Goal: Information Seeking & Learning: Compare options

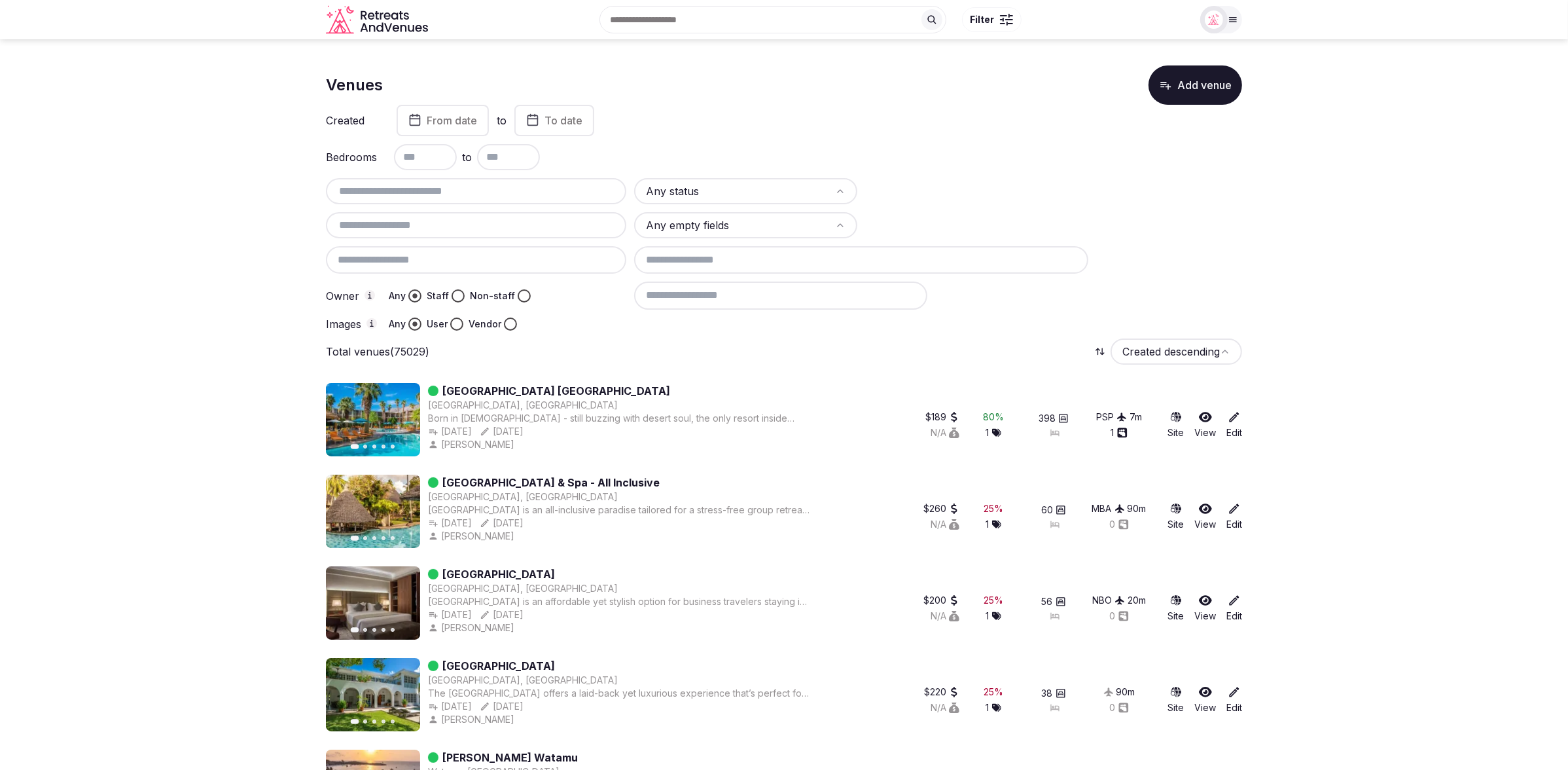
click at [1229, 18] on icon at bounding box center [1233, 20] width 7 height 5
click at [1223, 114] on icon at bounding box center [1225, 117] width 10 height 10
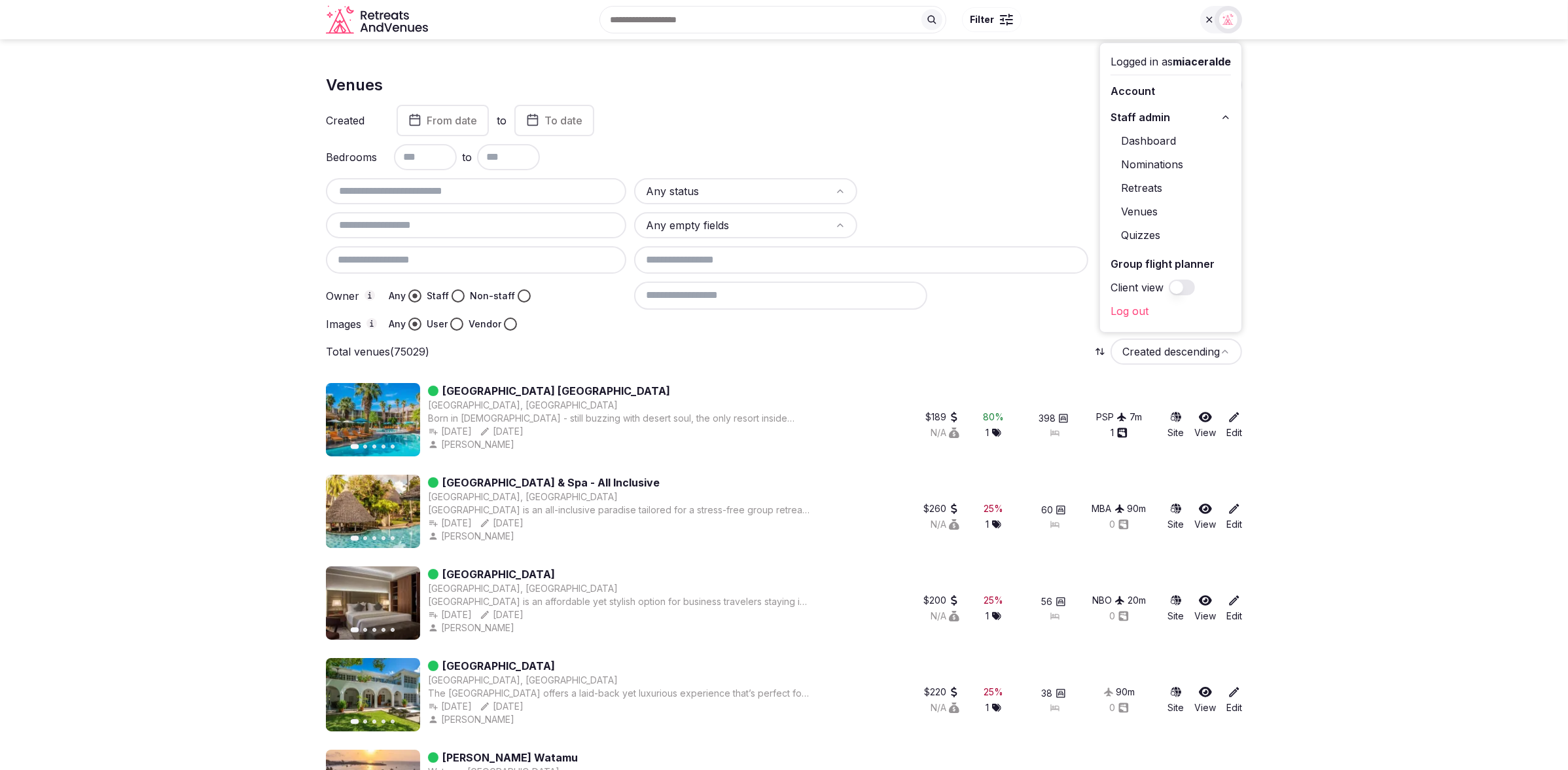
click at [1164, 139] on link "Dashboard" at bounding box center [1171, 141] width 120 height 21
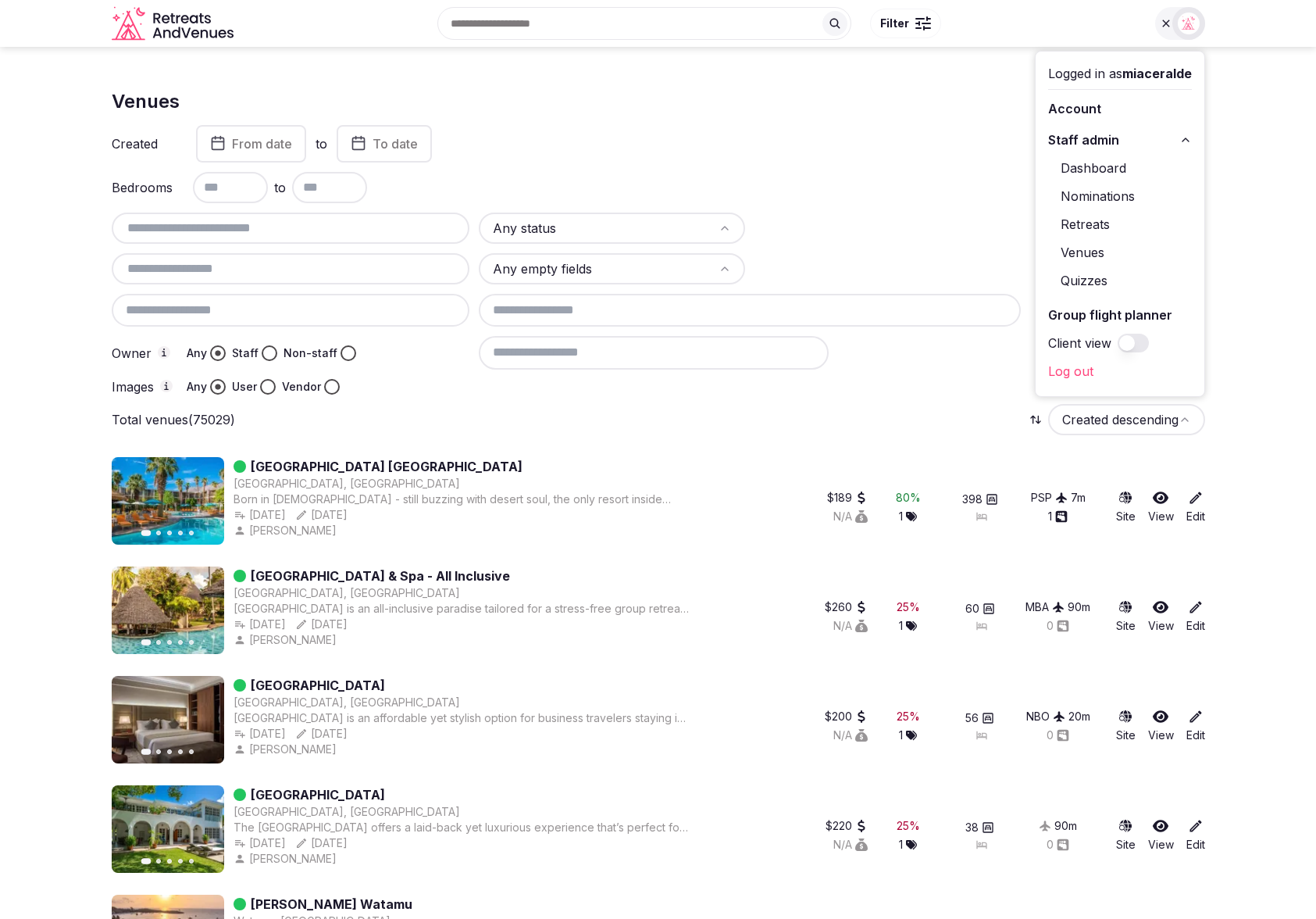
click at [933, 151] on div "Created From date to To date" at bounding box center [658, 144] width 1094 height 37
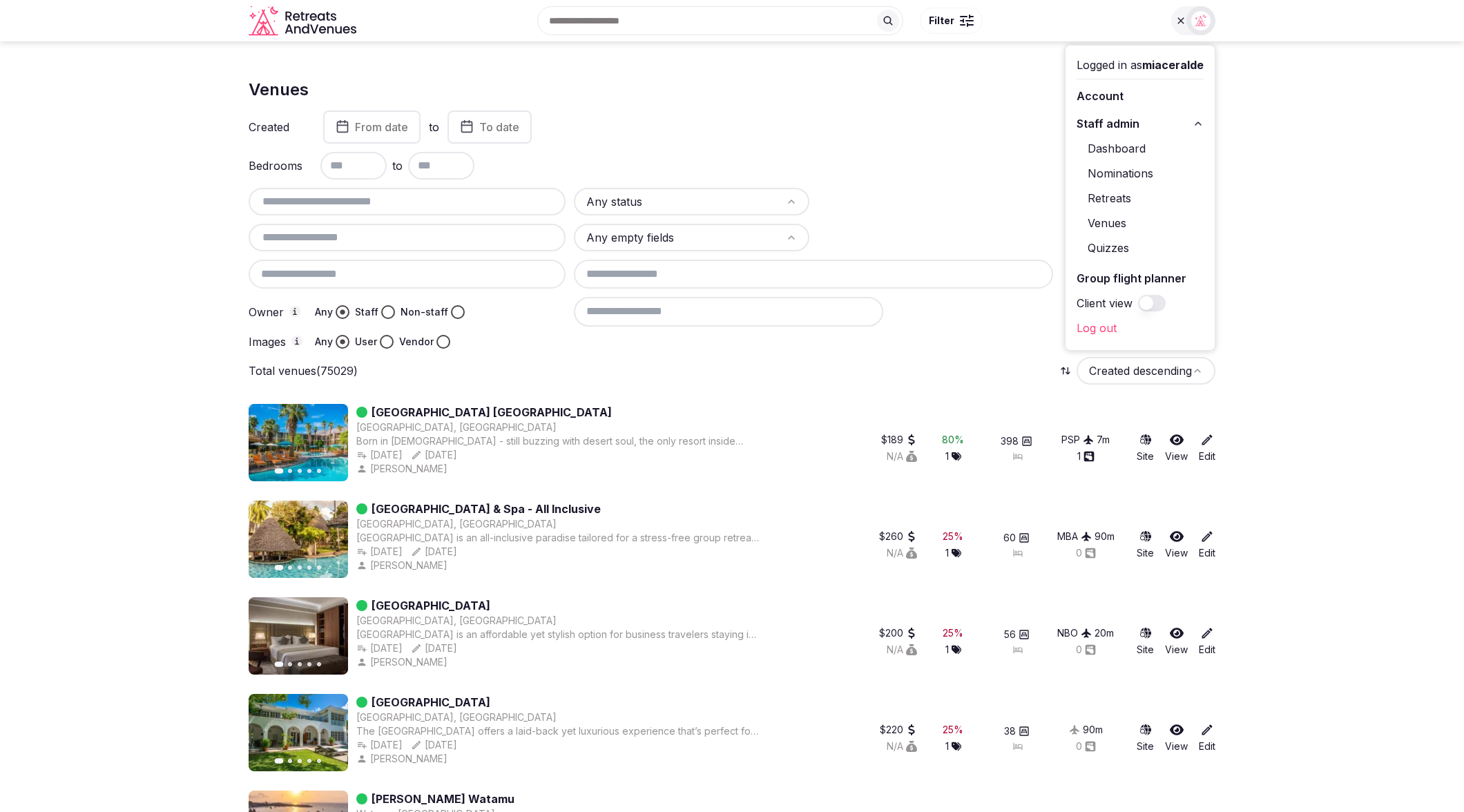
click at [994, 172] on div "Bedrooms to" at bounding box center [732, 165] width 967 height 28
click at [662, 208] on html "Search Popular Destinations Toscana, Italy Riviera Maya, Mexico Indonesia, Bali…" at bounding box center [732, 406] width 1464 height 812
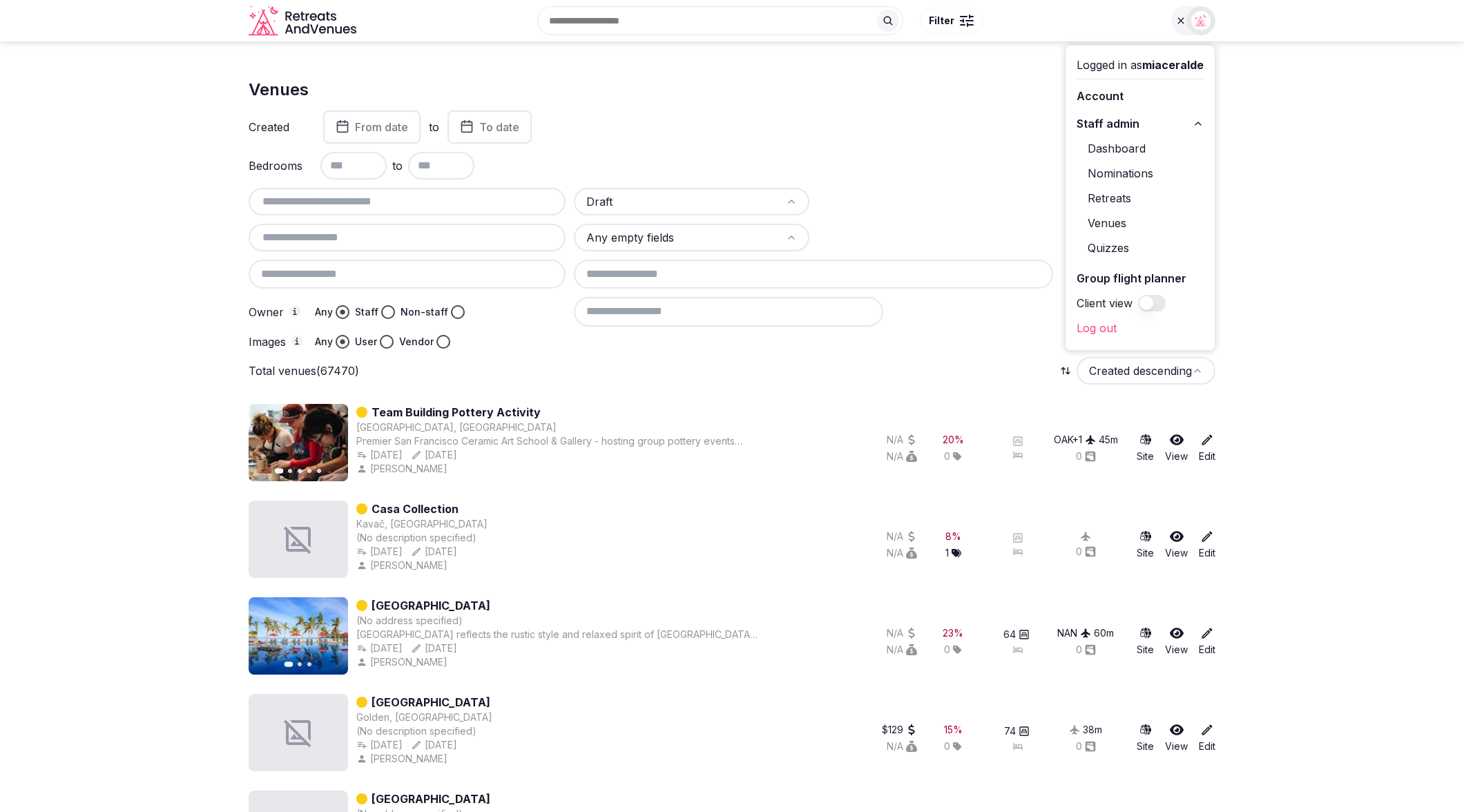
click at [555, 333] on div "Draft Any empty fields Owner Any Staff Non-staff Images Any User Vendor" at bounding box center [732, 268] width 967 height 161
click at [1192, 34] on div at bounding box center [1193, 21] width 44 height 29
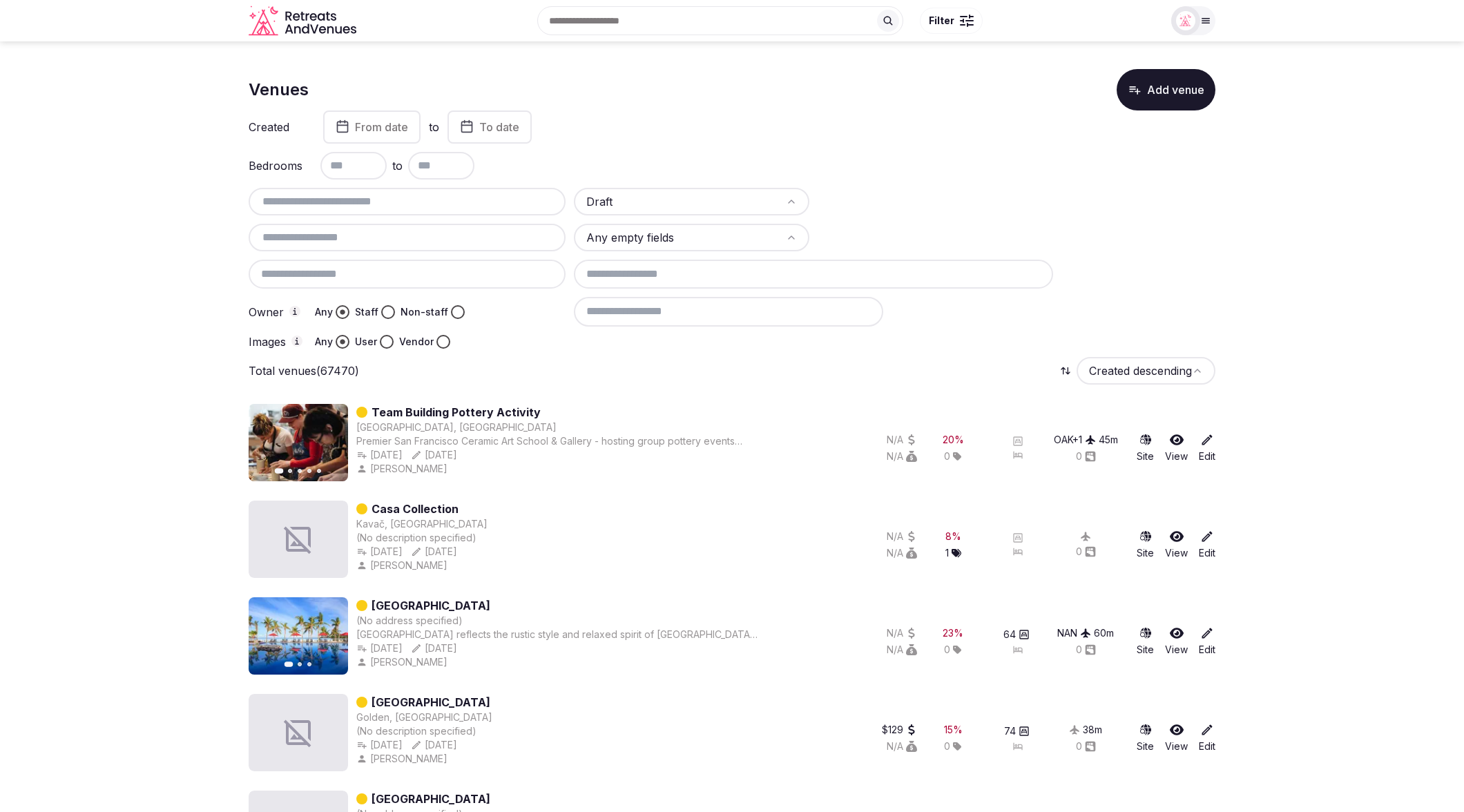
click at [528, 364] on div "Total venues (67470) Created descending" at bounding box center [732, 371] width 967 height 28
click at [446, 343] on button "Vendor" at bounding box center [443, 341] width 14 height 14
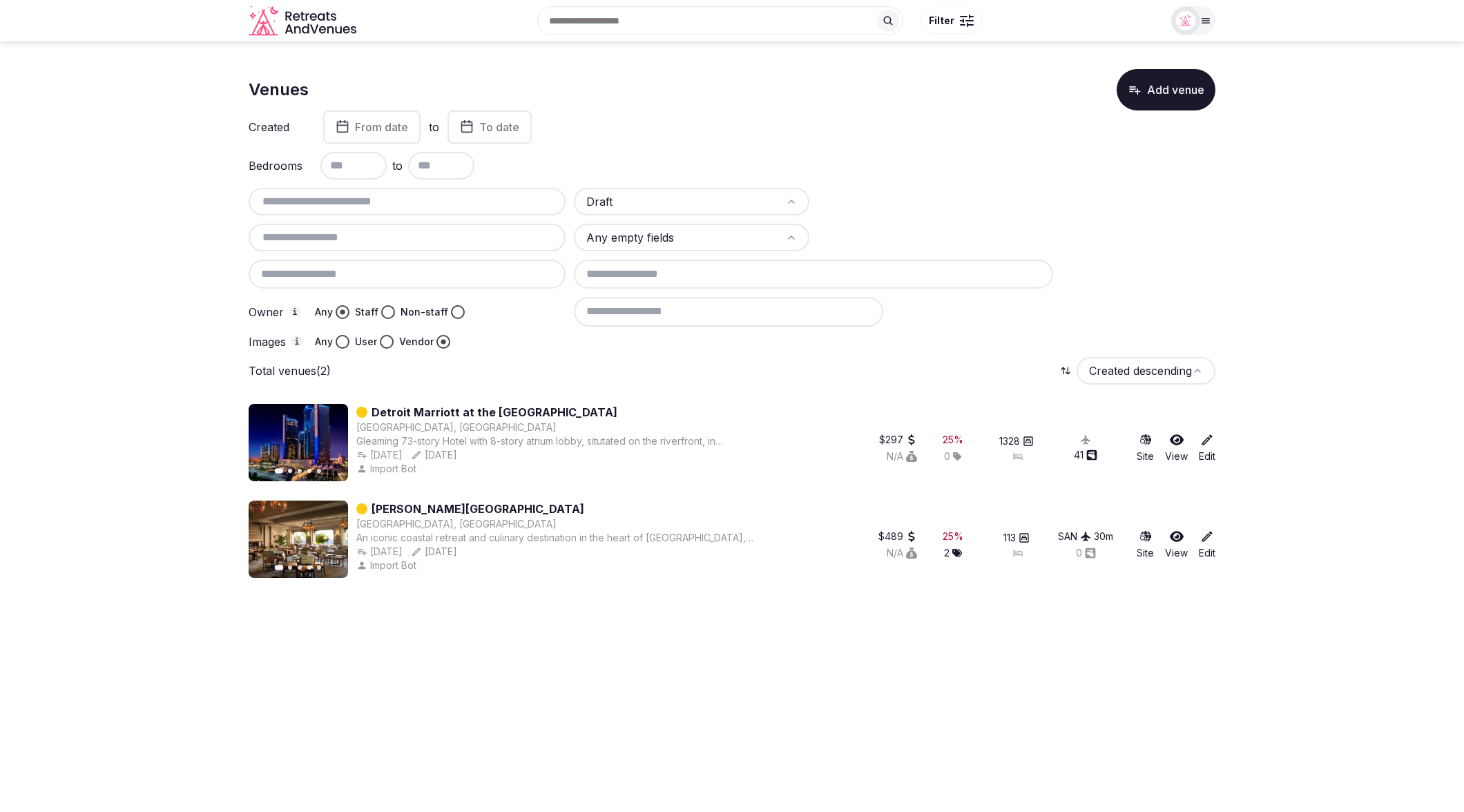
click at [383, 340] on button "User" at bounding box center [387, 341] width 14 height 14
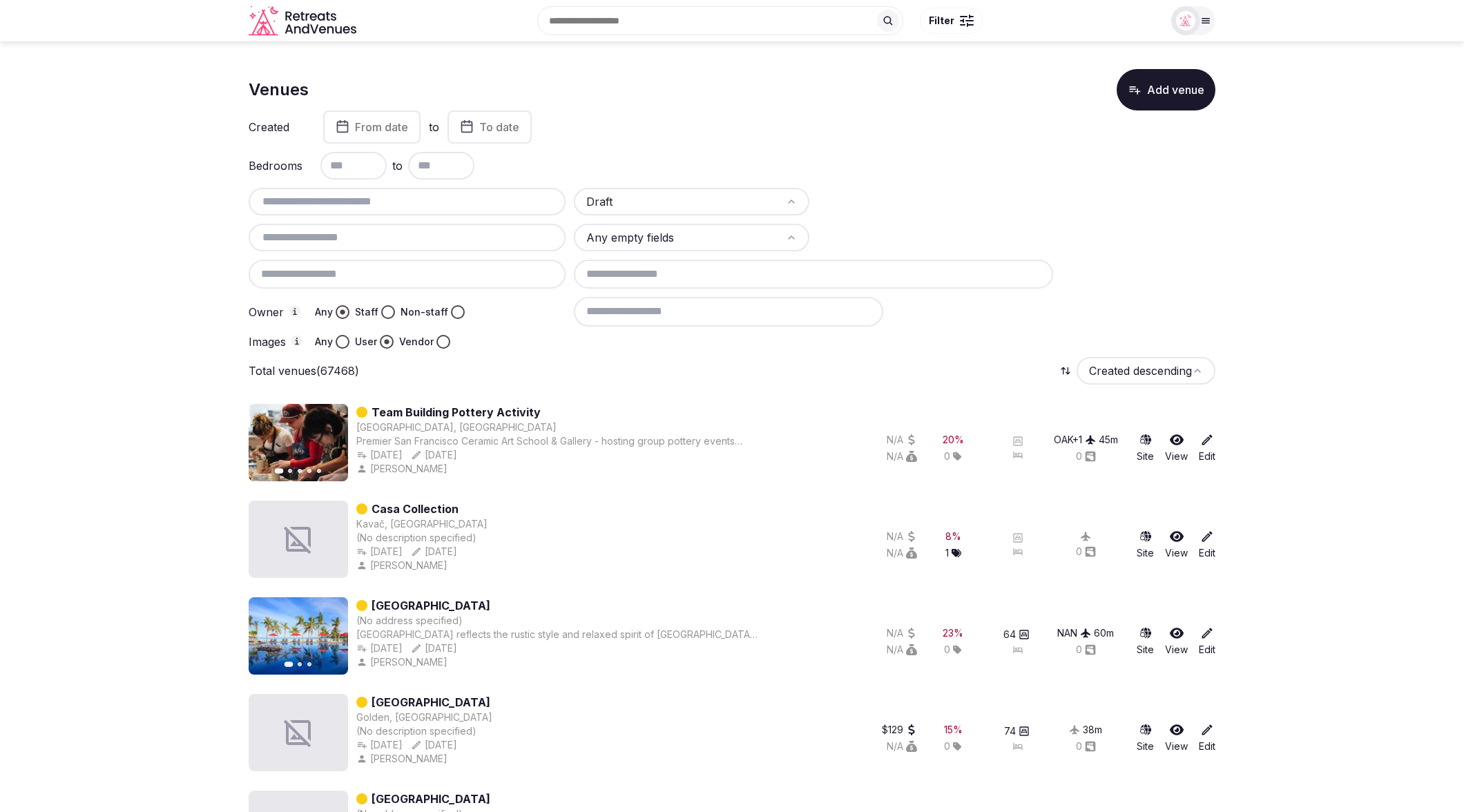
click at [526, 374] on div "Total venues (67468) Created descending" at bounding box center [732, 371] width 967 height 28
click at [386, 312] on button "Staff" at bounding box center [387, 312] width 14 height 14
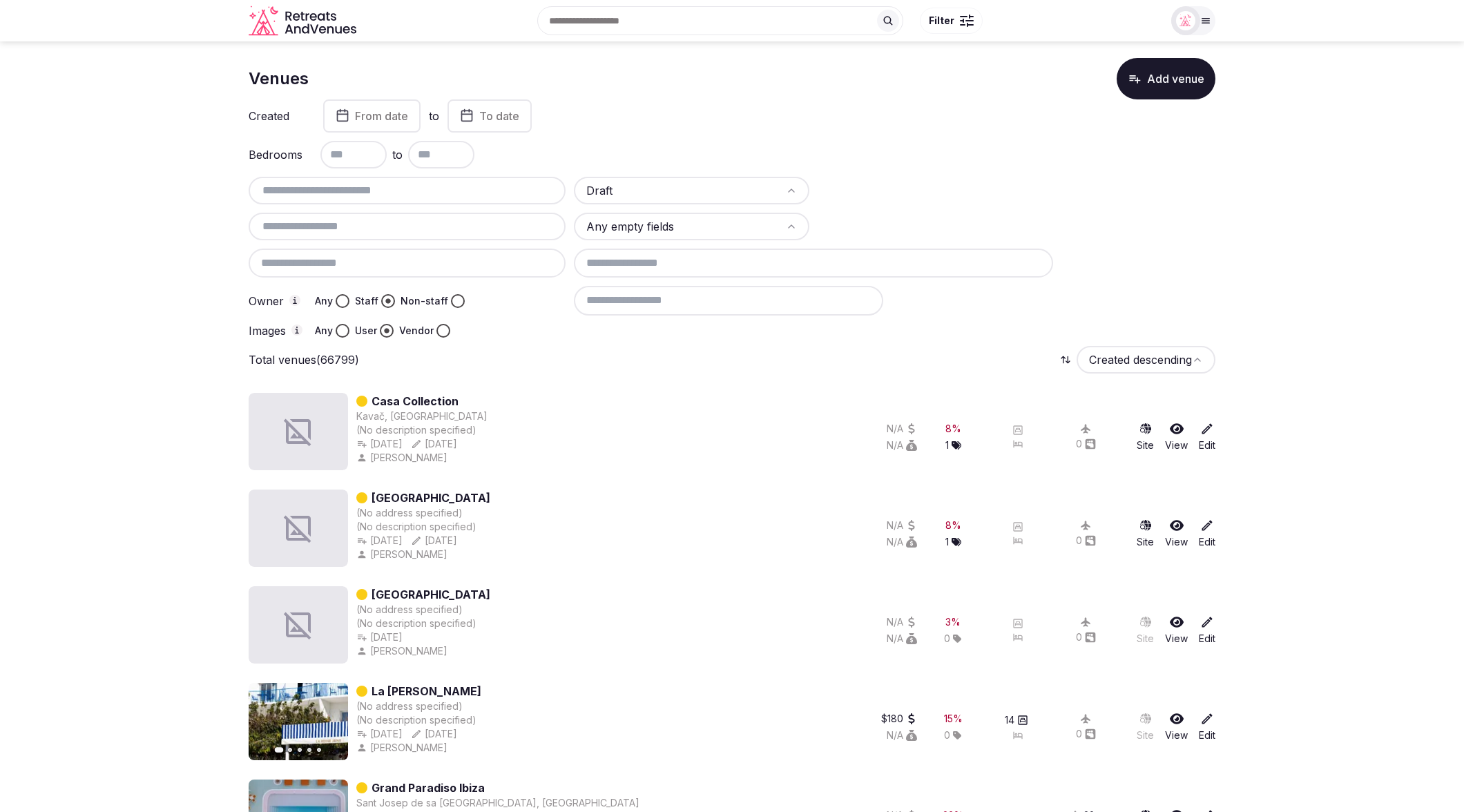
scroll to position [11, 0]
click at [442, 333] on button "Vendor" at bounding box center [443, 331] width 14 height 14
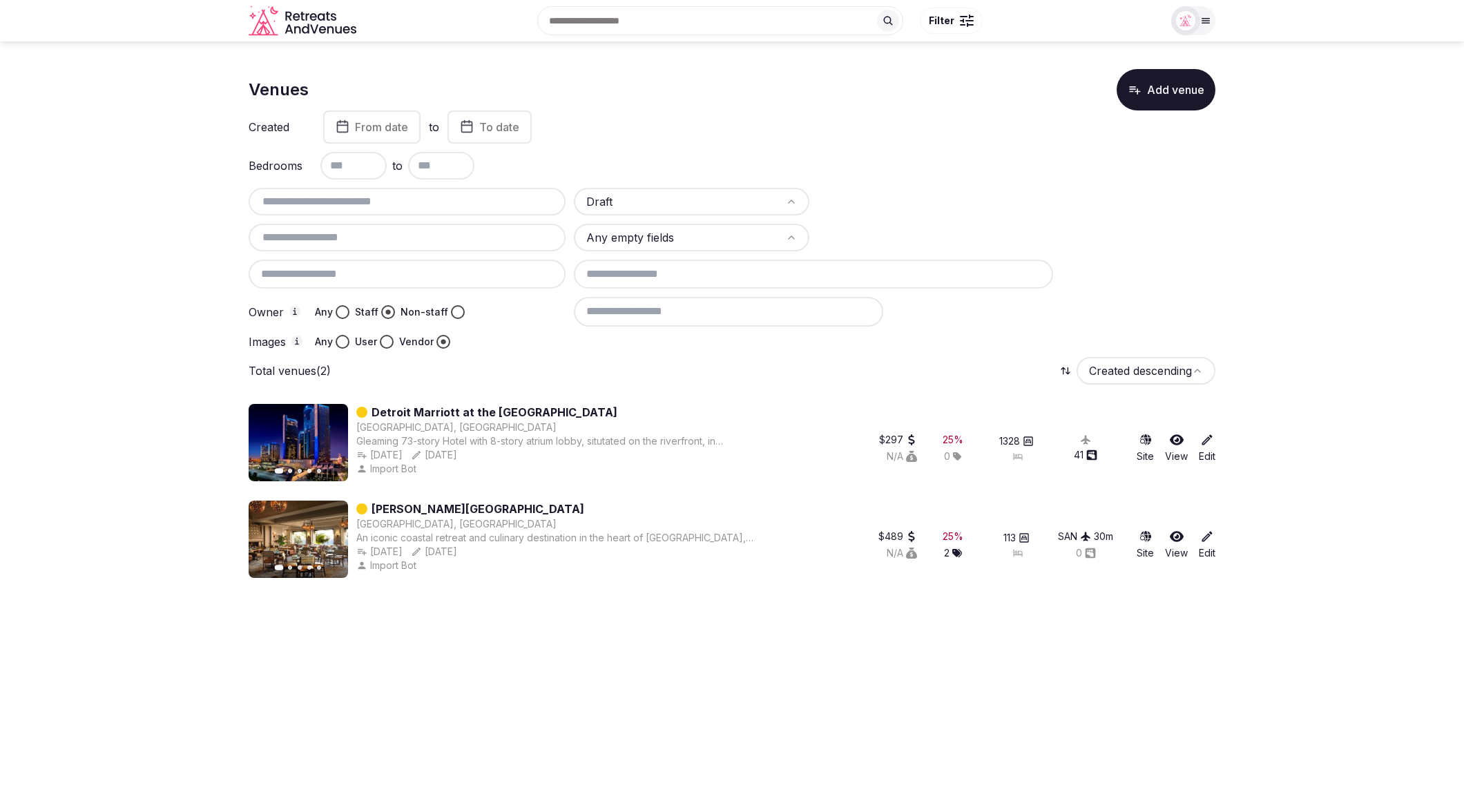
click at [384, 344] on button "User" at bounding box center [387, 341] width 14 height 14
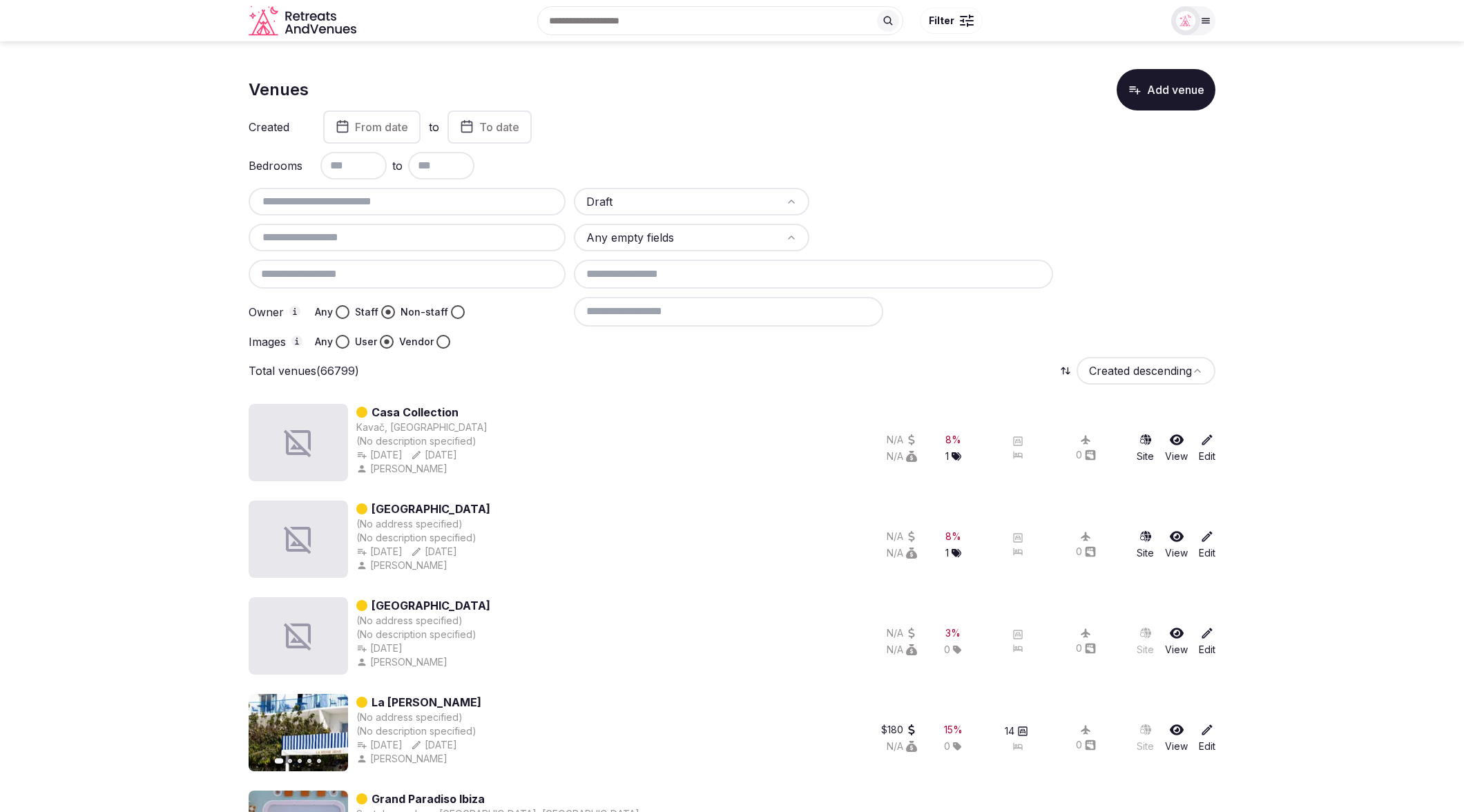
click at [905, 357] on div "Total venues (66799) Created descending" at bounding box center [732, 371] width 967 height 28
click at [986, 365] on div "Total venues (66799) Created descending" at bounding box center [732, 371] width 967 height 28
click at [731, 364] on div "Total venues (66799) Created descending" at bounding box center [732, 371] width 967 height 28
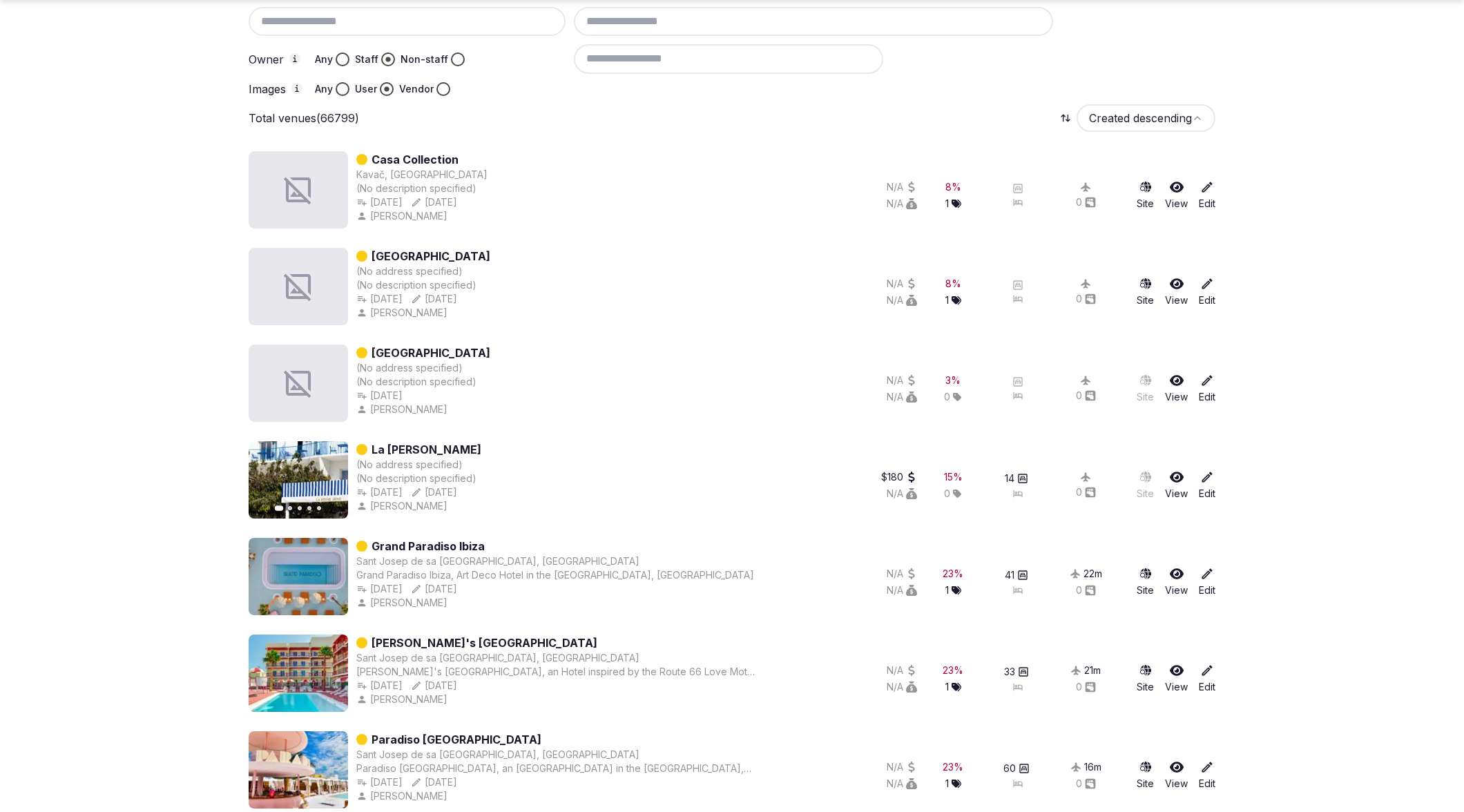
scroll to position [259, 0]
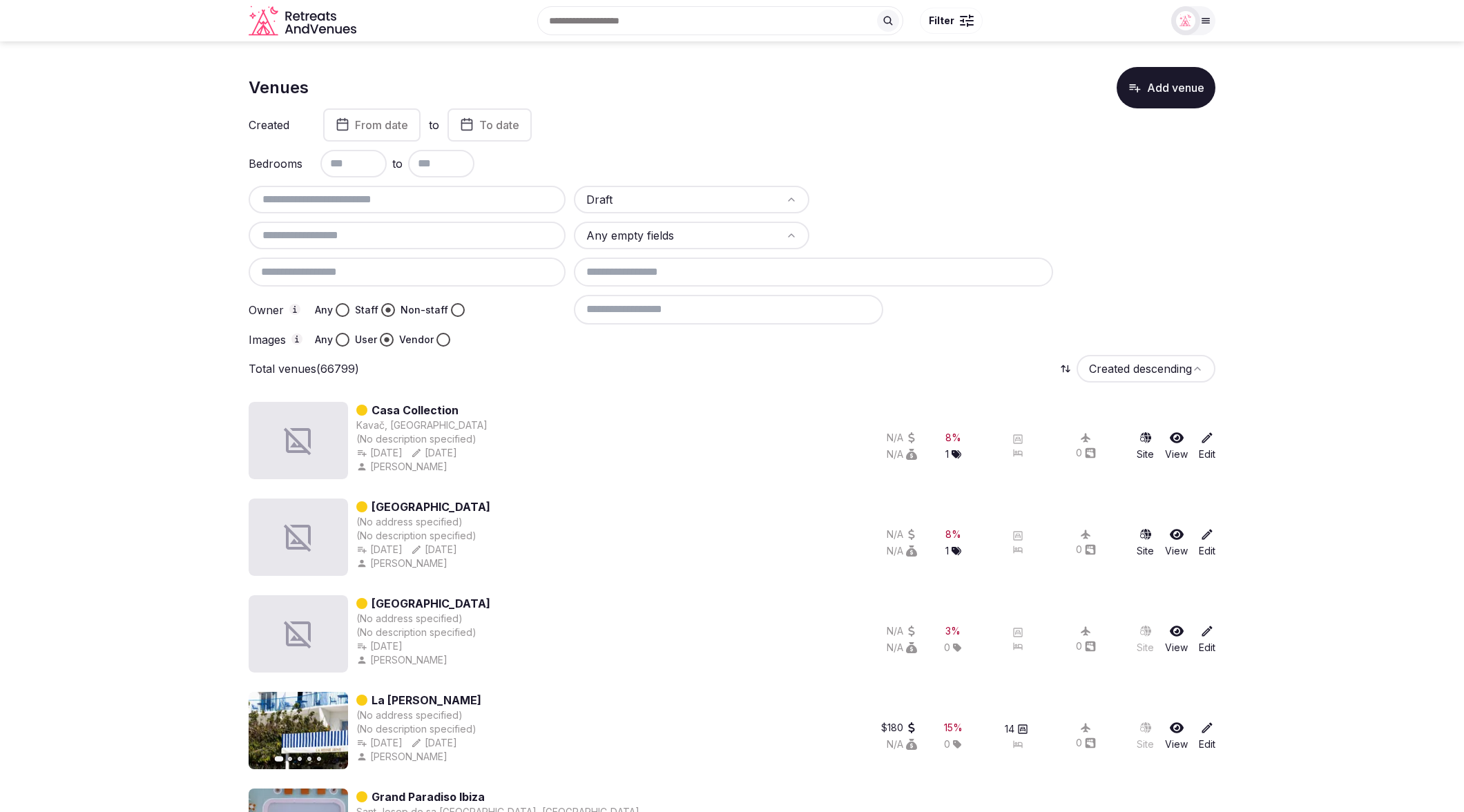
scroll to position [0, 0]
click at [337, 311] on button "Any" at bounding box center [342, 312] width 14 height 14
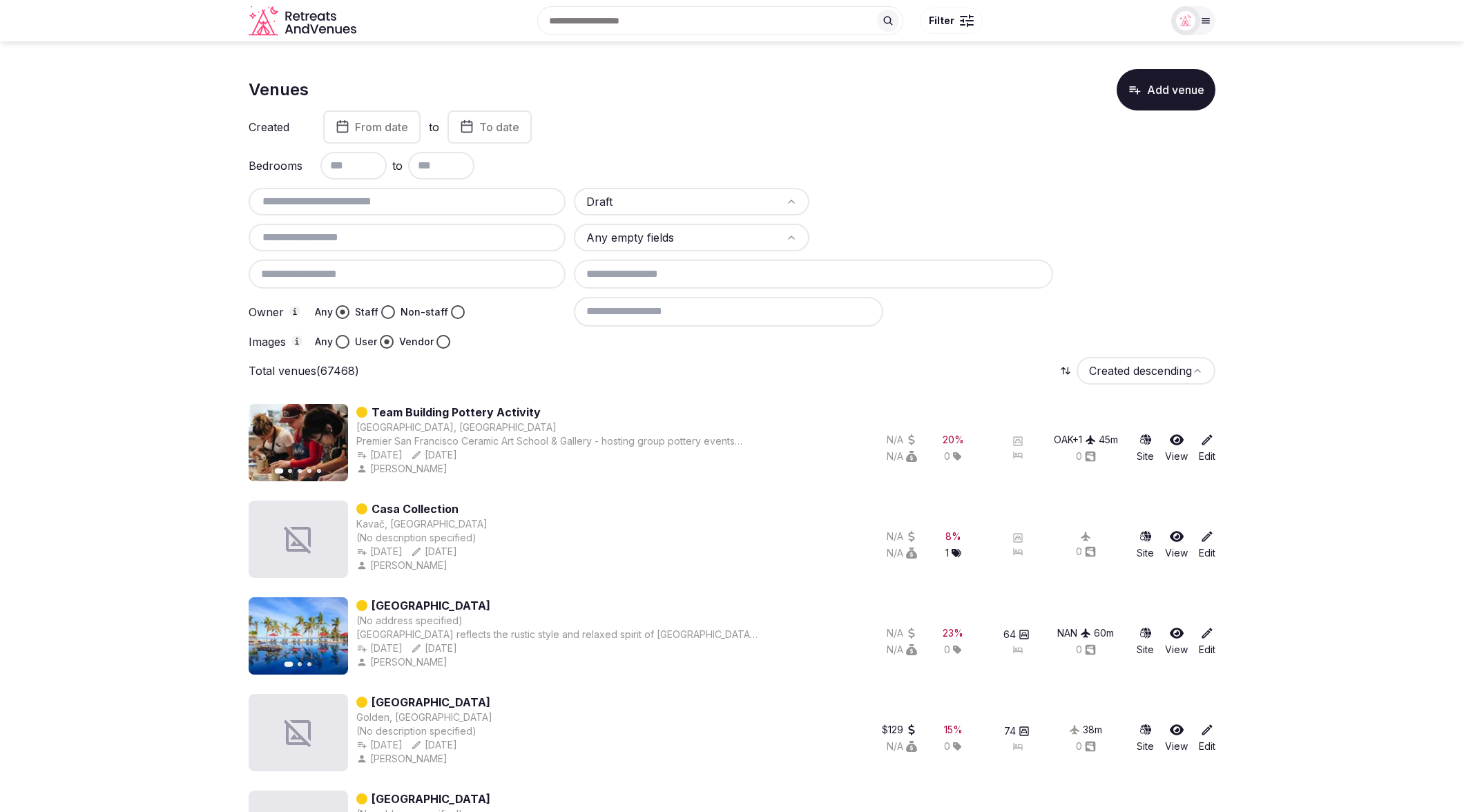
scroll to position [1, 0]
click at [659, 236] on html "Search Popular Destinations Toscana, Italy Riviera Maya, Mexico Indonesia, Bali…" at bounding box center [732, 405] width 1464 height 812
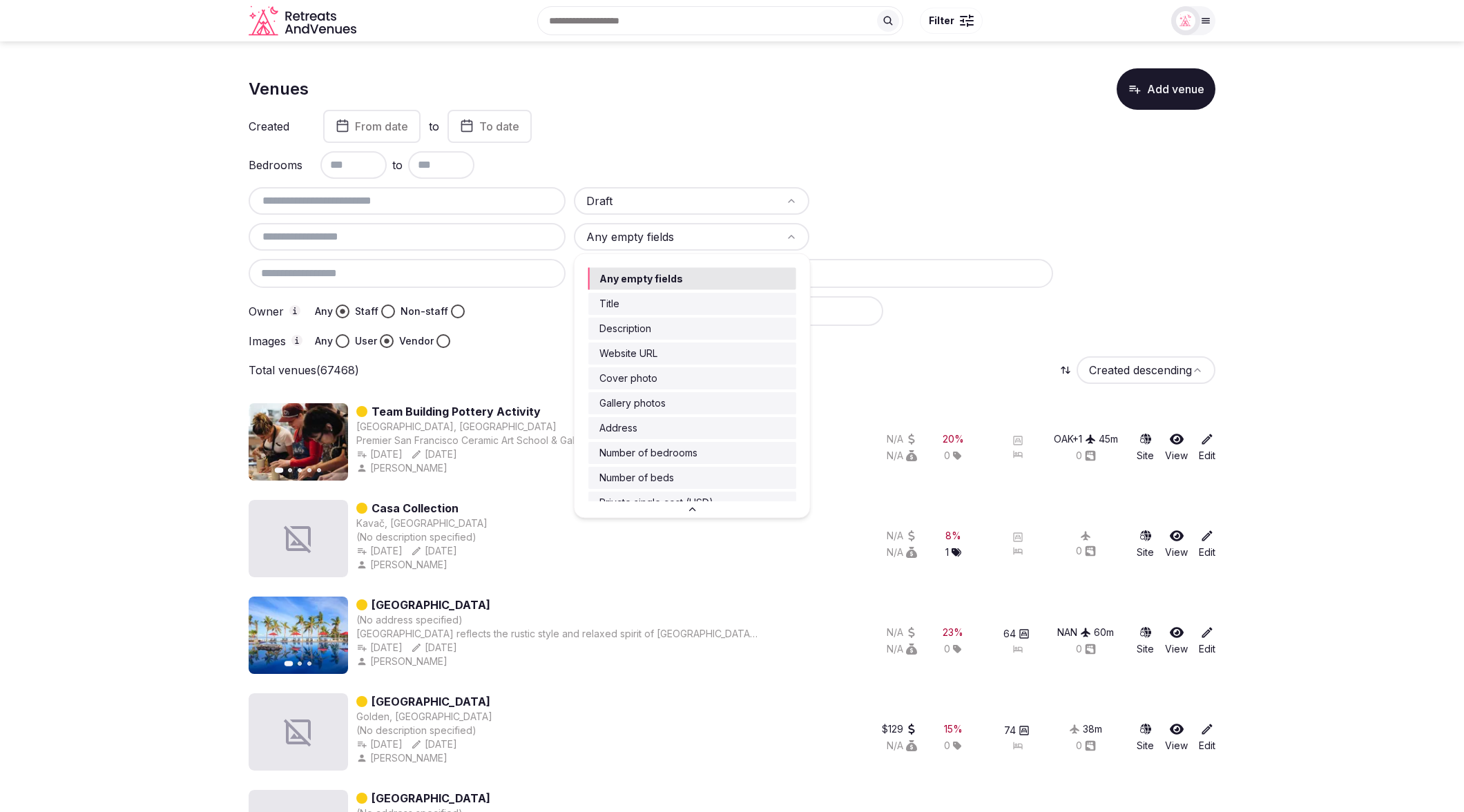
click at [523, 349] on html "Search Popular Destinations Toscana, Italy Riviera Maya, Mexico Indonesia, Bali…" at bounding box center [732, 405] width 1464 height 812
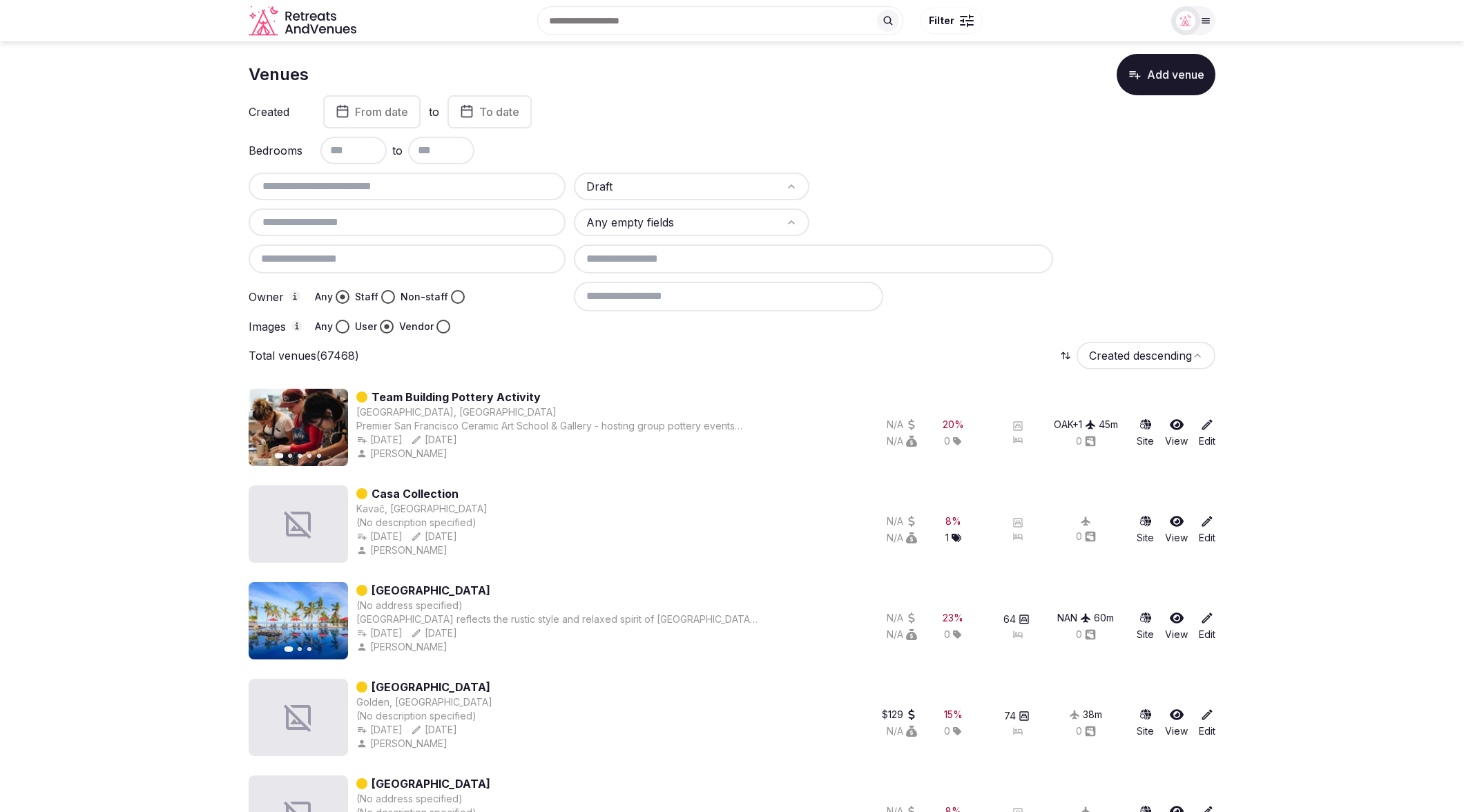
scroll to position [0, 0]
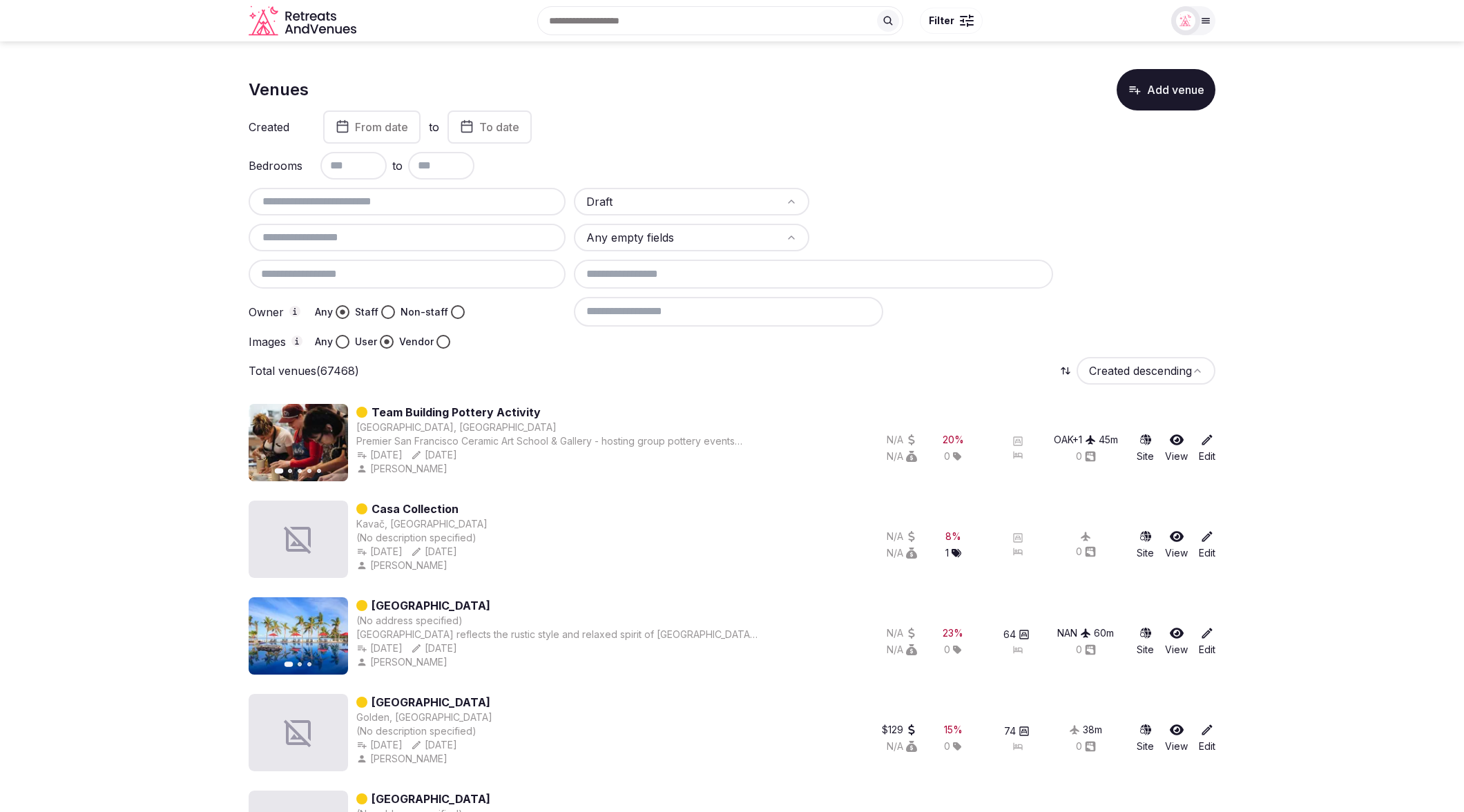
click at [708, 232] on html "Search Popular Destinations Toscana, Italy Riviera Maya, Mexico Indonesia, Bali…" at bounding box center [732, 406] width 1464 height 812
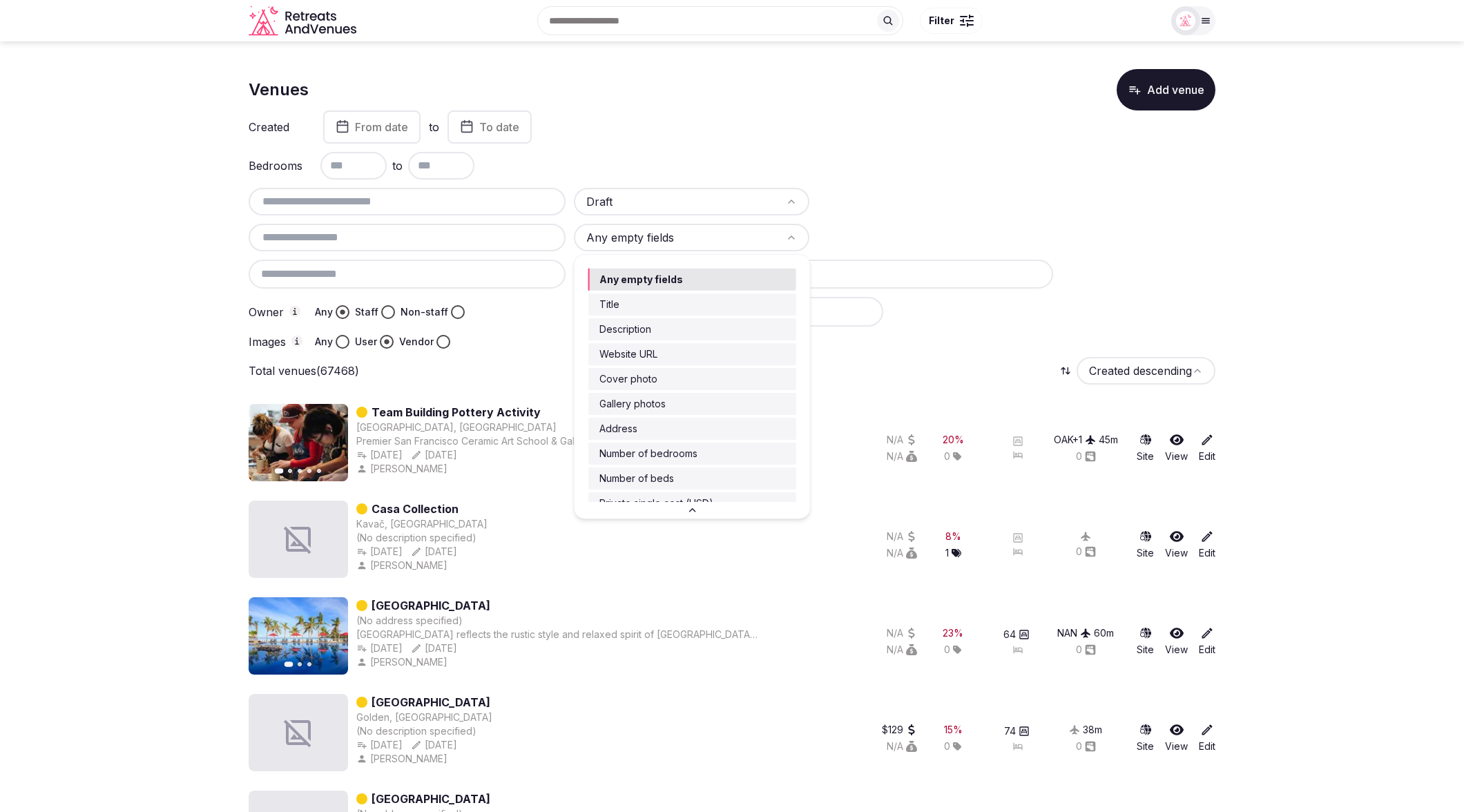
scroll to position [1, 0]
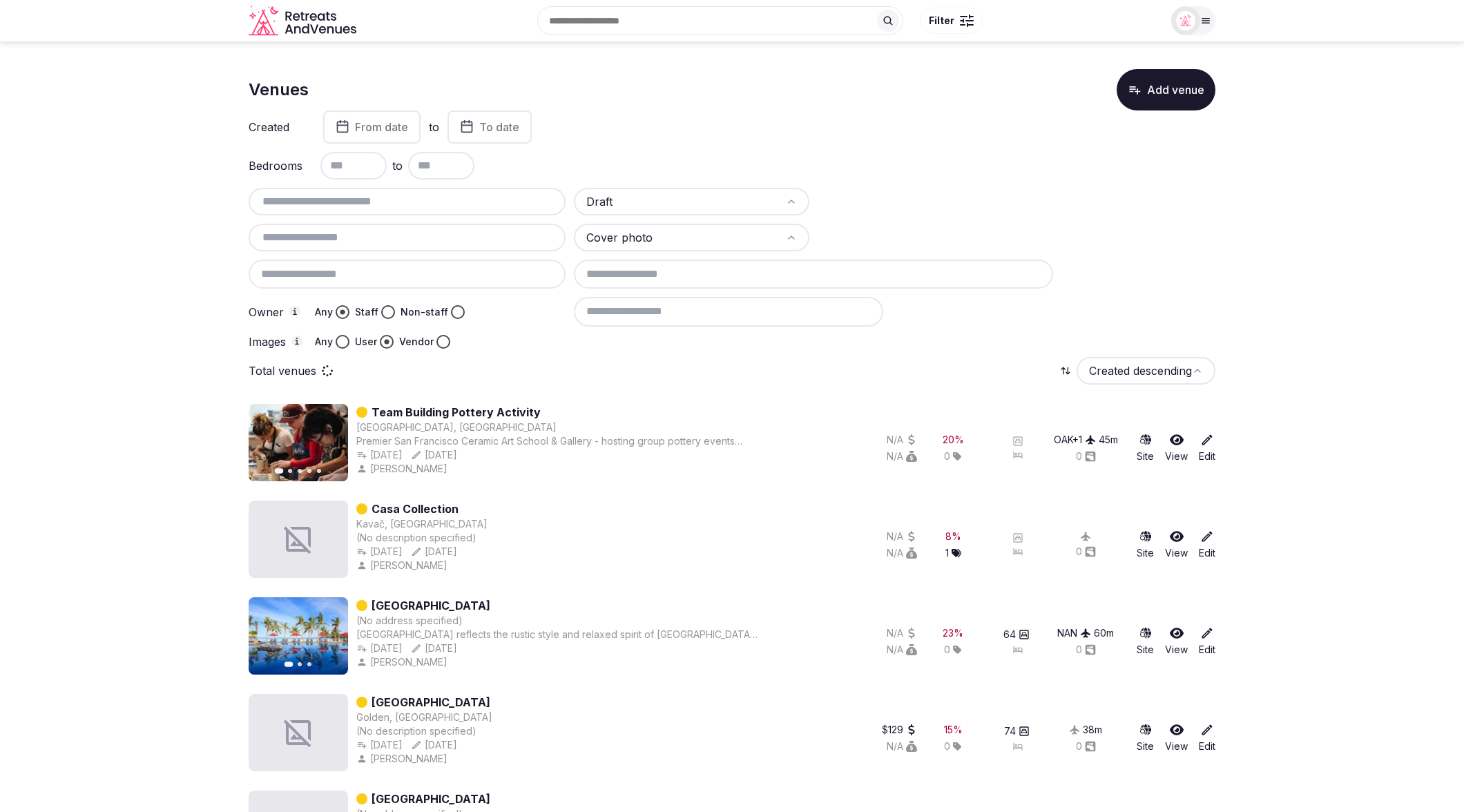
click at [698, 237] on html "Search Popular Destinations Toscana, Italy Riviera Maya, Mexico Indonesia, Bali…" at bounding box center [732, 406] width 1464 height 812
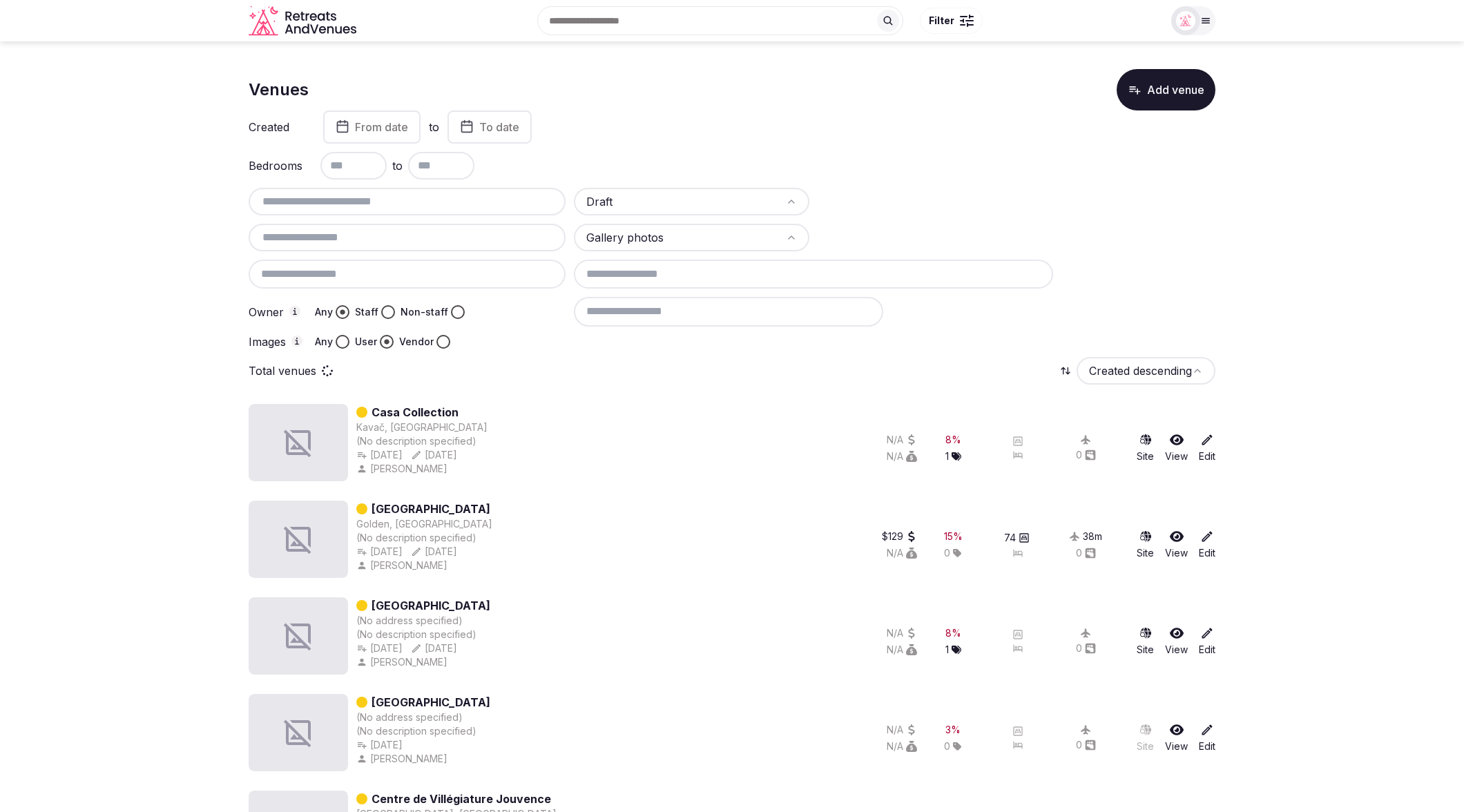
click at [793, 373] on div "Total venues Created descending" at bounding box center [732, 371] width 967 height 28
click at [1177, 289] on div "Draft Gallery photos Owner Any Staff Non-staff Images Any User Vendor" at bounding box center [732, 268] width 967 height 161
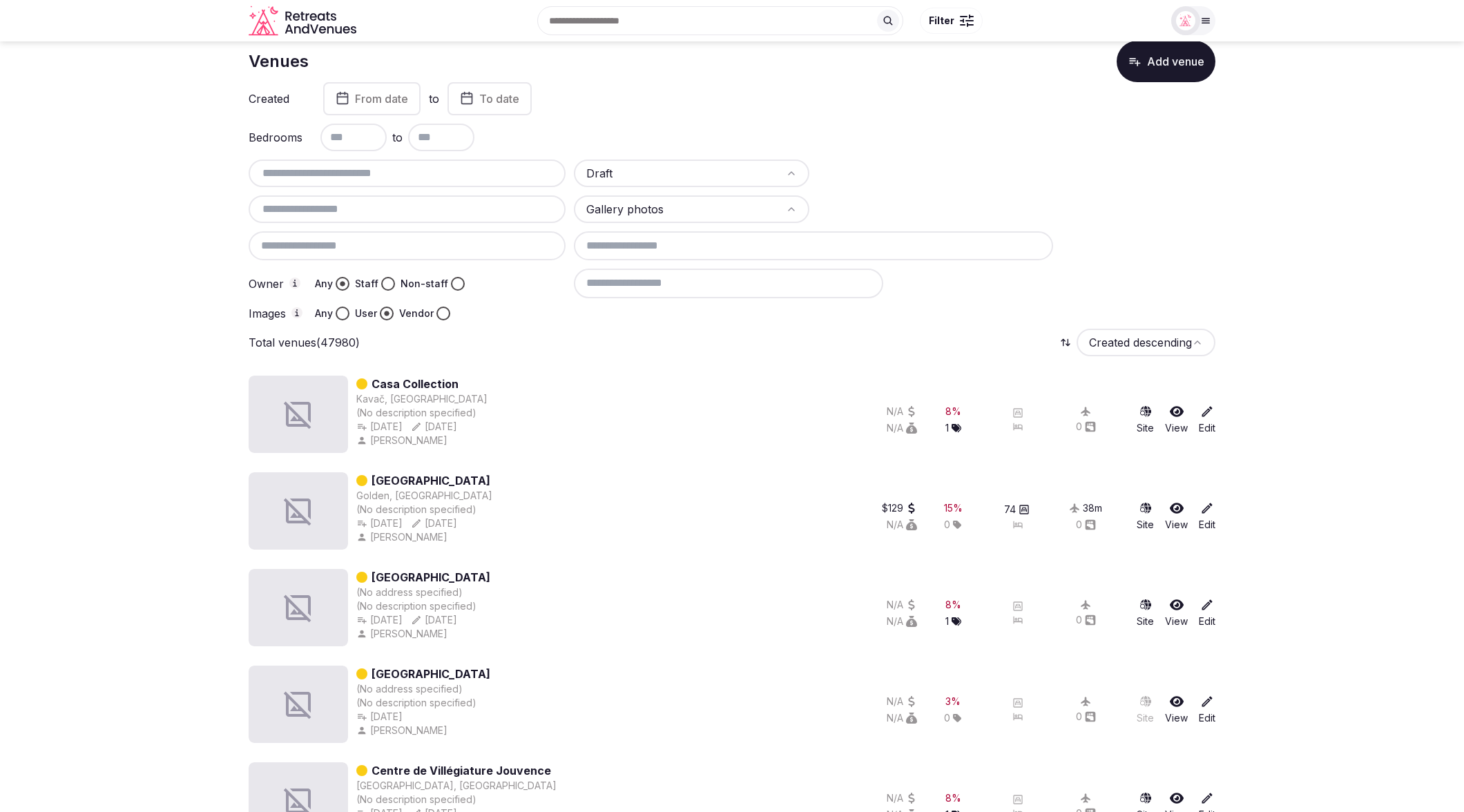
scroll to position [32, 0]
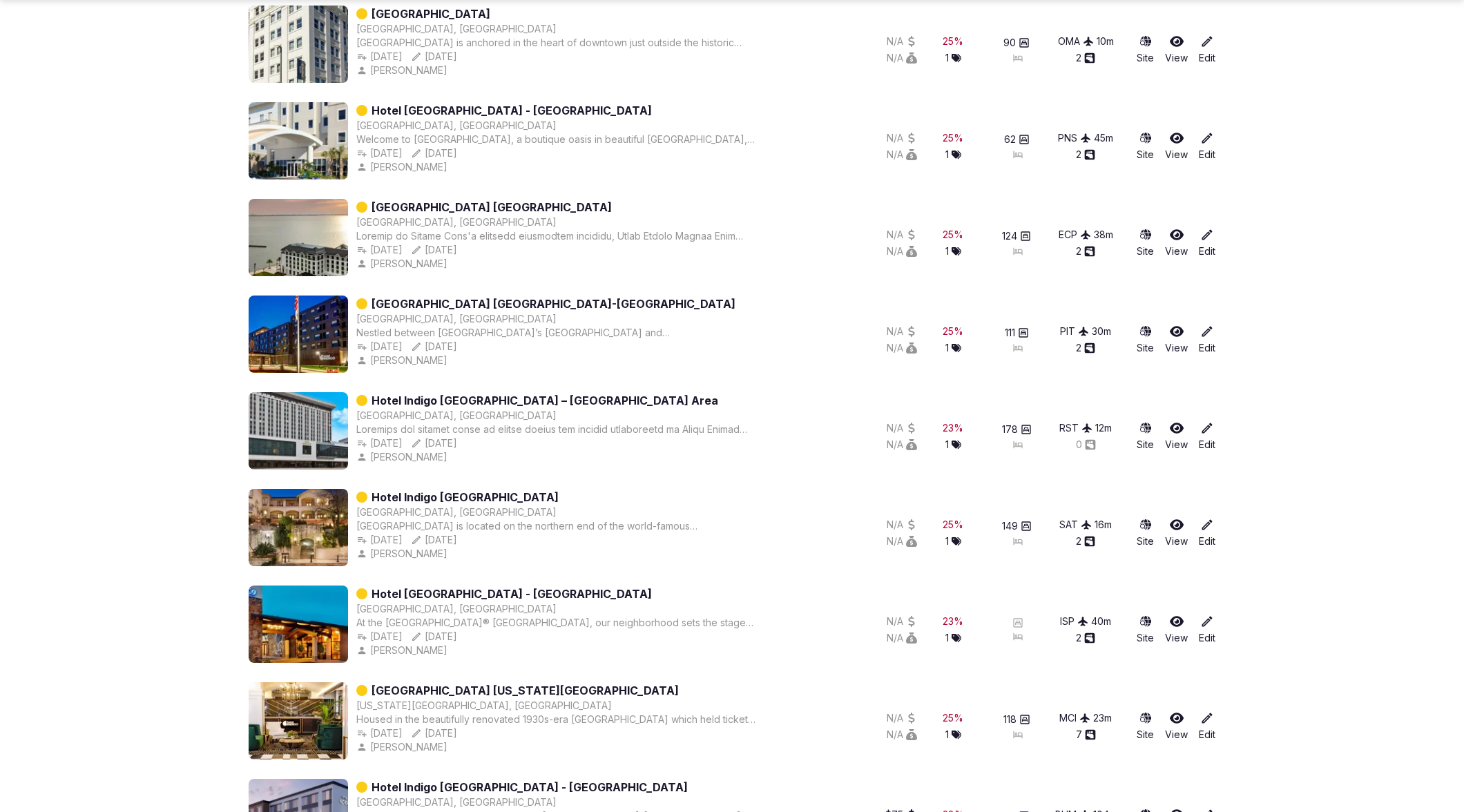
scroll to position [1595, 0]
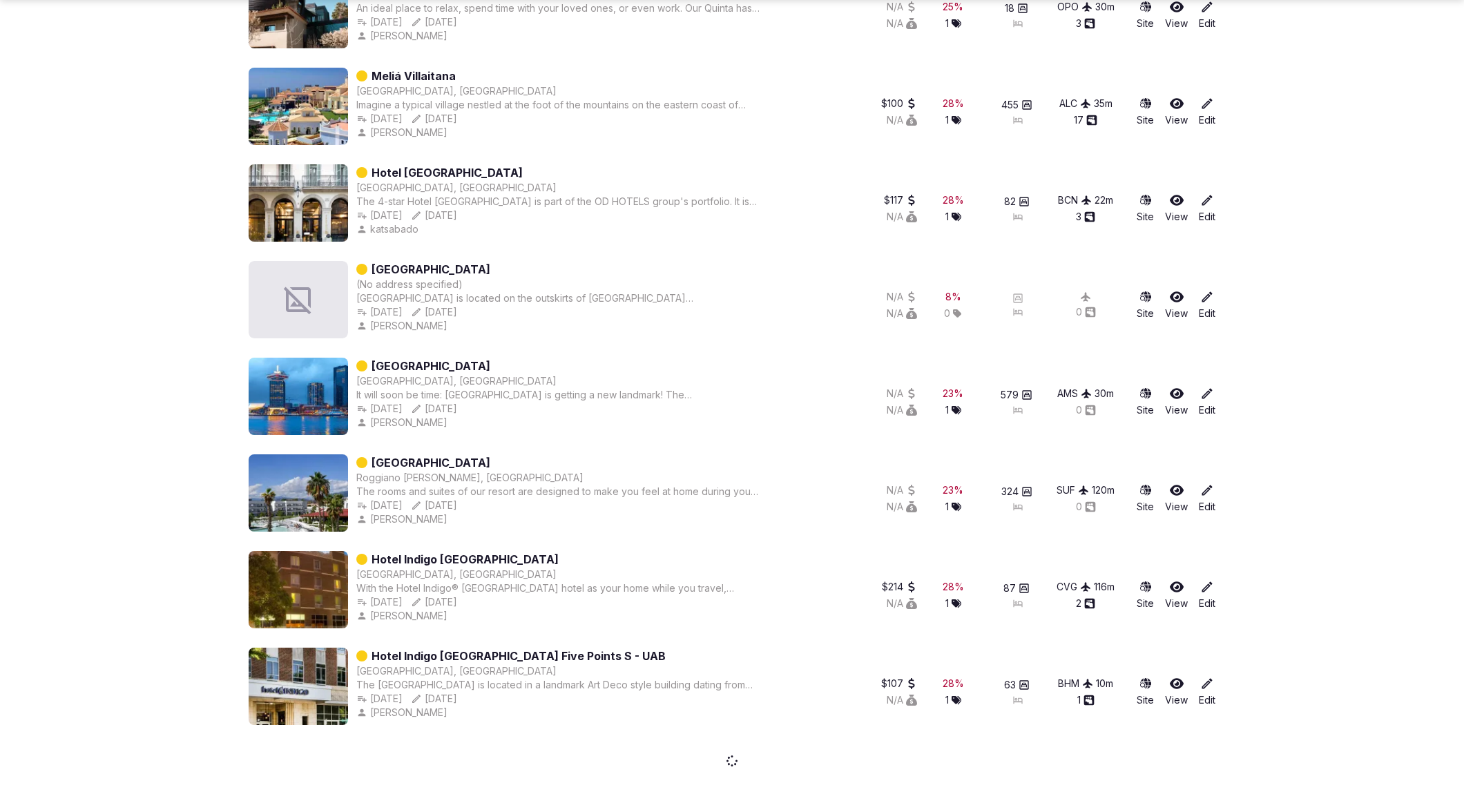
scroll to position [3528, 0]
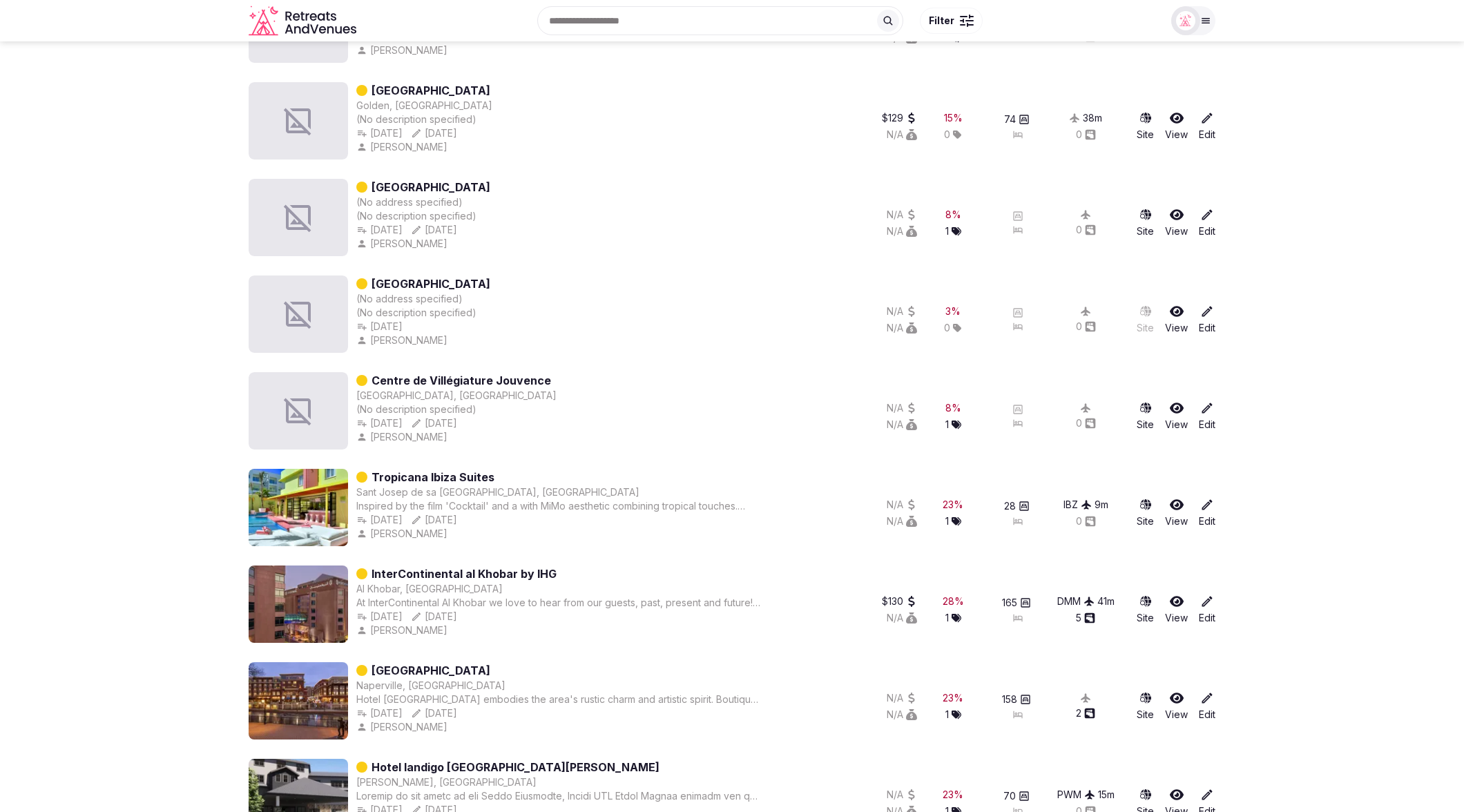
scroll to position [0, 0]
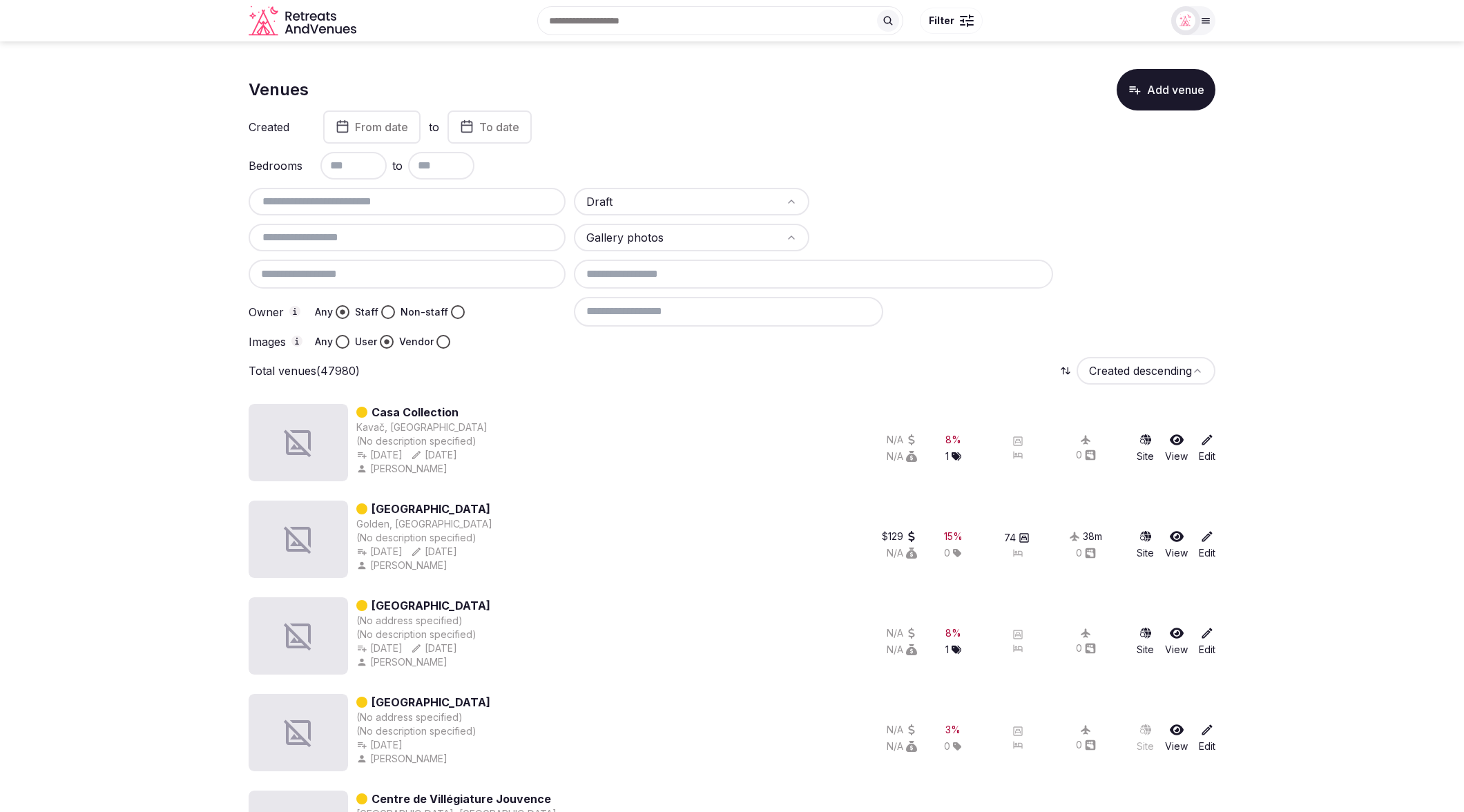
drag, startPoint x: 380, startPoint y: 217, endPoint x: 382, endPoint y: 208, distance: 9.2
click at [380, 217] on div "Draft Gallery photos Owner Any Staff Non-staff Images Any User Vendor" at bounding box center [732, 268] width 967 height 161
click at [382, 207] on input "text" at bounding box center [406, 201] width 306 height 16
paste input "**********"
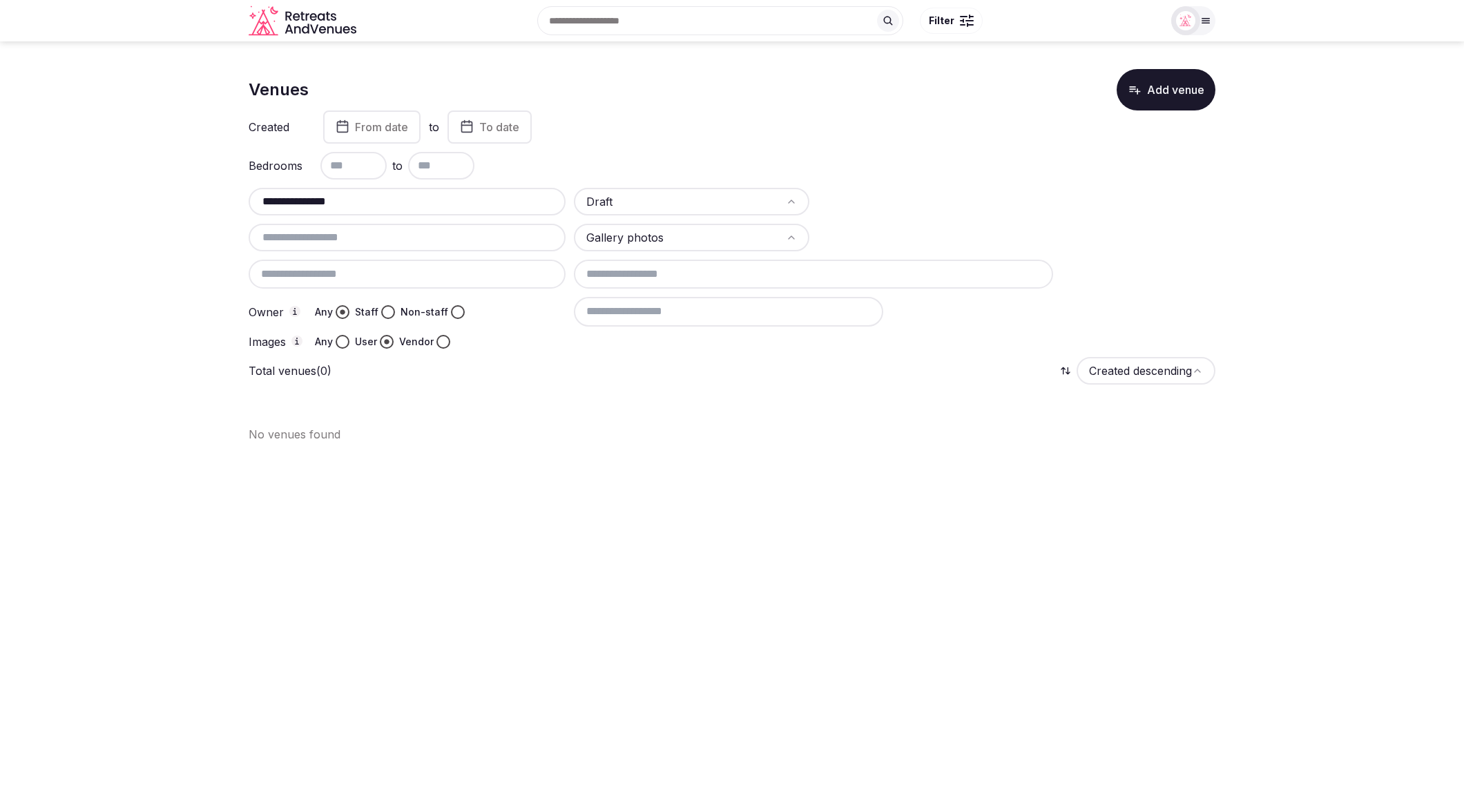
type input "**********"
click at [660, 203] on html "**********" at bounding box center [732, 406] width 1464 height 812
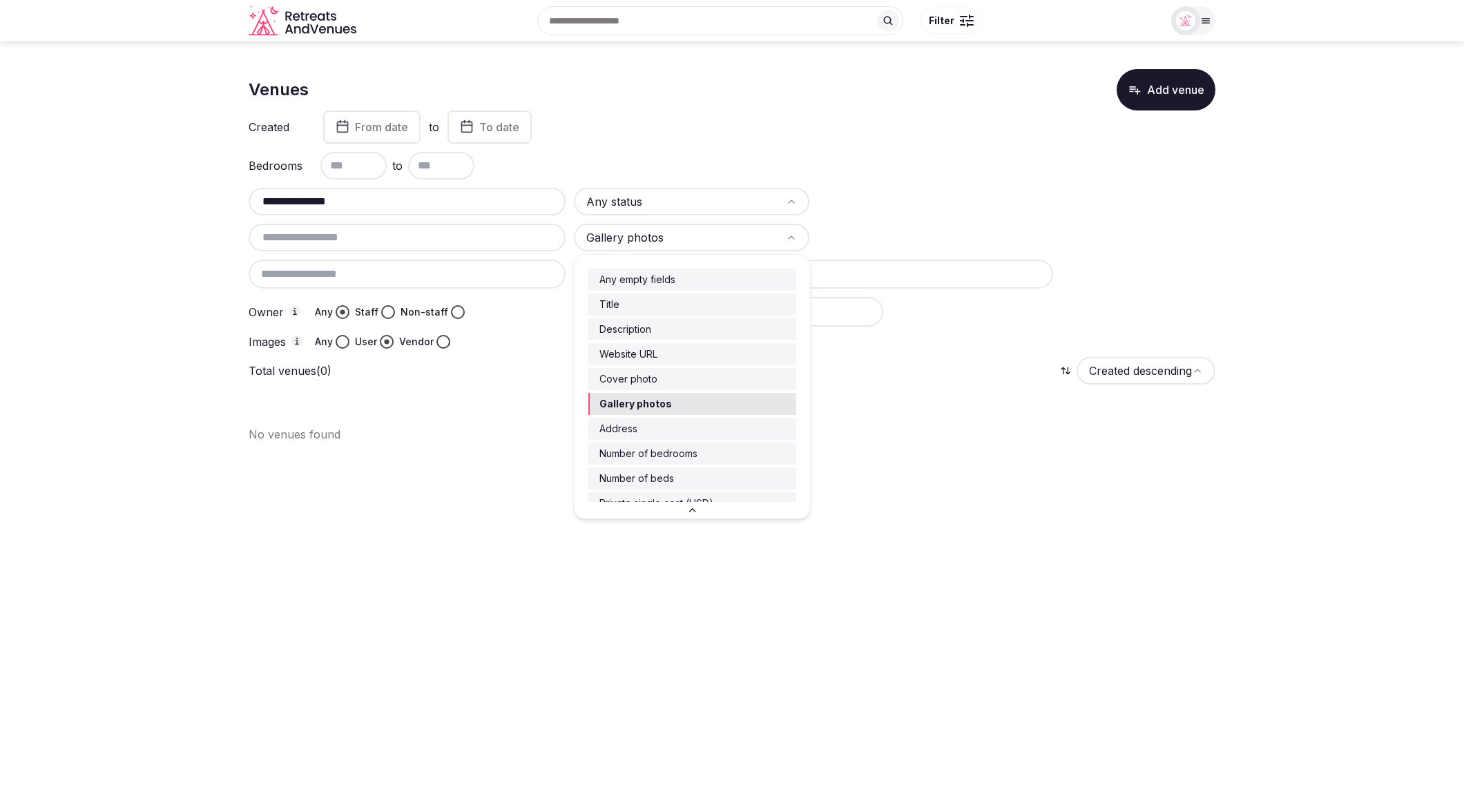
click at [655, 232] on html "**********" at bounding box center [732, 406] width 1464 height 812
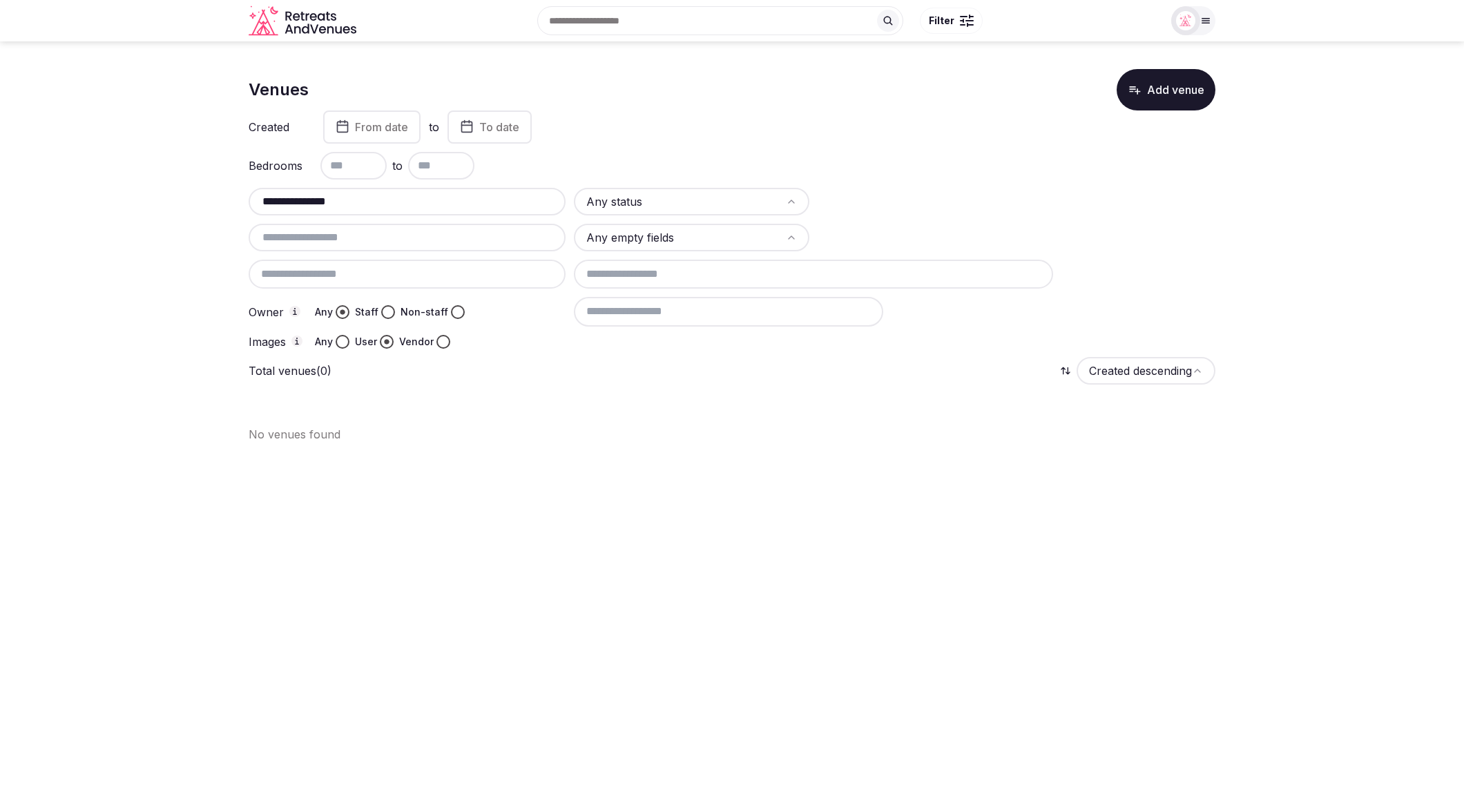
click at [344, 338] on button "Any" at bounding box center [342, 341] width 14 height 14
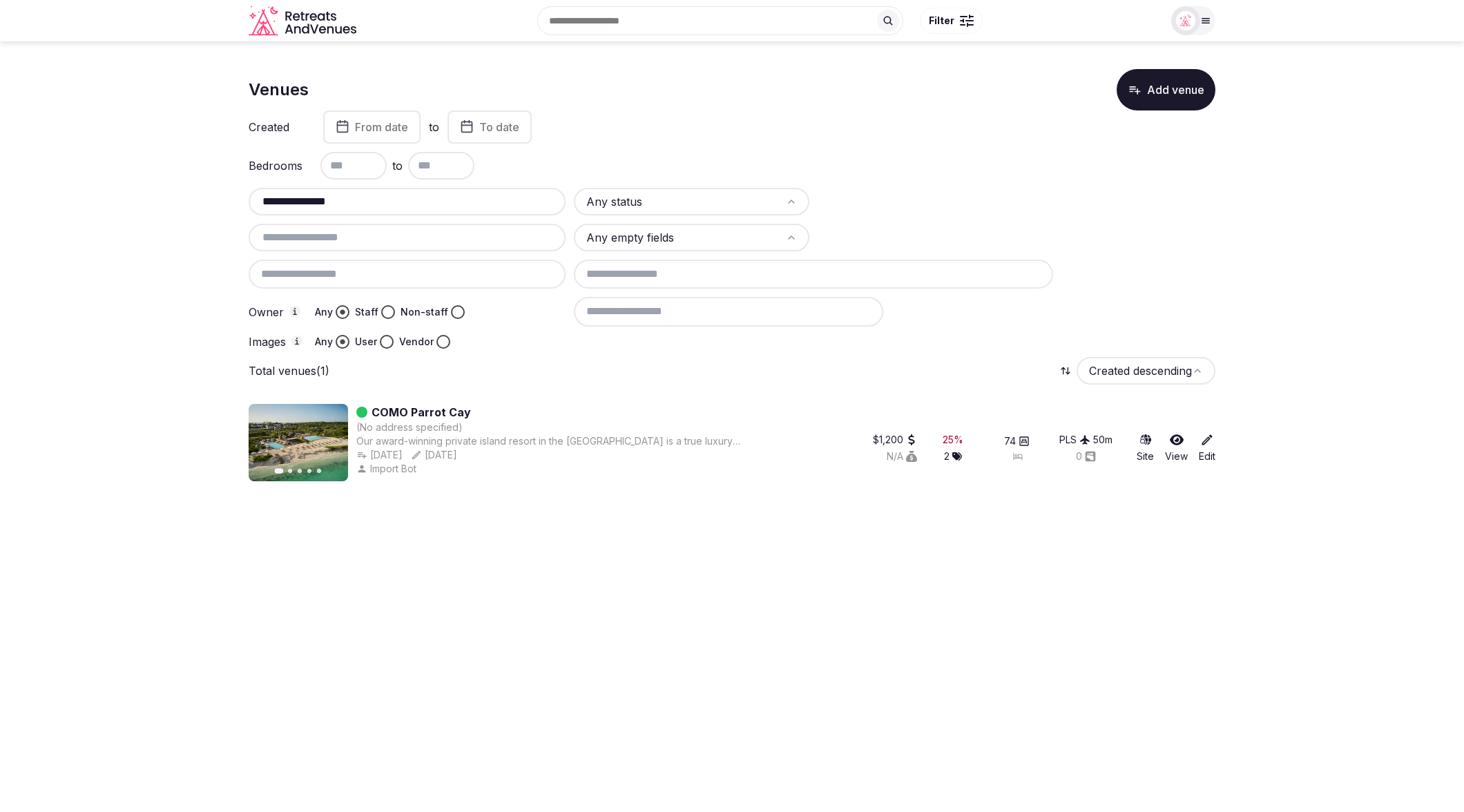
click at [1205, 441] on icon at bounding box center [1207, 439] width 14 height 14
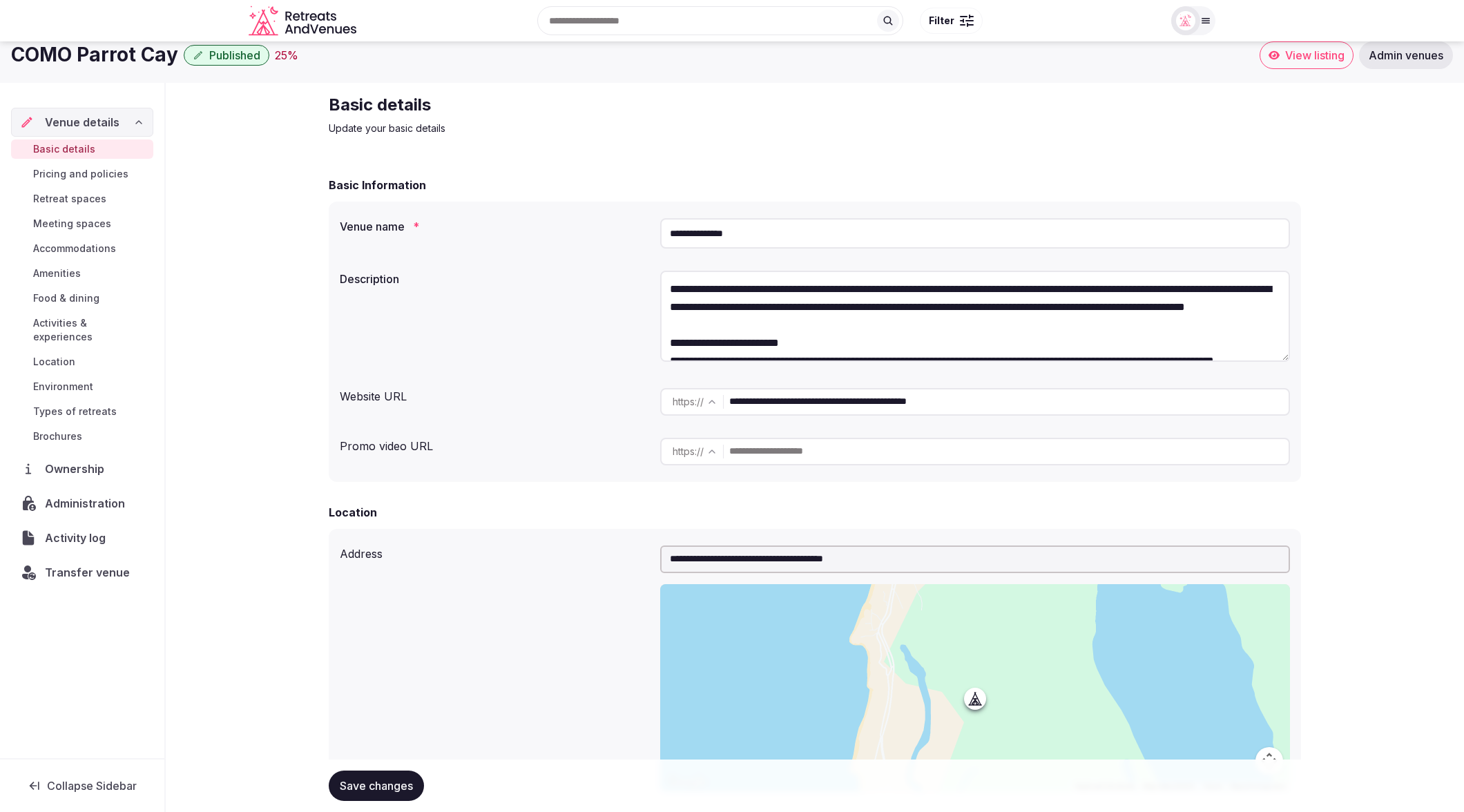
click at [525, 200] on div "**********" at bounding box center [814, 329] width 972 height 305
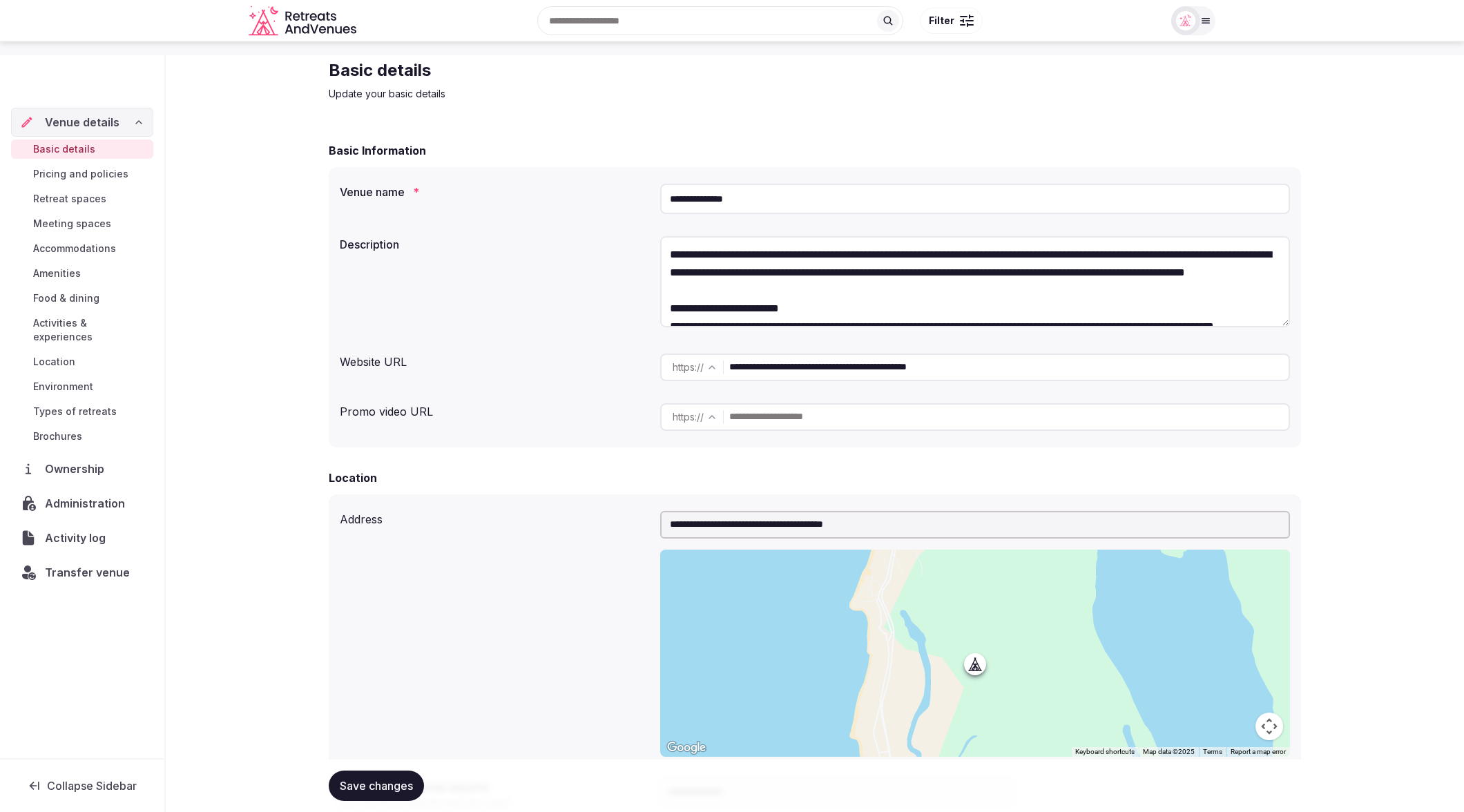
scroll to position [53, 0]
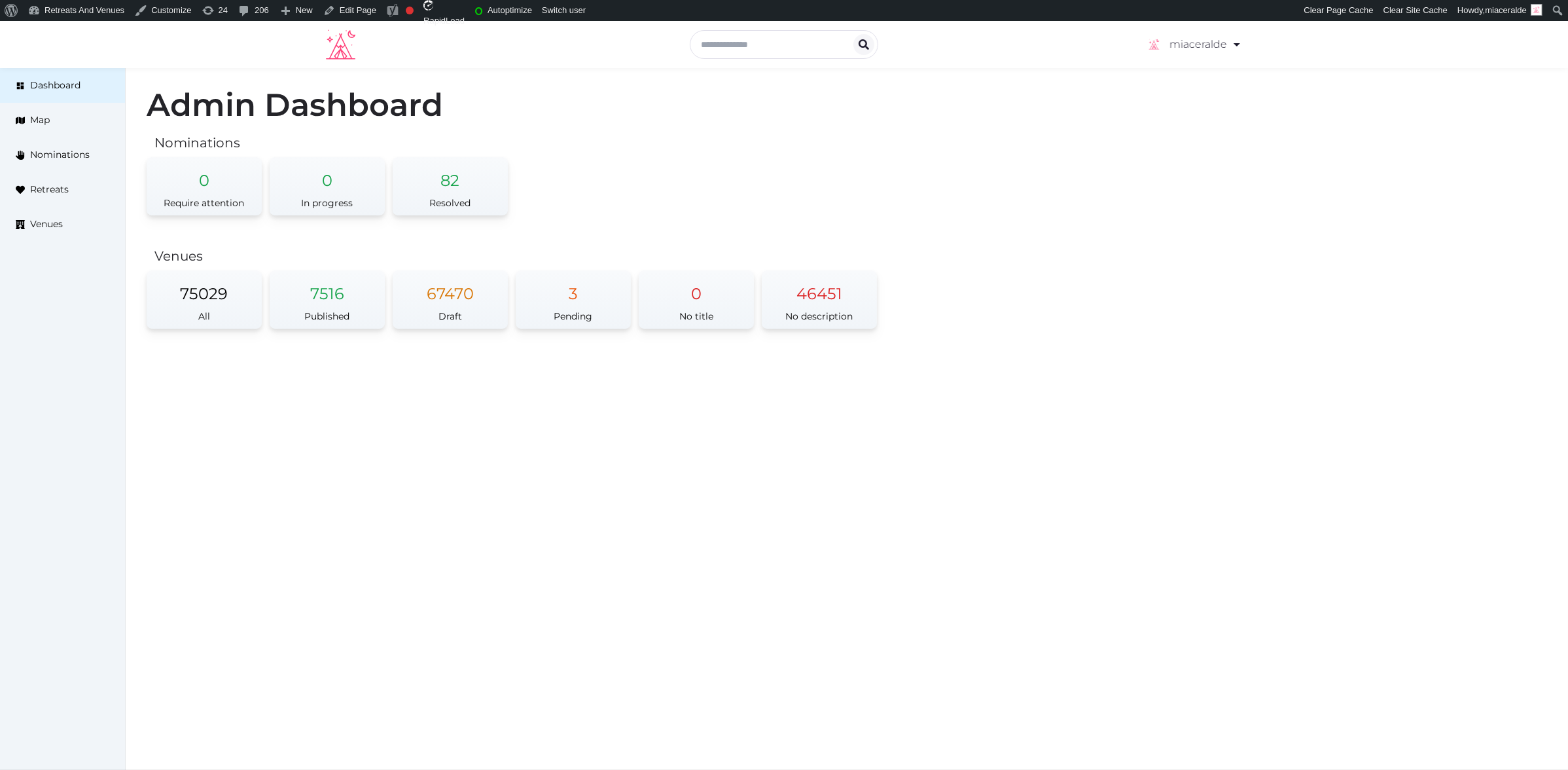
click at [666, 163] on div "Admin Dashboard Nominations 0 Require attention 0 In progress 82 Resolved Venue…" at bounding box center [847, 218] width 1442 height 299
click at [583, 304] on div "Pending" at bounding box center [573, 316] width 115 height 24
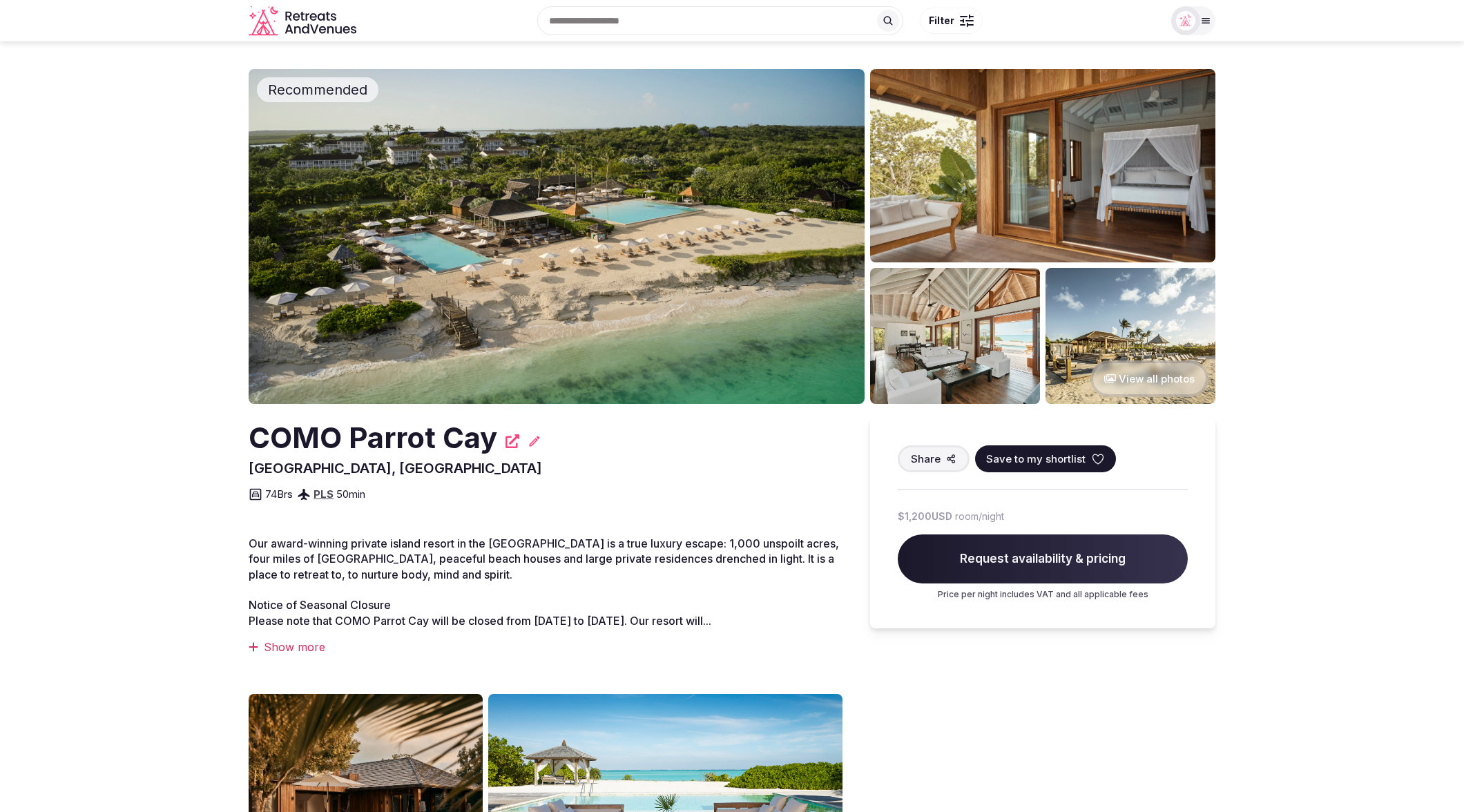
click at [289, 643] on div "Show more" at bounding box center [546, 647] width 594 height 15
click at [506, 581] on p "Our award-winning private island resort in the Turks and Caicos is a true luxur…" at bounding box center [546, 582] width 594 height 93
click at [515, 589] on p "Our award-winning private island resort in the Turks and Caicos is a true luxur…" at bounding box center [546, 582] width 594 height 93
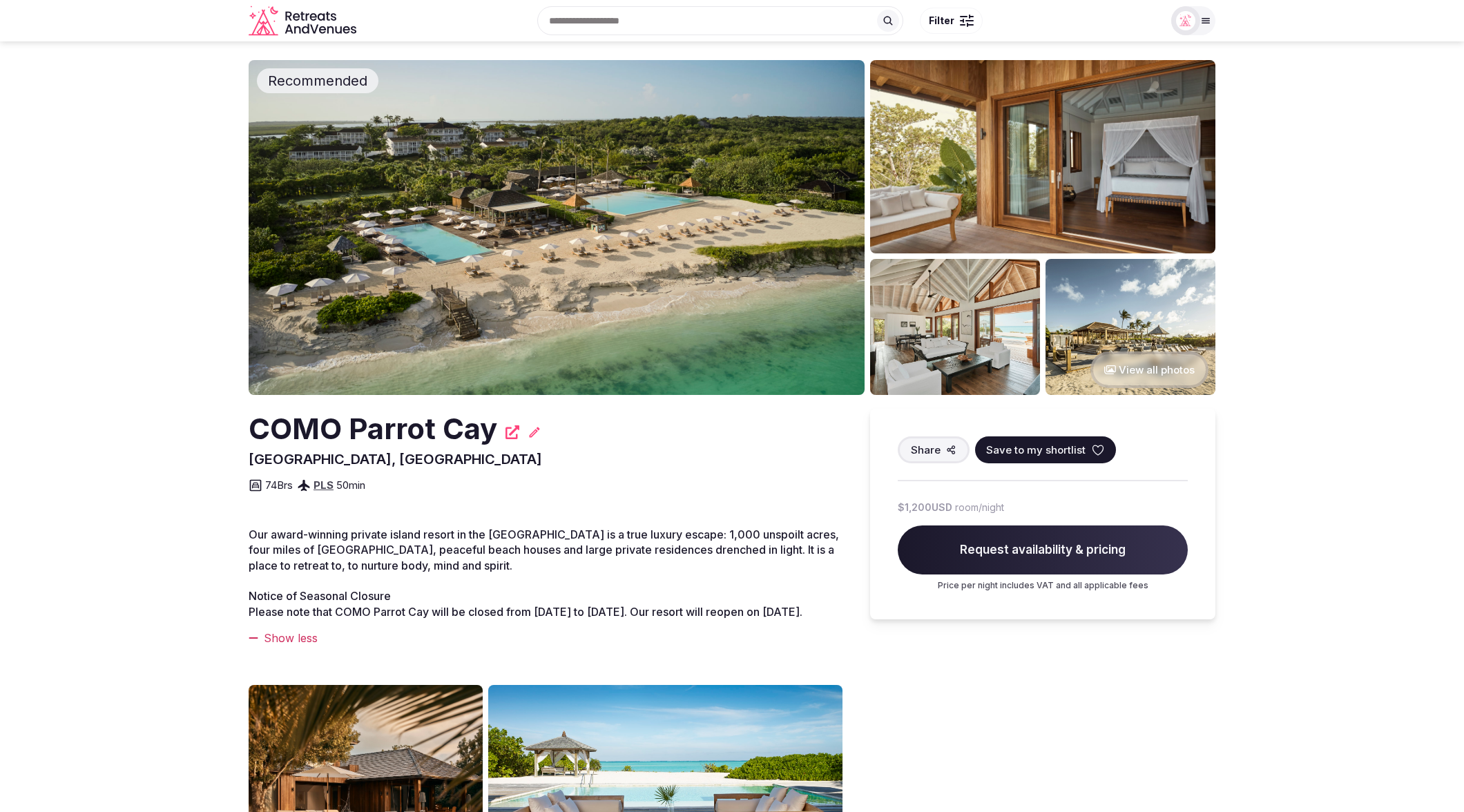
scroll to position [11, 0]
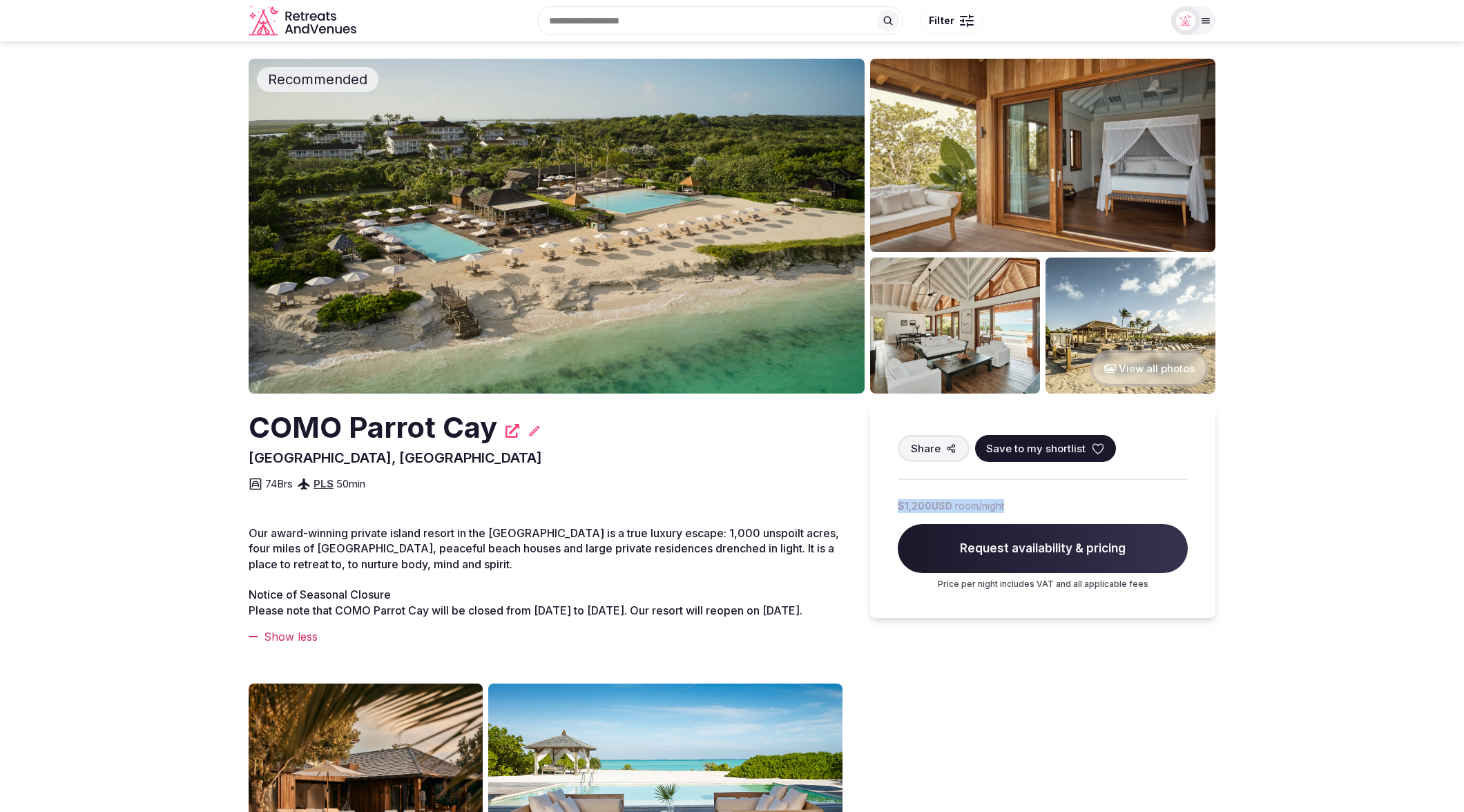
drag, startPoint x: 1037, startPoint y: 503, endPoint x: 883, endPoint y: 508, distance: 154.1
click at [883, 508] on div "Share Save to my shortlist $1,200 USD room/night Request availability & pricing…" at bounding box center [1043, 512] width 345 height 210
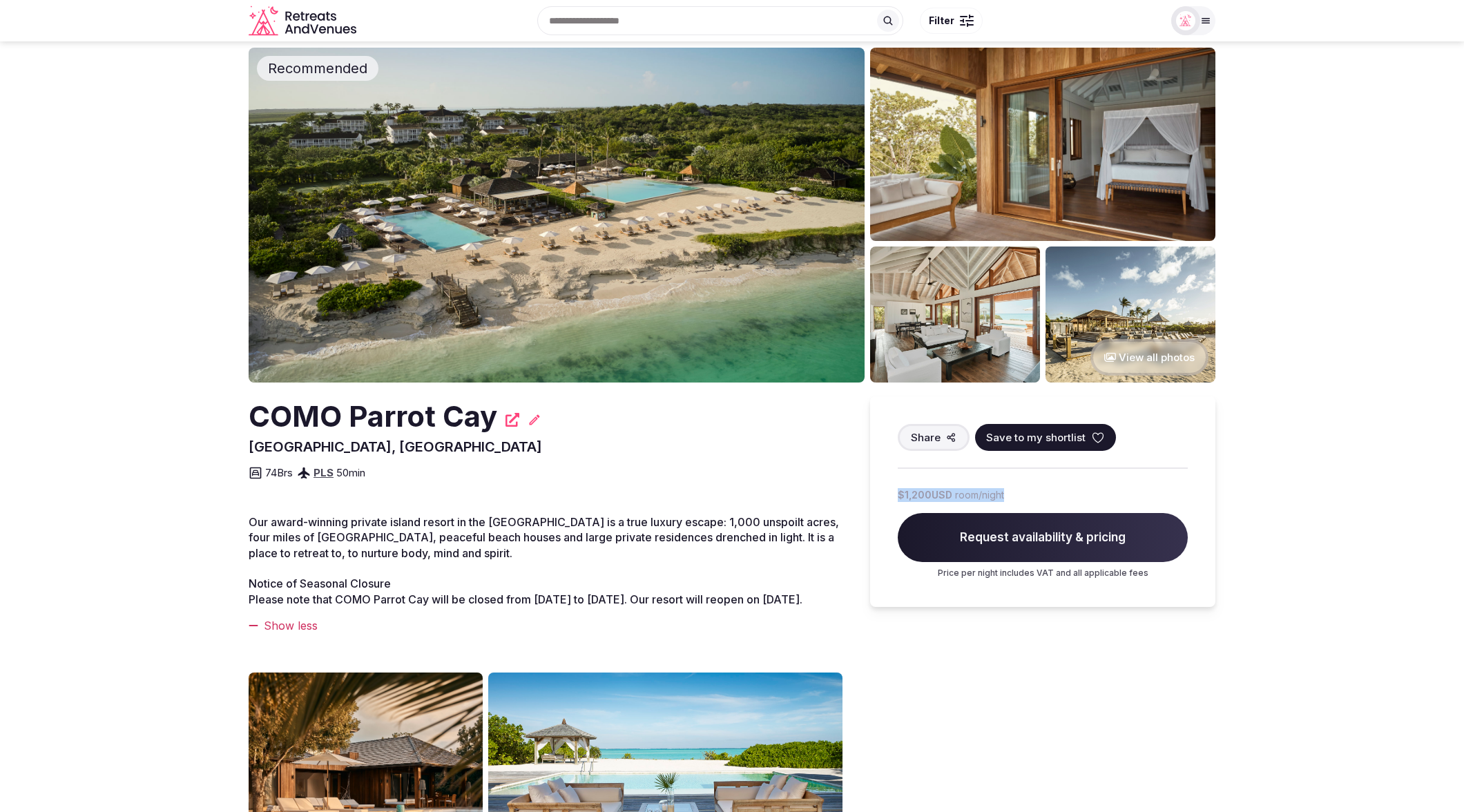
scroll to position [0, 0]
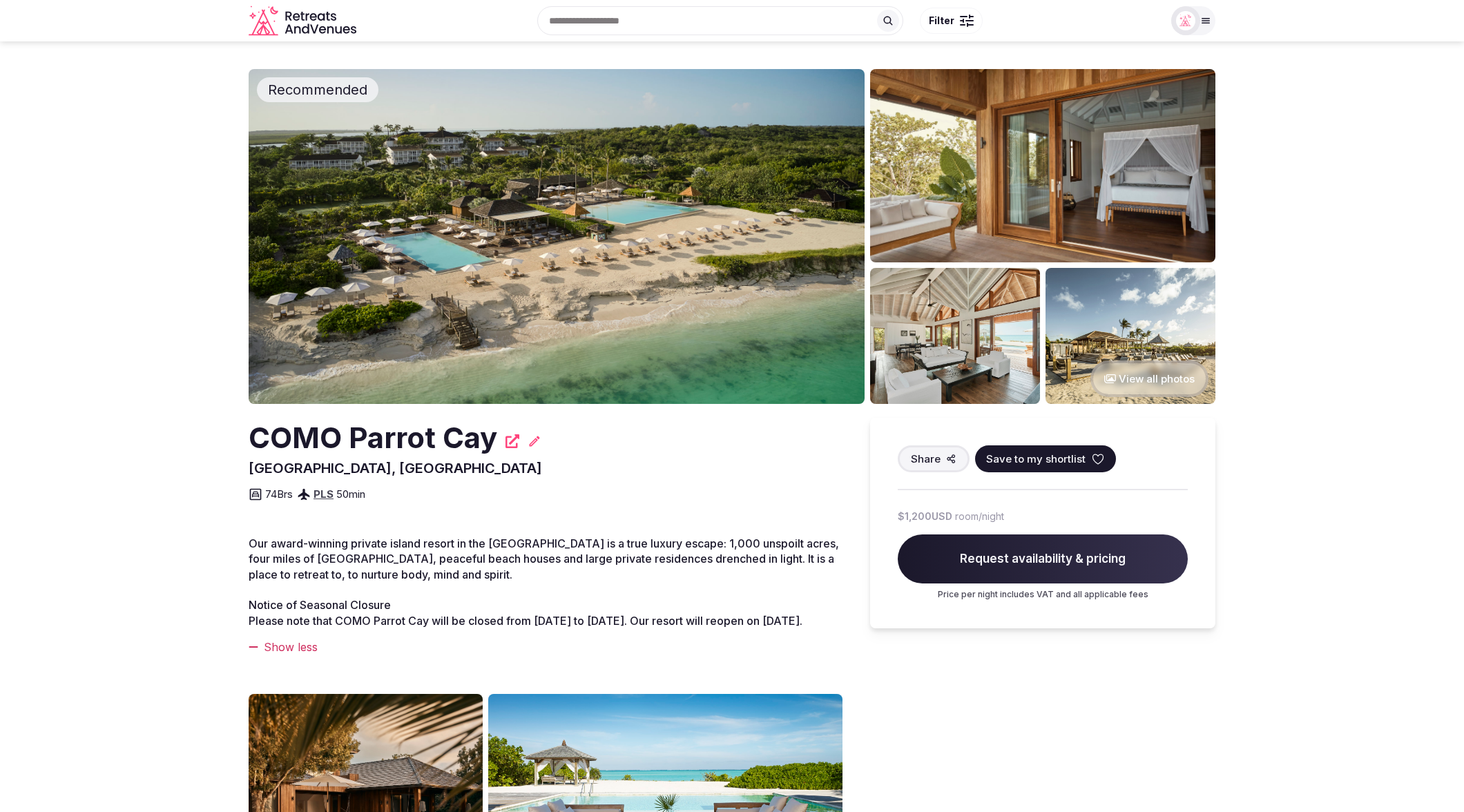
click at [1380, 617] on section "Recommended View all photos COMO Parrot Cay Caicos Islands, Turks and Caicos Is…" at bounding box center [732, 660] width 1464 height 1238
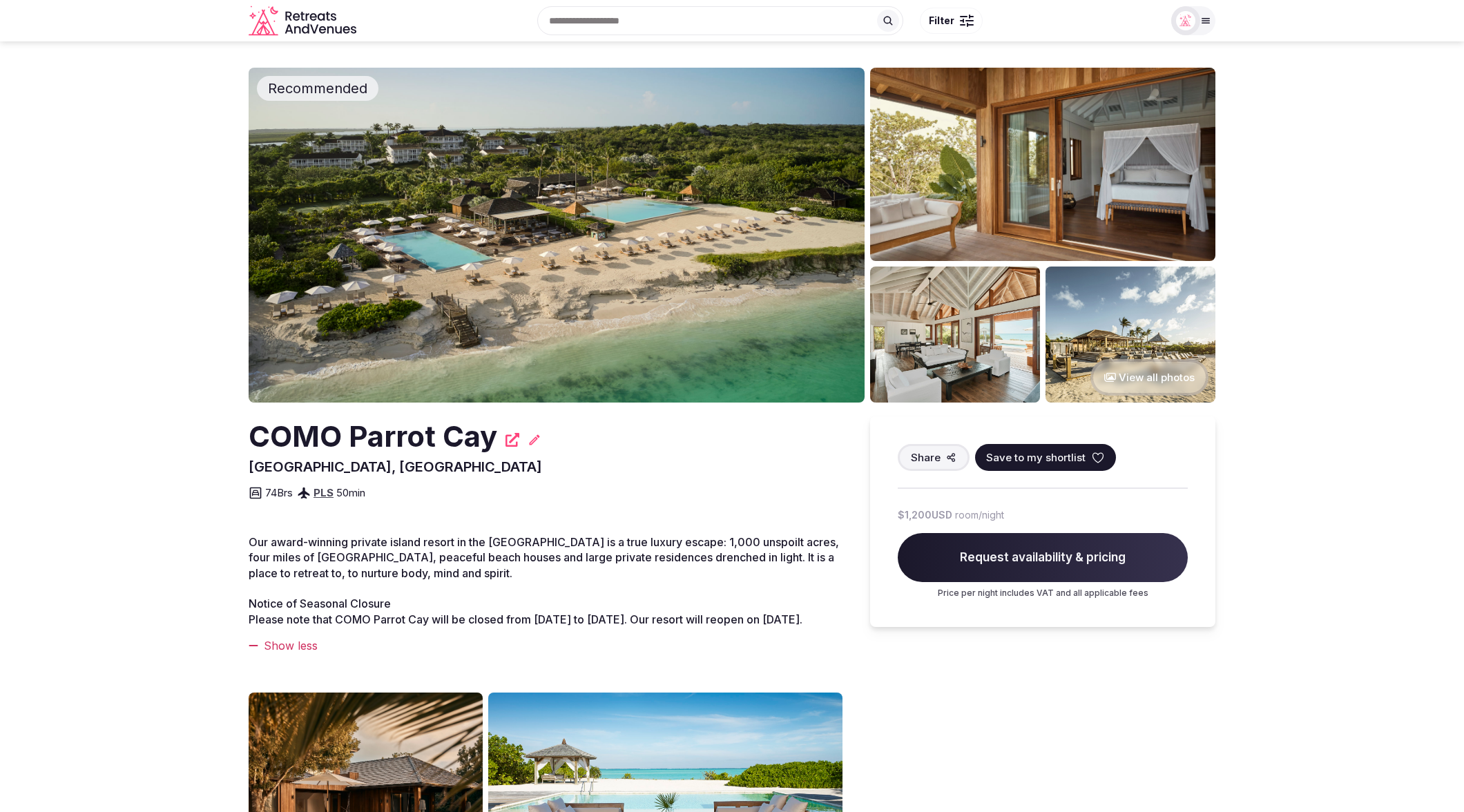
drag, startPoint x: 326, startPoint y: 615, endPoint x: 240, endPoint y: 548, distance: 109.0
click at [234, 550] on section "Recommended View all photos COMO Parrot Cay Caicos Islands, Turks and Caicos Is…" at bounding box center [732, 659] width 1464 height 1238
click at [707, 510] on div "COMO Parrot Cay Caicos Islands, Turks and Caicos Islands Share Save to my short…" at bounding box center [546, 808] width 594 height 784
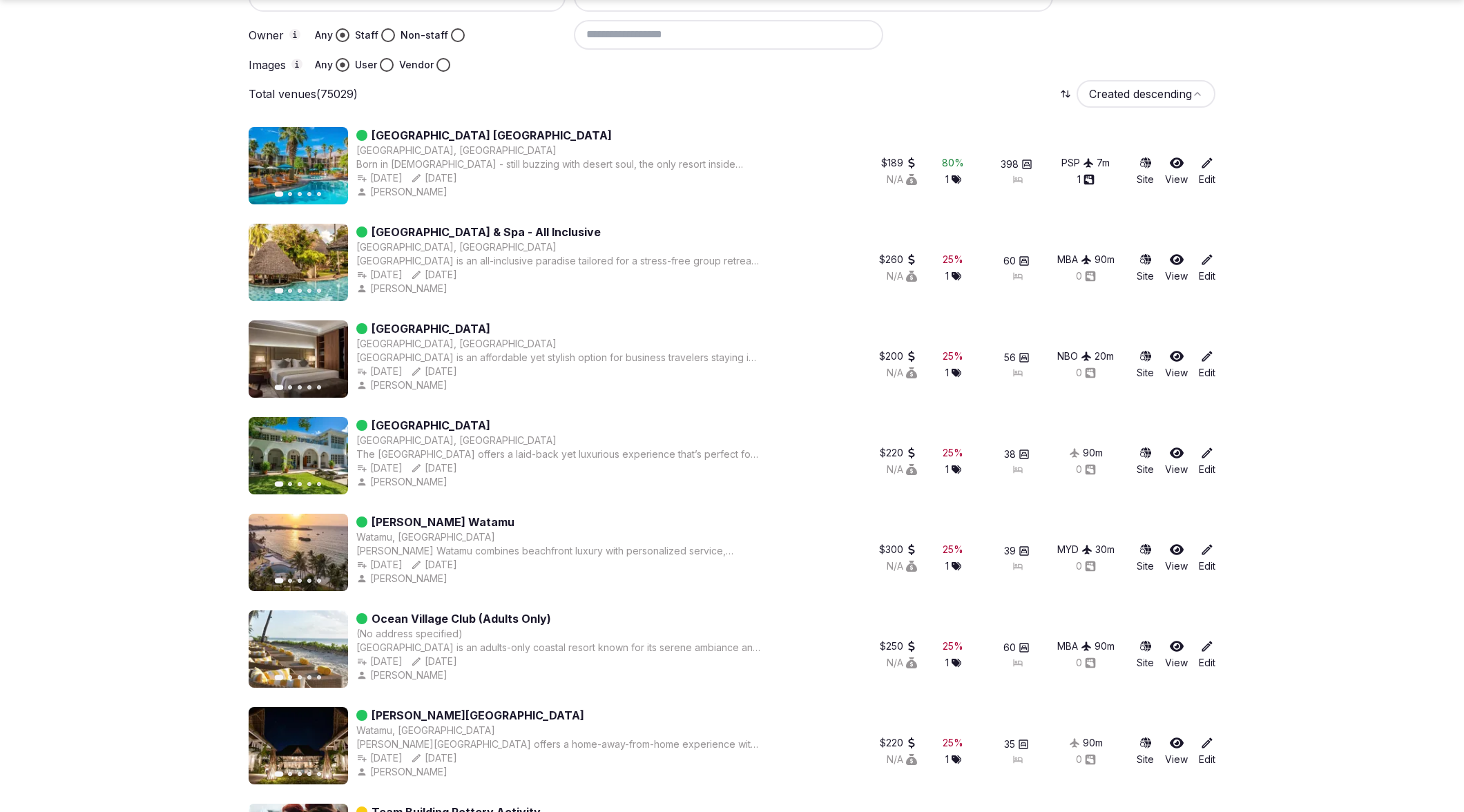
scroll to position [282, 0]
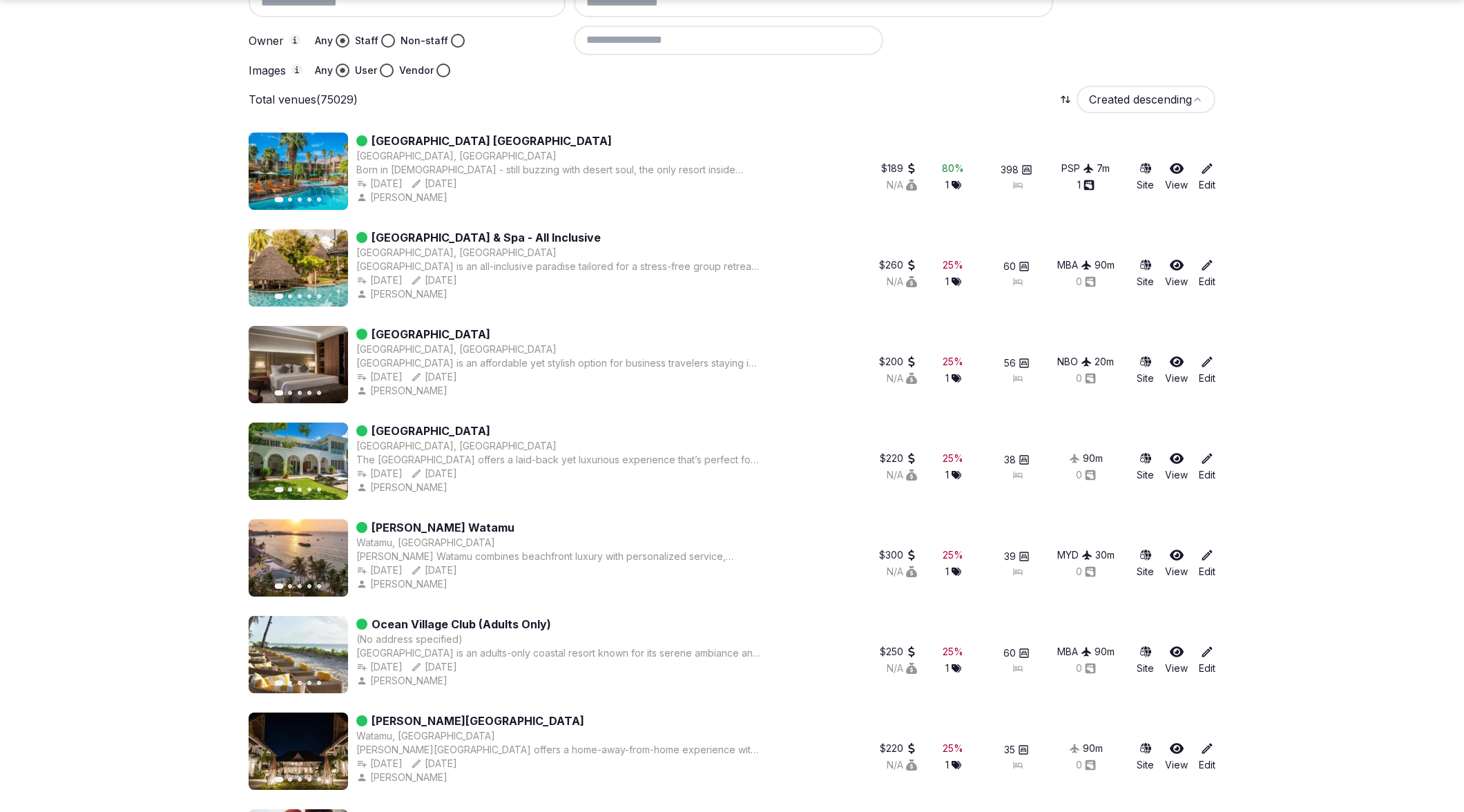
scroll to position [272, 0]
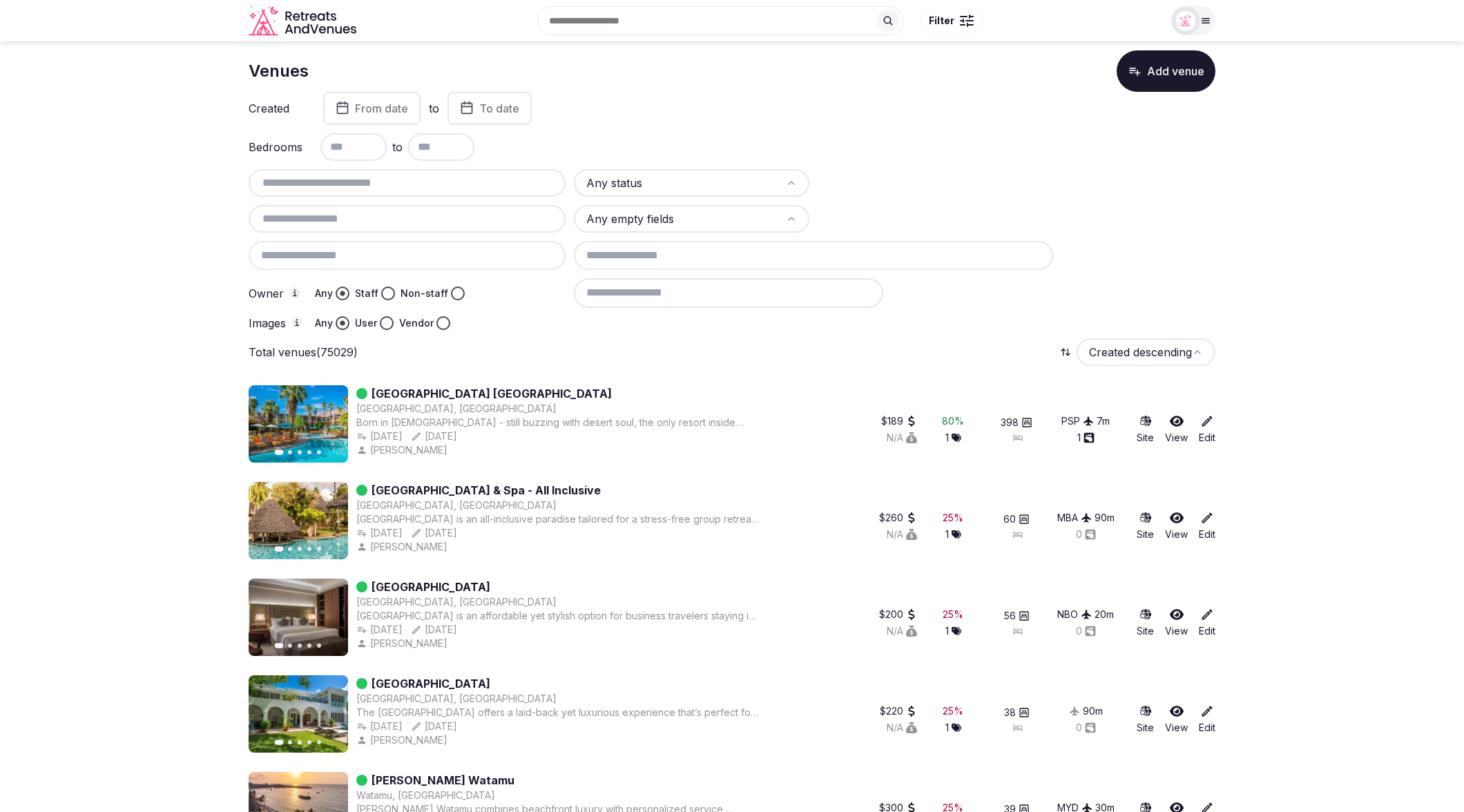
scroll to position [0, 0]
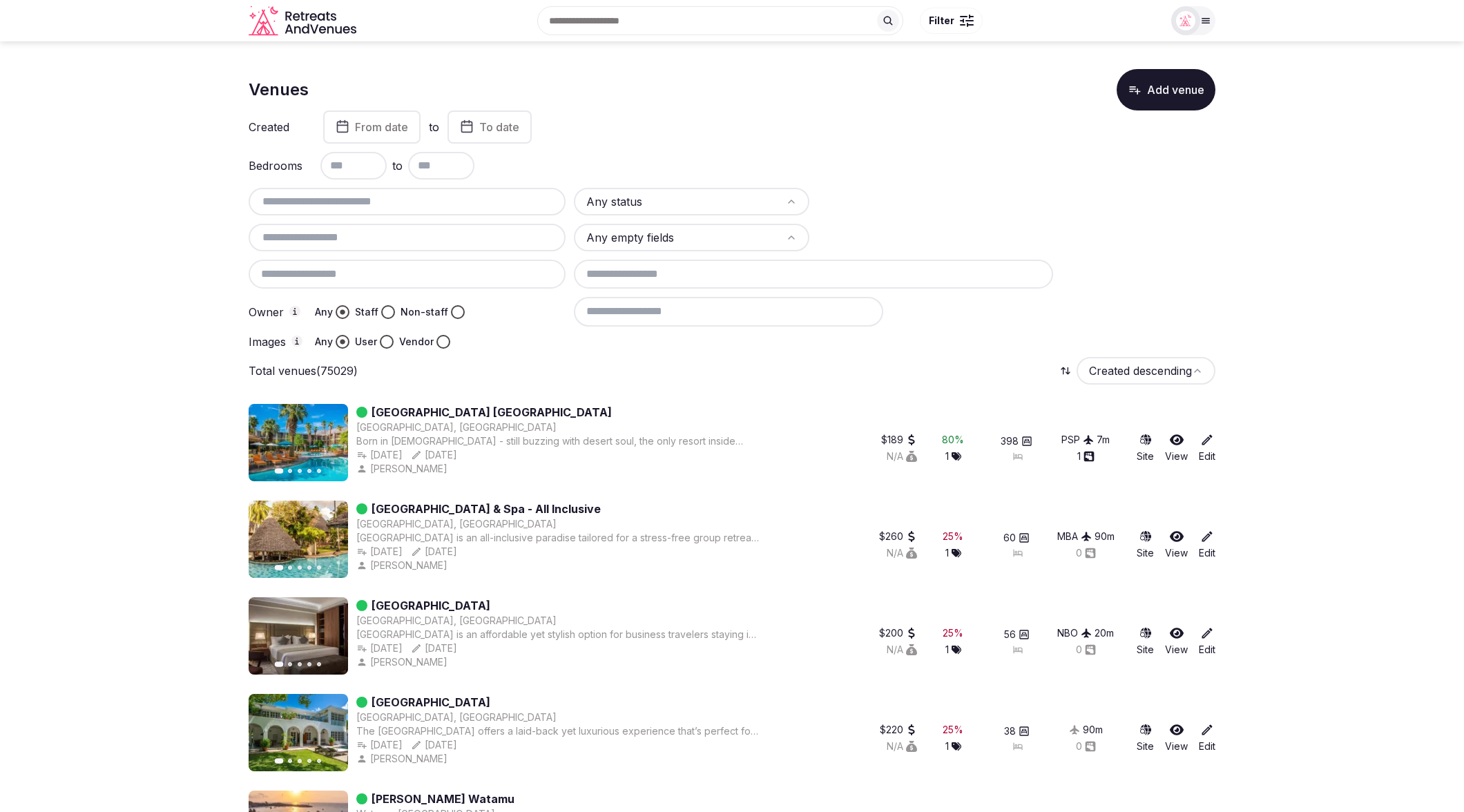
click at [675, 240] on html "Search Popular Destinations Toscana, Italy Riviera Maya, Mexico Indonesia, Bali…" at bounding box center [732, 406] width 1464 height 812
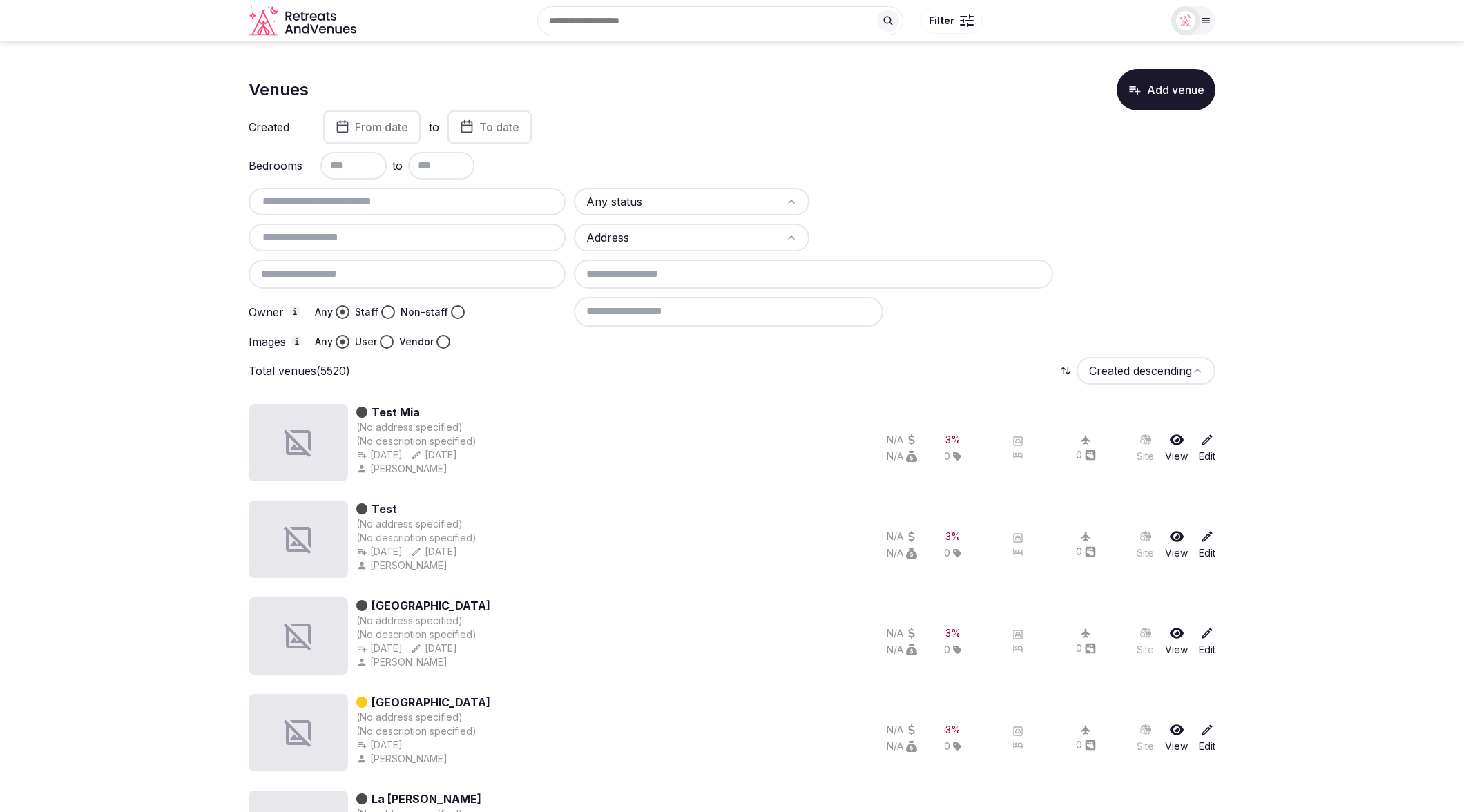
click at [689, 202] on html "Search Popular Destinations Toscana, Italy Riviera Maya, Mexico Indonesia, Bali…" at bounding box center [732, 406] width 1464 height 812
click at [531, 331] on html "Search Popular Destinations Toscana, Italy Riviera Maya, Mexico Indonesia, Bali…" at bounding box center [732, 406] width 1464 height 812
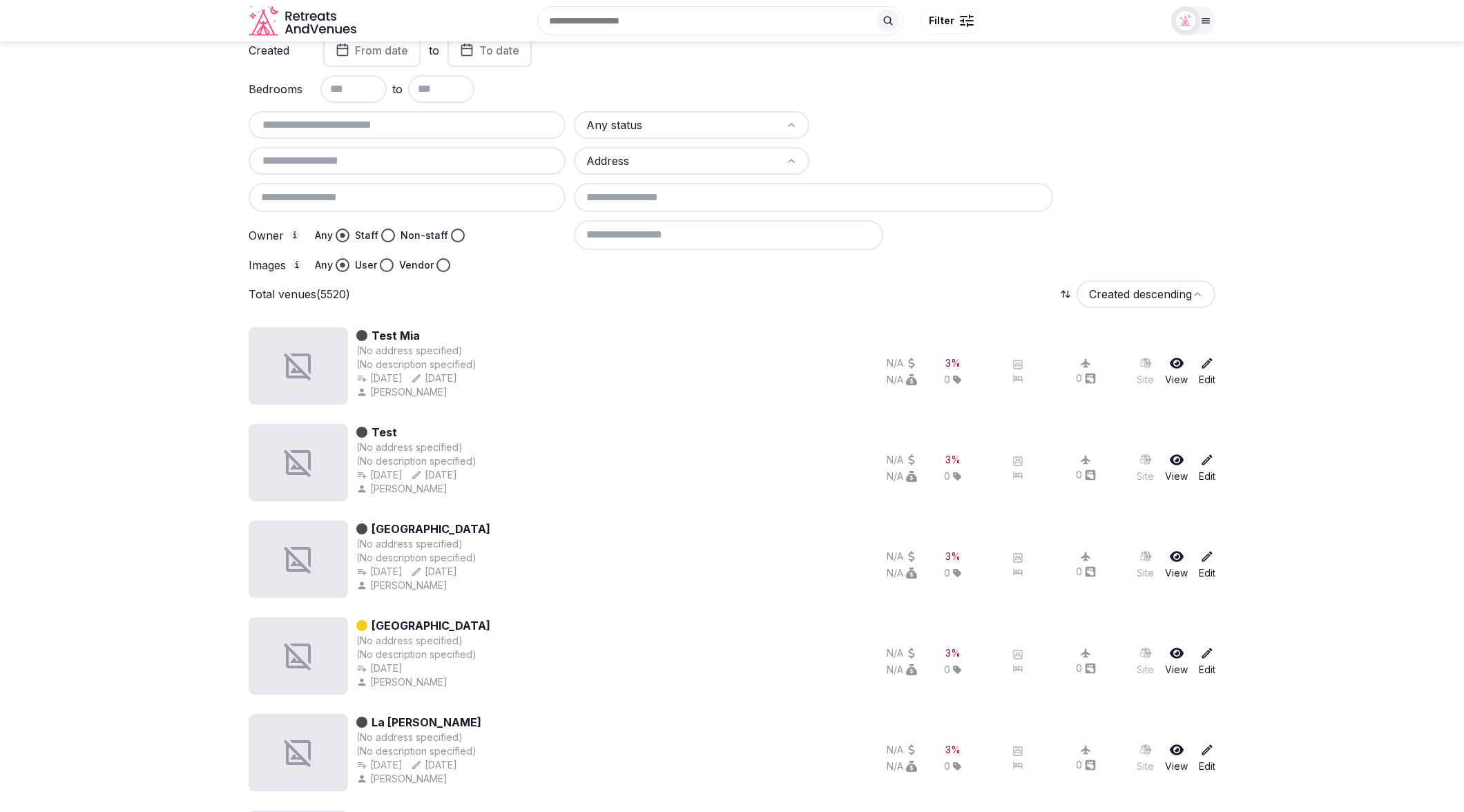
scroll to position [74, 0]
click at [629, 130] on html "Search Popular Destinations Toscana, Italy Riviera Maya, Mexico Indonesia, Bali…" at bounding box center [732, 332] width 1464 height 812
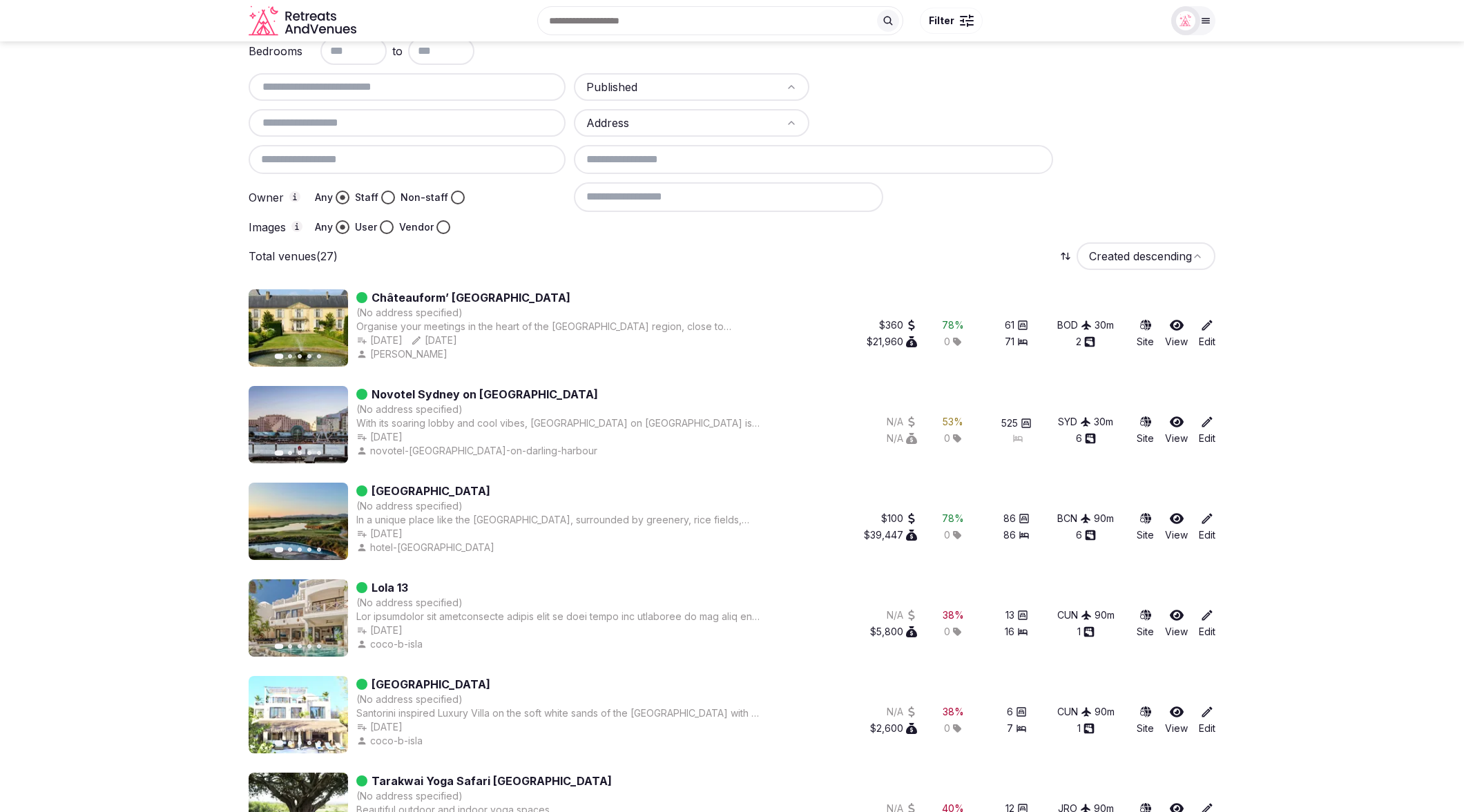
scroll to position [76, 0]
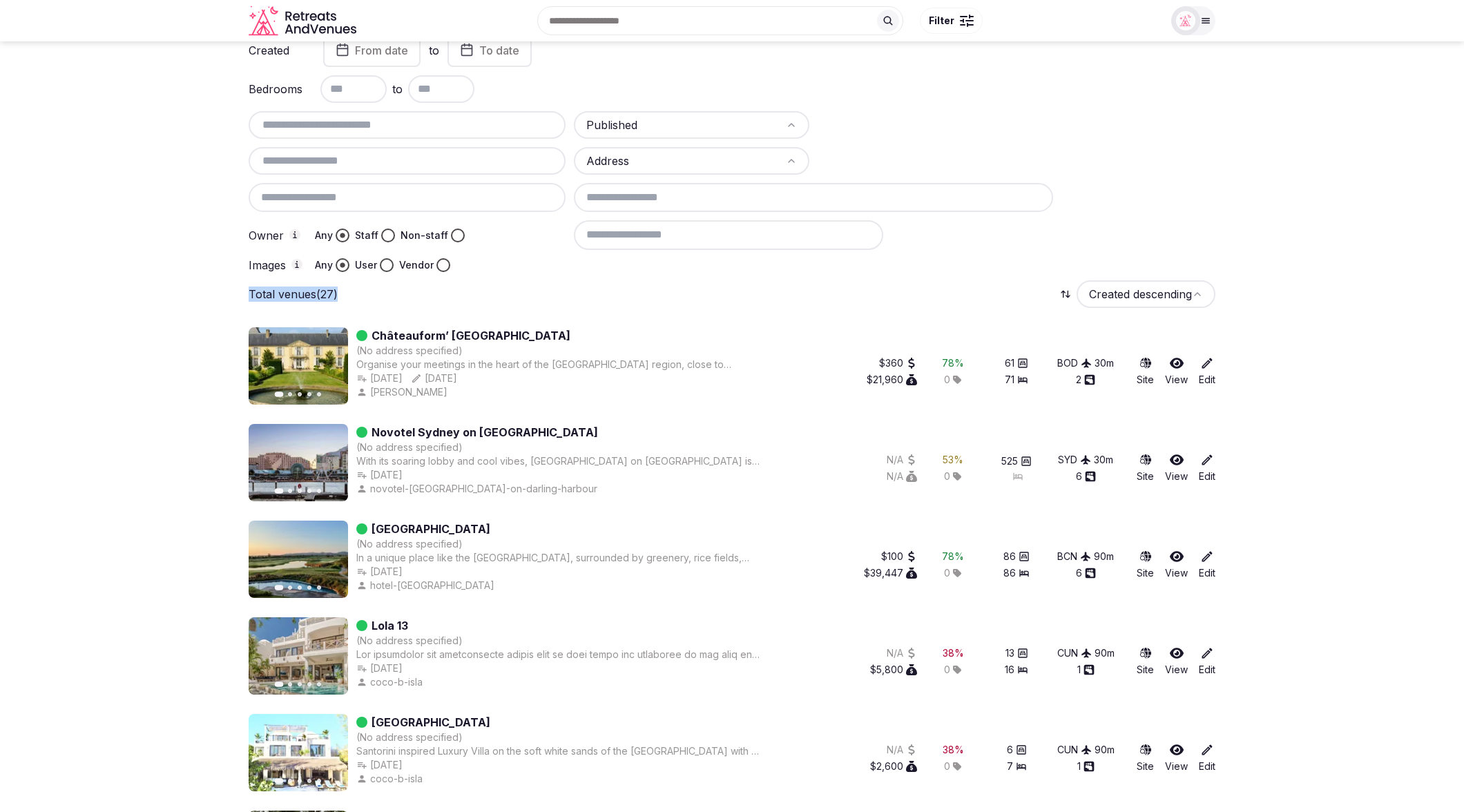
drag, startPoint x: 372, startPoint y: 293, endPoint x: 174, endPoint y: 286, distance: 198.1
click at [754, 303] on div "Total venues (27) Created descending" at bounding box center [732, 294] width 967 height 28
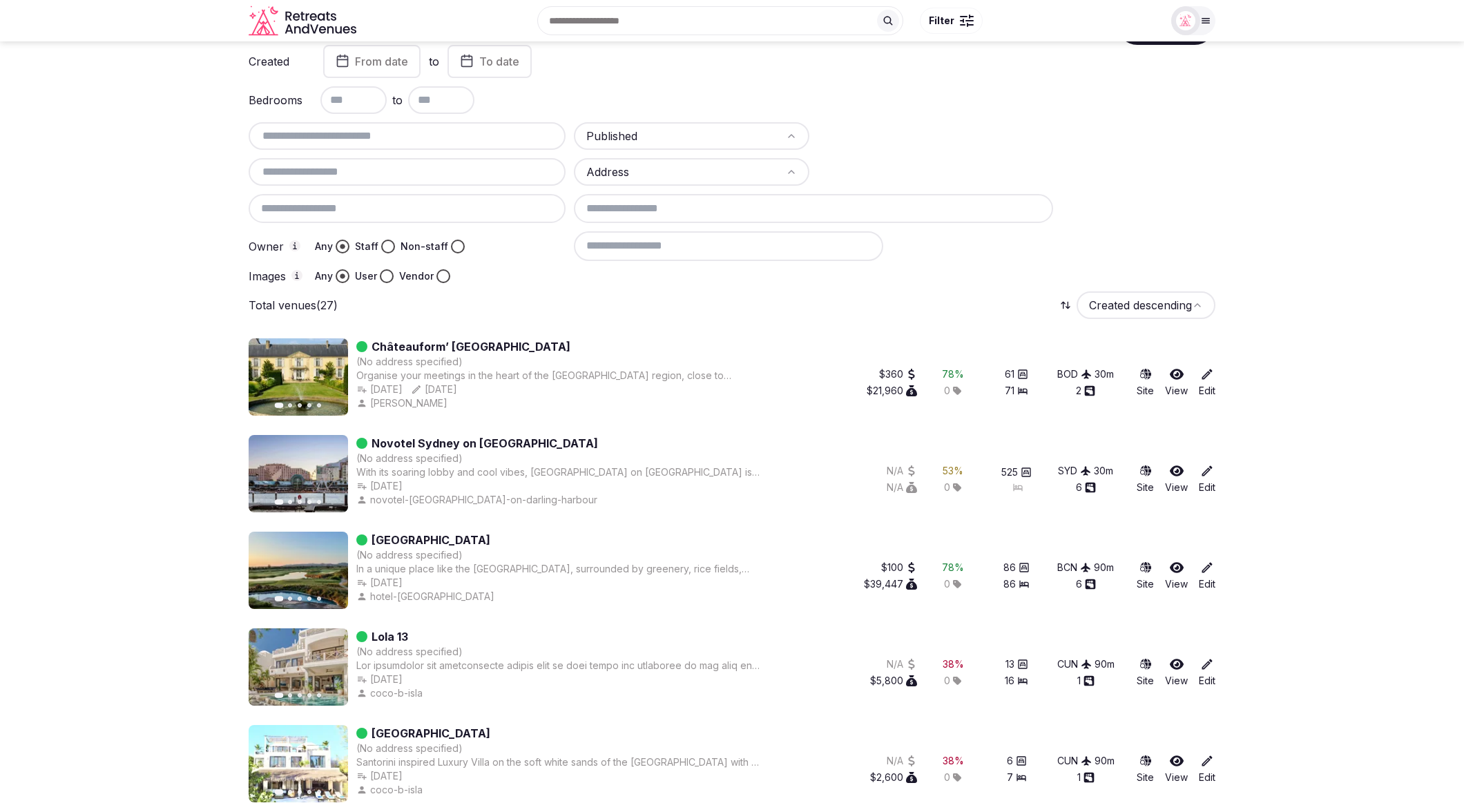
scroll to position [55, 0]
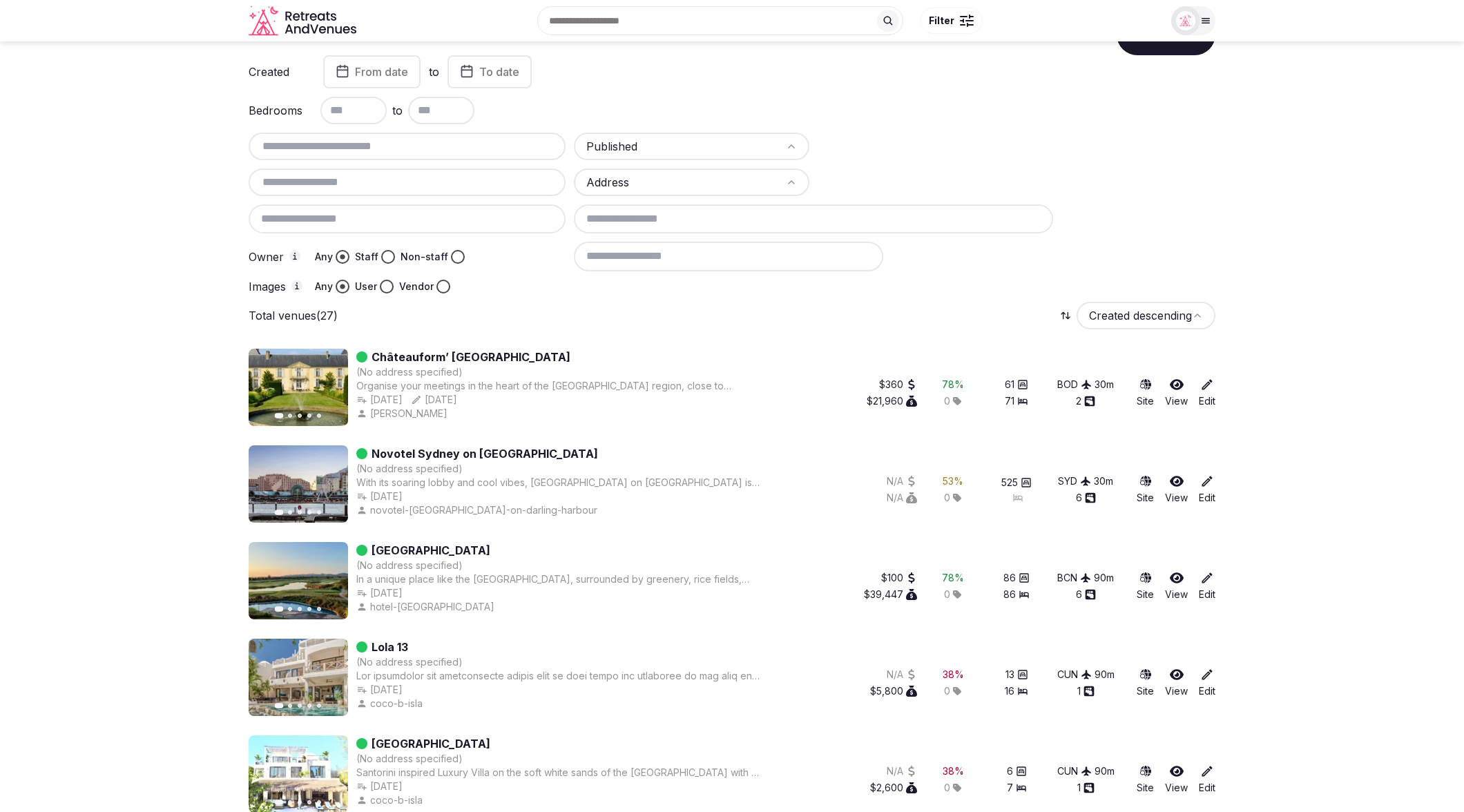
click at [514, 304] on div "Total venues (27) Created descending" at bounding box center [732, 315] width 967 height 28
click at [655, 145] on html "Search Popular Destinations Toscana, Italy Riviera Maya, Mexico Indonesia, Bali…" at bounding box center [732, 351] width 1464 height 812
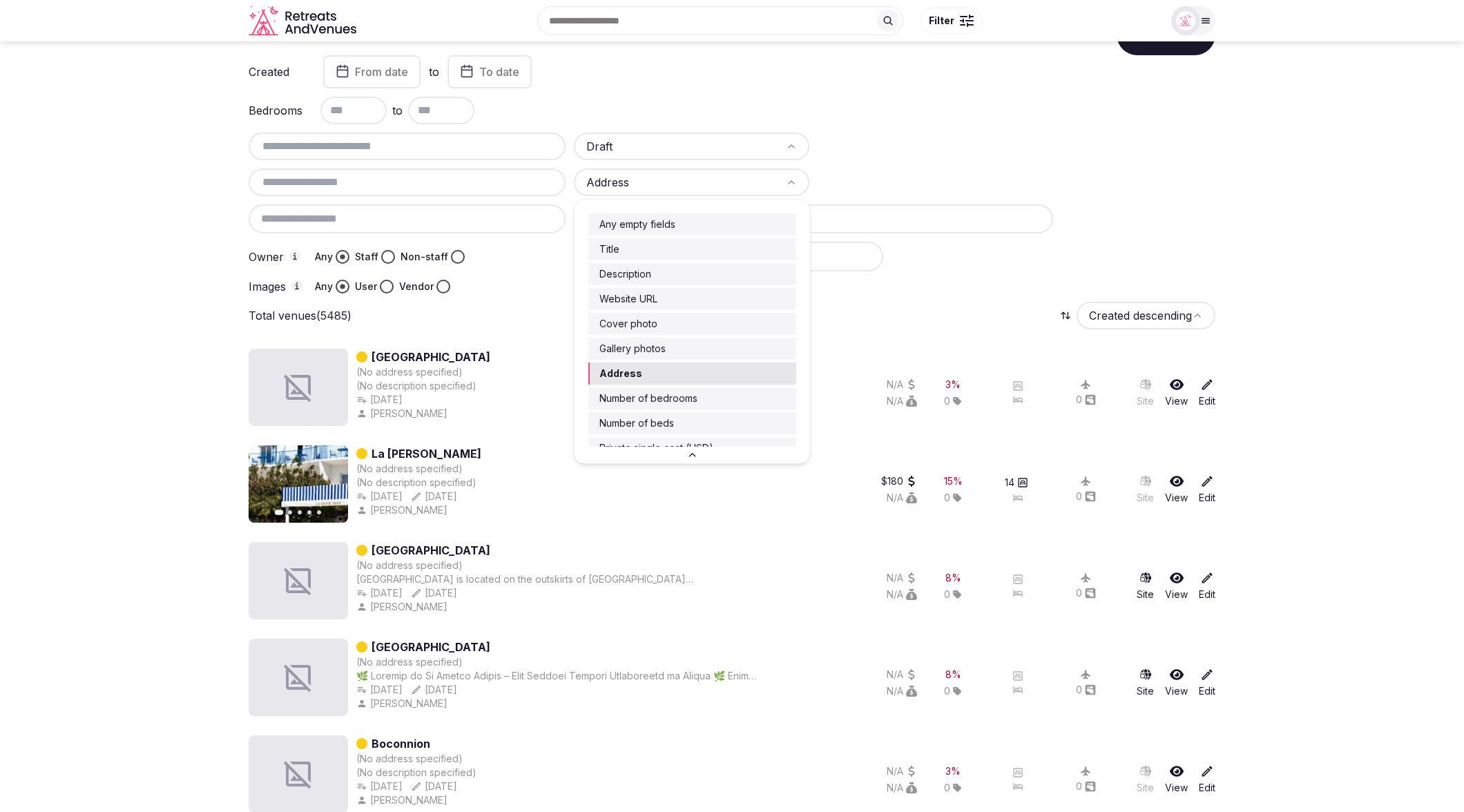
click at [626, 194] on html "Search Popular Destinations Toscana, Italy Riviera Maya, Mexico Indonesia, Bali…" at bounding box center [732, 351] width 1464 height 812
drag, startPoint x: 613, startPoint y: 326, endPoint x: 508, endPoint y: 285, distance: 112.7
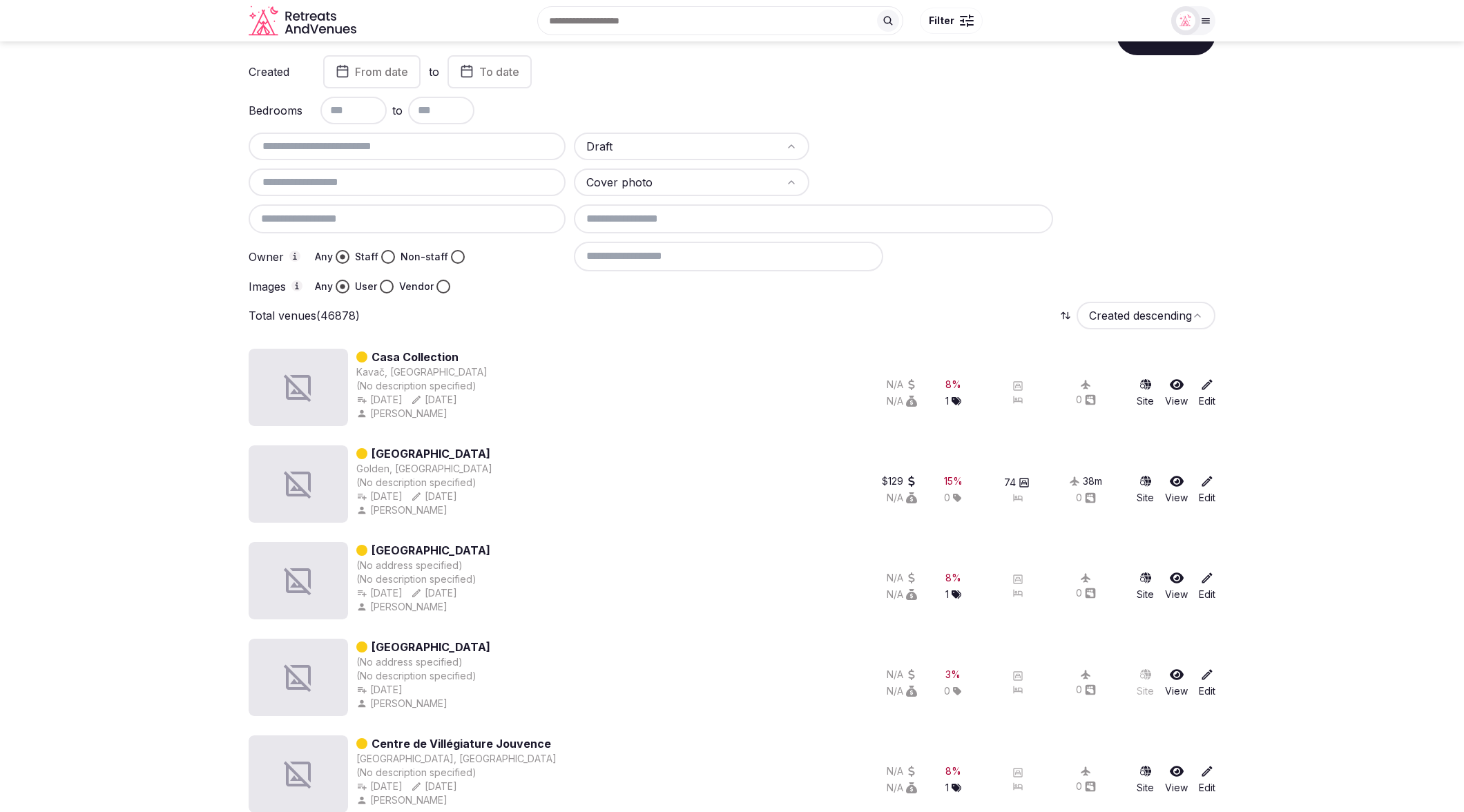
click at [508, 285] on div "Images Any User Vendor" at bounding box center [407, 286] width 317 height 14
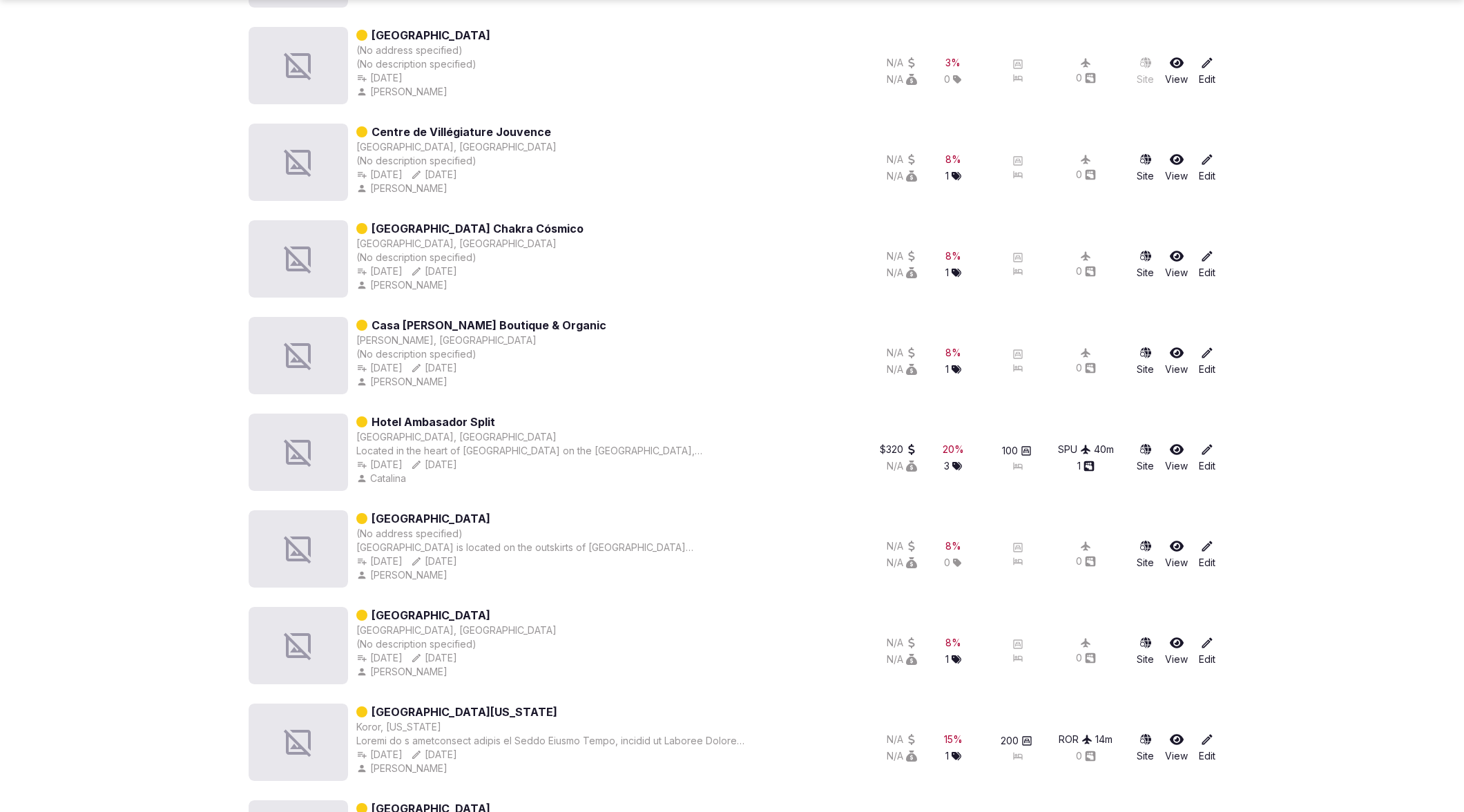
scroll to position [672, 0]
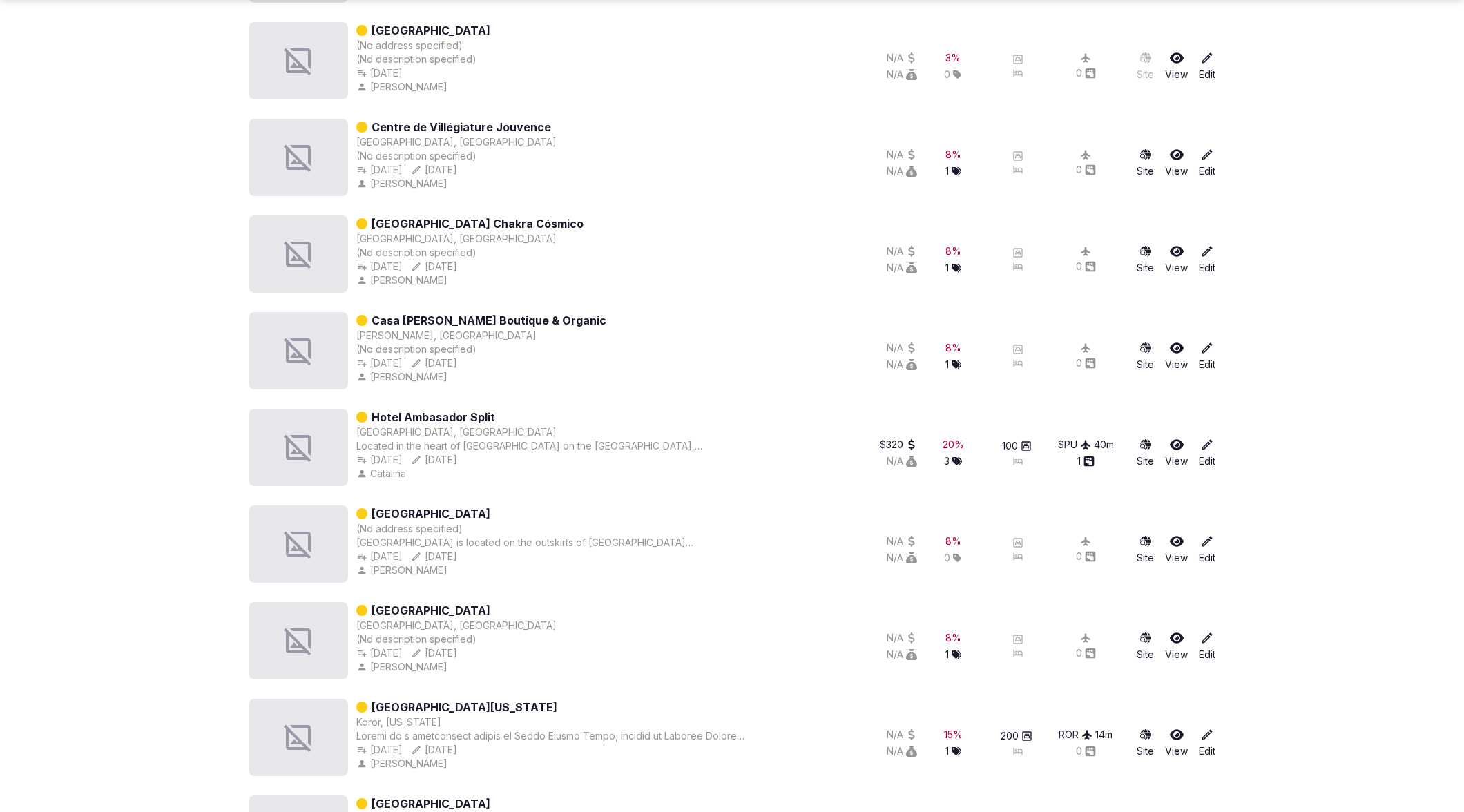
click at [1170, 450] on section "Venues Add venue Created From date to To date Bedrooms to Draft Cover photo Own…" at bounding box center [732, 553] width 1464 height 2367
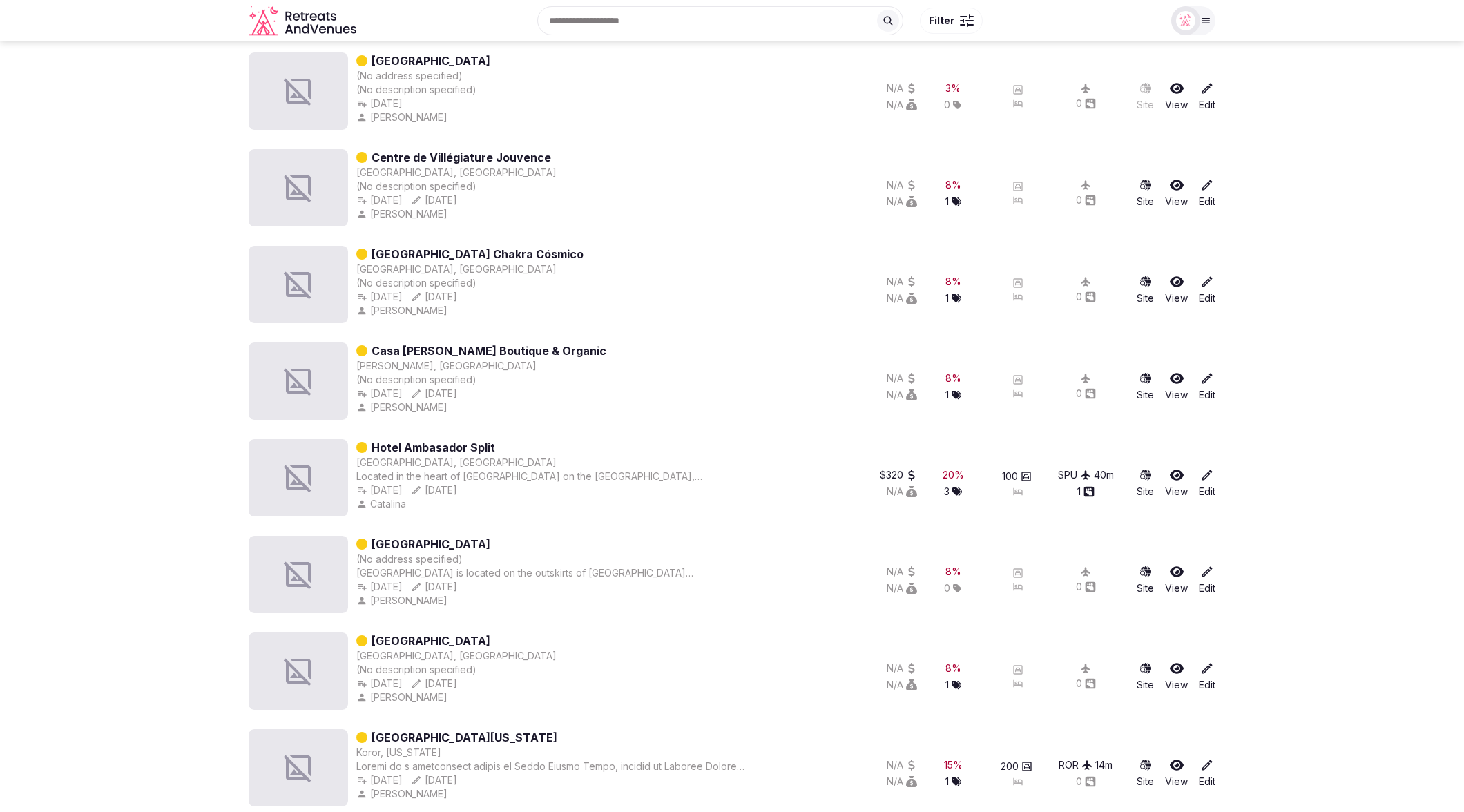
scroll to position [641, 0]
click at [1170, 402] on section "Venues Add venue Created From date to To date Bedrooms to Draft Cover photo Own…" at bounding box center [732, 585] width 1464 height 2367
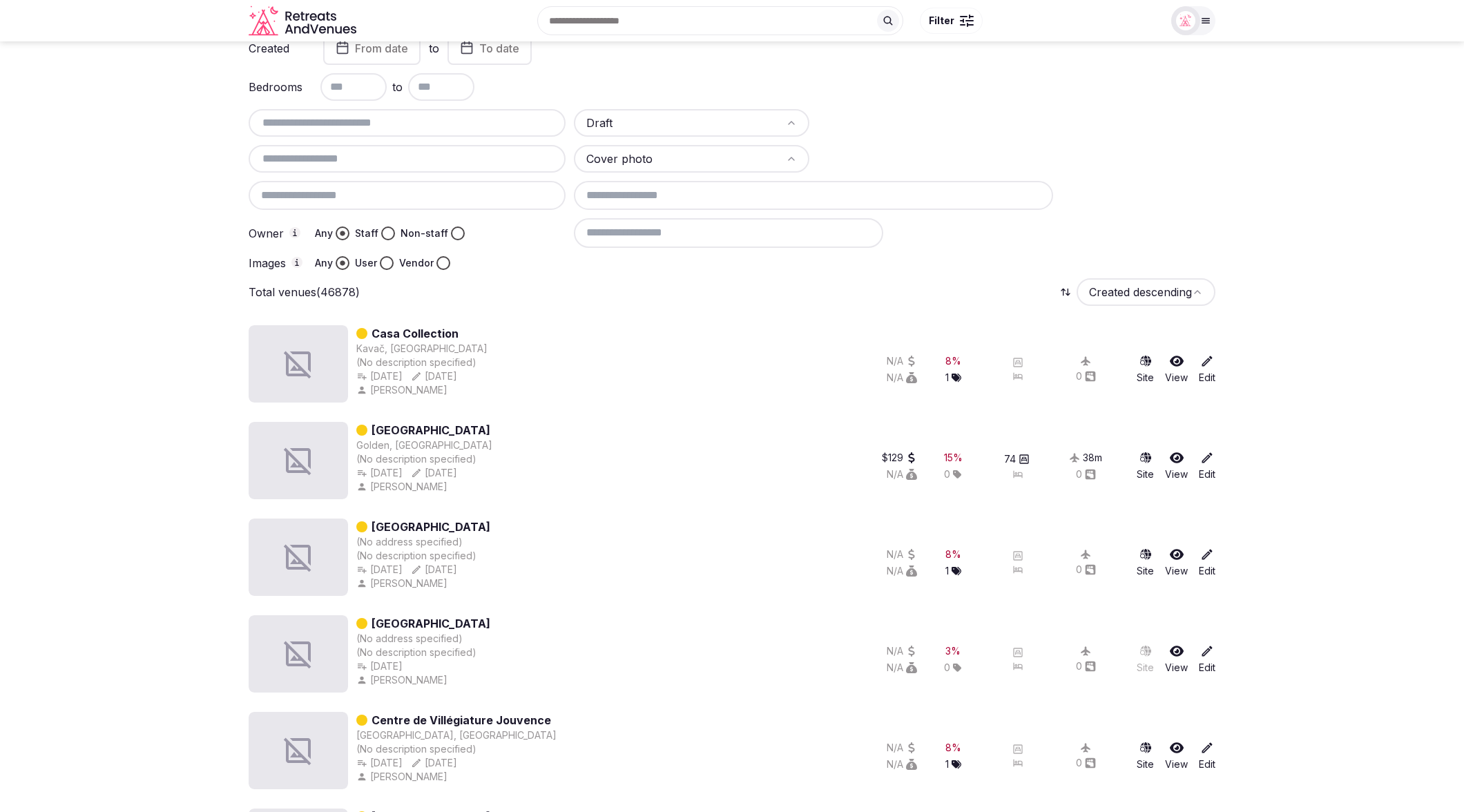
scroll to position [68, 0]
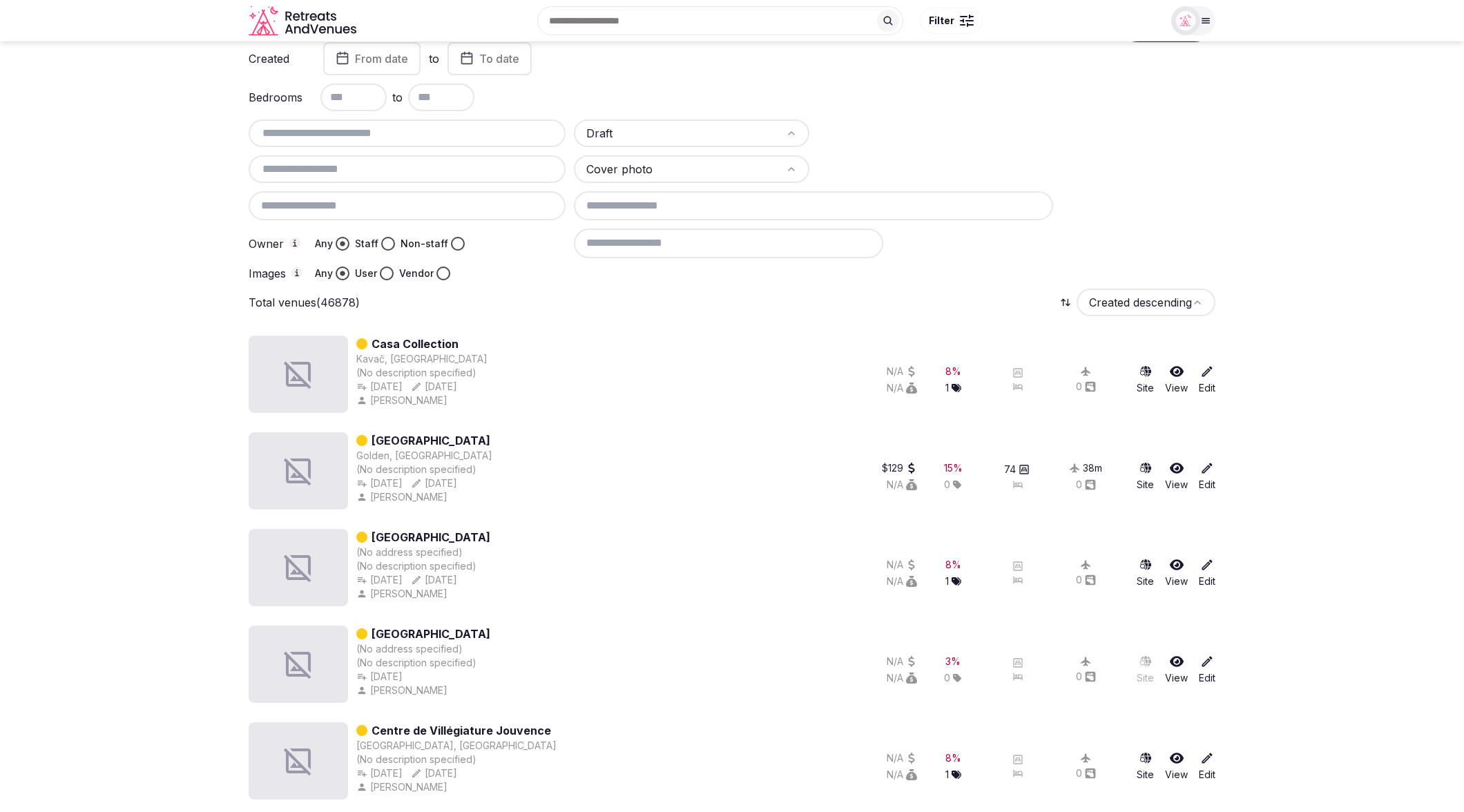
drag, startPoint x: 576, startPoint y: 282, endPoint x: 564, endPoint y: 284, distance: 12.2
click at [469, 294] on div "Total venues (46878) Created descending" at bounding box center [732, 304] width 967 height 28
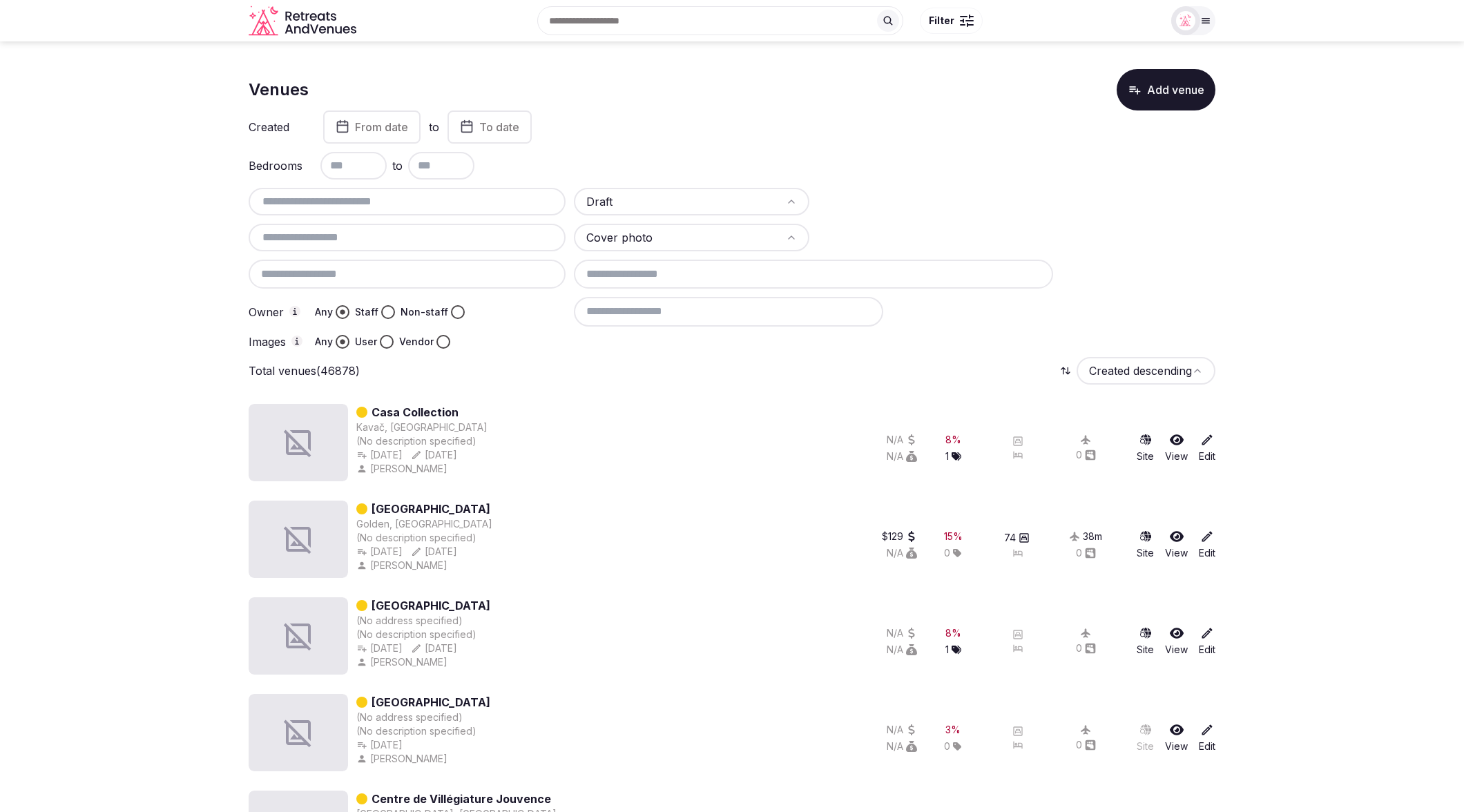
click at [657, 236] on html "Search Popular Destinations Toscana, Italy Riviera Maya, Mexico Indonesia, Bali…" at bounding box center [732, 406] width 1464 height 812
click at [948, 340] on html "Search Popular Destinations Toscana, Italy Riviera Maya, Mexico Indonesia, Bali…" at bounding box center [732, 406] width 1464 height 812
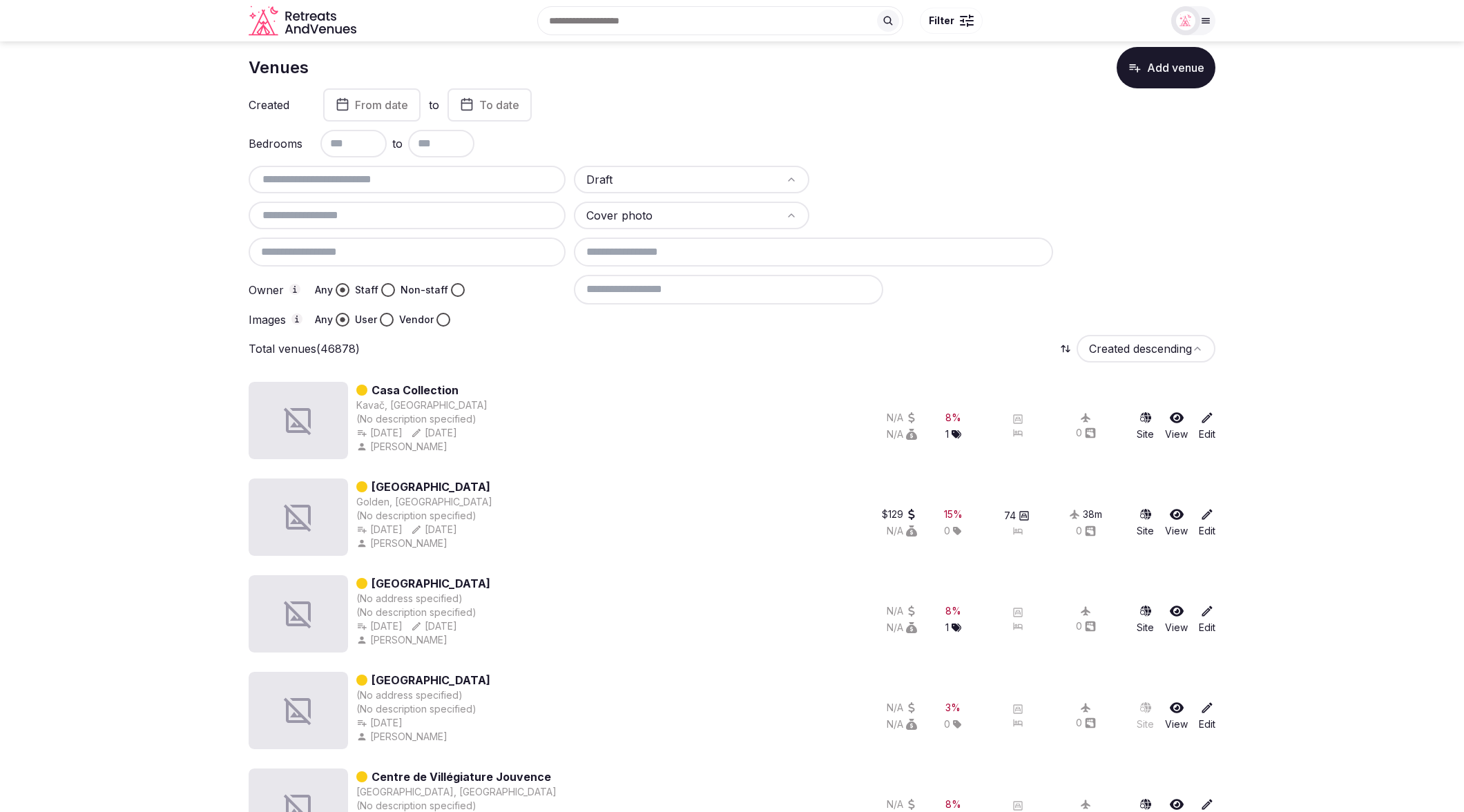
scroll to position [9, 0]
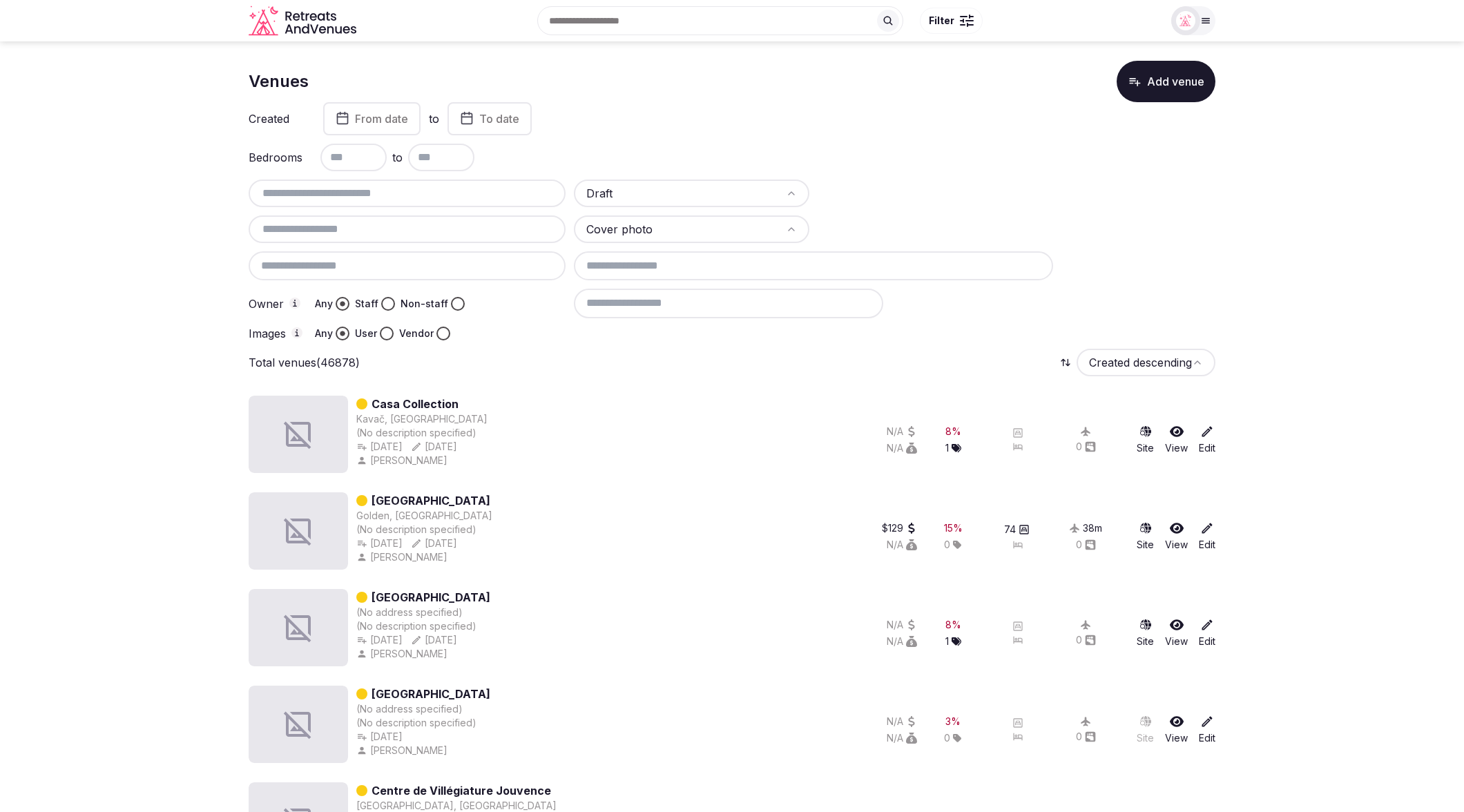
click at [459, 365] on div "Total venues (46878) Created descending" at bounding box center [732, 362] width 967 height 28
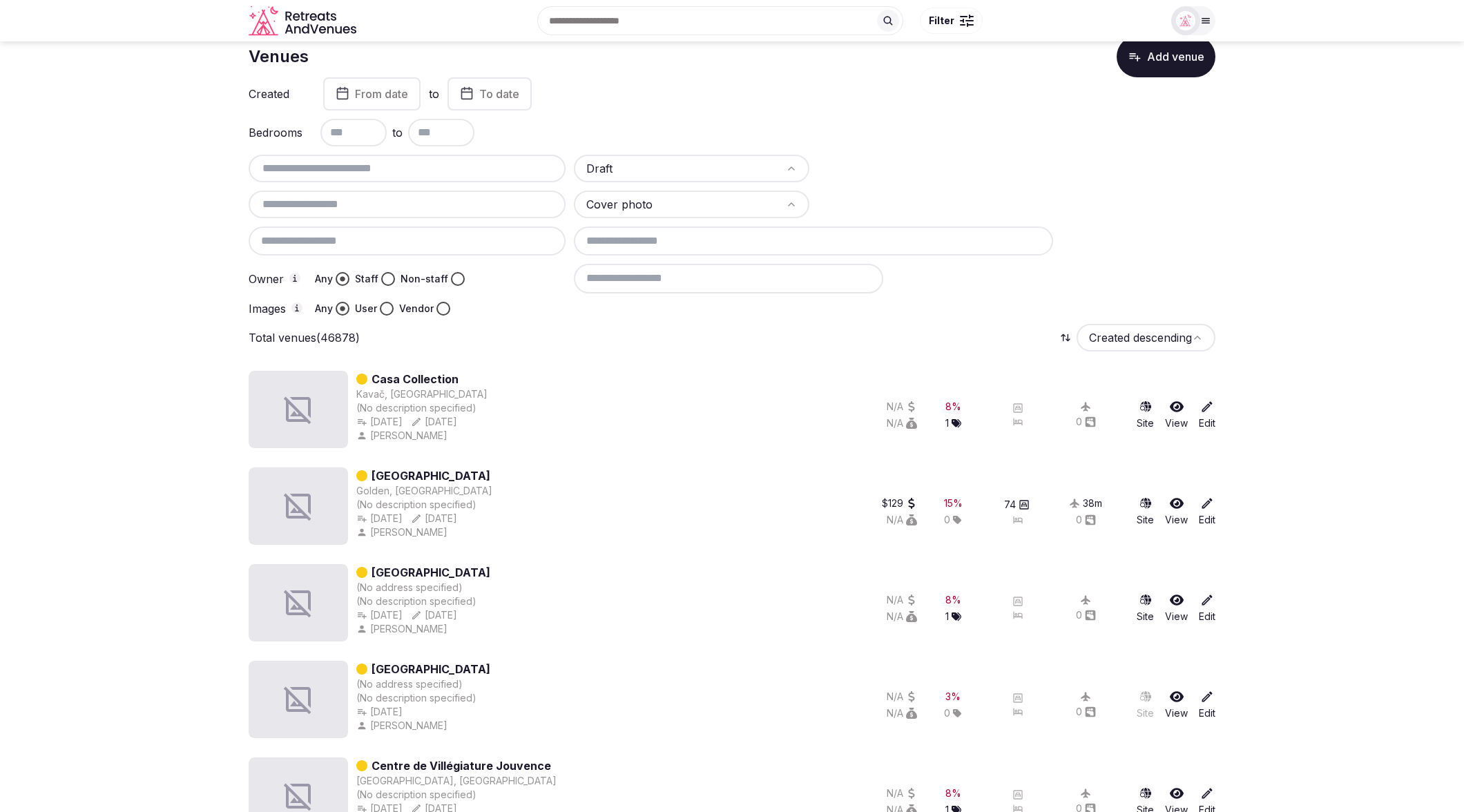
scroll to position [0, 0]
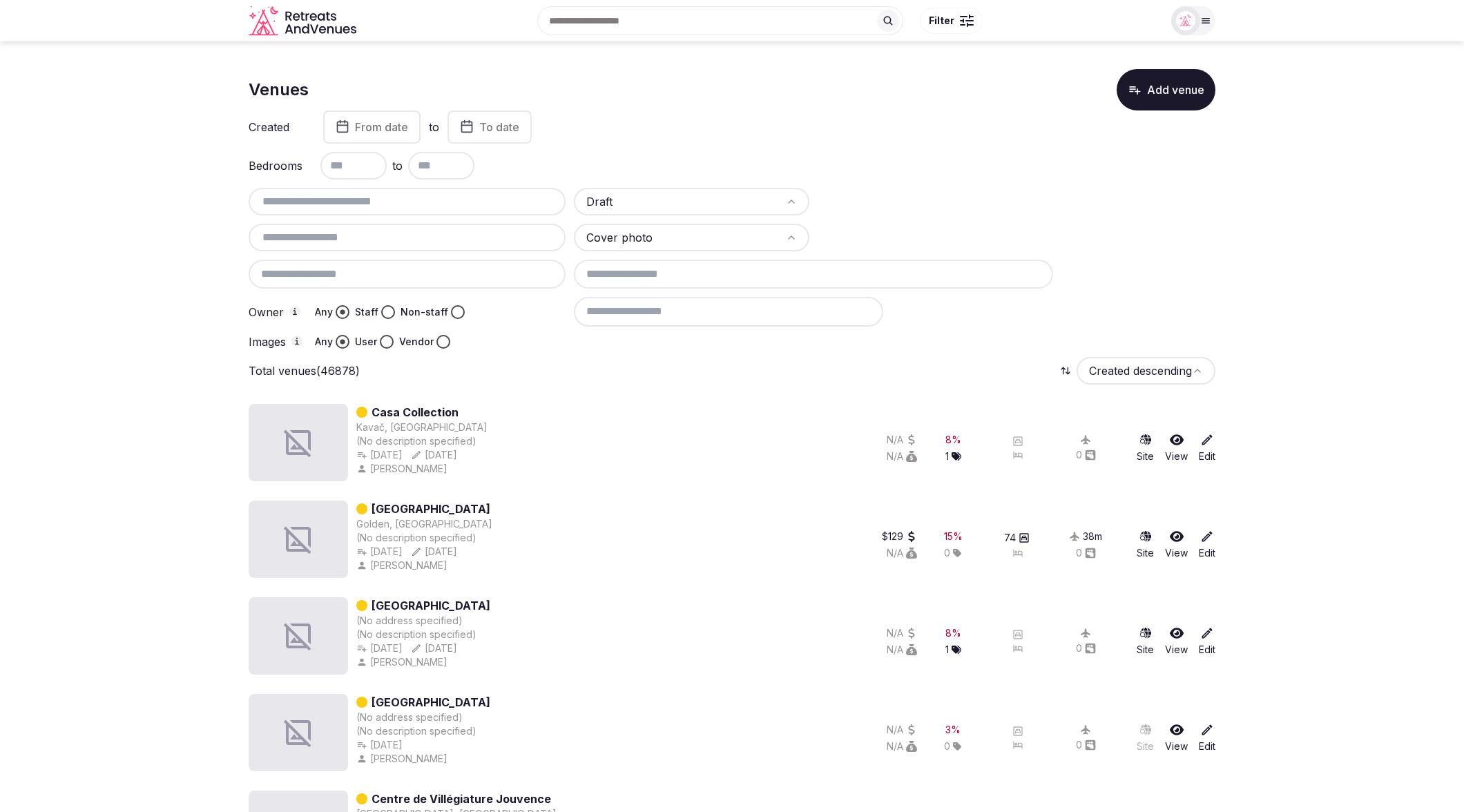
click at [624, 309] on input at bounding box center [729, 311] width 309 height 29
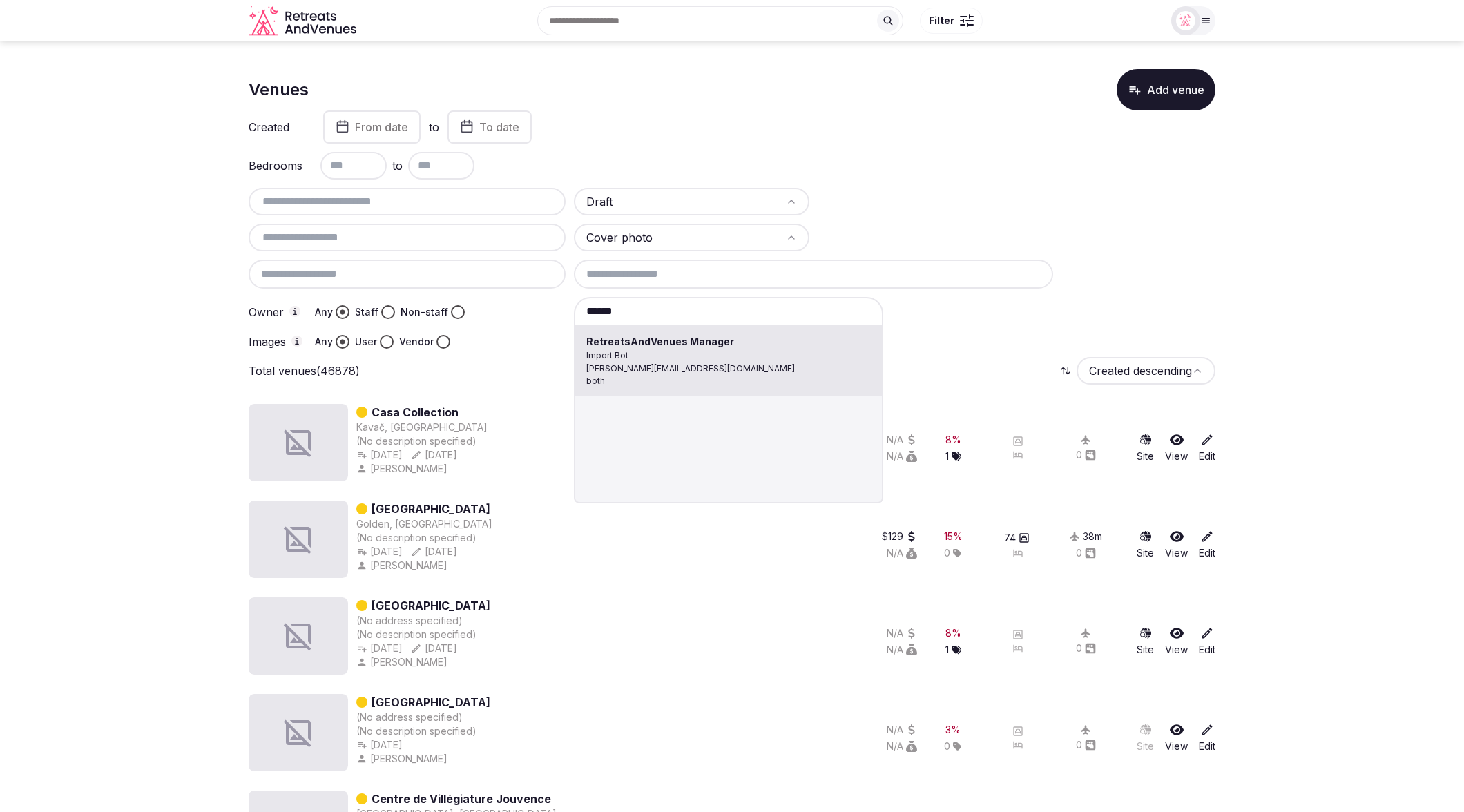
type input "**********"
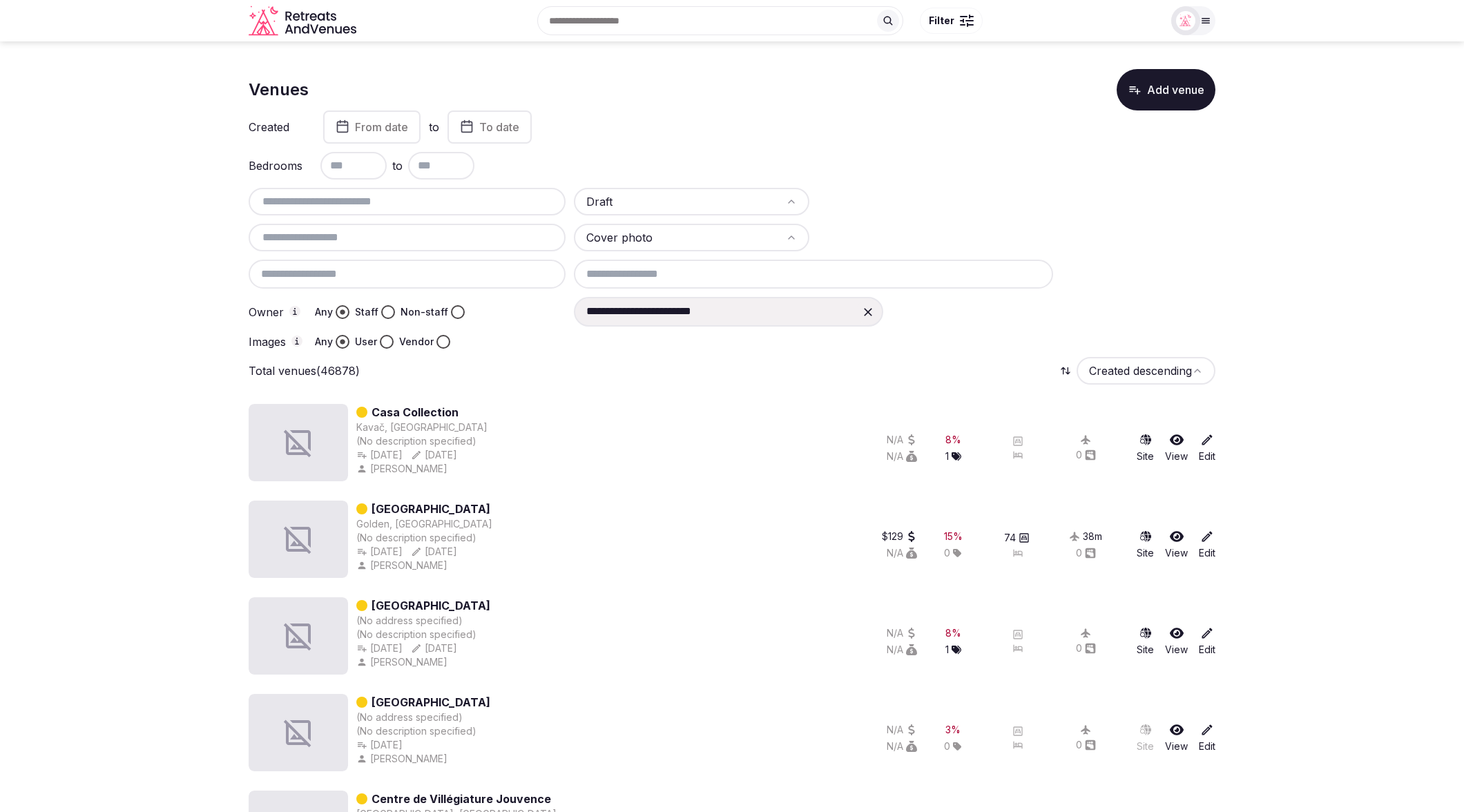
click at [390, 341] on button "User" at bounding box center [387, 341] width 14 height 14
click at [382, 312] on button "Staff" at bounding box center [387, 312] width 14 height 14
click at [652, 237] on html "**********" at bounding box center [732, 406] width 1464 height 812
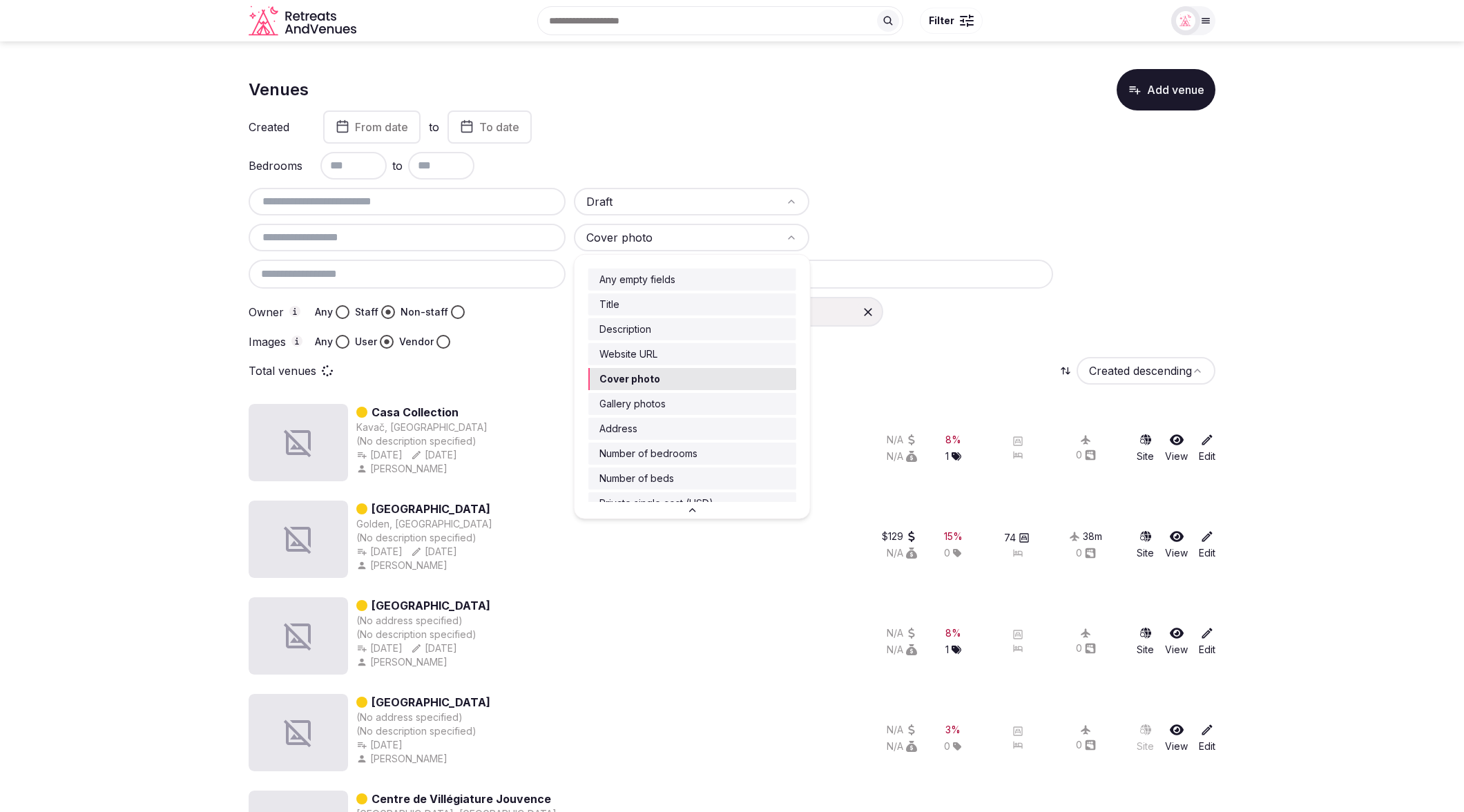
scroll to position [4, 0]
click at [630, 272] on div "Any empty fields Title Description Website URL Cover photo Gallery photos Addre…" at bounding box center [692, 378] width 235 height 247
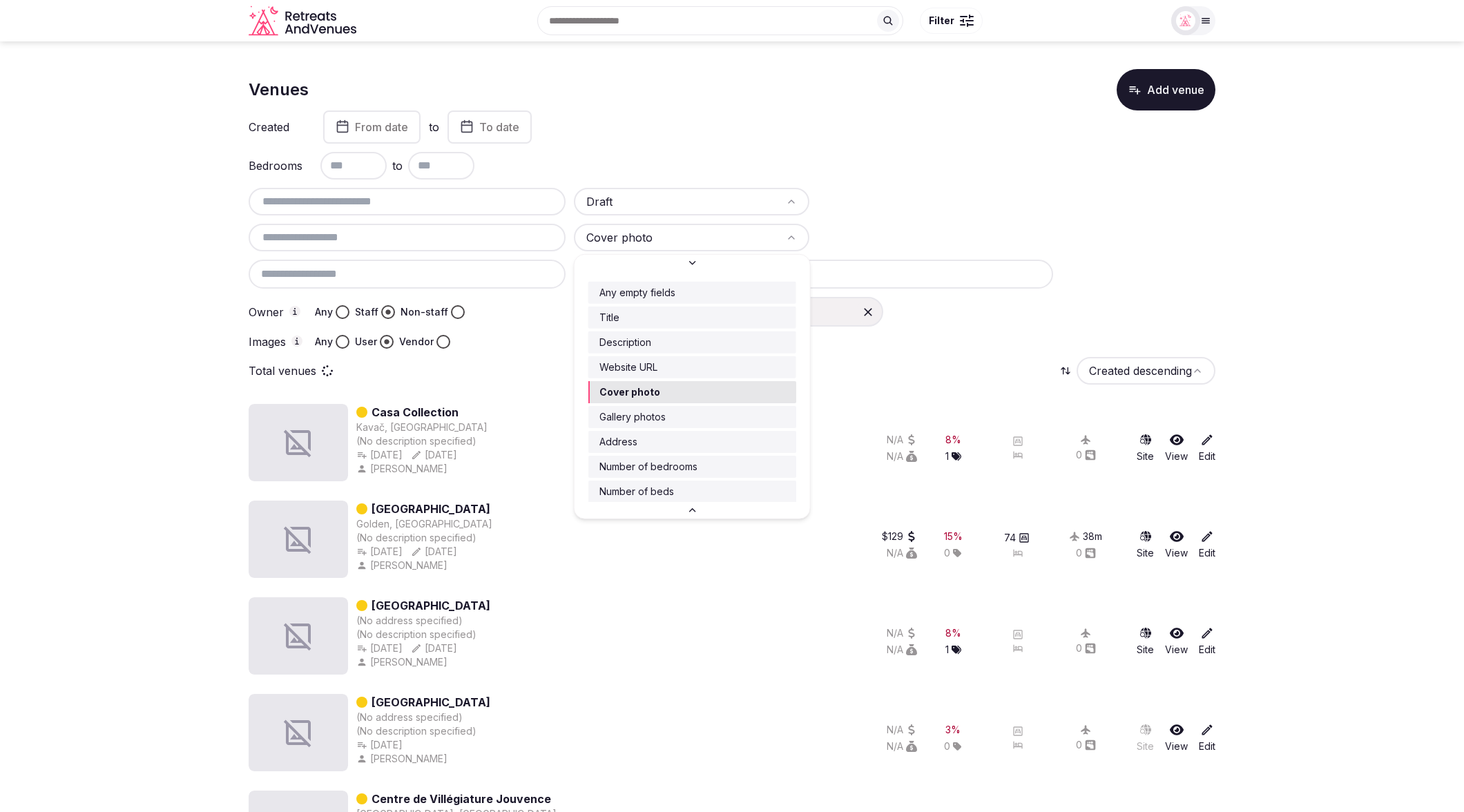
scroll to position [0, 0]
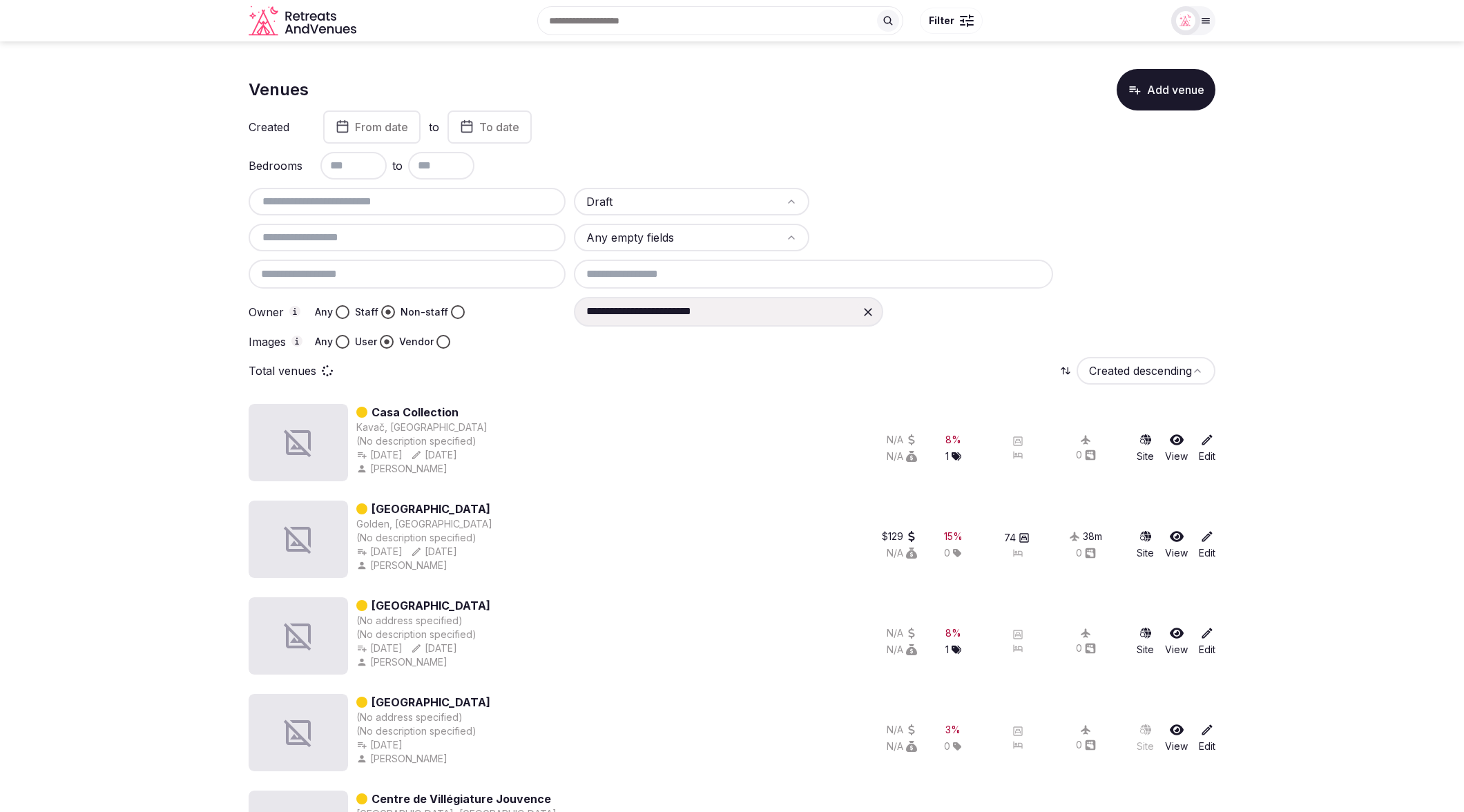
click at [633, 207] on html "**********" at bounding box center [732, 406] width 1464 height 812
click at [342, 309] on button "Any" at bounding box center [342, 312] width 14 height 14
click at [344, 338] on button "Any" at bounding box center [342, 339] width 14 height 14
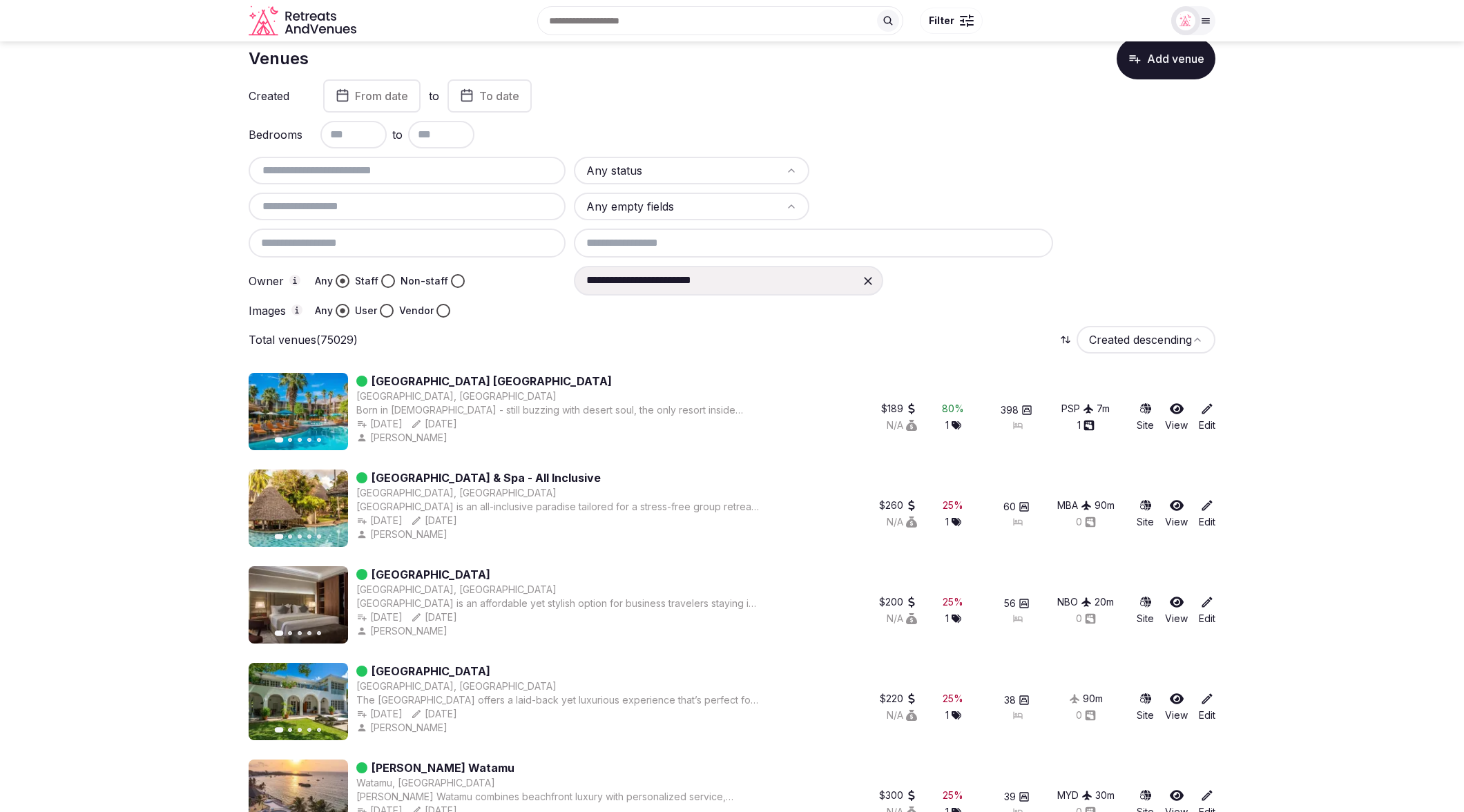
scroll to position [33, 0]
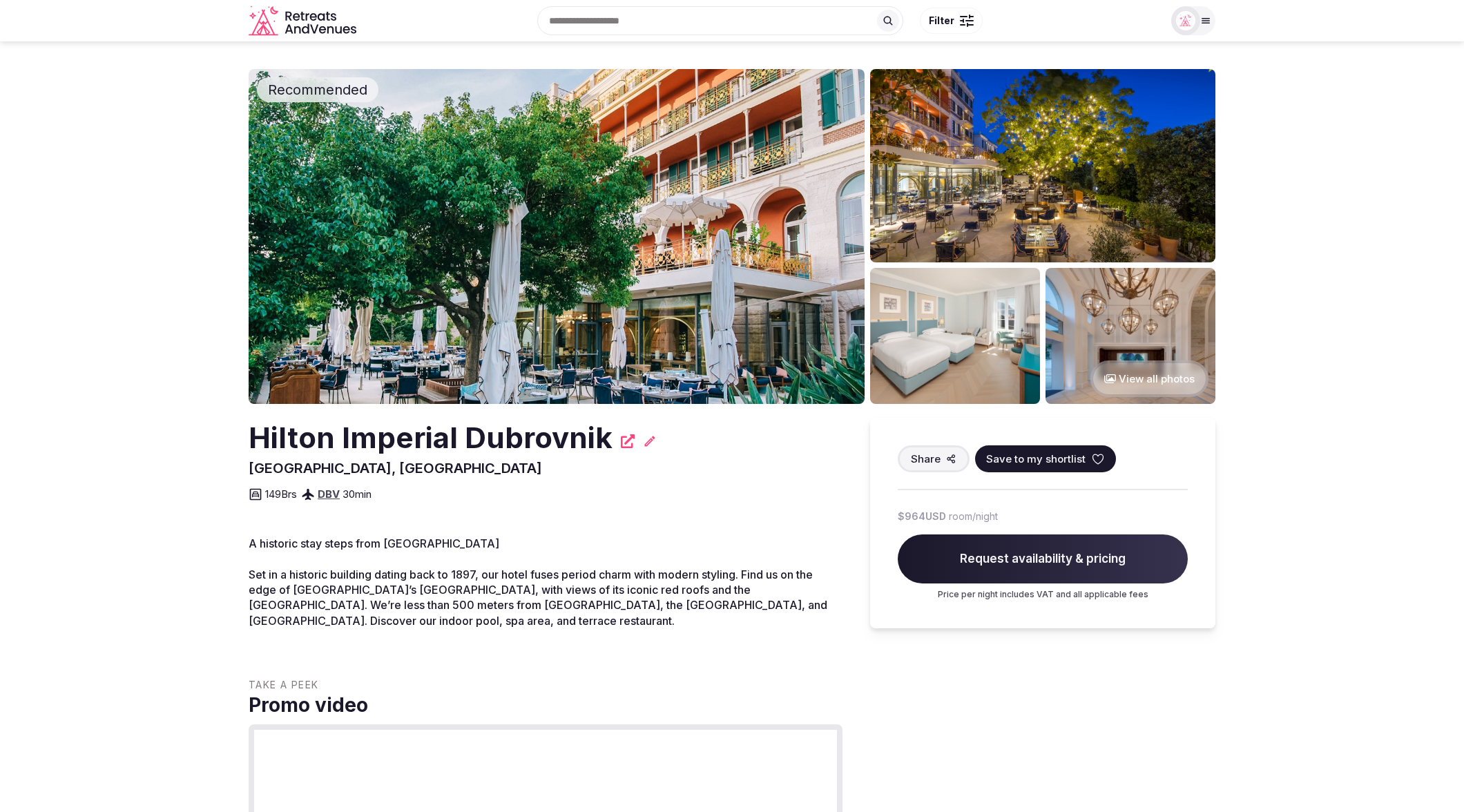
click at [259, 205] on img at bounding box center [557, 237] width 616 height 335
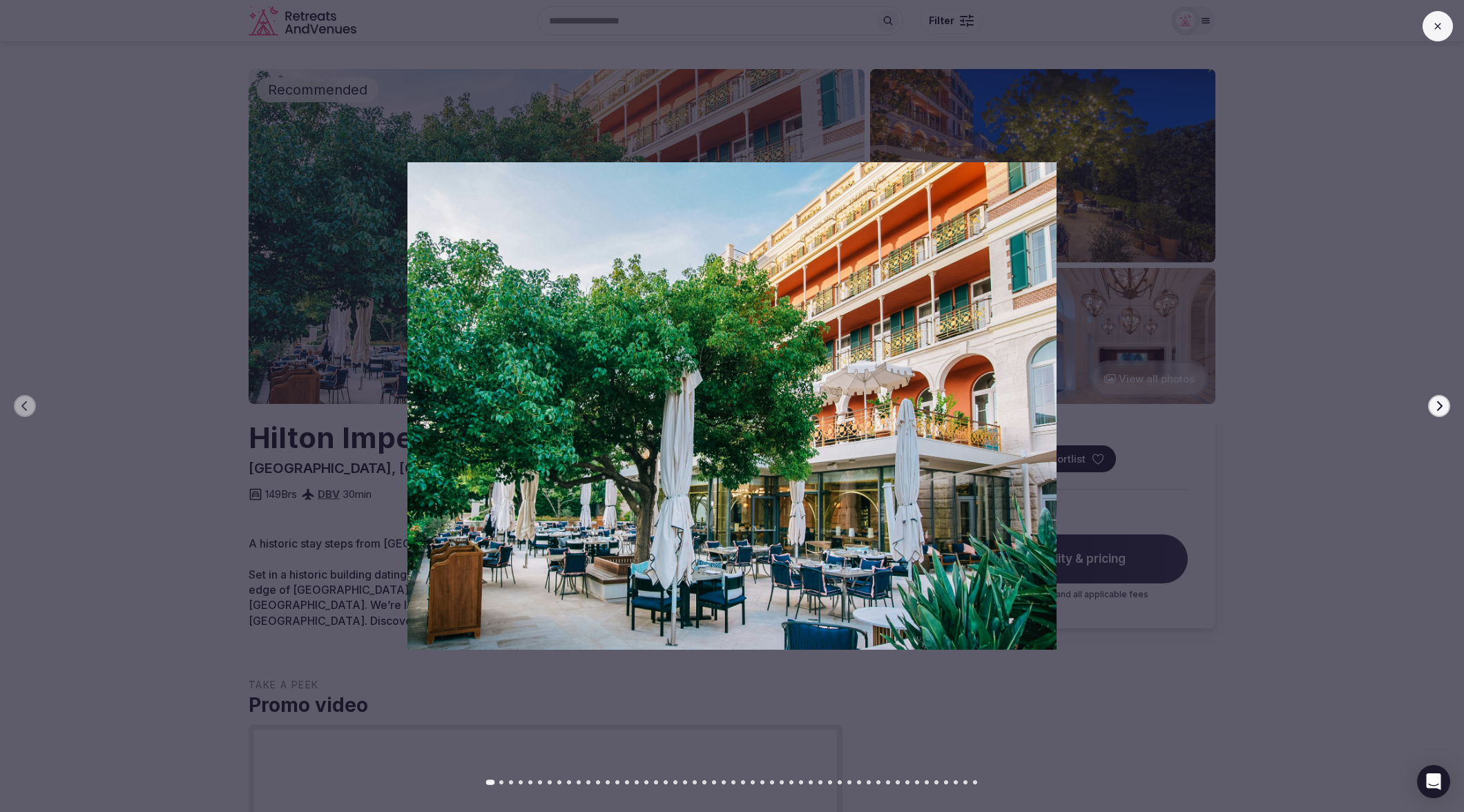
click at [1349, 314] on div at bounding box center [727, 406] width 1475 height 488
click at [1430, 29] on button at bounding box center [1438, 26] width 31 height 31
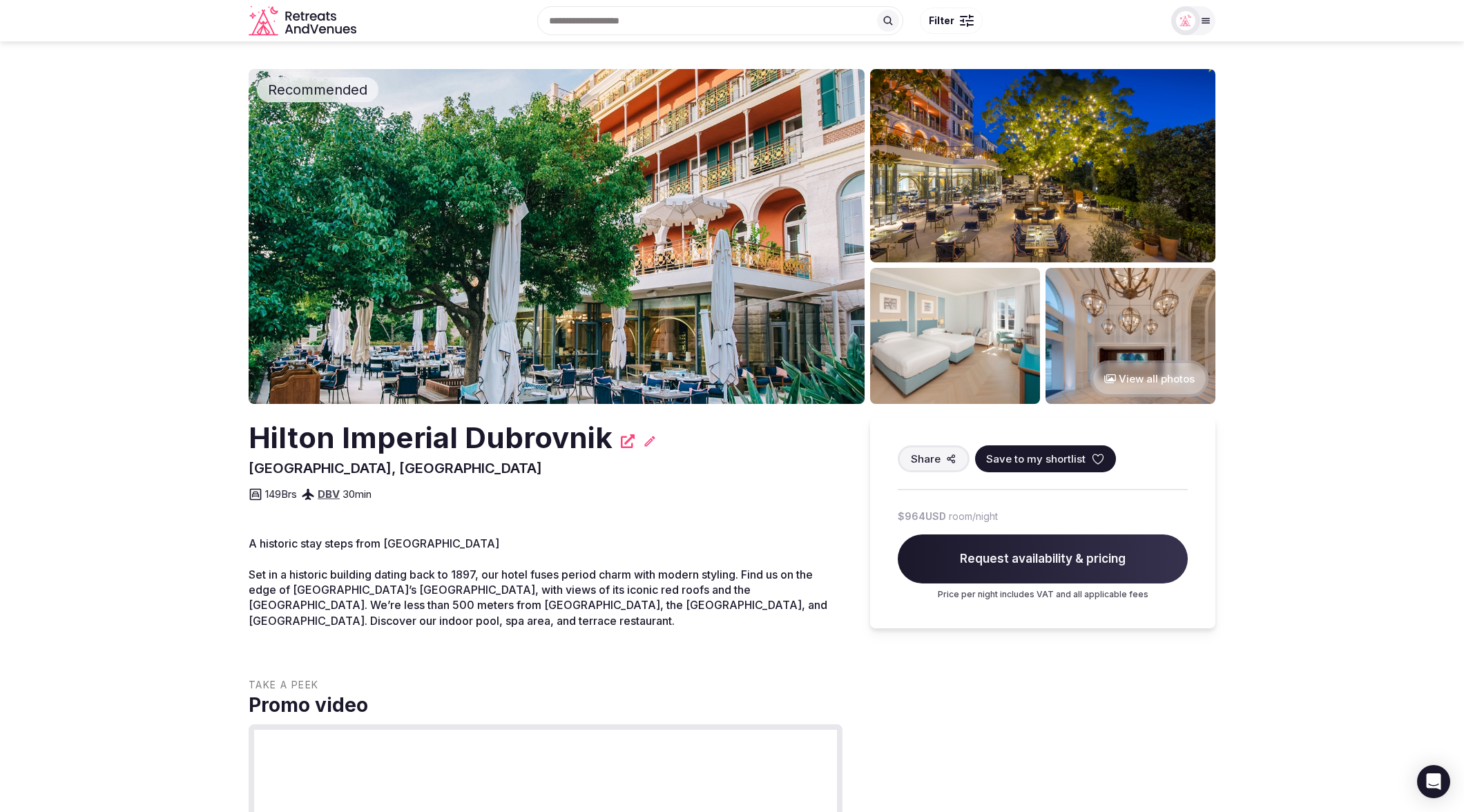
click at [1433, 29] on div "Search Popular Destinations Toscana, Italy Riviera Maya, Mexico Indonesia, Bali…" at bounding box center [732, 21] width 1464 height 41
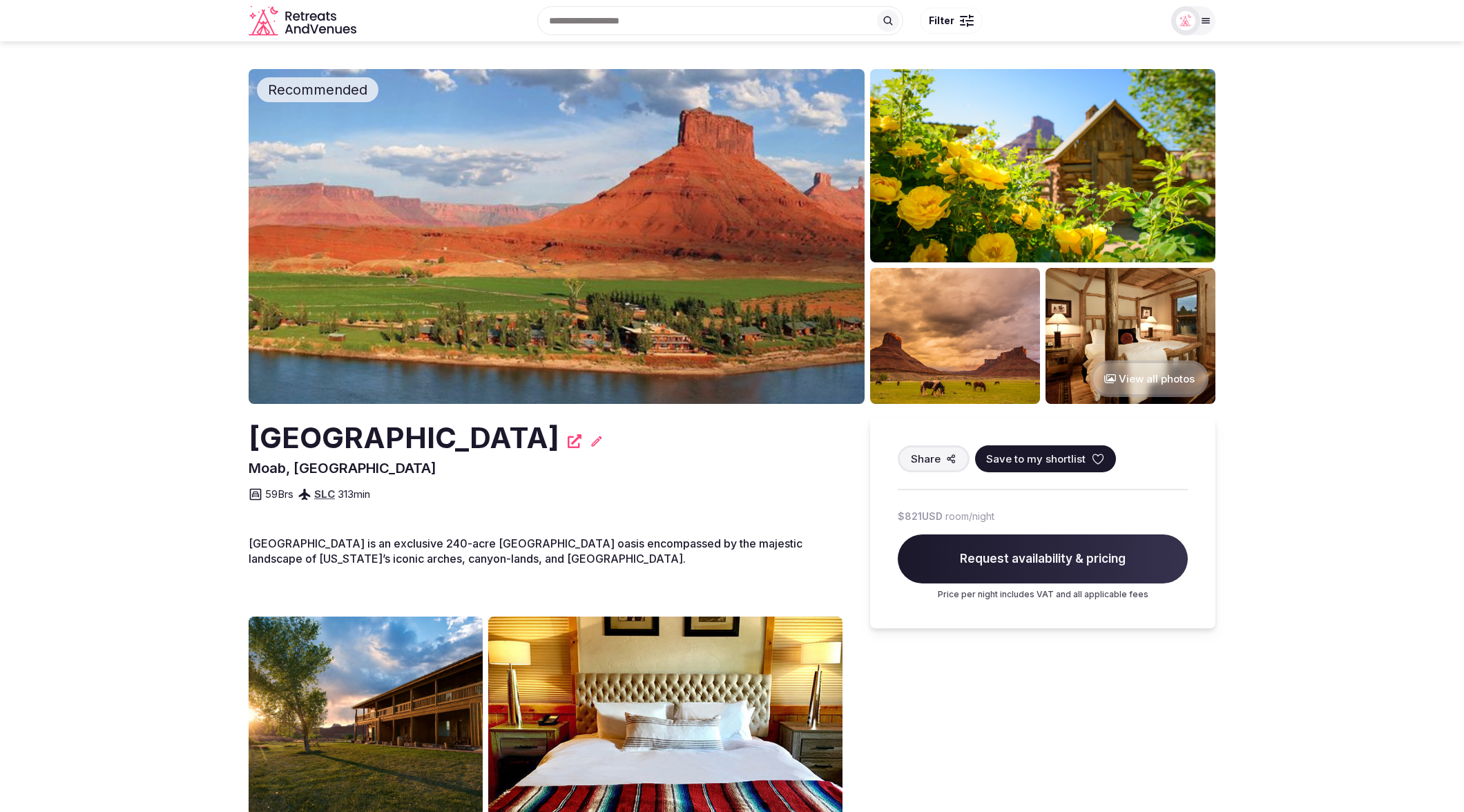
drag, startPoint x: 695, startPoint y: 438, endPoint x: 248, endPoint y: 426, distance: 447.2
click at [249, 426] on h2 "[GEOGRAPHIC_DATA]" at bounding box center [404, 438] width 311 height 41
click at [1331, 61] on section "Recommended View all photos [GEOGRAPHIC_DATA], [GEOGRAPHIC_DATA] Share Save to …" at bounding box center [732, 622] width 1464 height 1161
copy h2 "[GEOGRAPHIC_DATA]"
drag, startPoint x: 242, startPoint y: 433, endPoint x: 692, endPoint y: 439, distance: 450.0
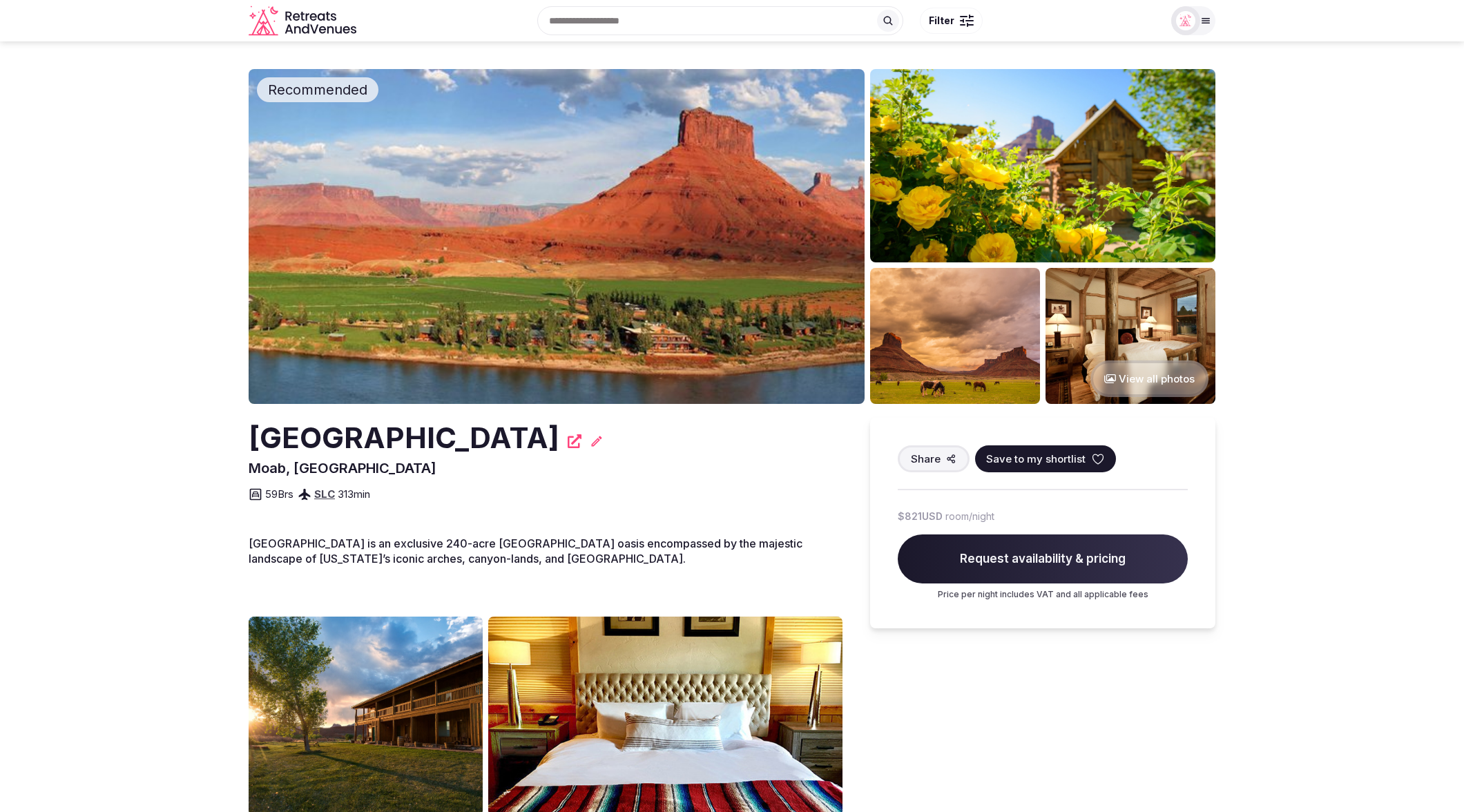
click at [695, 441] on section "Recommended View all photos [GEOGRAPHIC_DATA], [GEOGRAPHIC_DATA] Share Save to …" at bounding box center [732, 622] width 1464 height 1161
drag, startPoint x: 24, startPoint y: 206, endPoint x: 139, endPoint y: 54, distance: 190.6
click at [24, 205] on section "Recommended View all photos [GEOGRAPHIC_DATA], [GEOGRAPHIC_DATA] Share Save to …" at bounding box center [732, 622] width 1464 height 1161
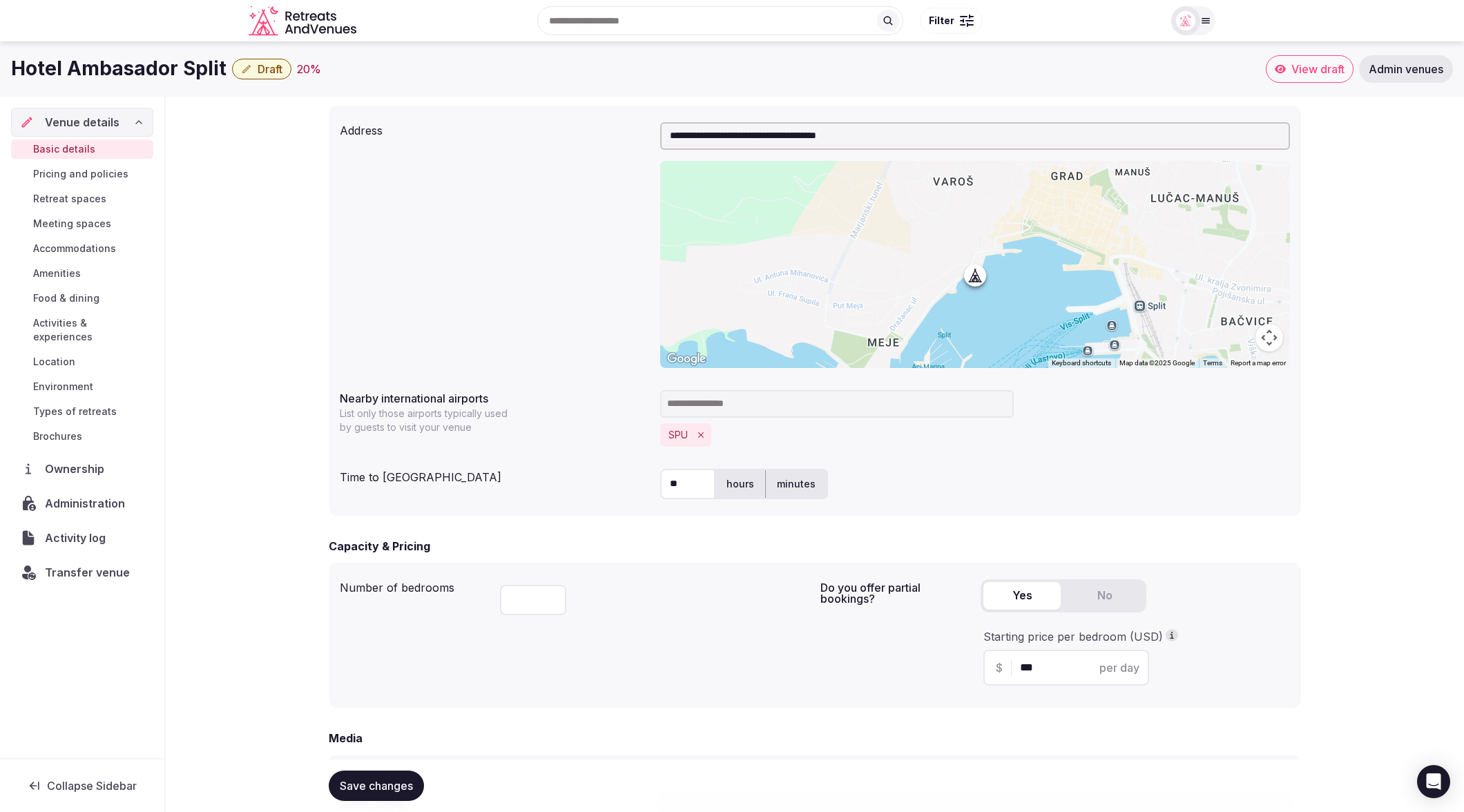
scroll to position [431, 0]
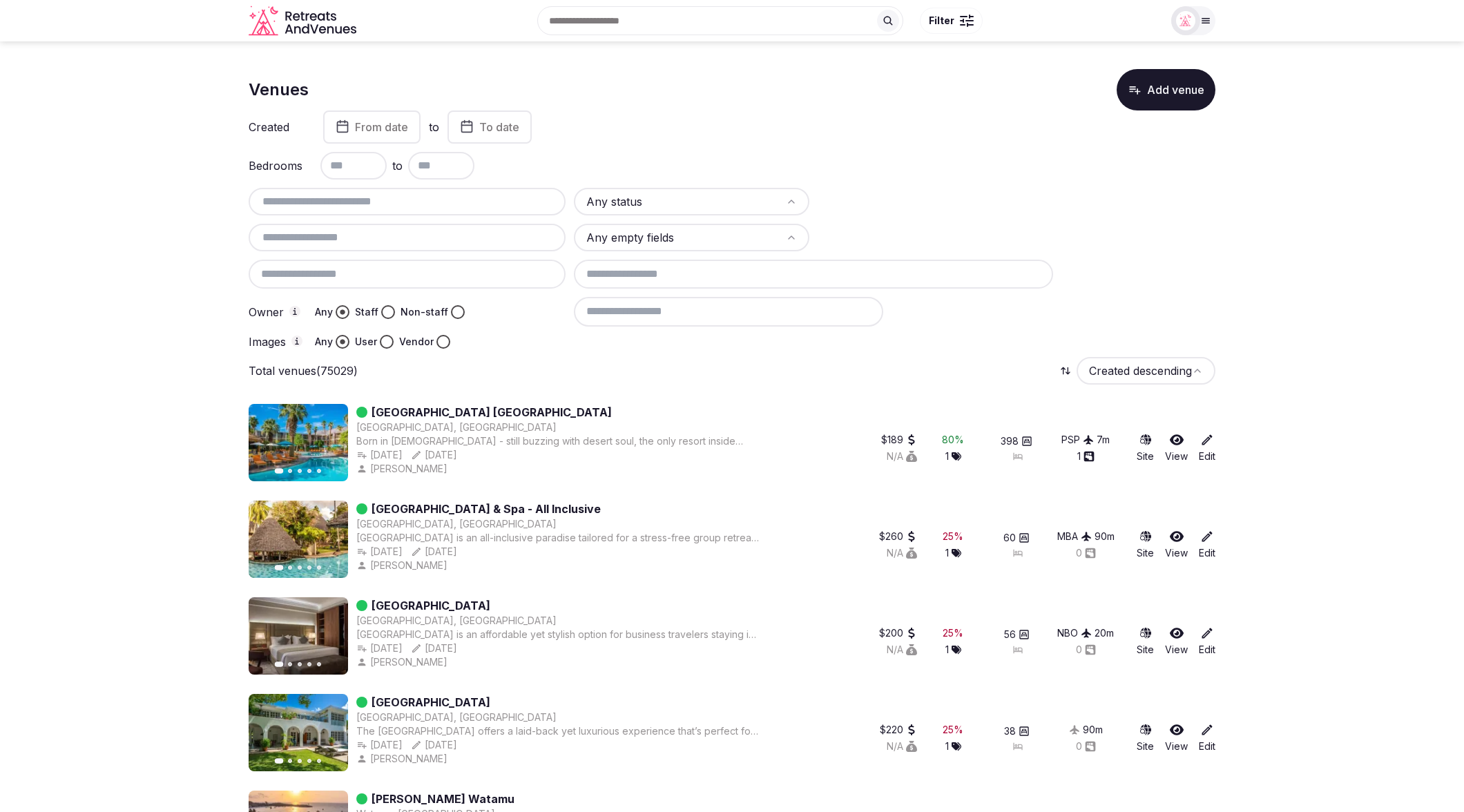
click at [668, 316] on input at bounding box center [729, 311] width 309 height 29
type input "*"
click at [658, 311] on input "******" at bounding box center [729, 311] width 309 height 29
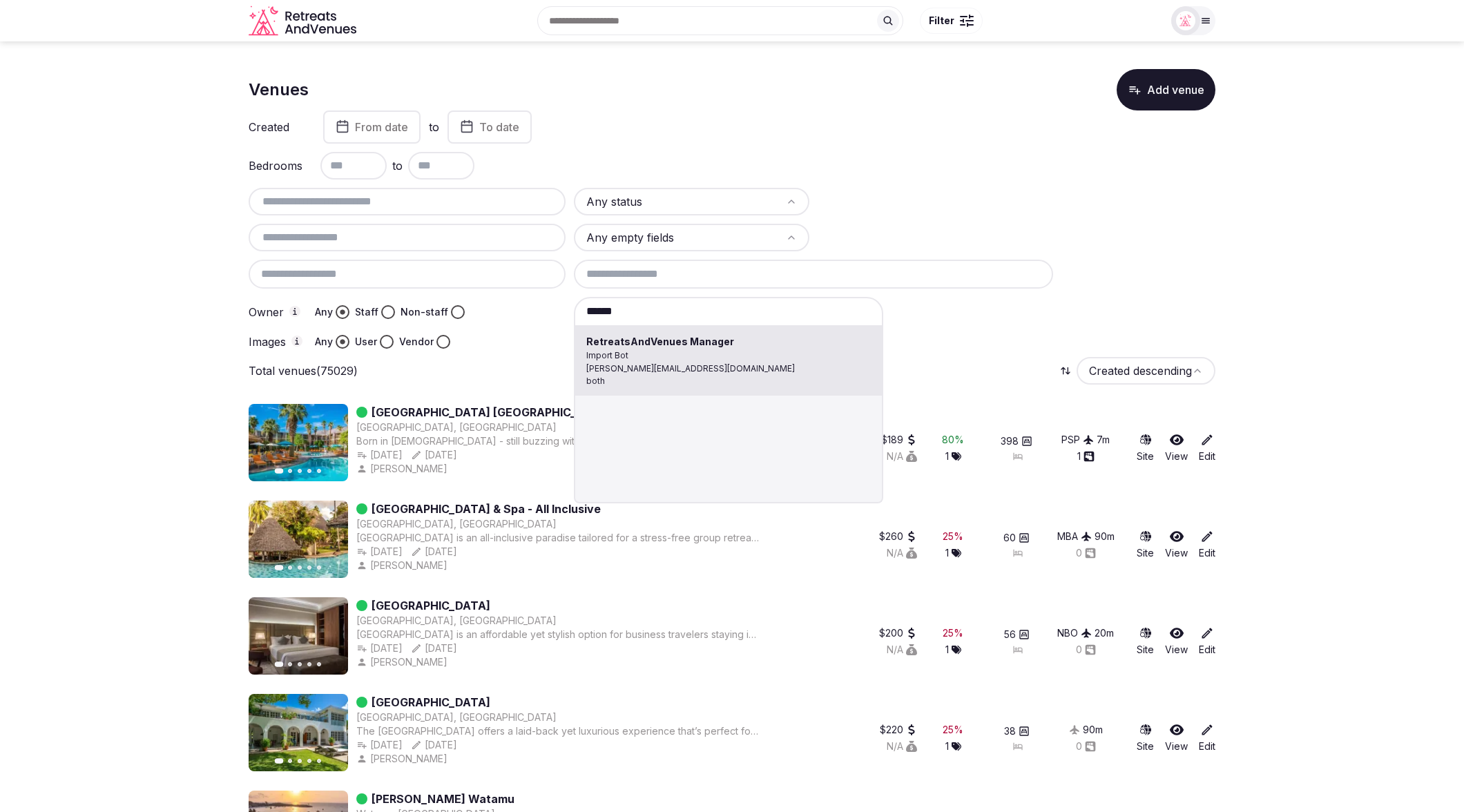
type input "**********"
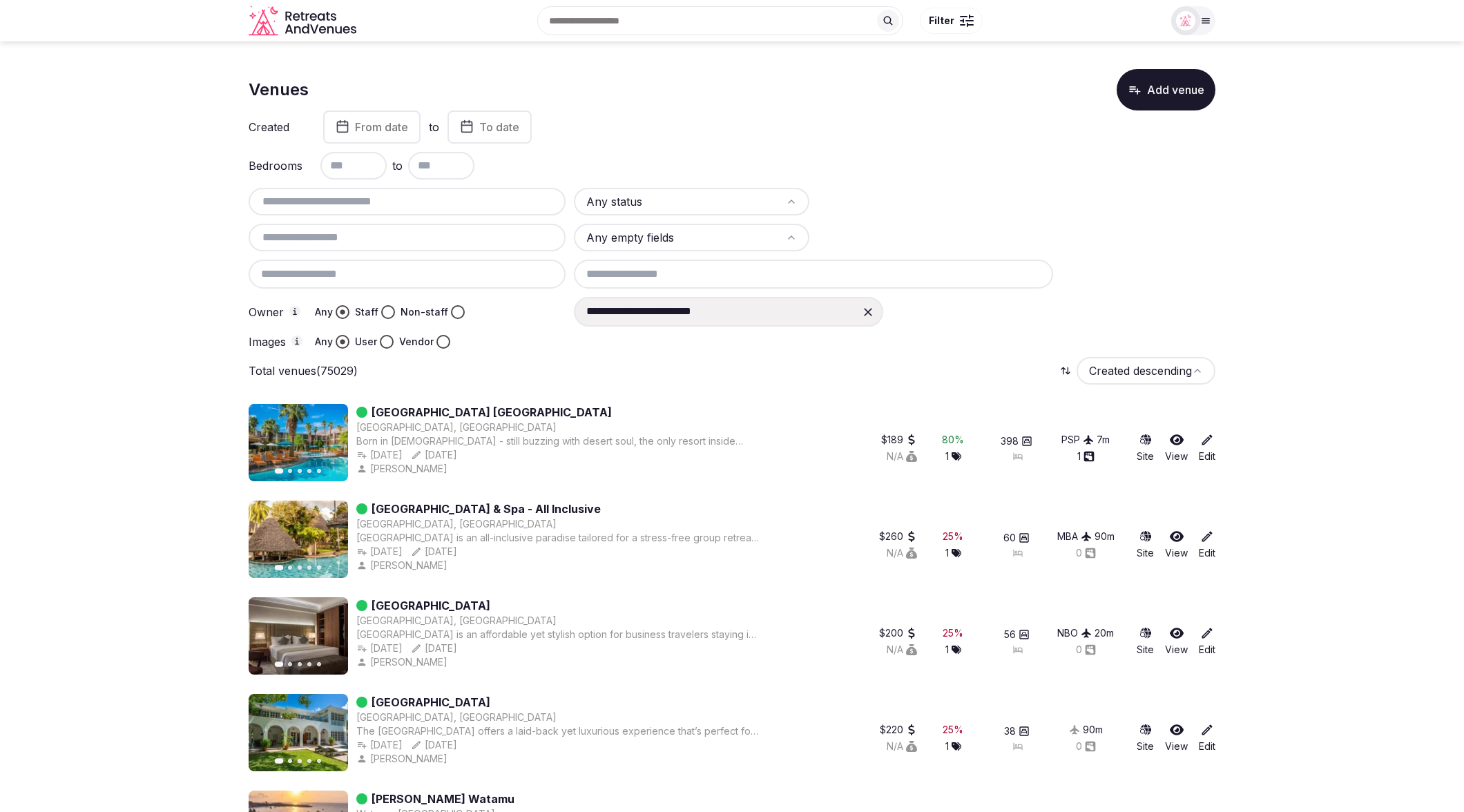
click at [752, 344] on div at bounding box center [894, 341] width 641 height 14
drag, startPoint x: 94, startPoint y: 163, endPoint x: 101, endPoint y: 30, distance: 133.2
click at [416, 245] on input "text" at bounding box center [406, 237] width 306 height 16
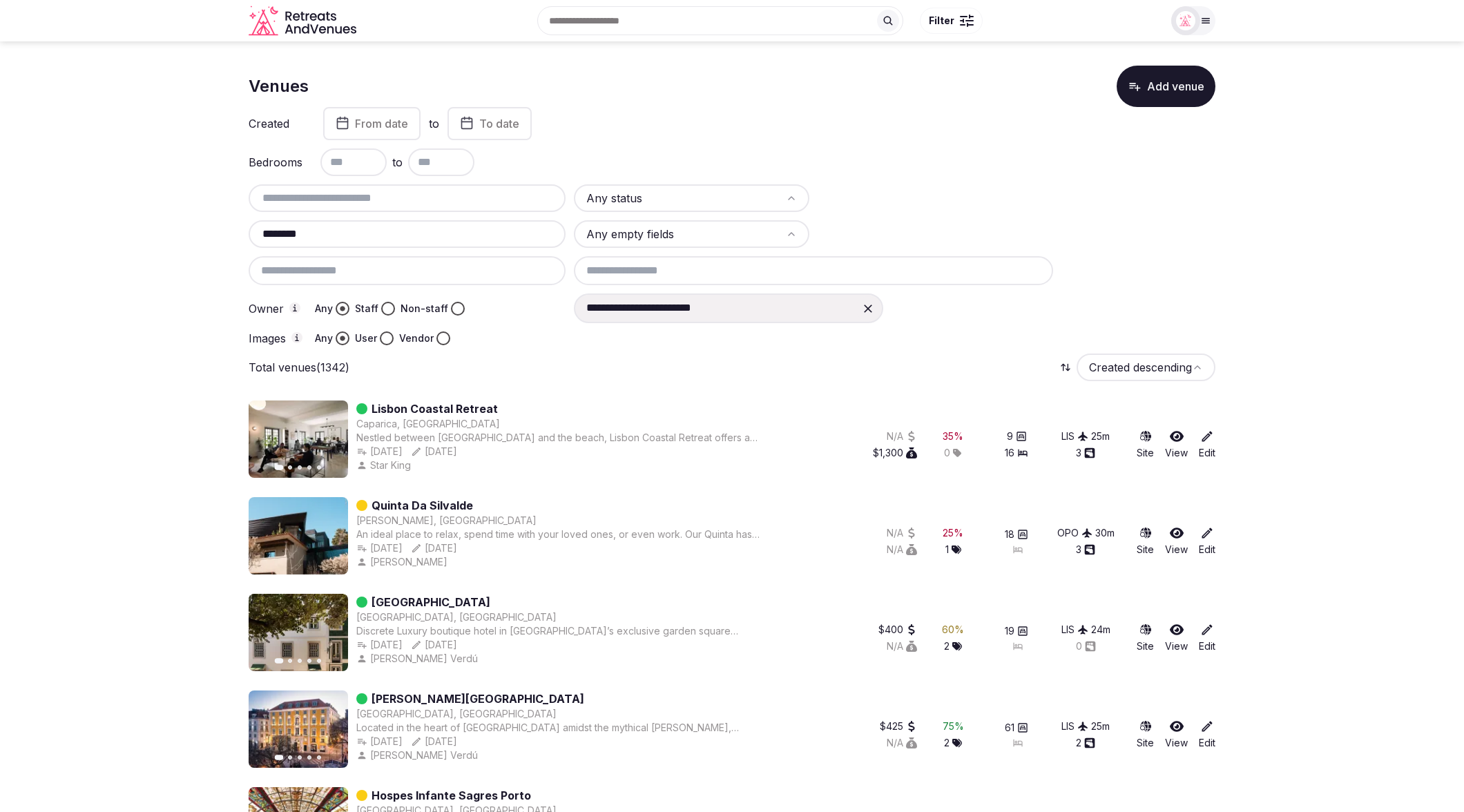
scroll to position [4, 0]
type input "********"
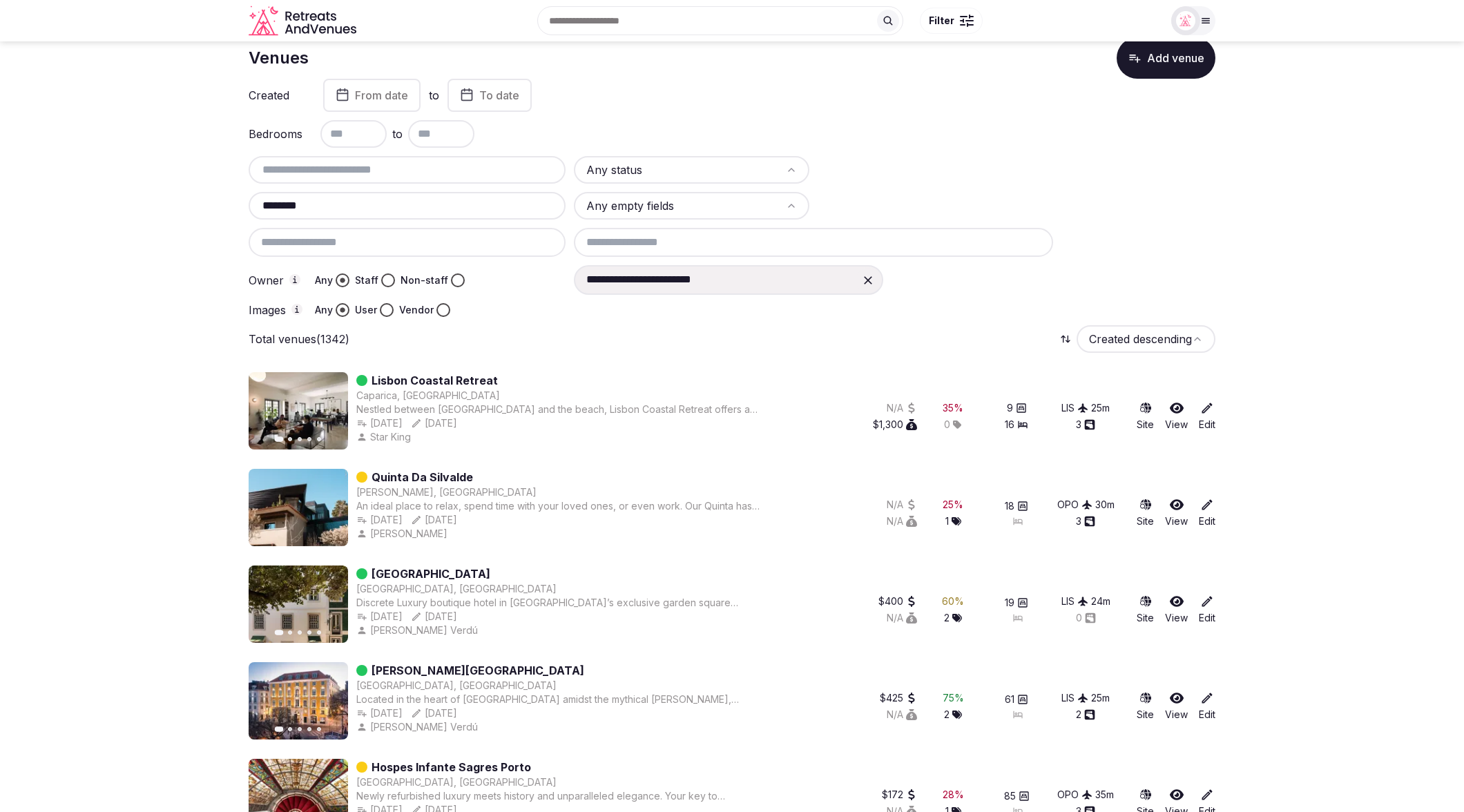
scroll to position [0, 0]
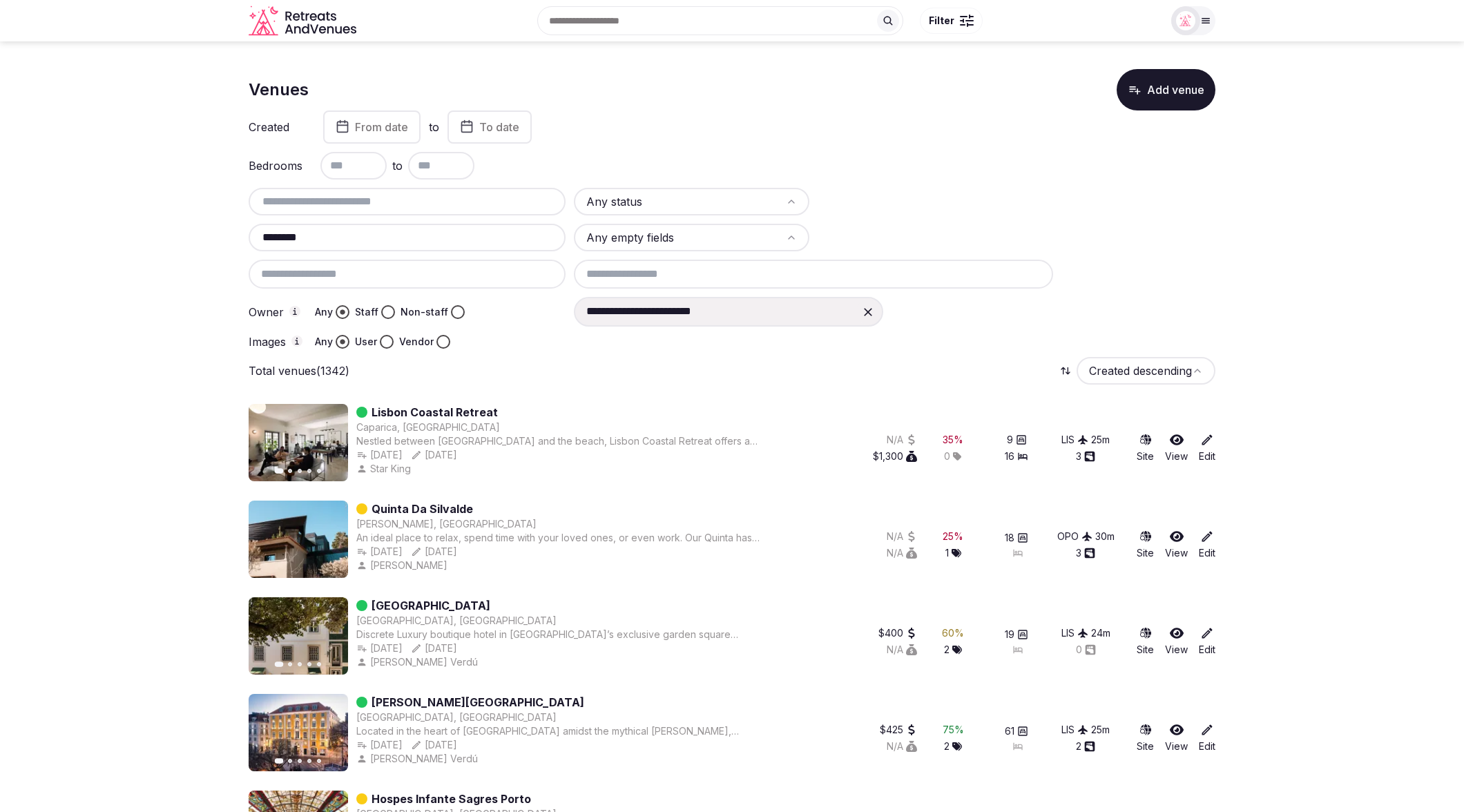
click at [868, 312] on icon at bounding box center [867, 312] width 14 height 14
click at [685, 314] on input at bounding box center [729, 311] width 309 height 29
click at [607, 375] on div "Total venues (1342) Created descending" at bounding box center [732, 371] width 967 height 28
click at [560, 341] on div "Images Any User Vendor" at bounding box center [407, 341] width 317 height 14
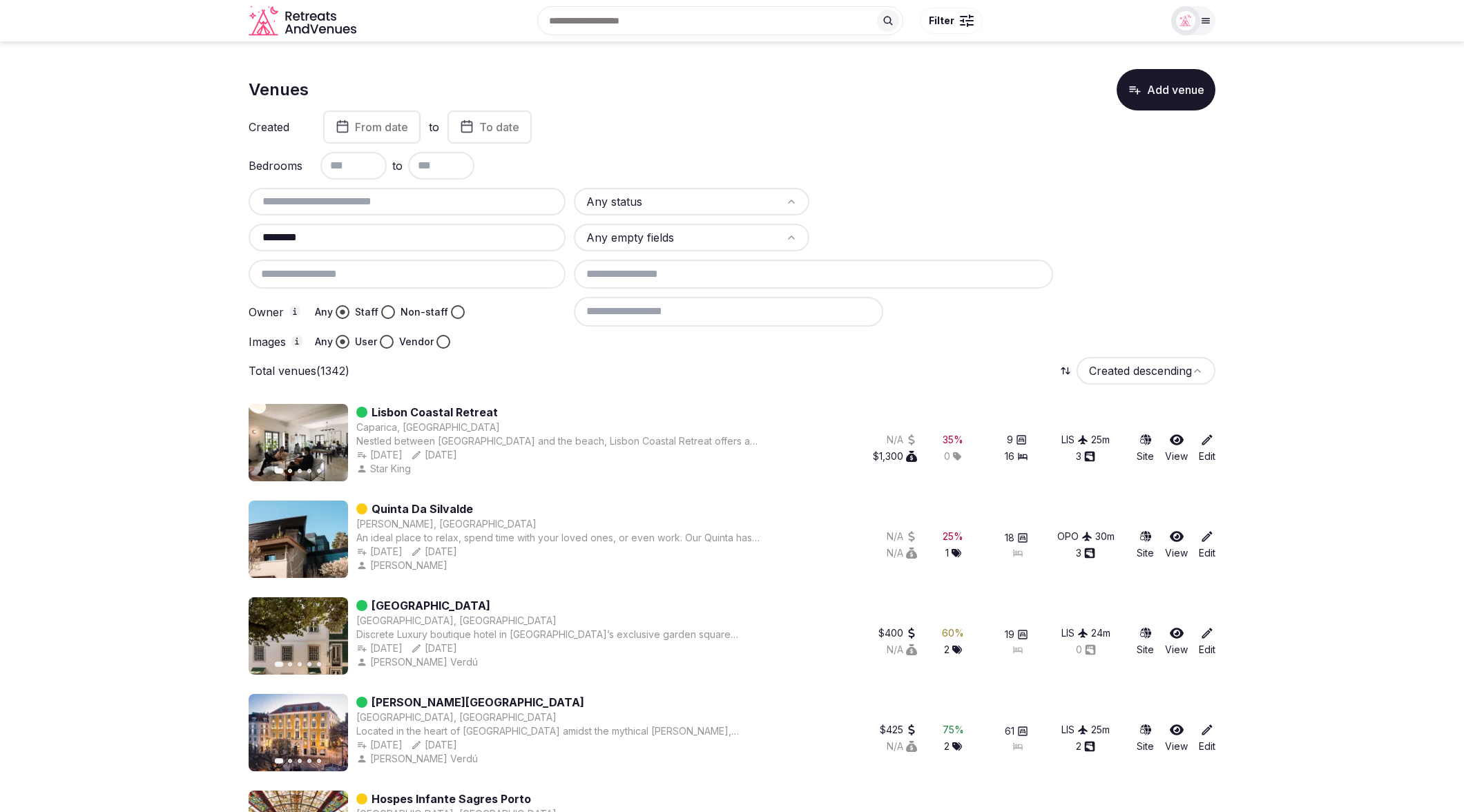
click at [563, 371] on div "Total venues (1342) Created descending" at bounding box center [732, 371] width 967 height 28
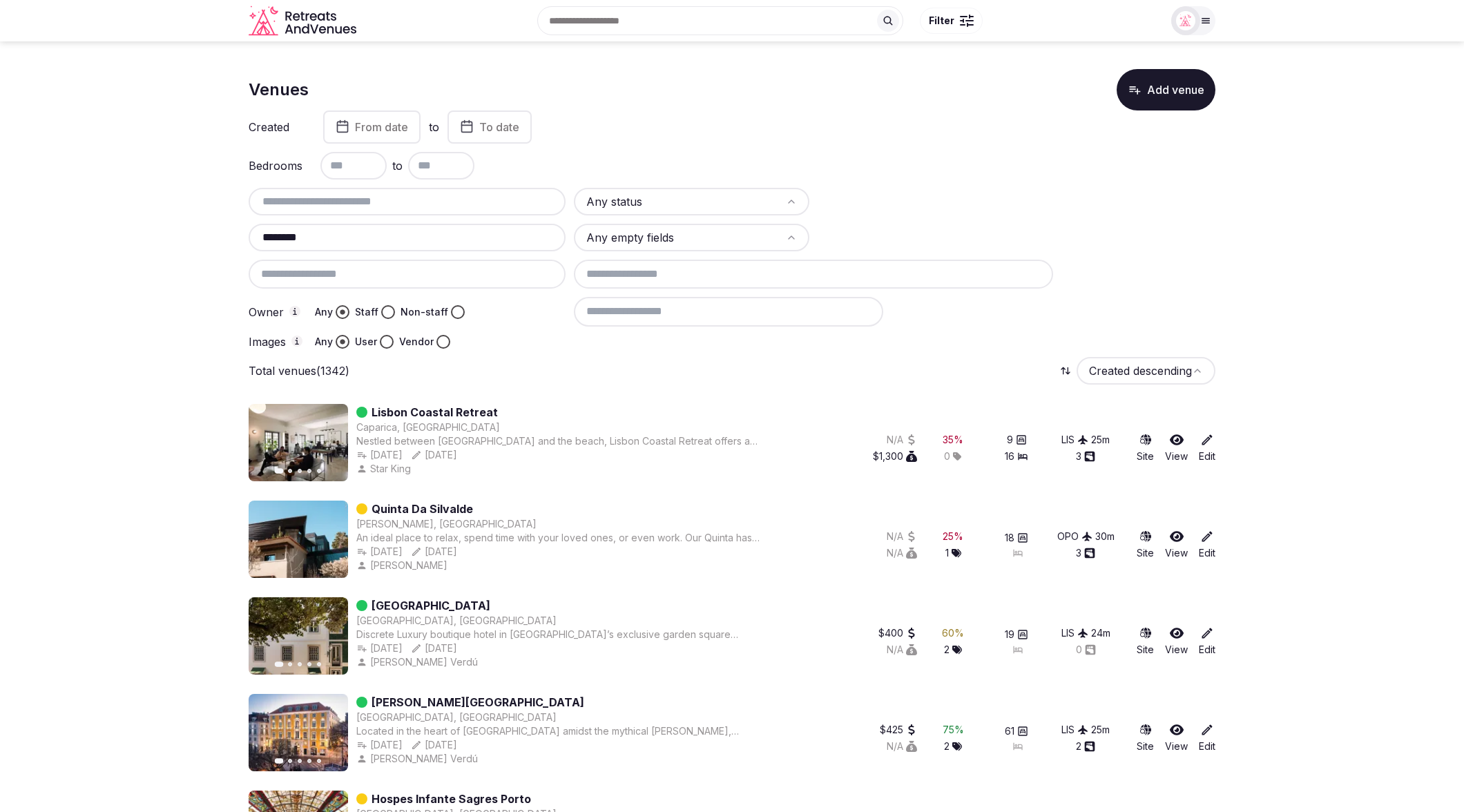
click at [1004, 339] on div at bounding box center [894, 341] width 641 height 14
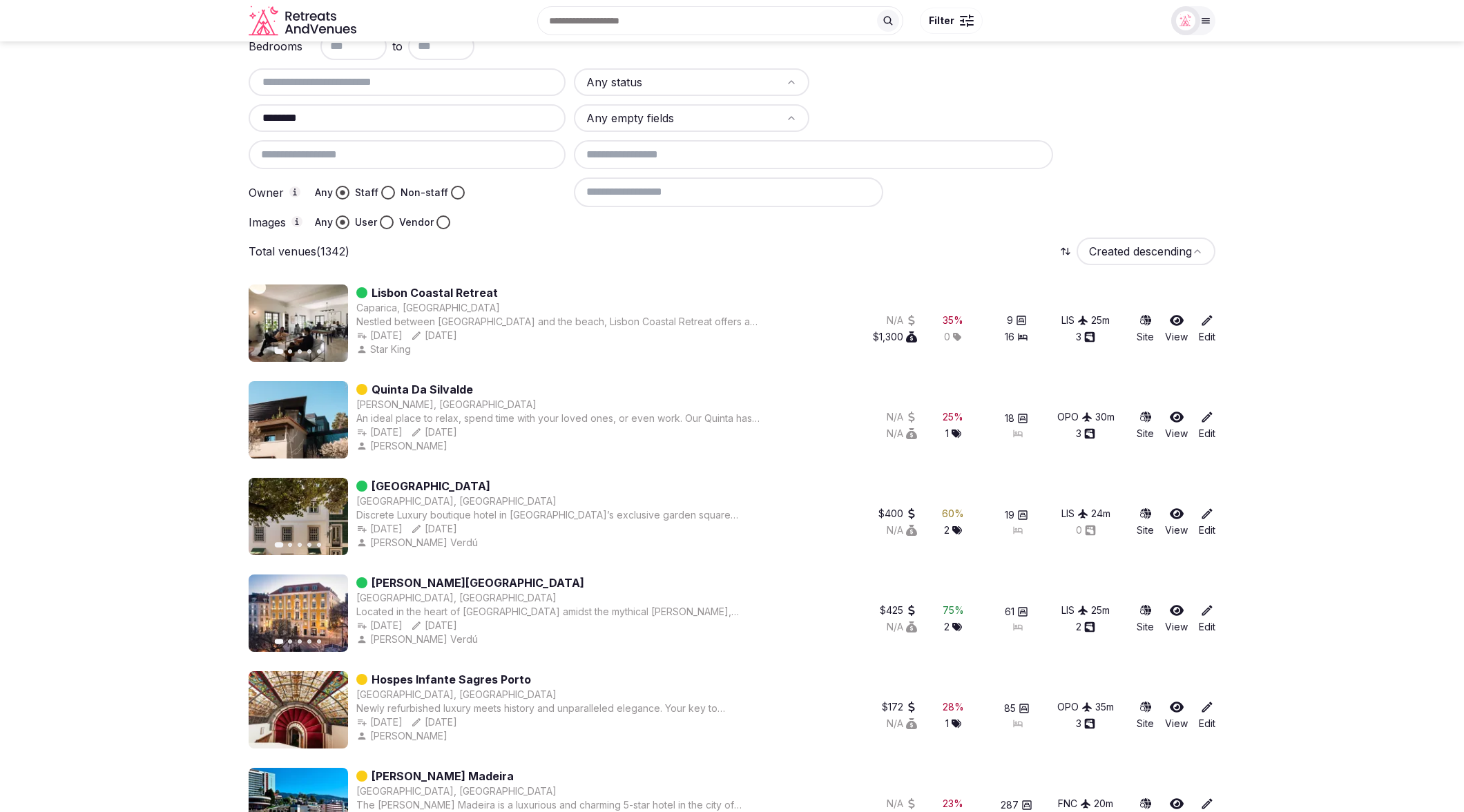
scroll to position [115, 0]
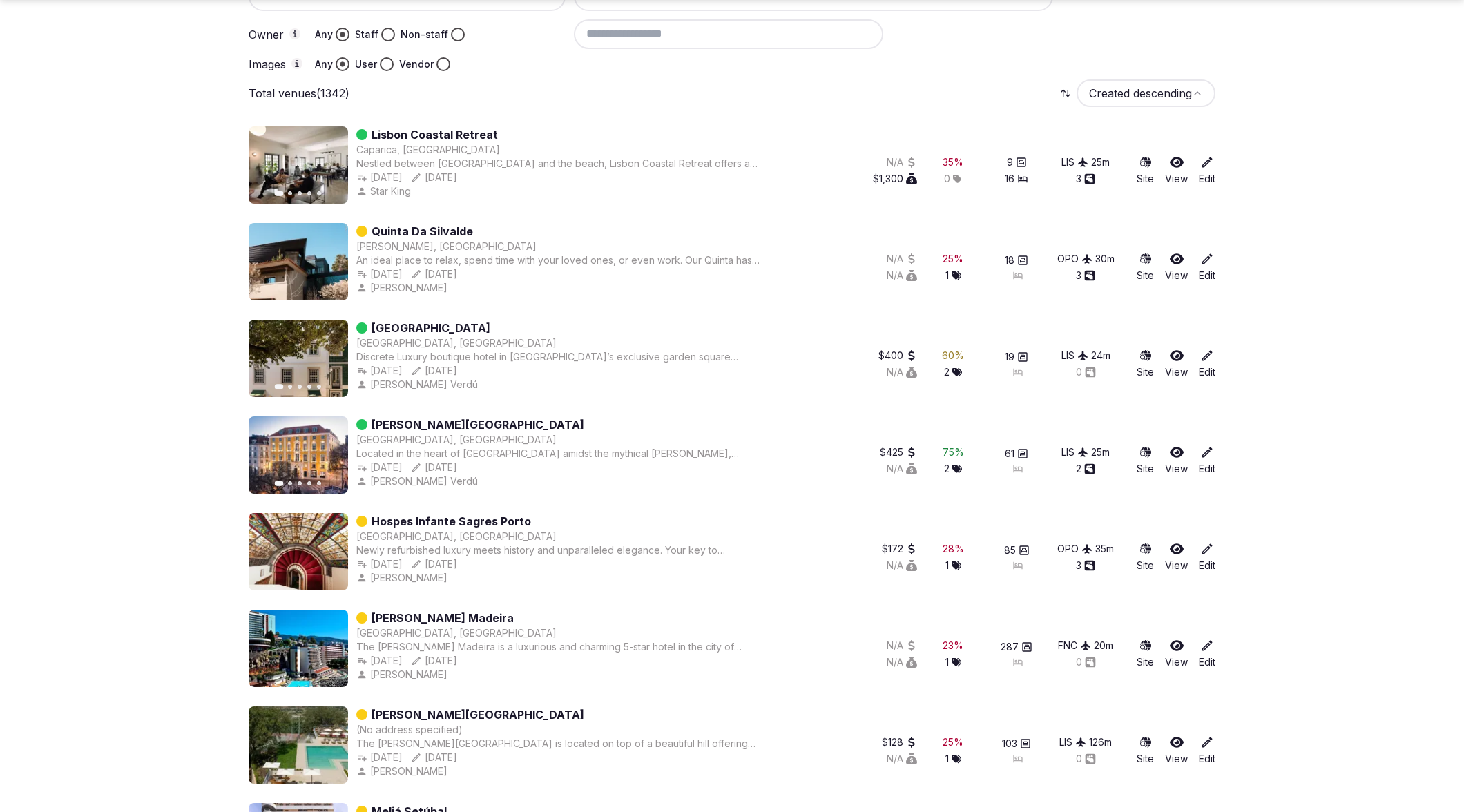
scroll to position [279, 0]
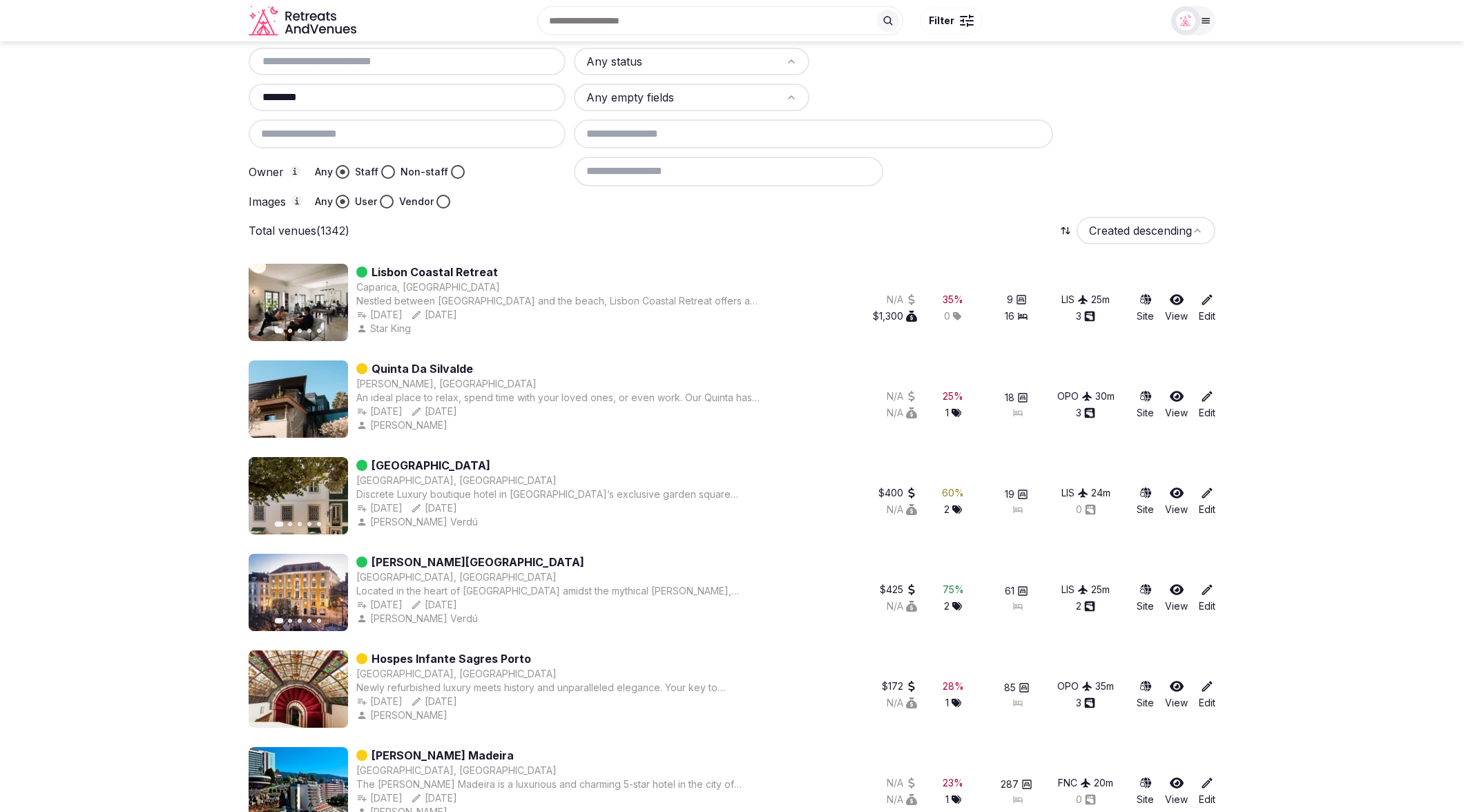
scroll to position [138, 0]
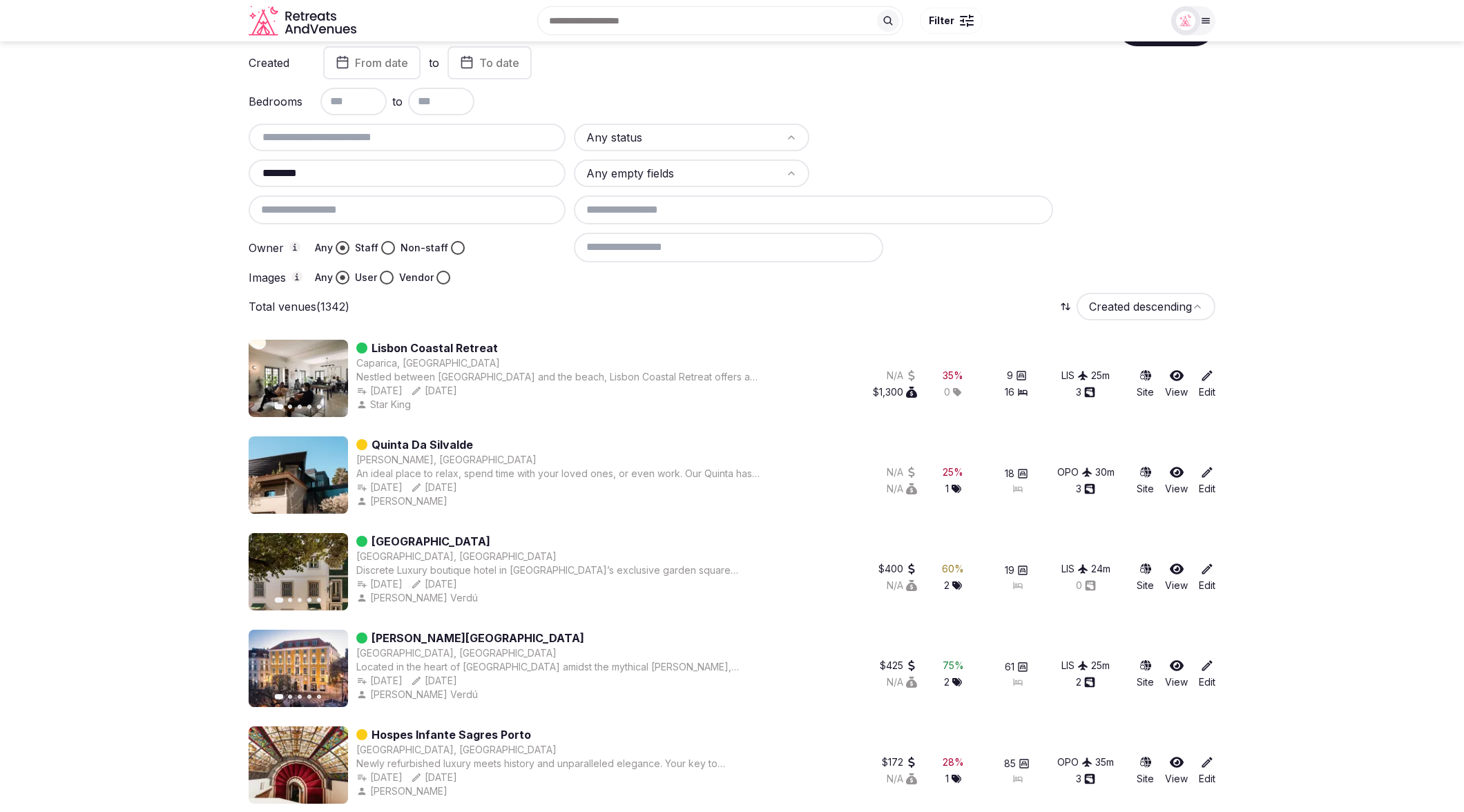
scroll to position [49, 0]
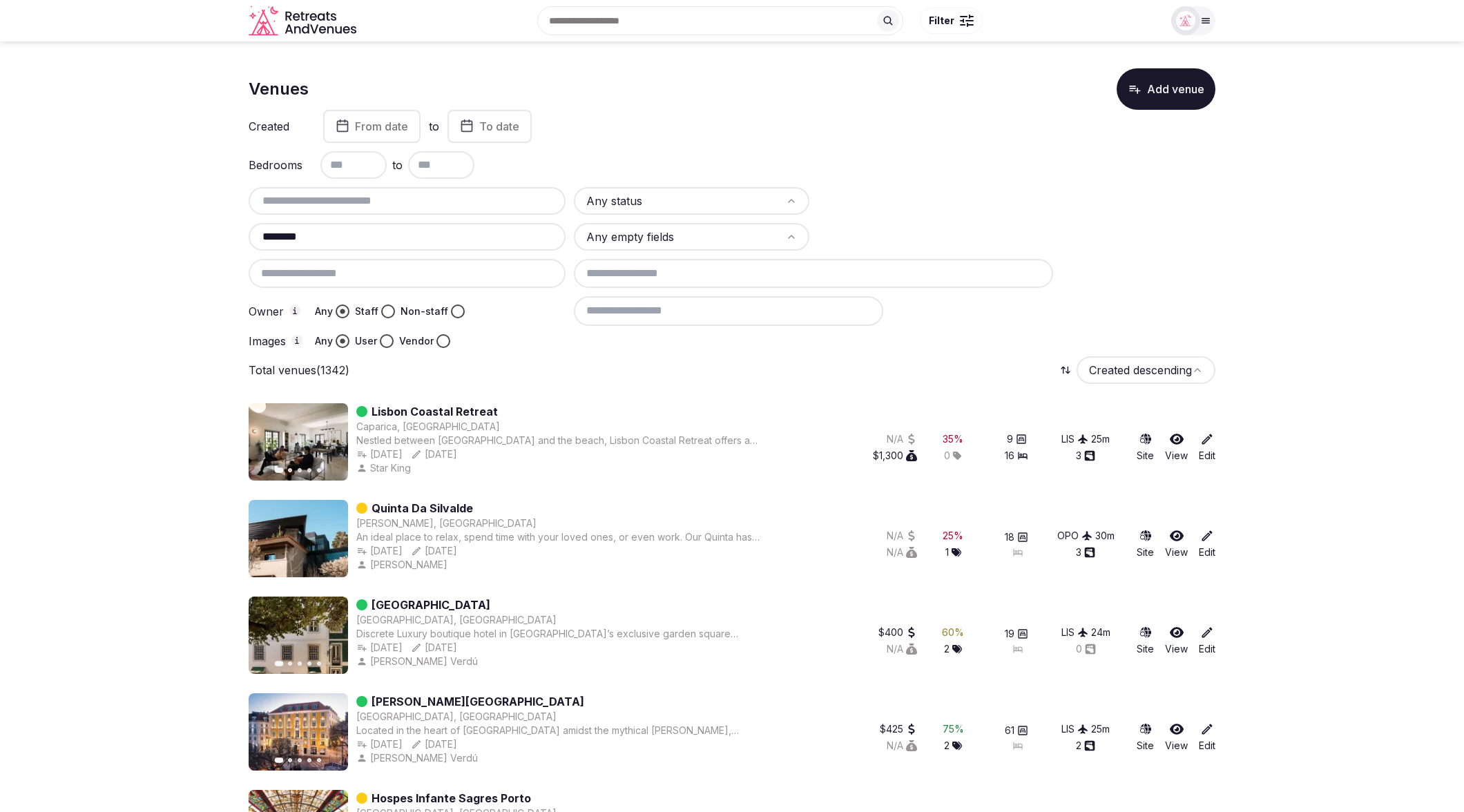
scroll to position [0, 0]
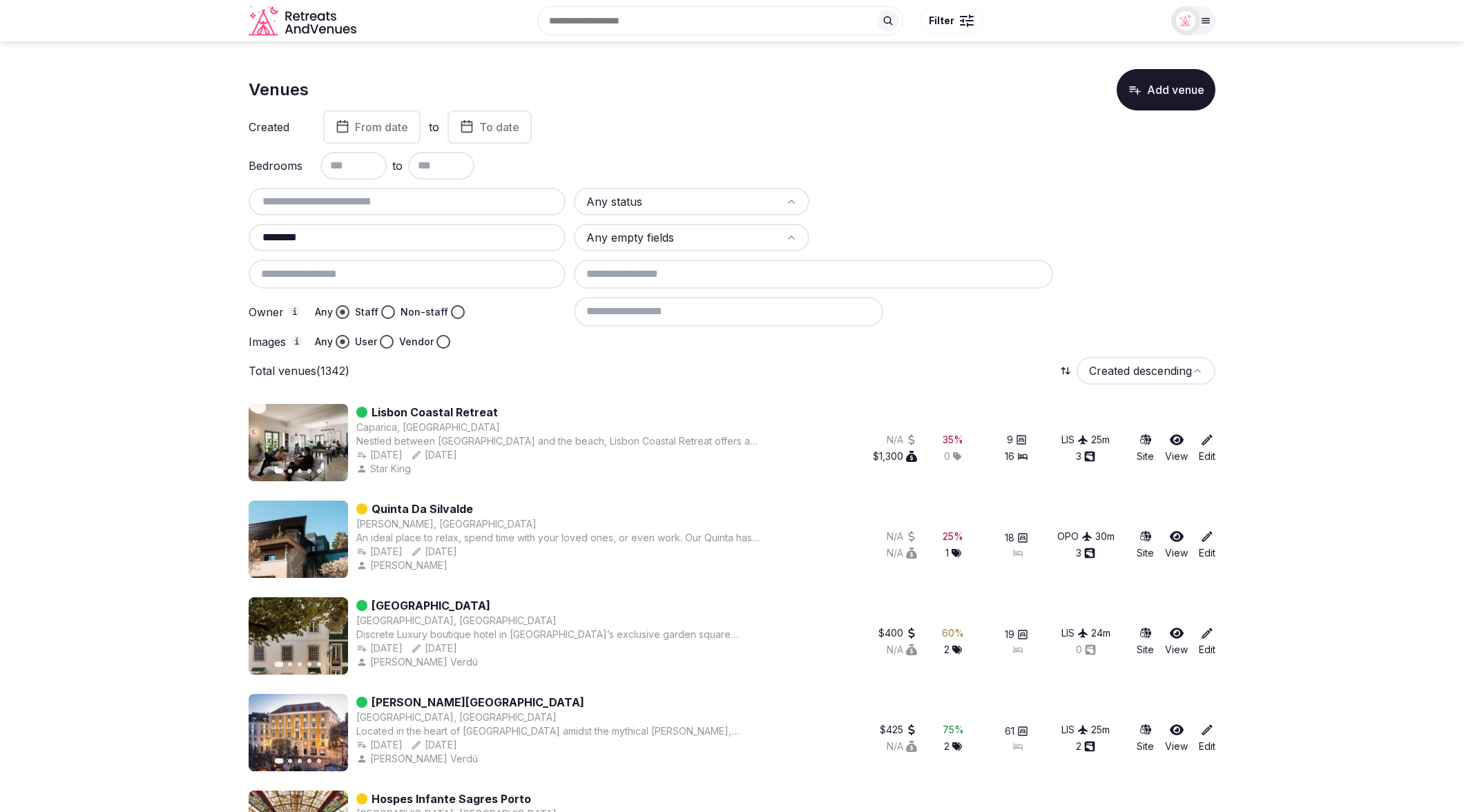
click at [578, 381] on div "Total venues (1342) Created descending" at bounding box center [732, 371] width 967 height 28
click at [385, 203] on input "text" at bounding box center [406, 201] width 306 height 16
drag, startPoint x: 322, startPoint y: 239, endPoint x: 195, endPoint y: 237, distance: 127.0
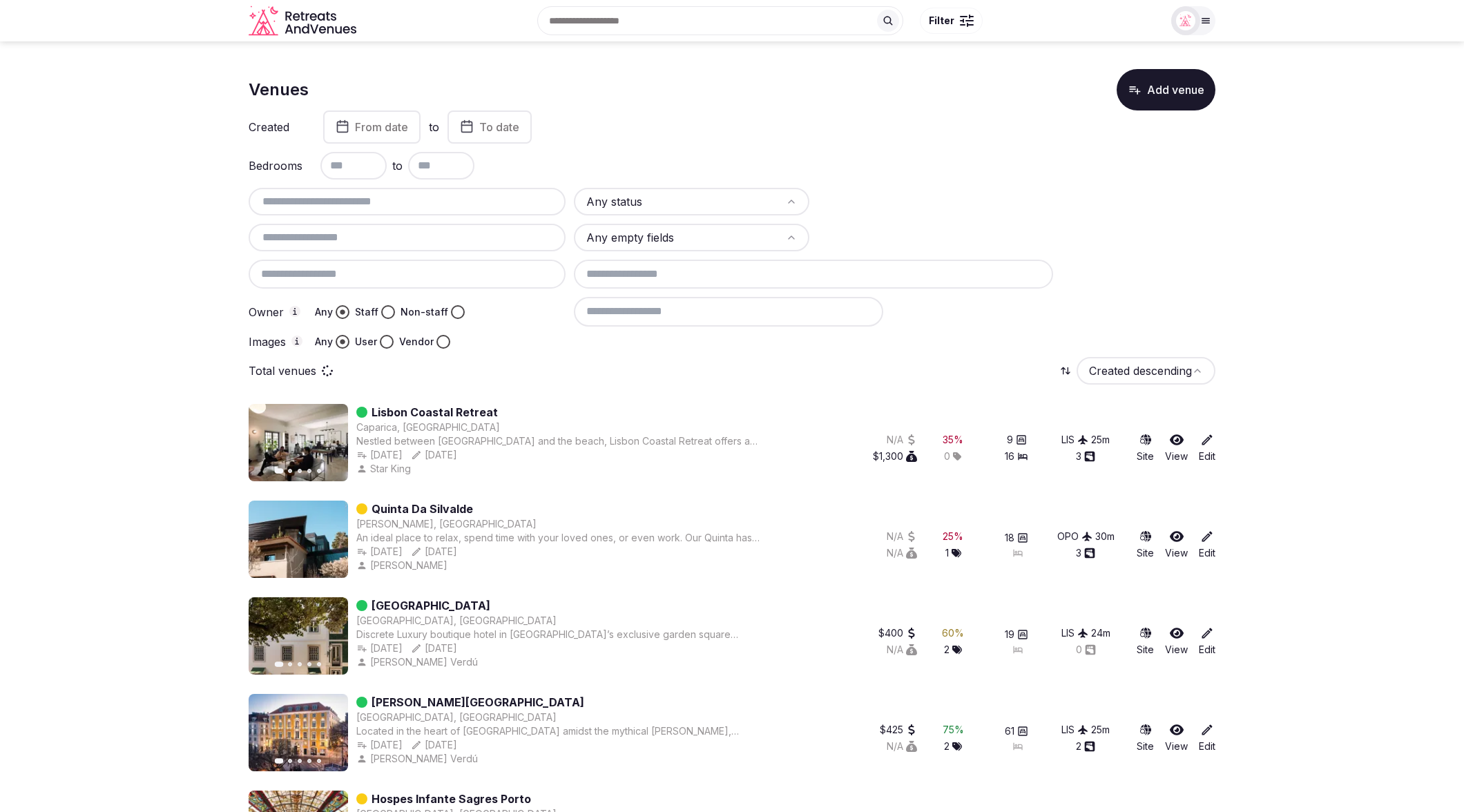
drag, startPoint x: 416, startPoint y: 212, endPoint x: 416, endPoint y: 201, distance: 11.0
click at [416, 206] on div at bounding box center [407, 201] width 317 height 28
click at [416, 201] on input "text" at bounding box center [406, 201] width 306 height 16
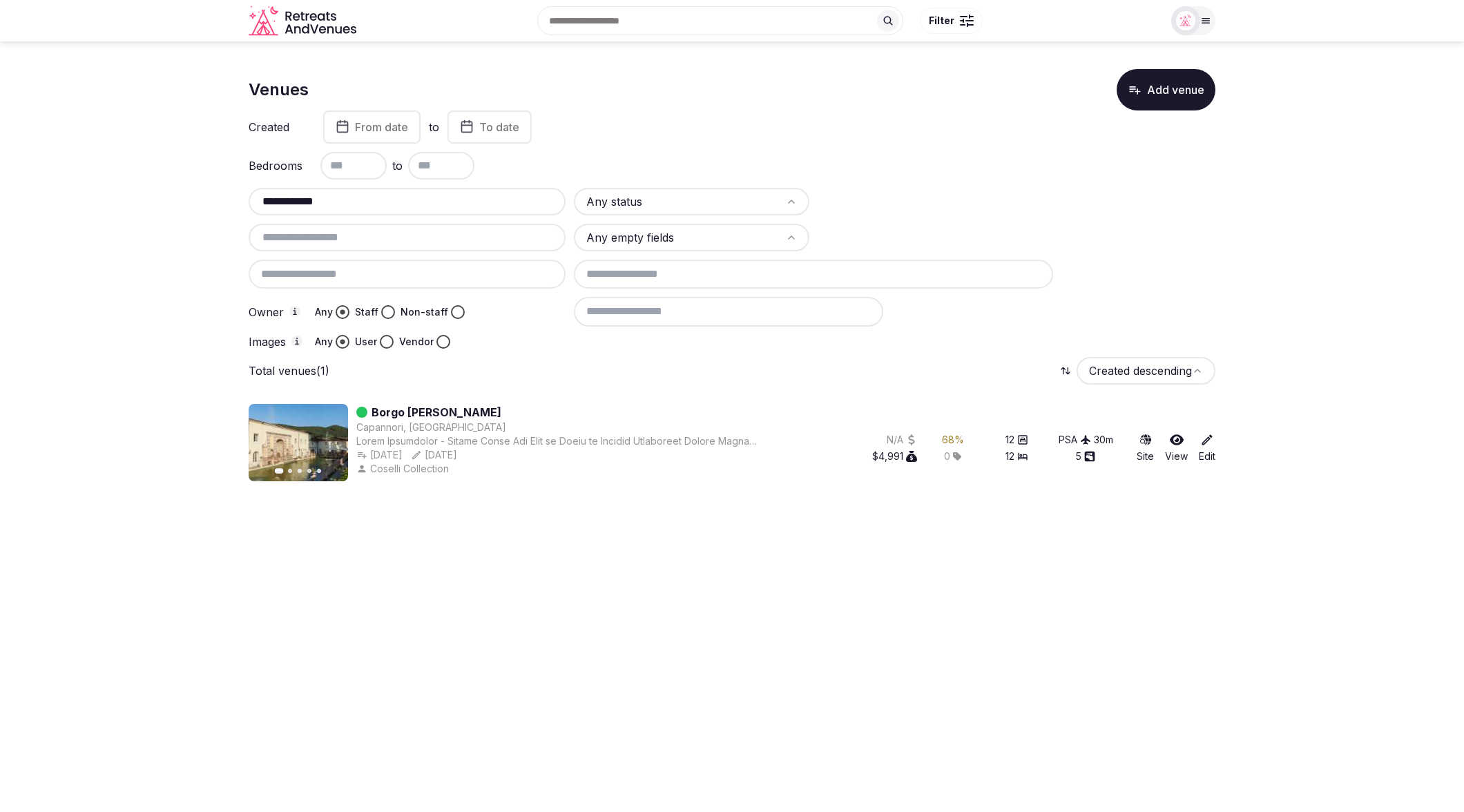
click at [732, 486] on div "Previous slide Next slide Borgo Bernardini Capannori, Italy Jun 22nd, 2021 Aug …" at bounding box center [732, 445] width 967 height 105
click at [133, 365] on section "**********" at bounding box center [732, 272] width 1464 height 462
drag, startPoint x: 395, startPoint y: 201, endPoint x: 240, endPoint y: 197, distance: 155.1
click at [240, 197] on section "**********" at bounding box center [732, 272] width 1464 height 462
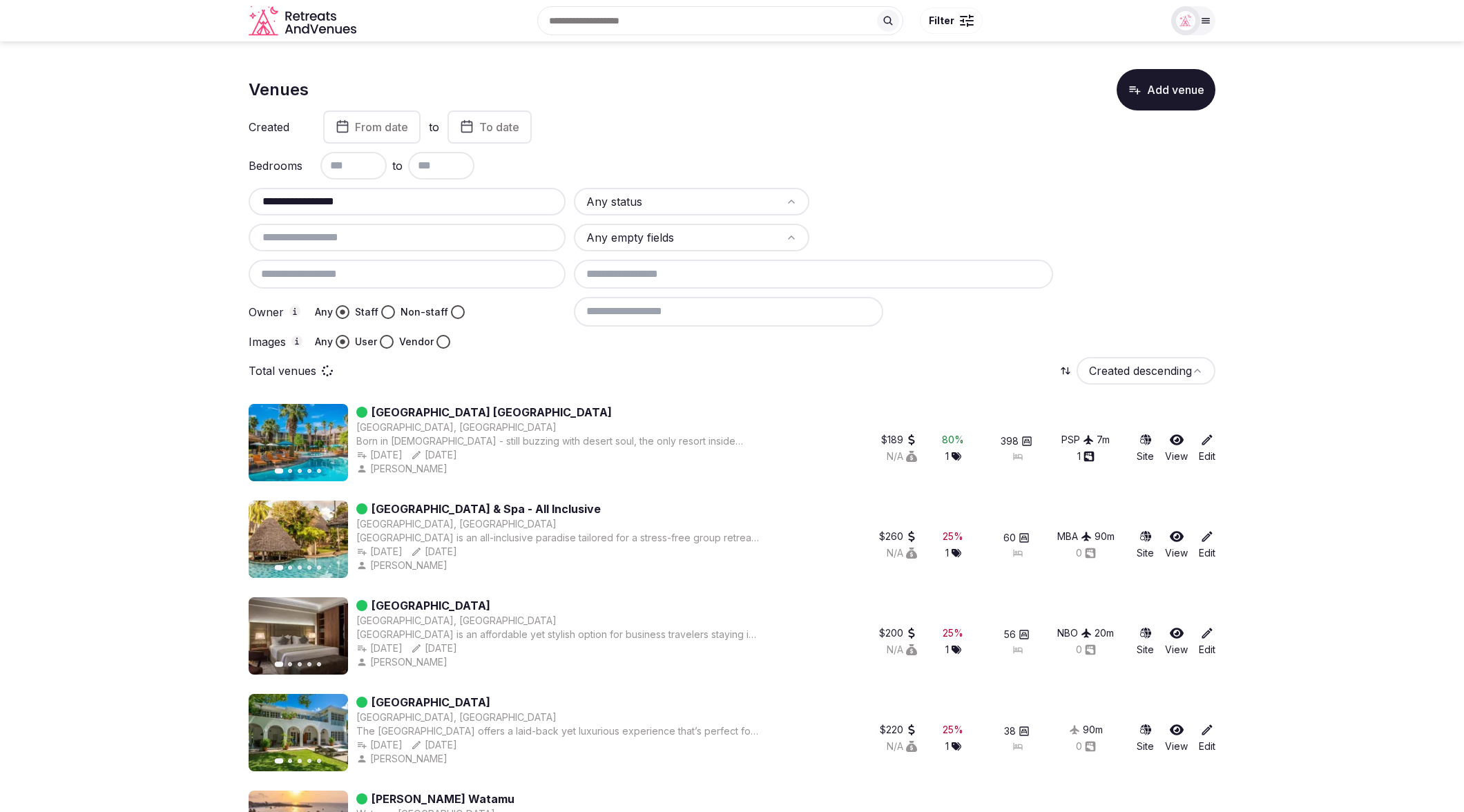
type input "**********"
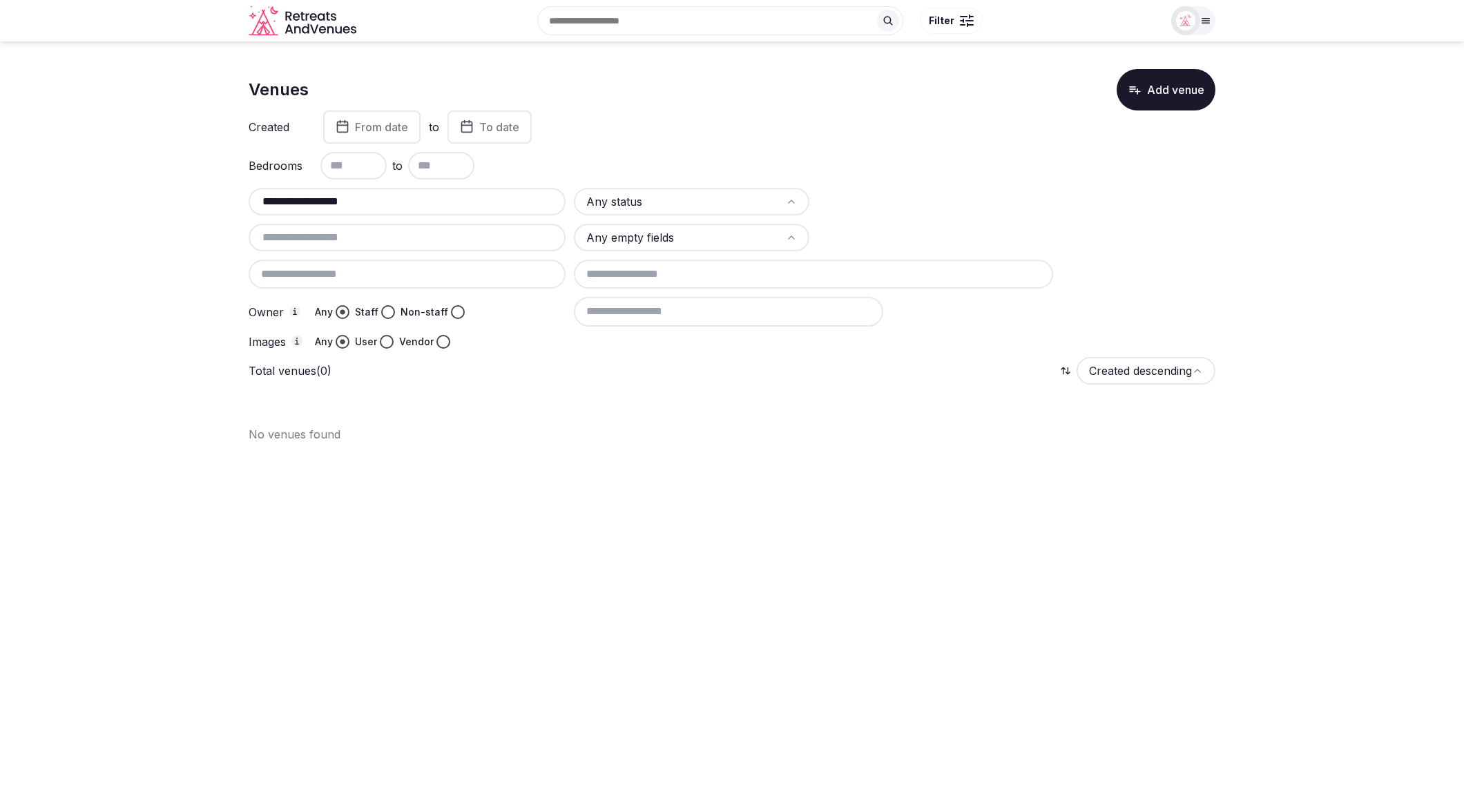
drag, startPoint x: 391, startPoint y: 205, endPoint x: 240, endPoint y: 206, distance: 151.0
click at [240, 206] on section "**********" at bounding box center [732, 250] width 1464 height 418
drag, startPoint x: 686, startPoint y: 480, endPoint x: 664, endPoint y: 478, distance: 22.1
click at [680, 480] on body "Search Popular Destinations Toscana, Italy Riviera Maya, Mexico Indonesia, Bali…" at bounding box center [732, 406] width 1464 height 812
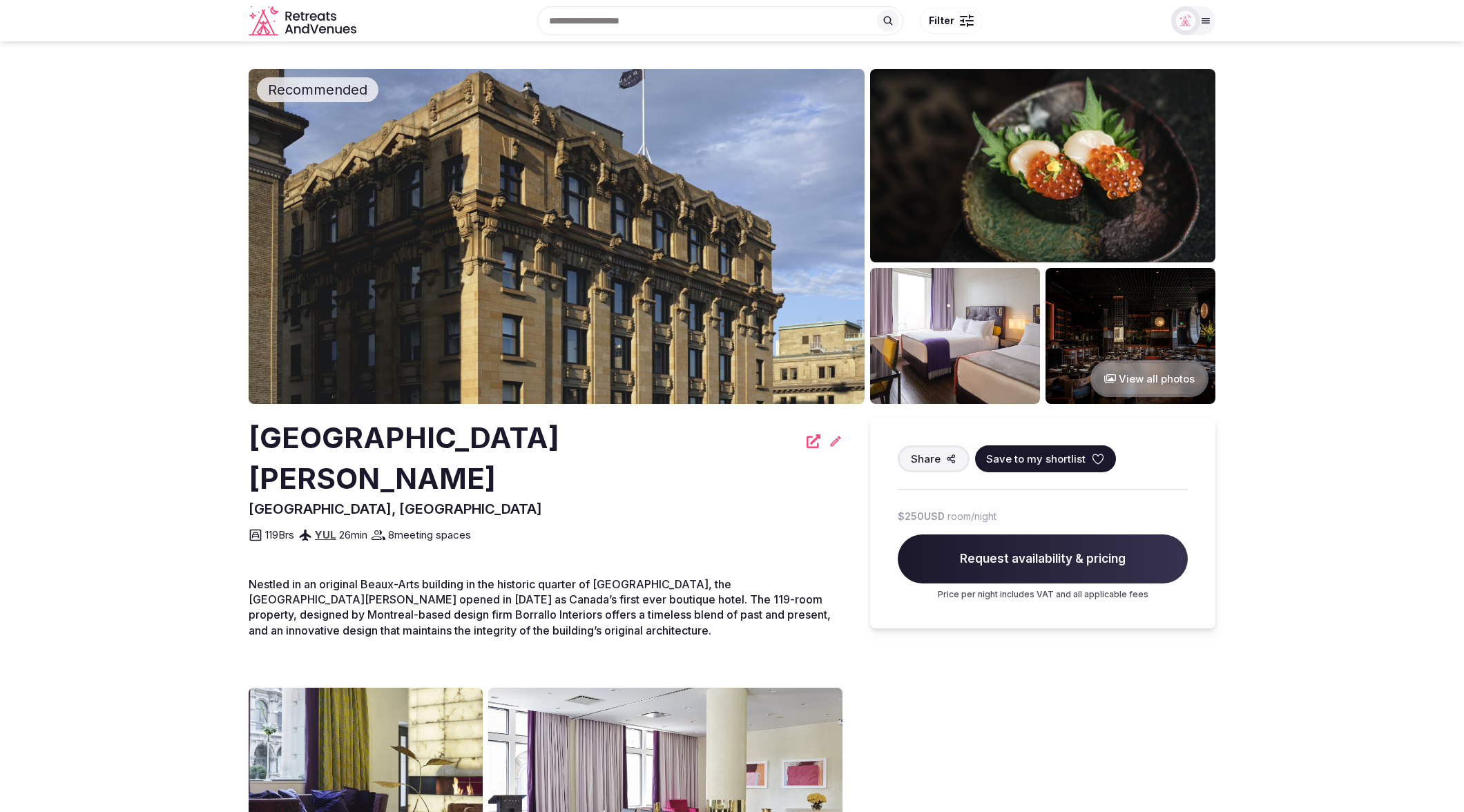
click at [172, 230] on section "Recommended View all photos [GEOGRAPHIC_DATA][PERSON_NAME], [GEOGRAPHIC_DATA] S…" at bounding box center [732, 657] width 1464 height 1231
drag, startPoint x: 243, startPoint y: 443, endPoint x: 406, endPoint y: 439, distance: 163.0
click at [426, 439] on section "Recommended View all photos [GEOGRAPHIC_DATA][PERSON_NAME], [GEOGRAPHIC_DATA] S…" at bounding box center [732, 657] width 1464 height 1231
copy h2 "[GEOGRAPHIC_DATA][PERSON_NAME]"
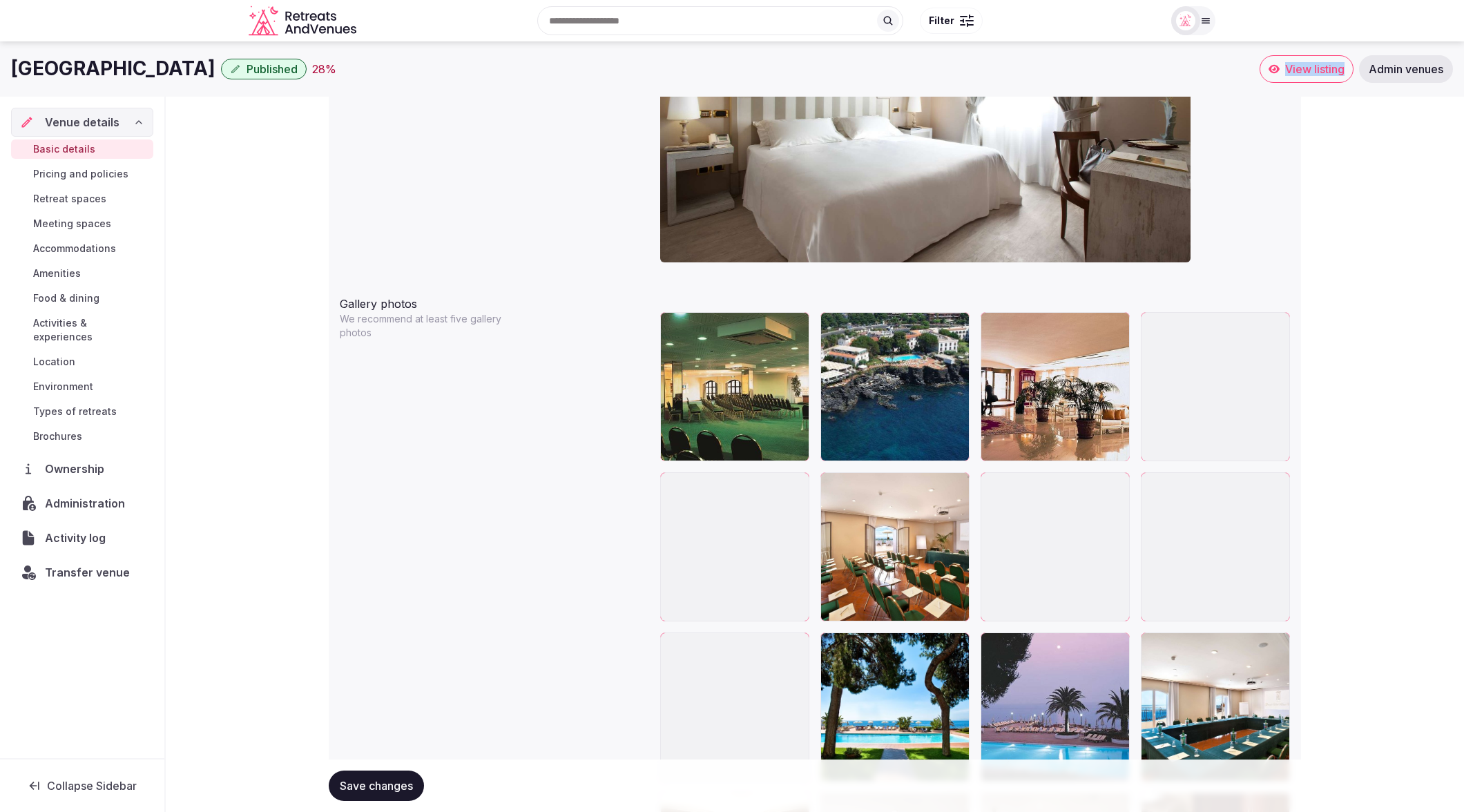
scroll to position [1401, 0]
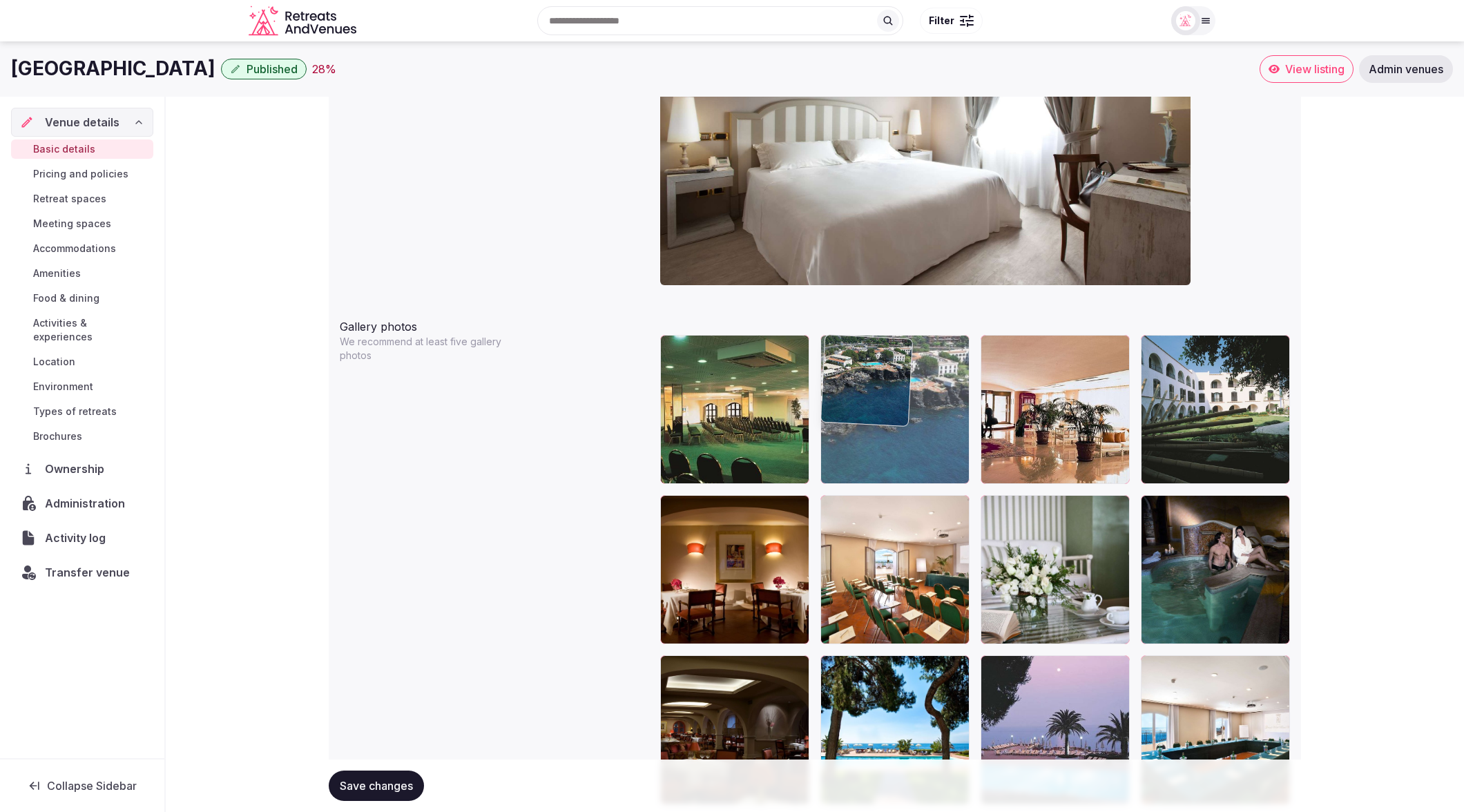
drag, startPoint x: 888, startPoint y: 416, endPoint x: 939, endPoint y: 469, distance: 73.6
click at [939, 469] on body "**********" at bounding box center [732, 73] width 1464 height 2948
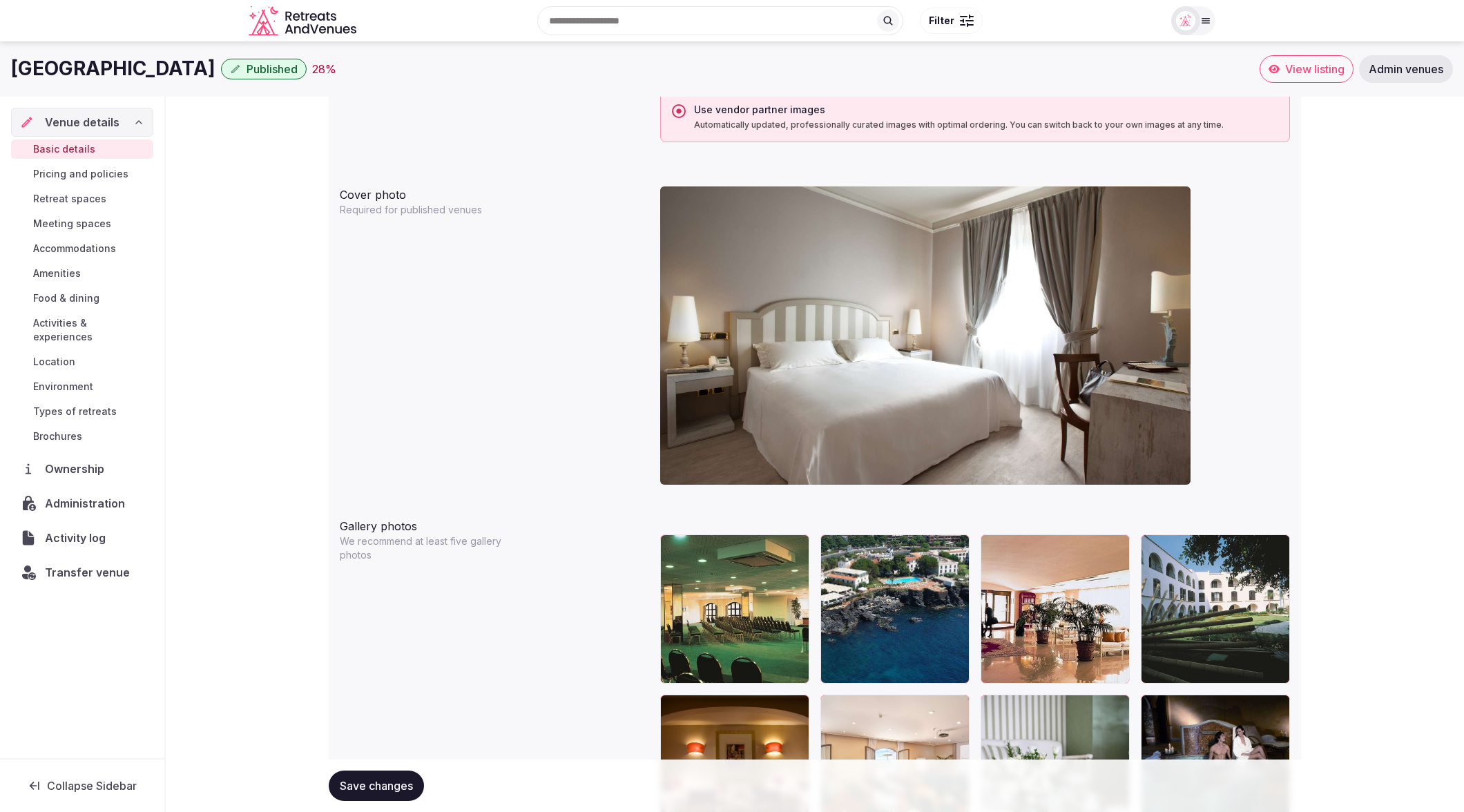
scroll to position [1191, 0]
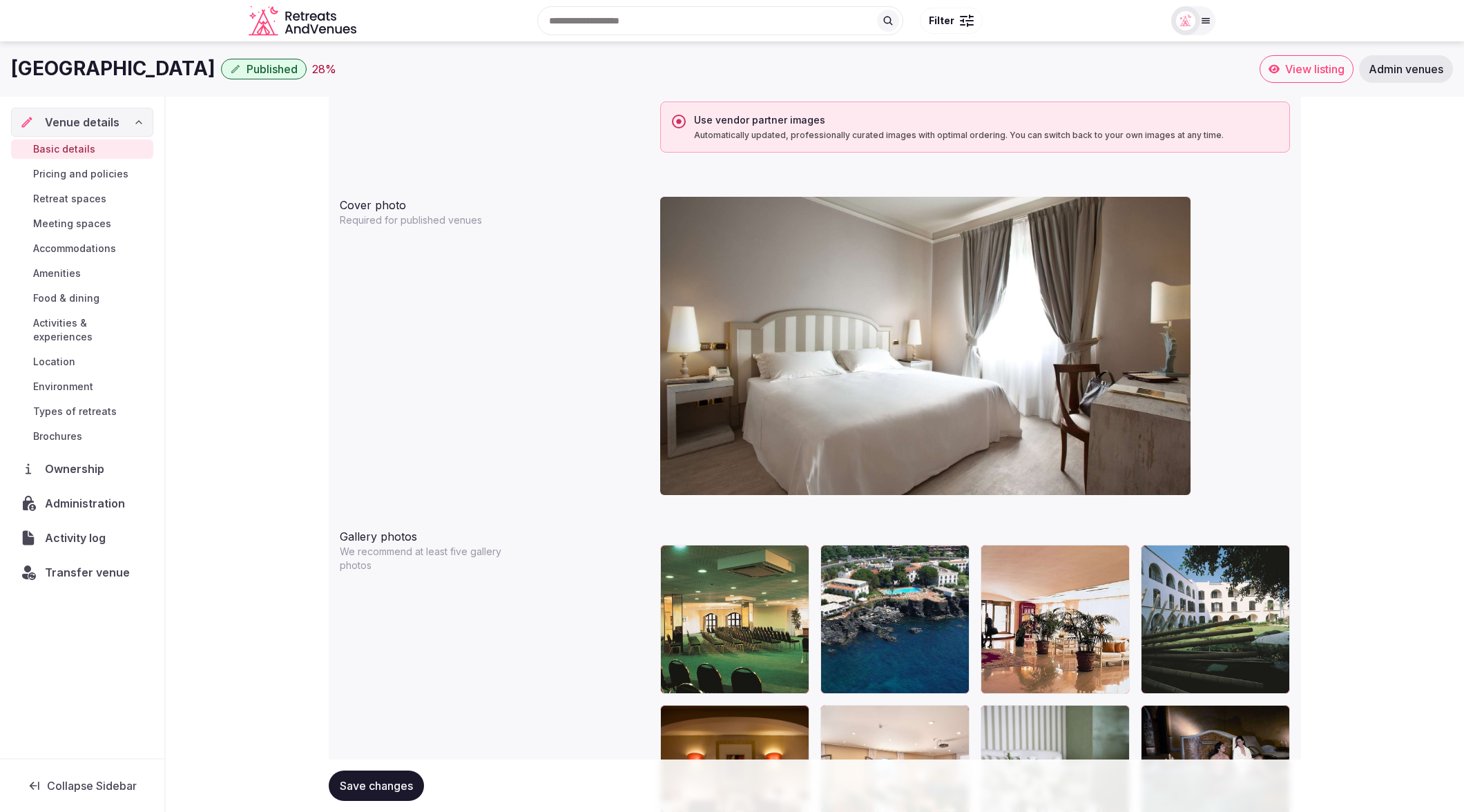
click at [831, 557] on icon at bounding box center [831, 555] width 16 height 16
click at [829, 554] on icon at bounding box center [831, 555] width 16 height 16
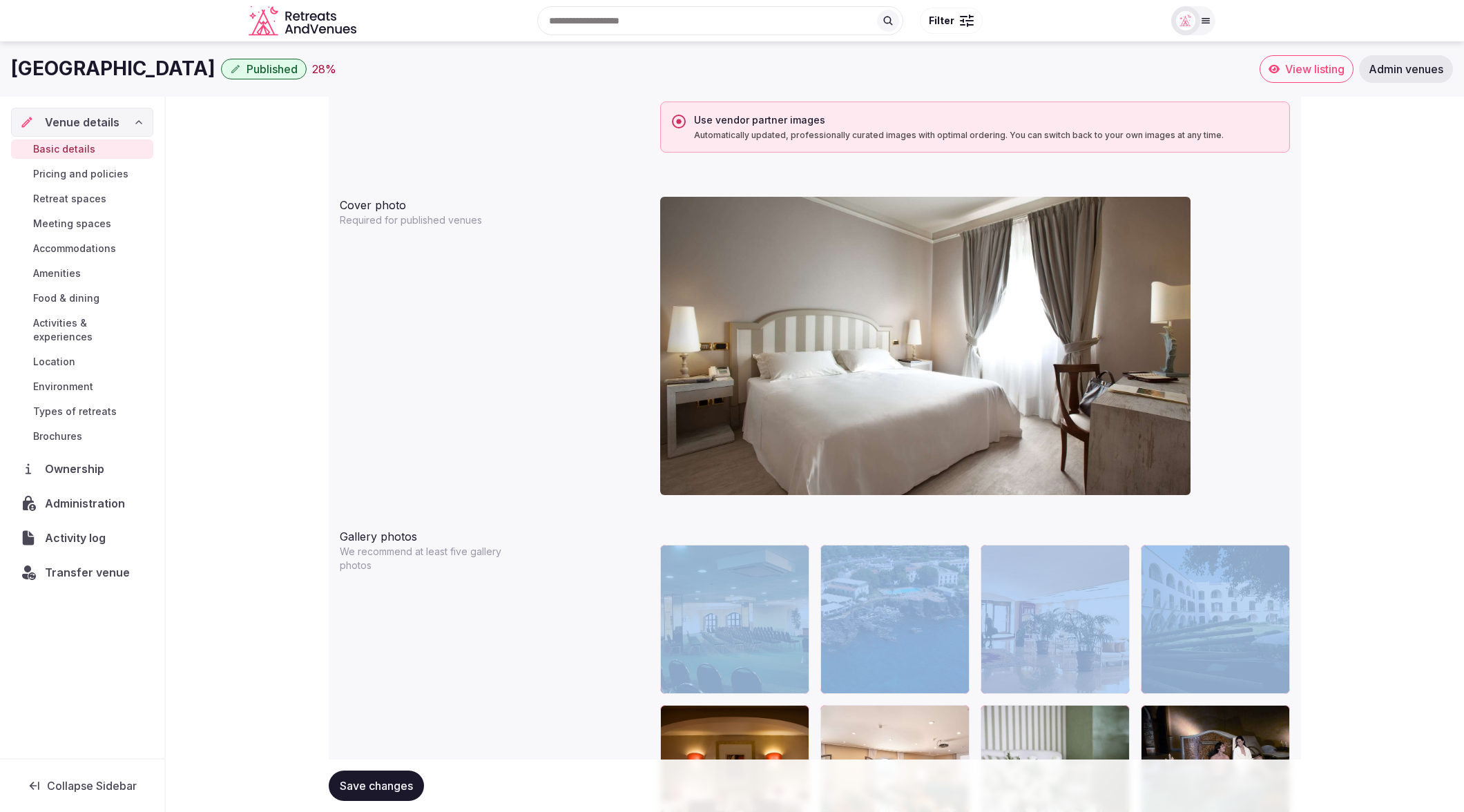
click at [829, 554] on icon at bounding box center [831, 555] width 16 height 16
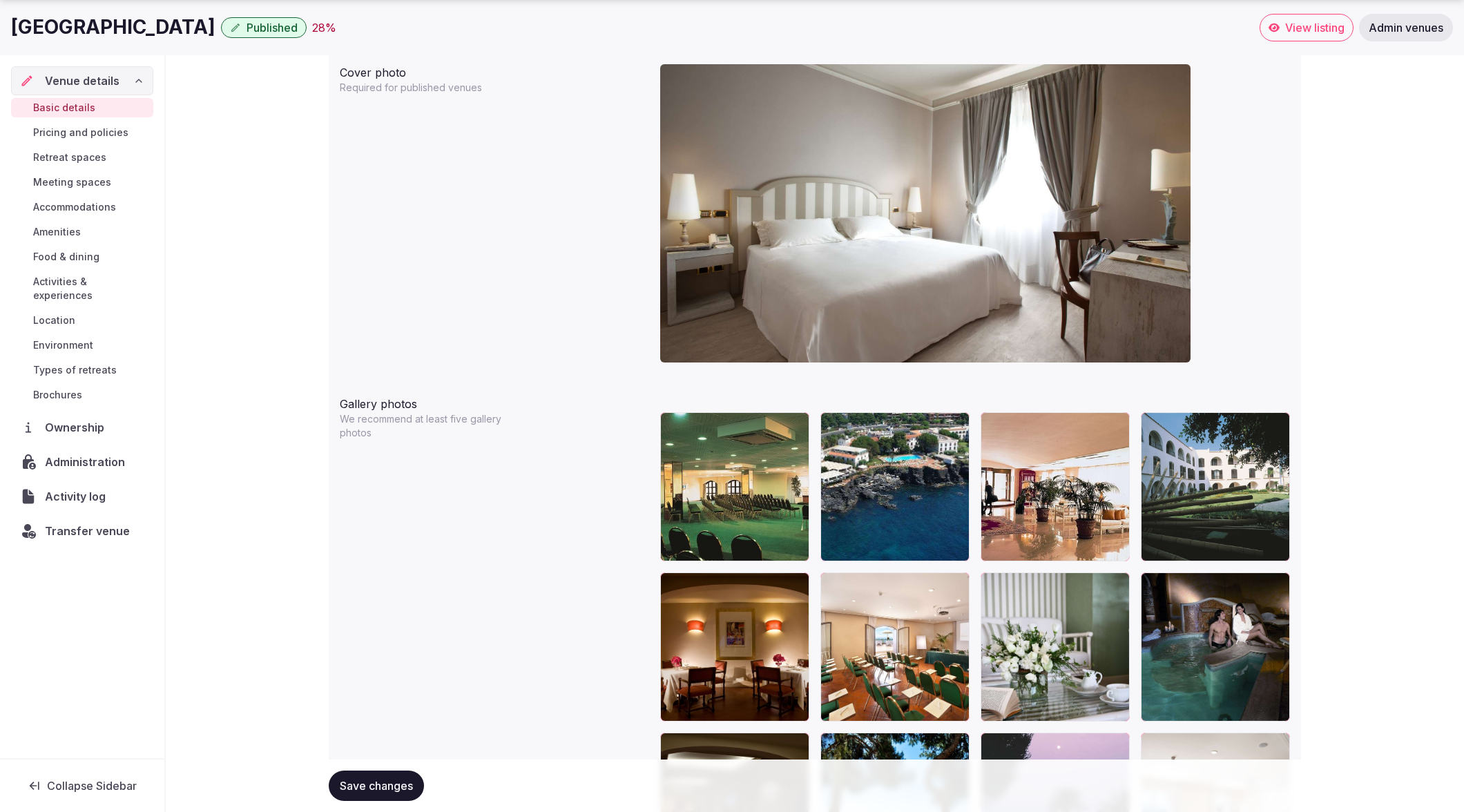
scroll to position [1325, 0]
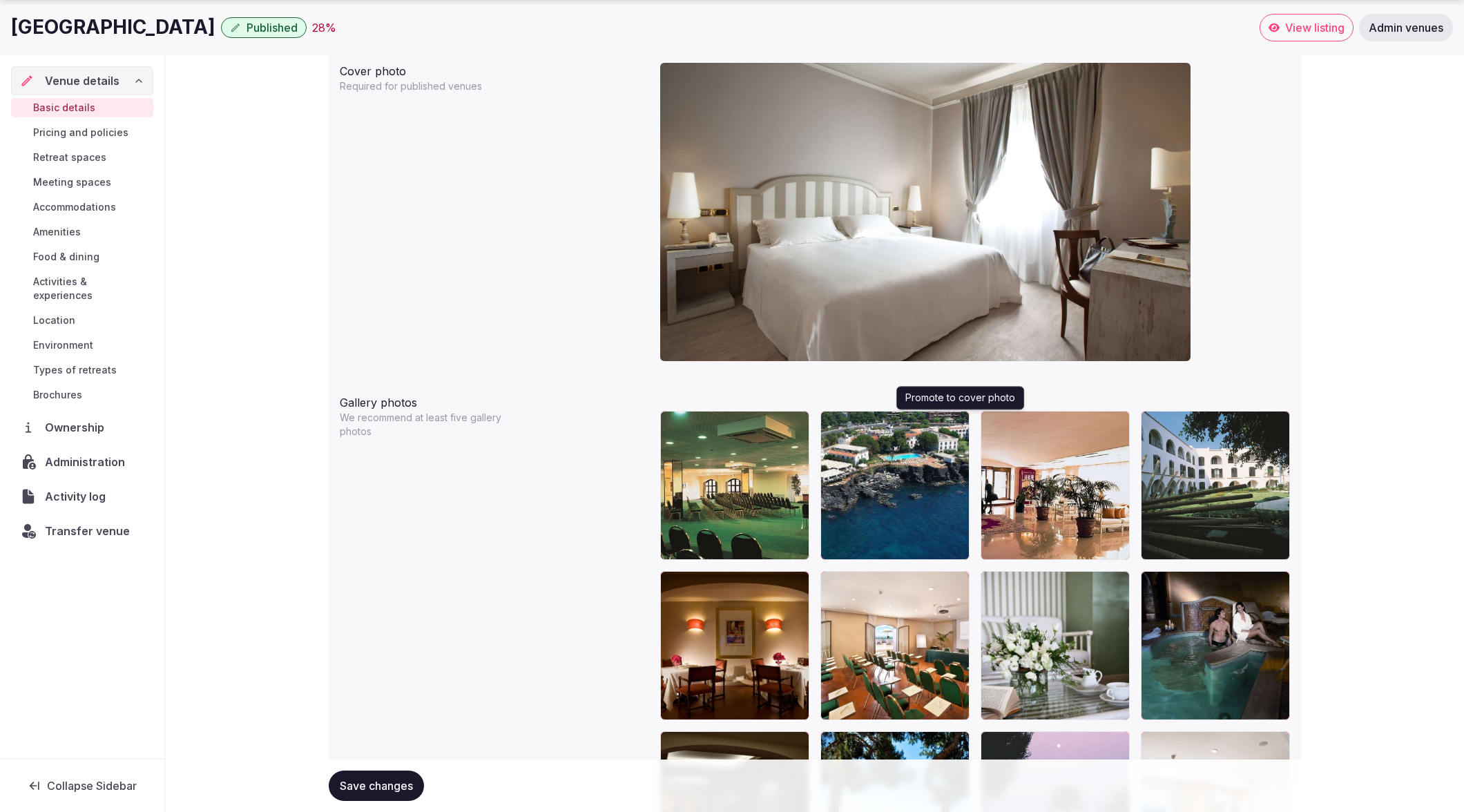
click at [960, 426] on button "button" at bounding box center [955, 424] width 16 height 16
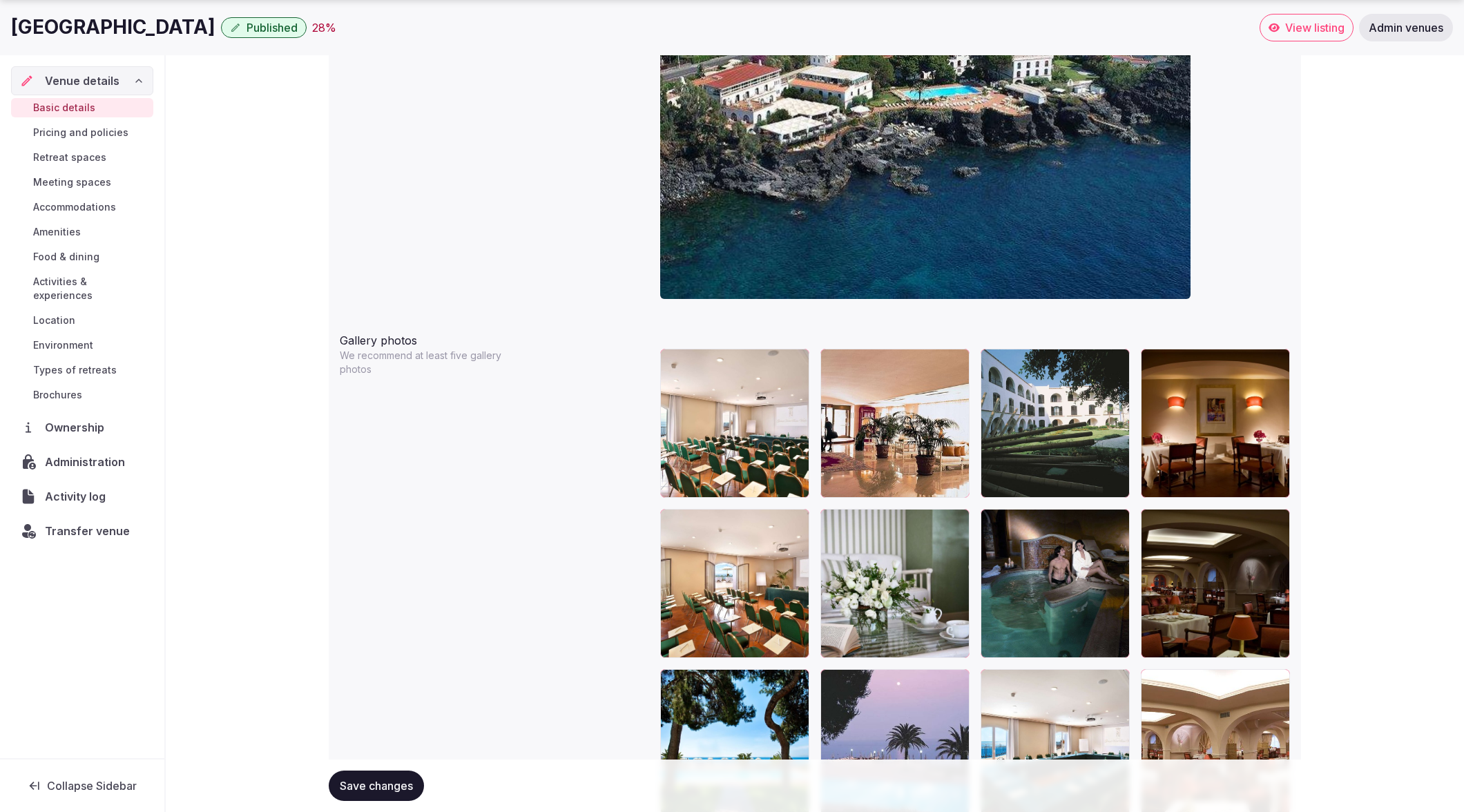
scroll to position [1423, 0]
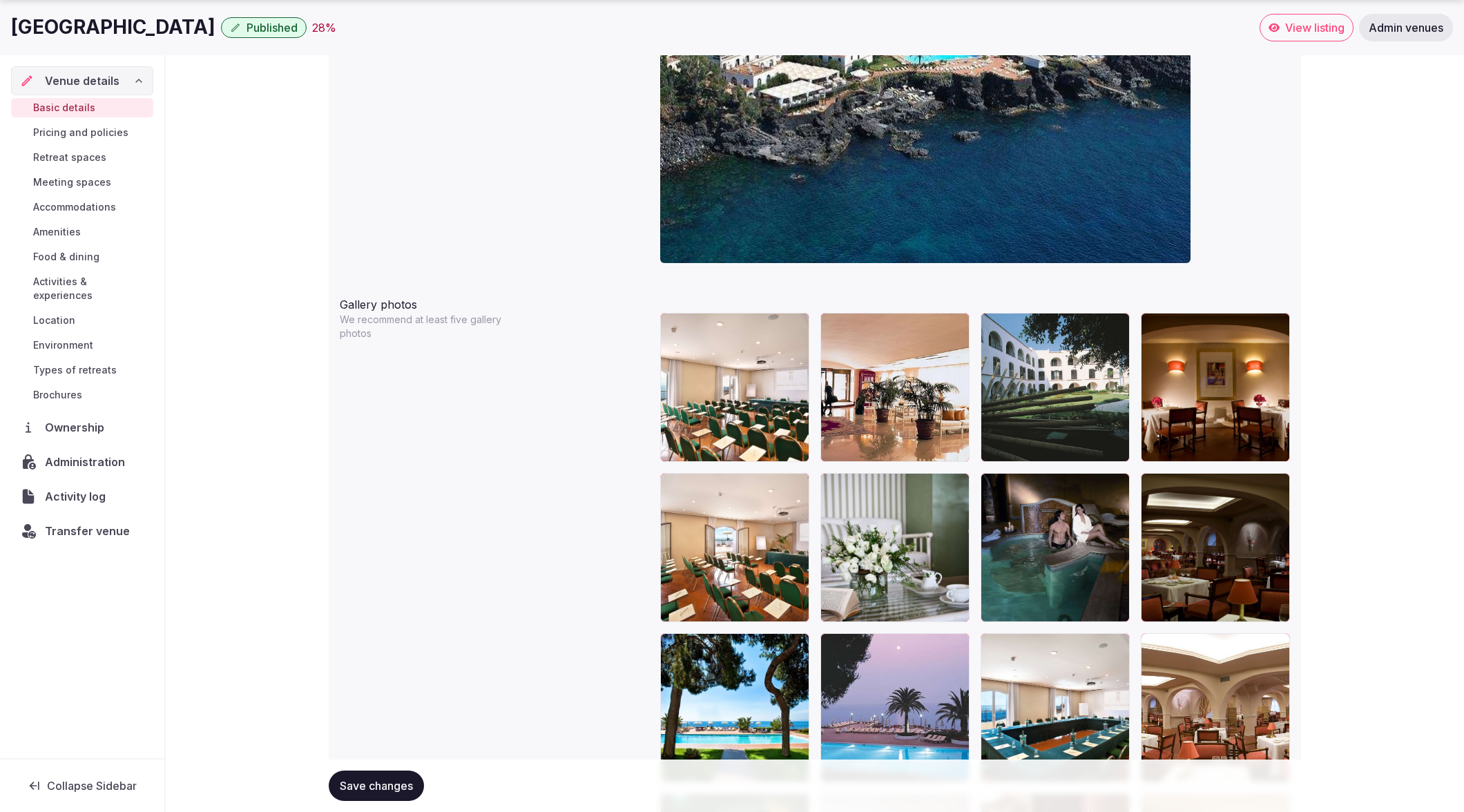
click at [351, 793] on button "Save changes" at bounding box center [377, 786] width 96 height 31
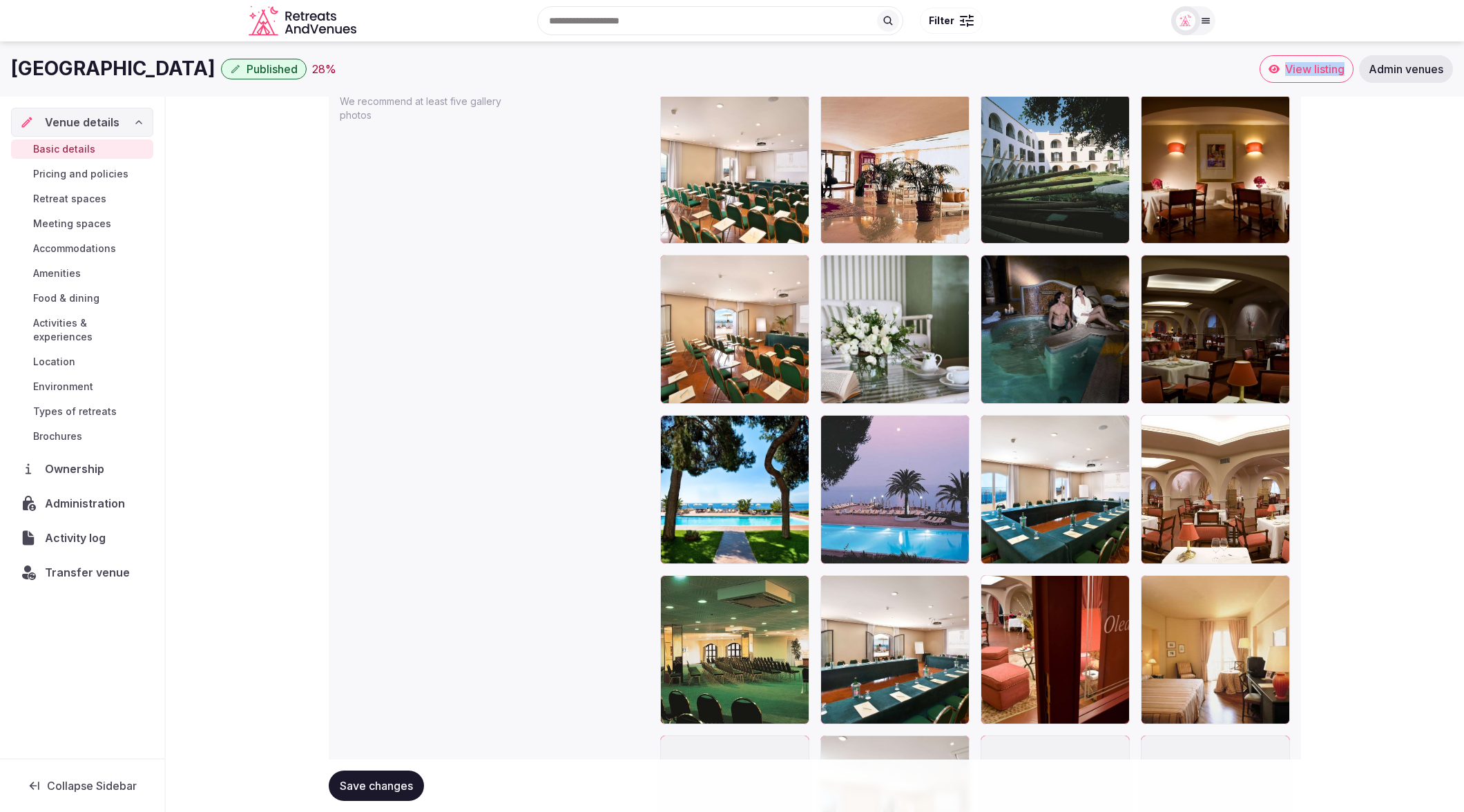
scroll to position [1640, 0]
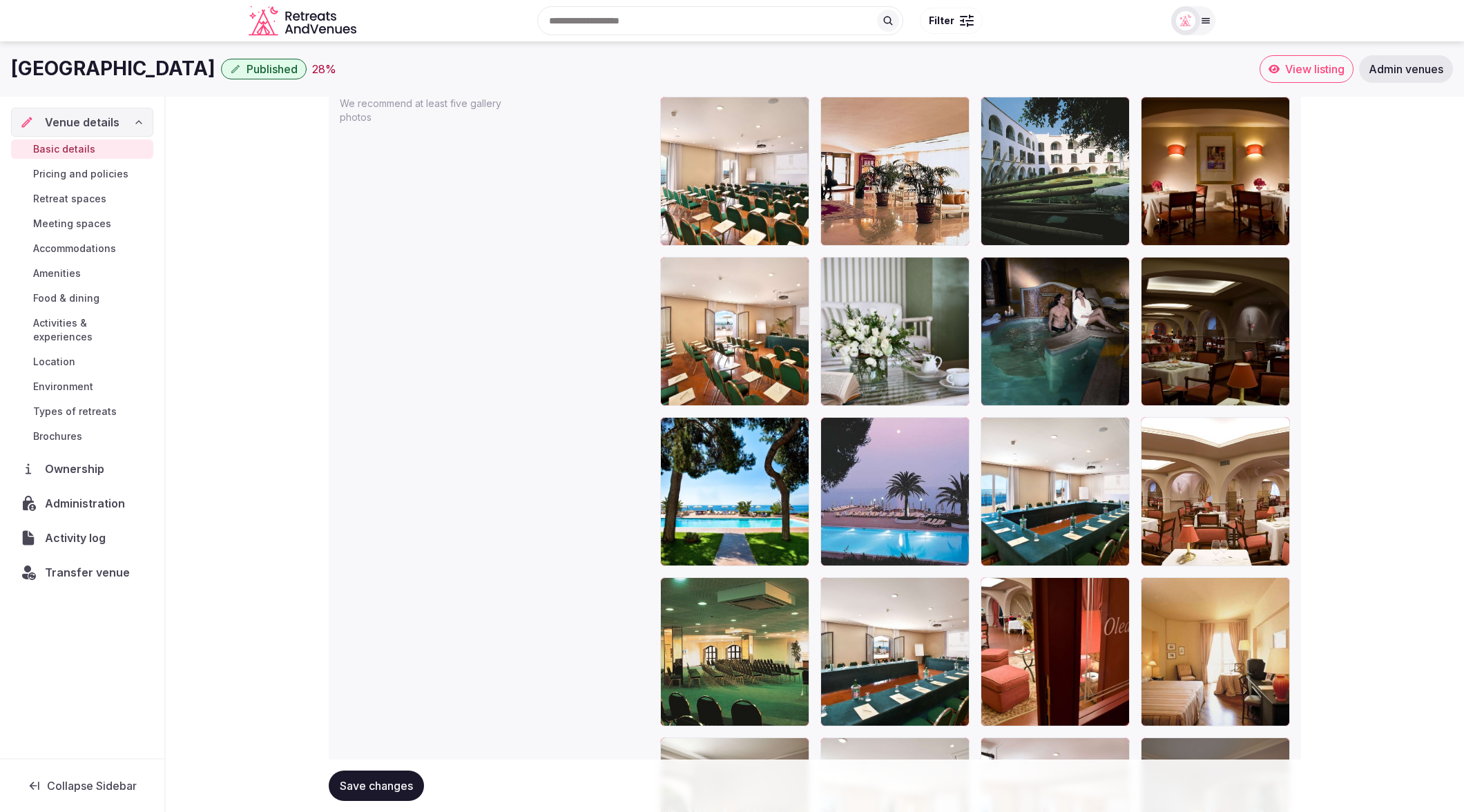
click at [879, 516] on div at bounding box center [894, 491] width 149 height 149
click at [484, 269] on div "Gallery photos We recommend at least five gallery photos To pick up a draggable…" at bounding box center [814, 644] width 950 height 1138
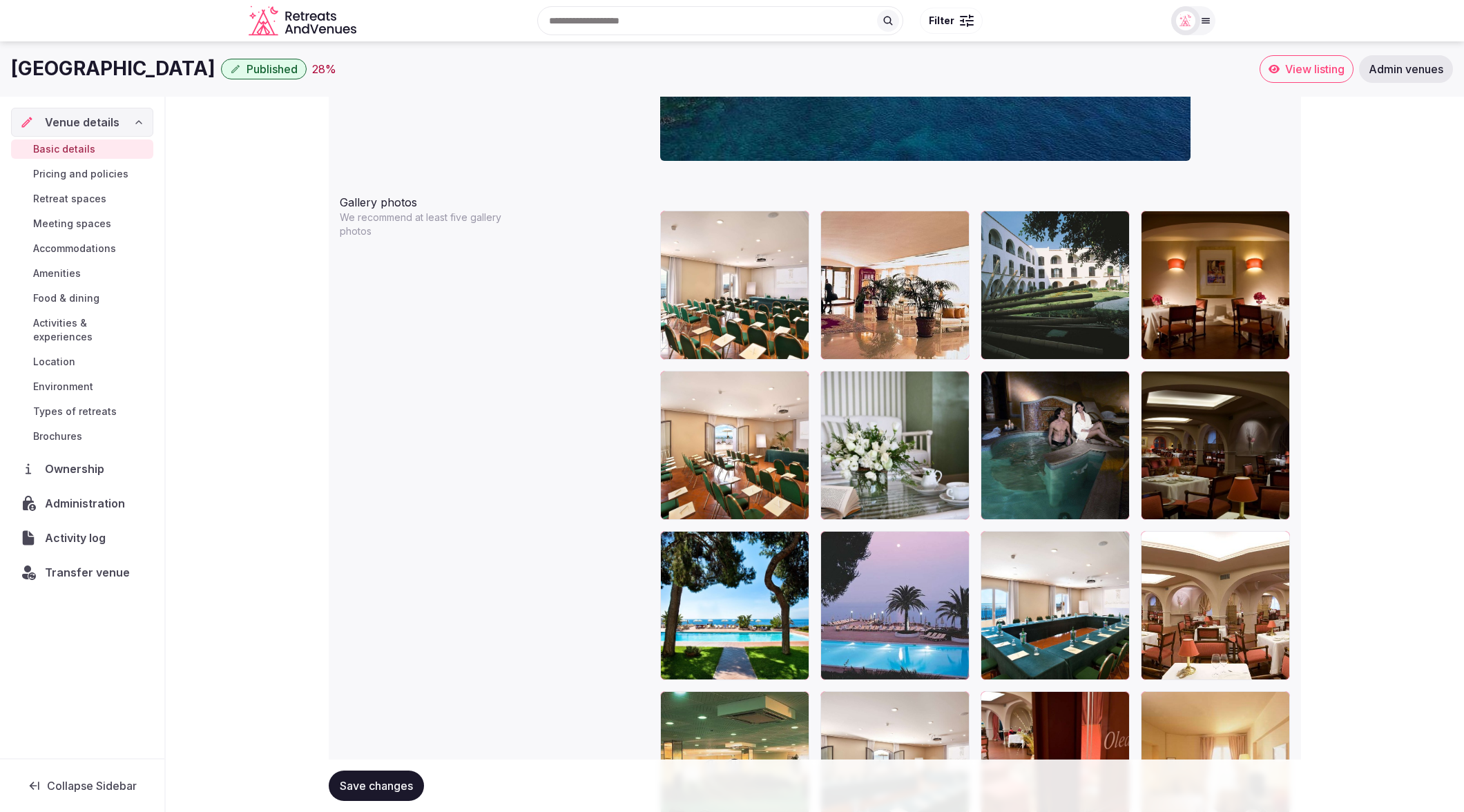
scroll to position [1534, 0]
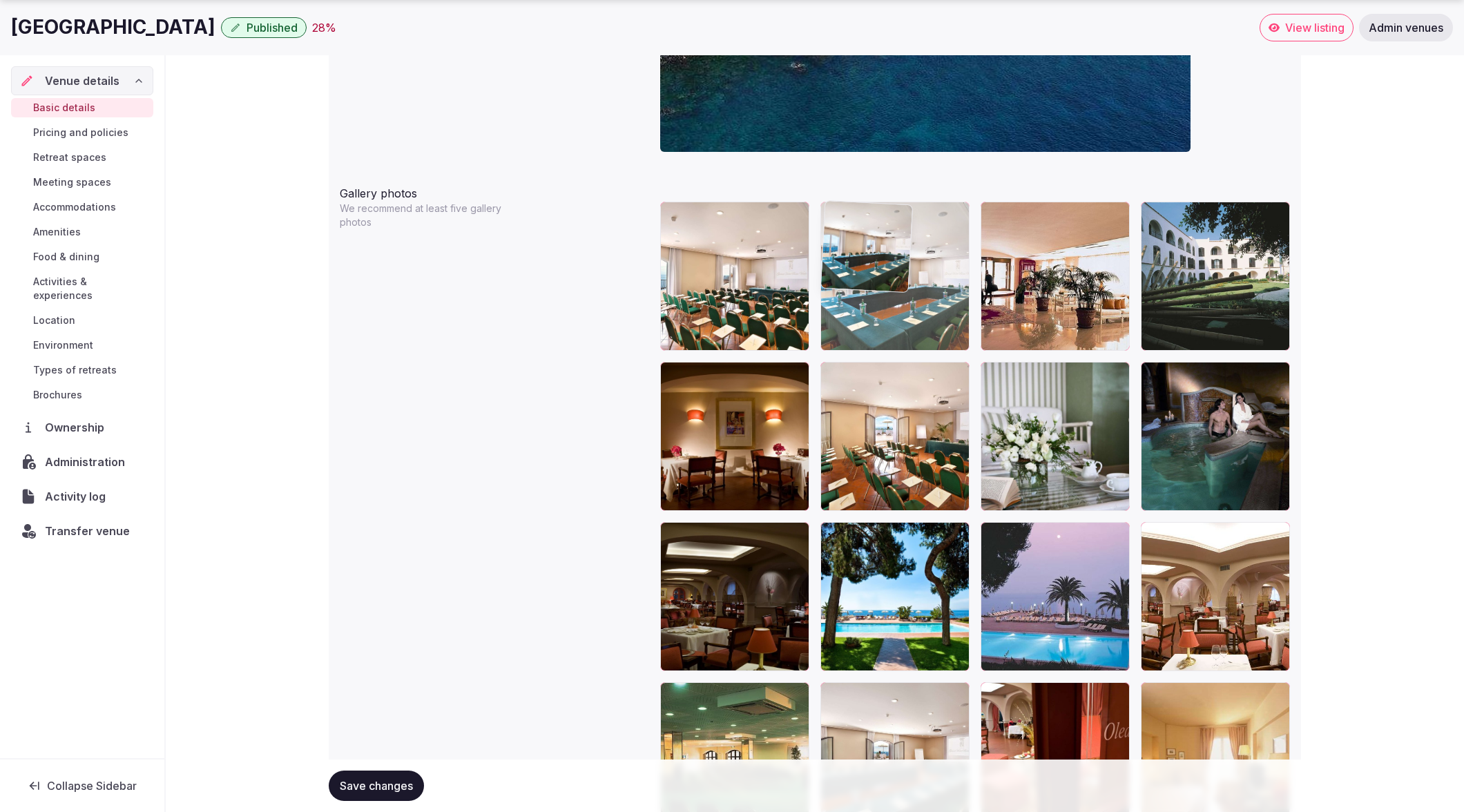
drag, startPoint x: 1061, startPoint y: 612, endPoint x: 916, endPoint y: 336, distance: 311.8
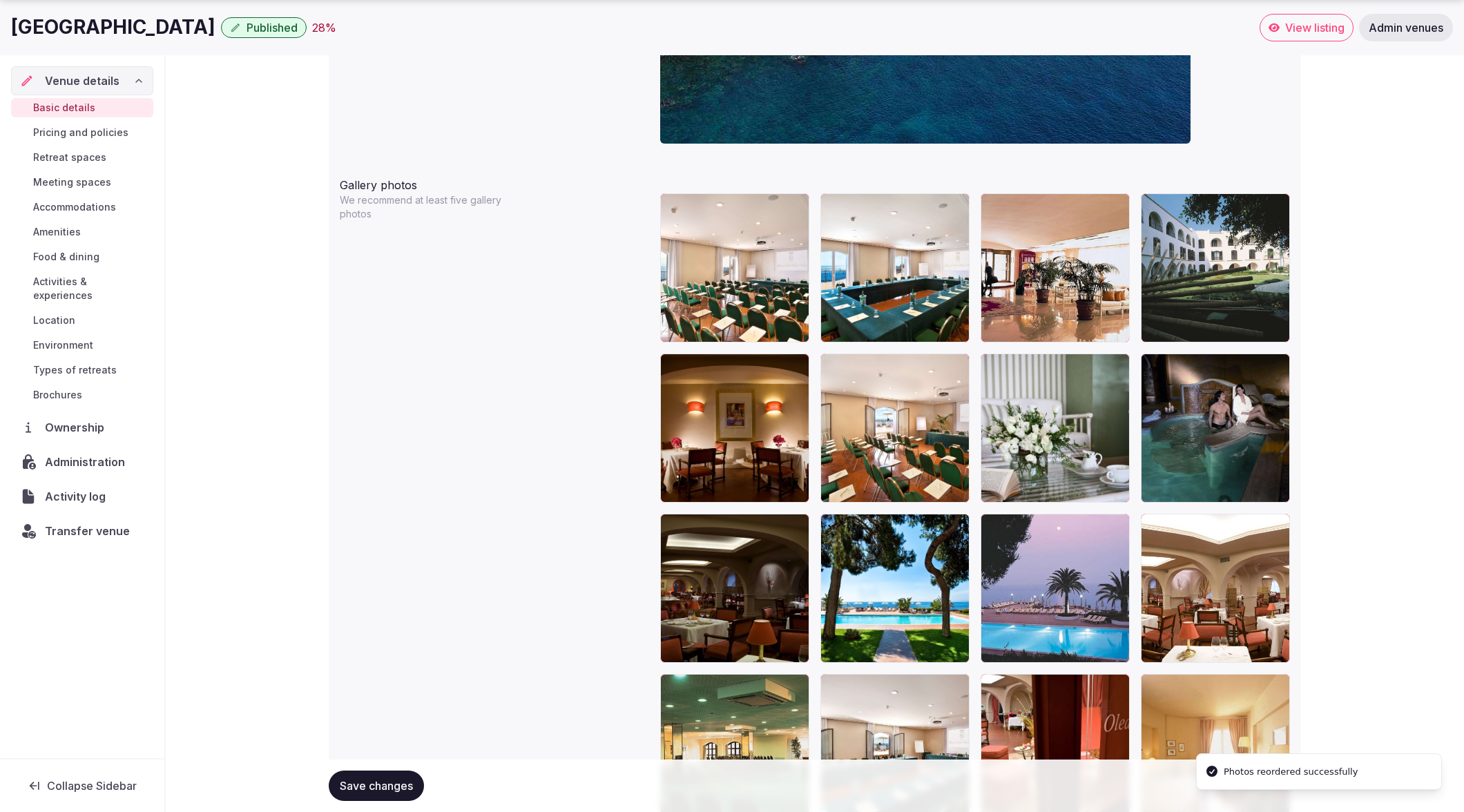
scroll to position [1550, 0]
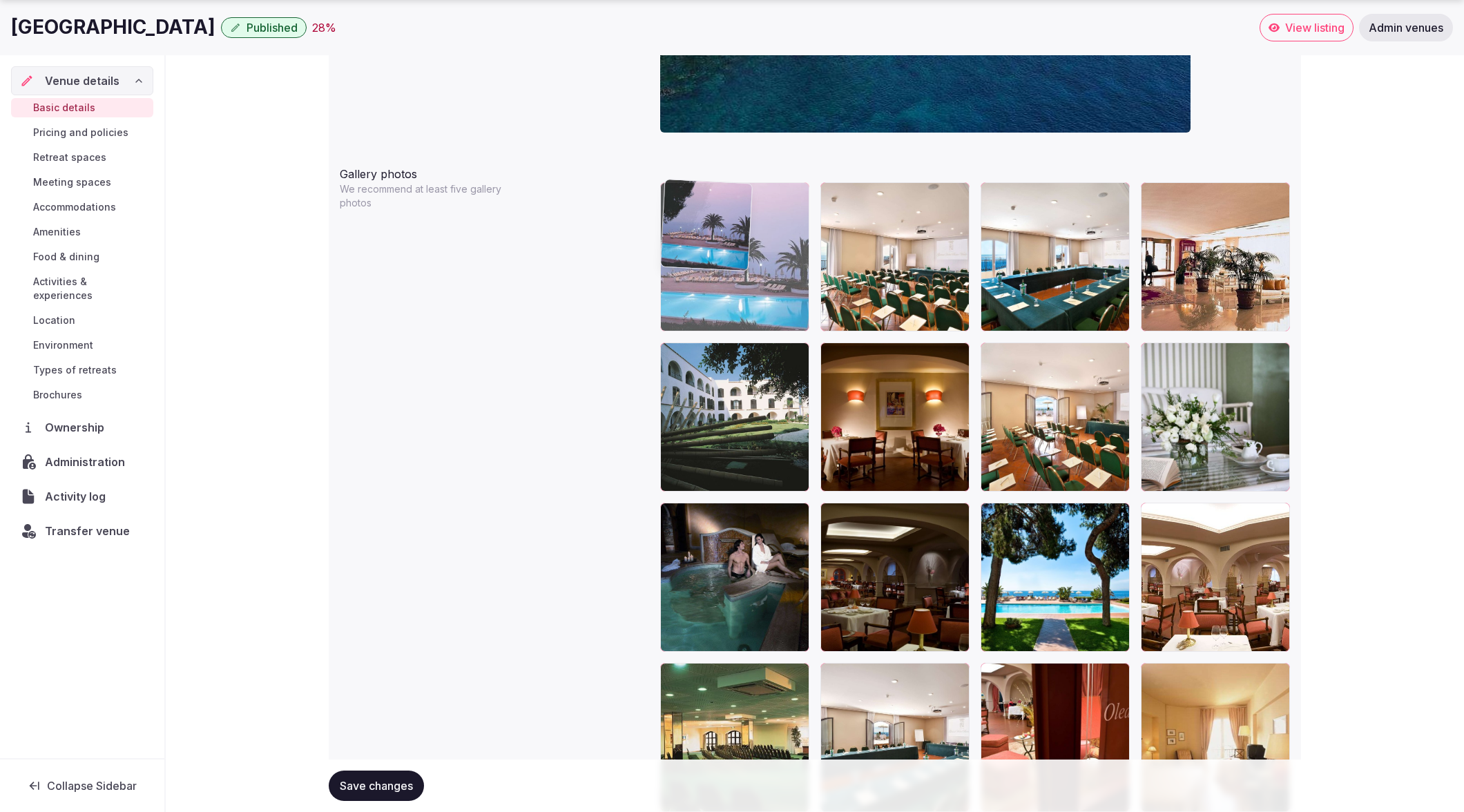
drag, startPoint x: 1069, startPoint y: 615, endPoint x: 779, endPoint y: 340, distance: 399.7
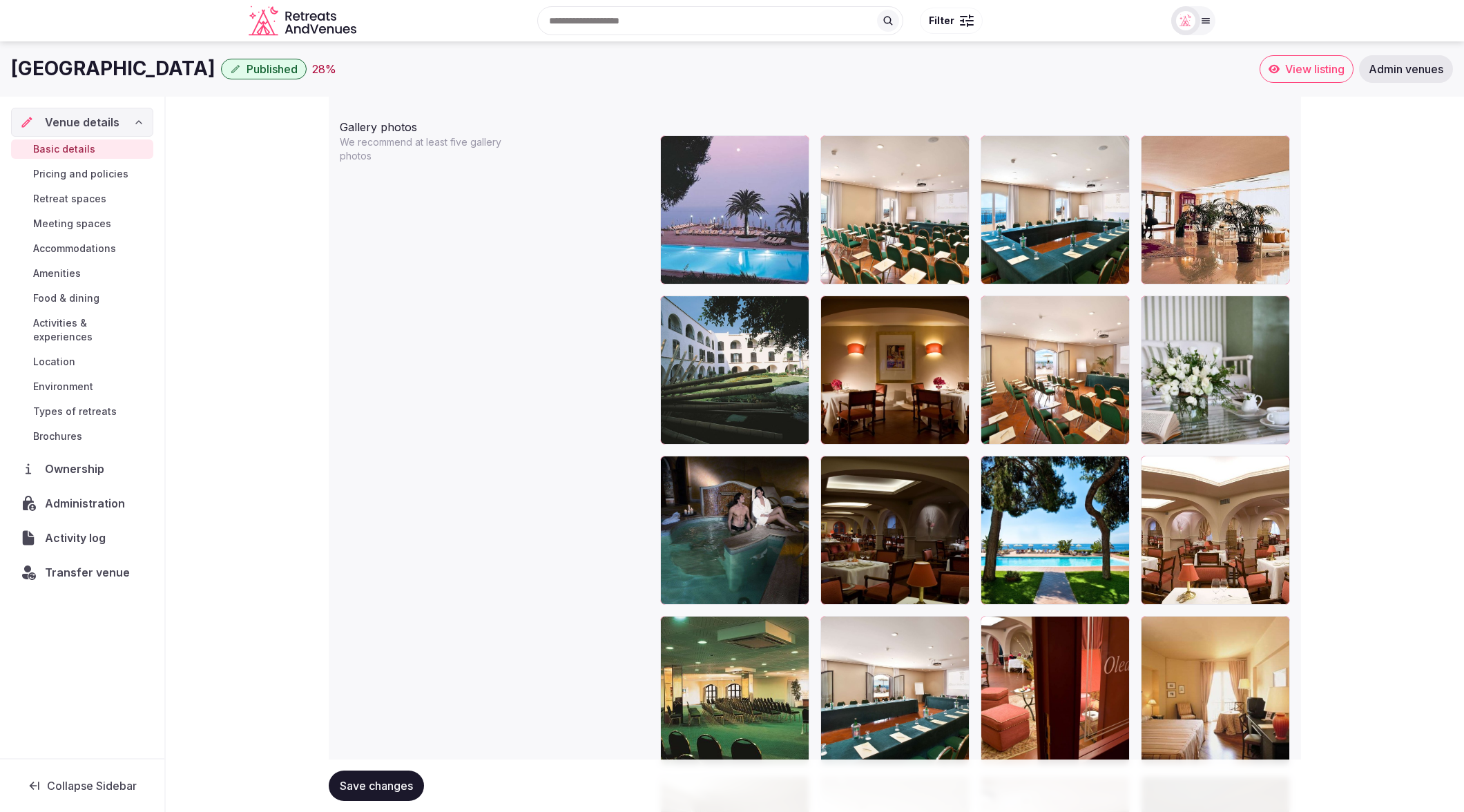
scroll to position [1598, 0]
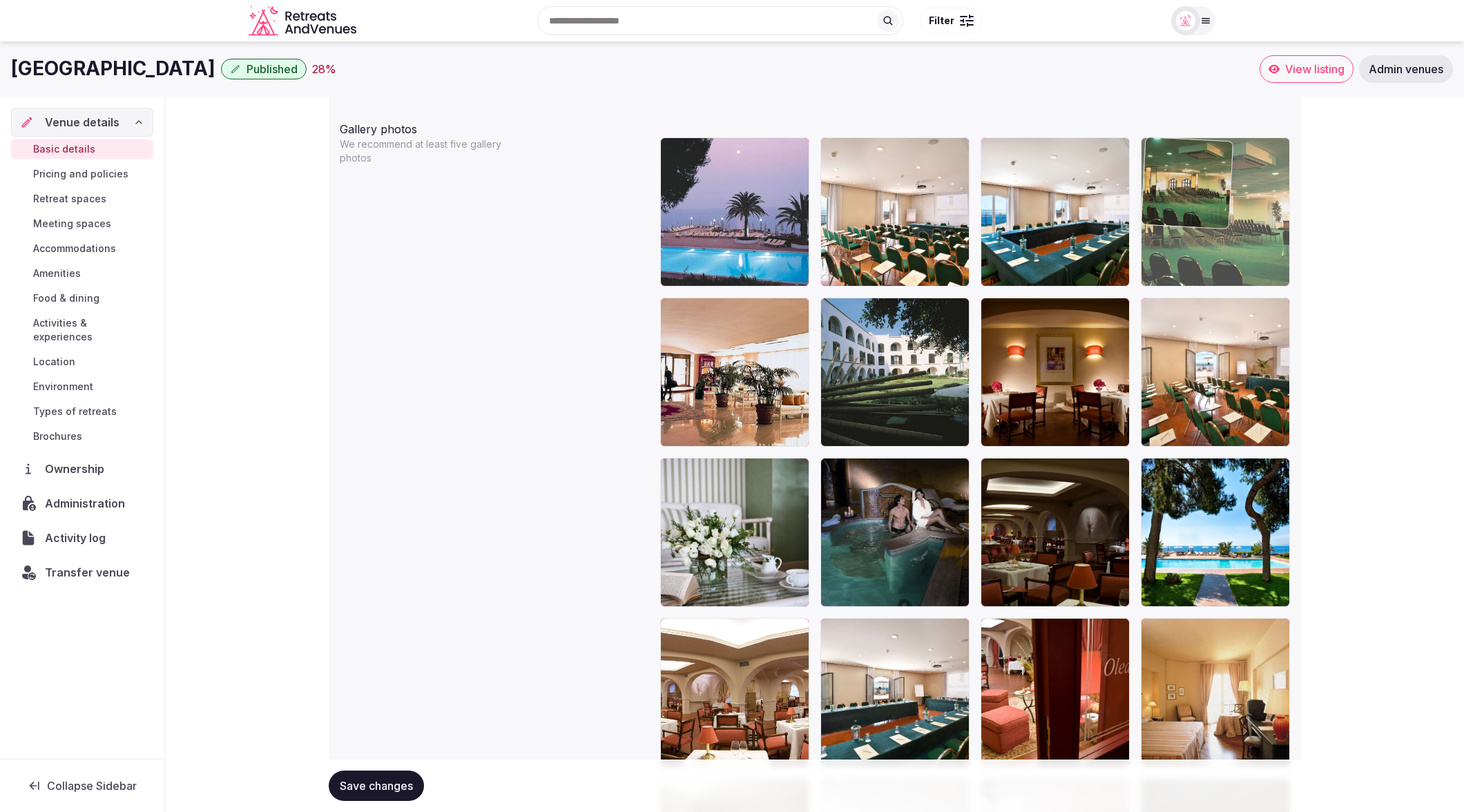
drag, startPoint x: 753, startPoint y: 681, endPoint x: 1241, endPoint y: 263, distance: 642.5
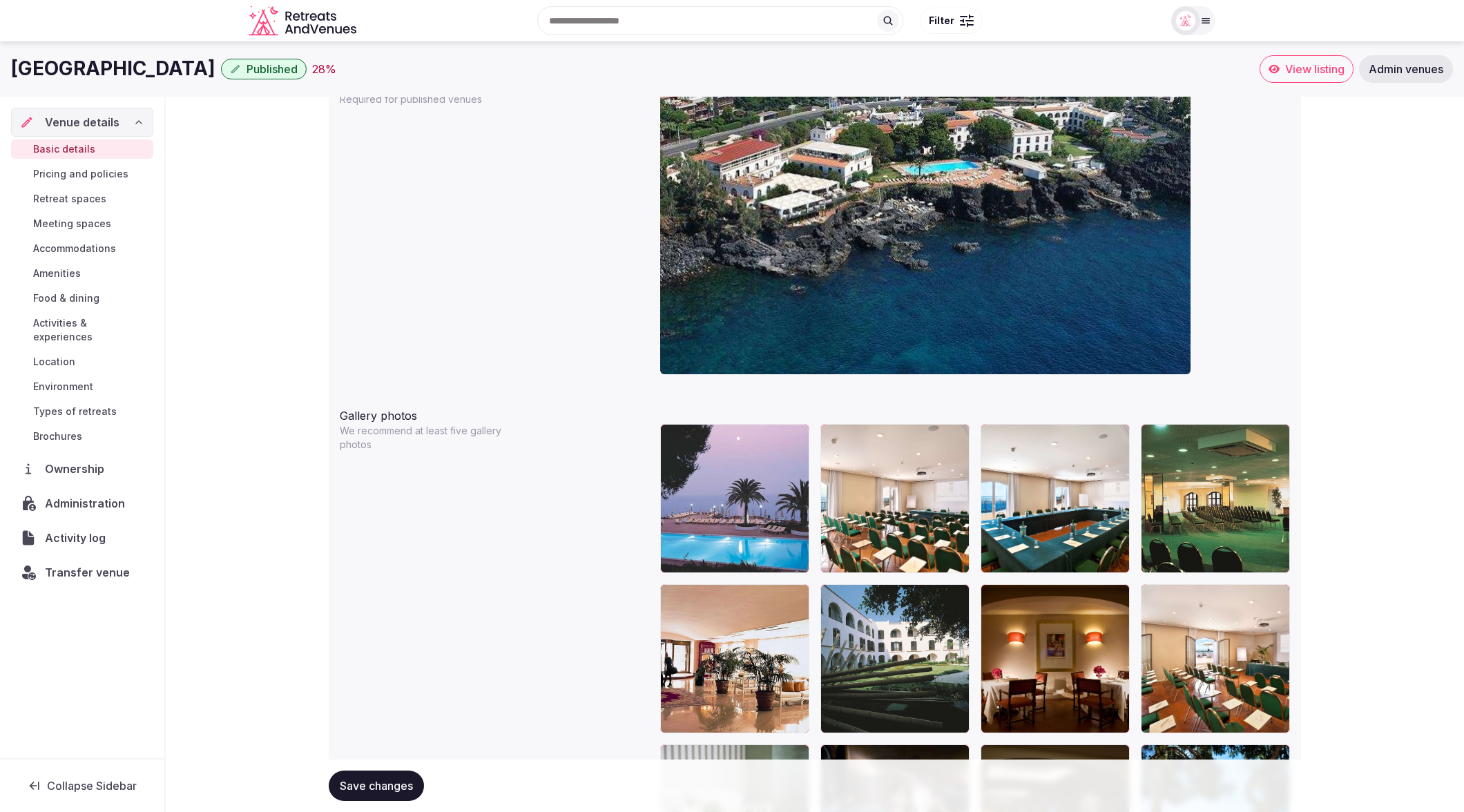
scroll to position [1307, 0]
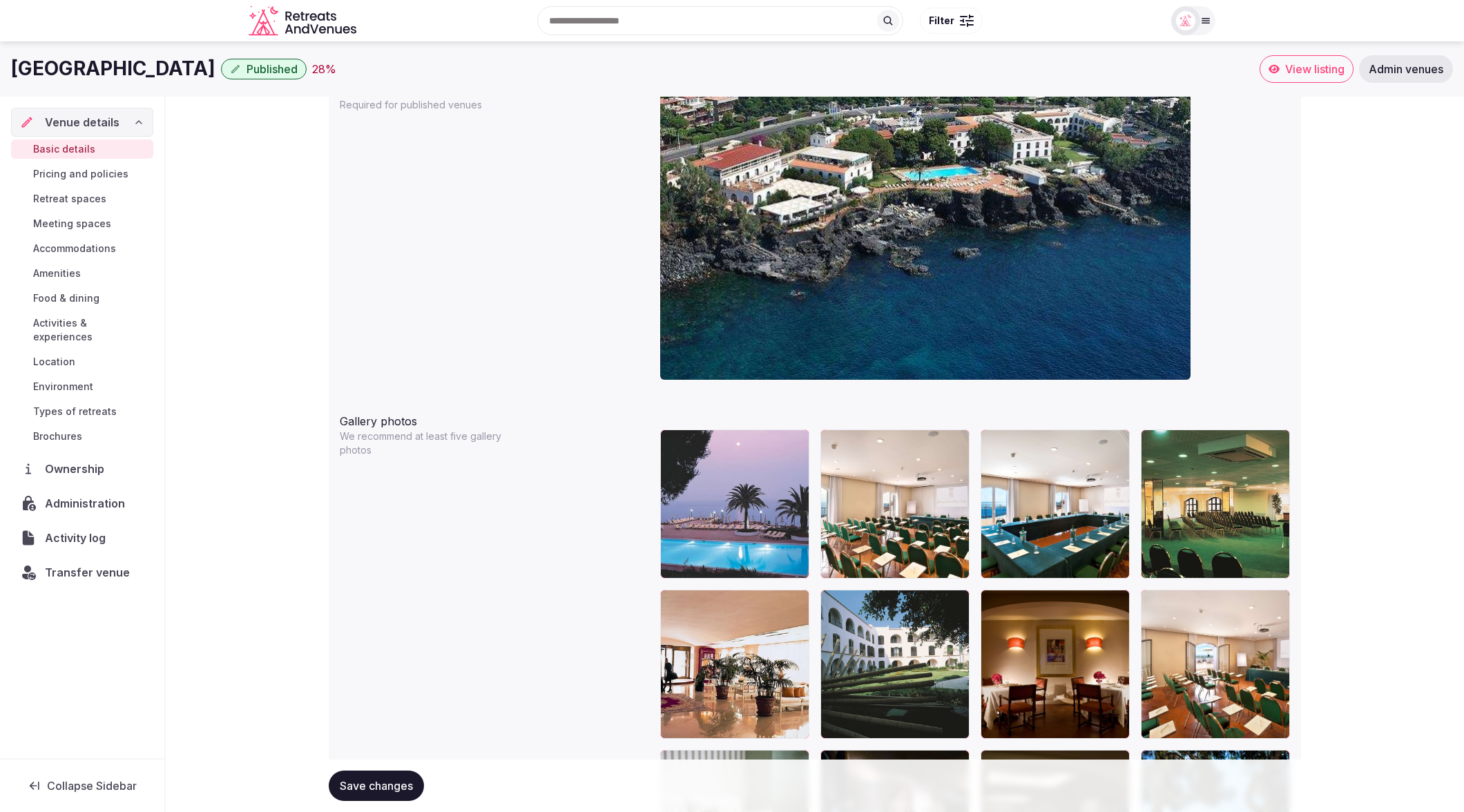
click at [373, 785] on span "Save changes" at bounding box center [376, 785] width 73 height 14
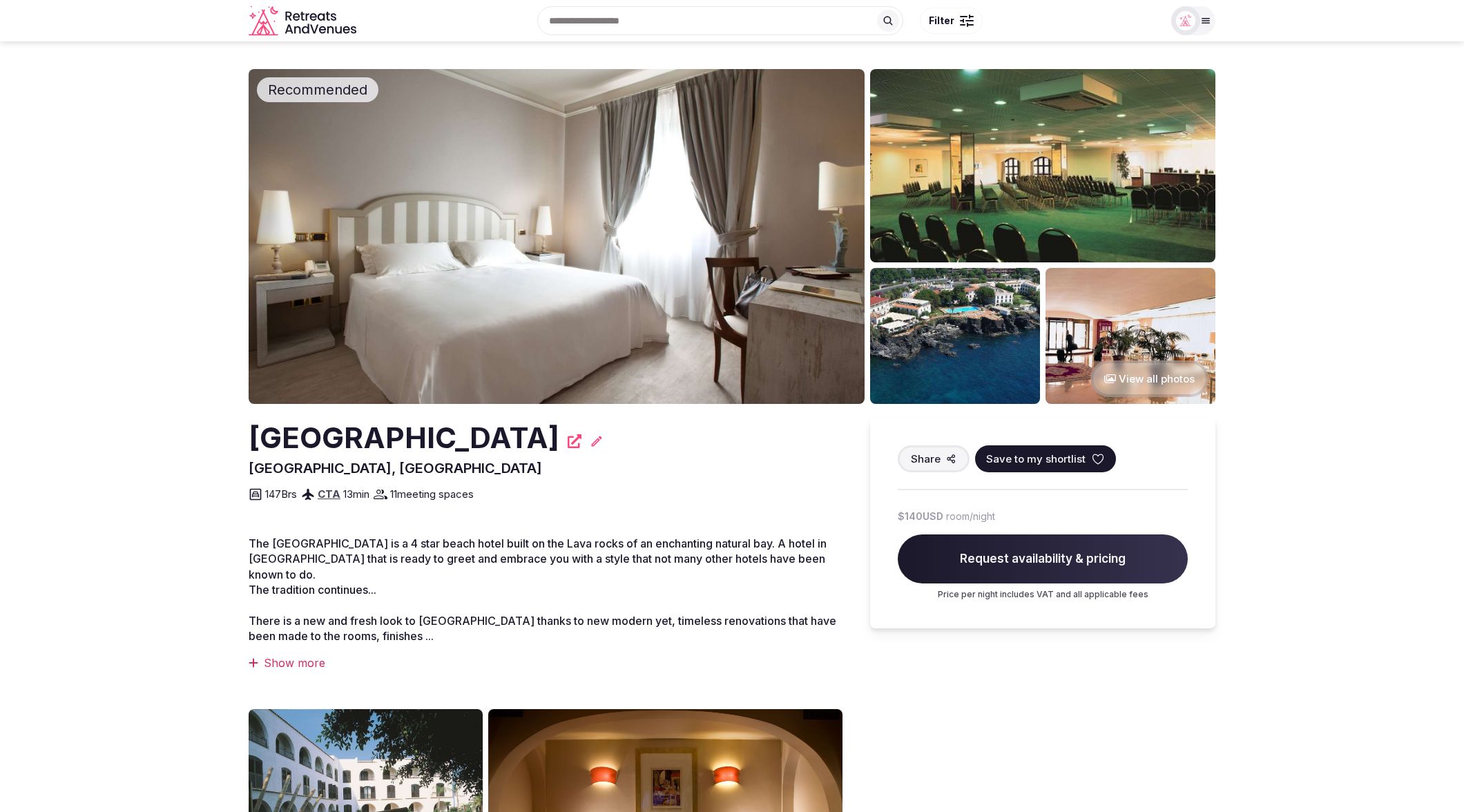
click at [1317, 448] on section "Recommended View all photos [GEOGRAPHIC_DATA] [GEOGRAPHIC_DATA], [GEOGRAPHIC_DA…" at bounding box center [732, 667] width 1464 height 1253
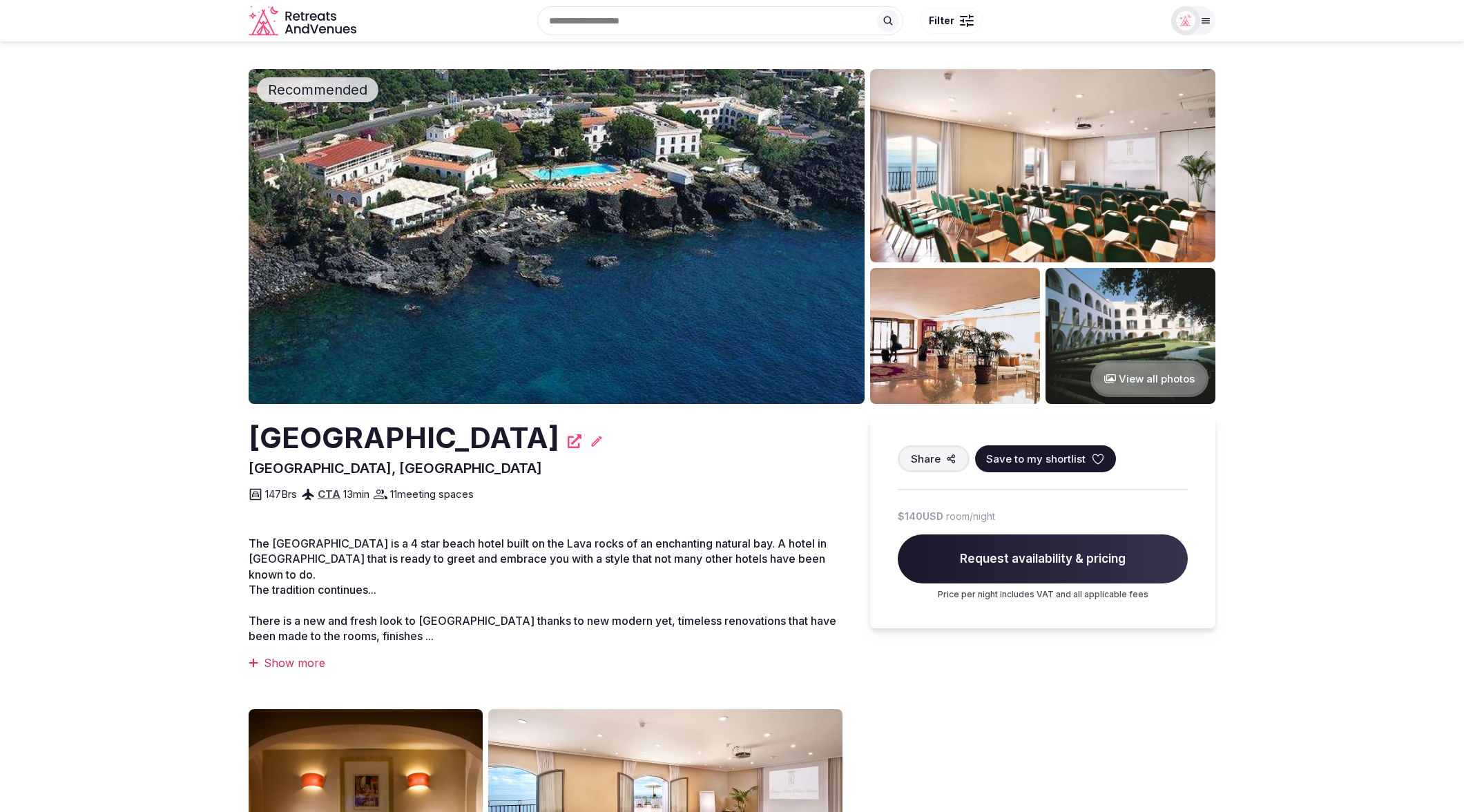
click at [597, 309] on img at bounding box center [557, 237] width 616 height 335
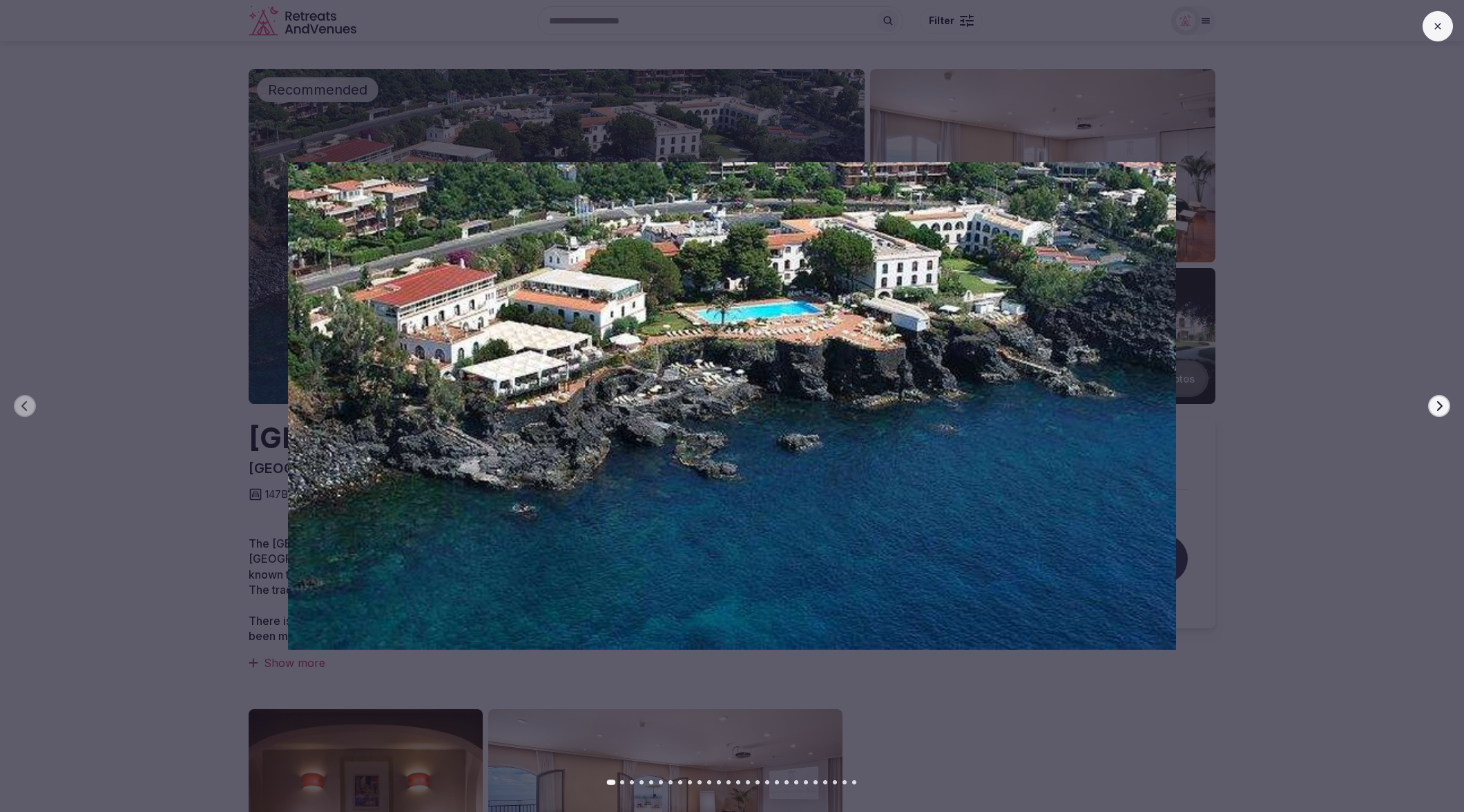
scroll to position [1, 0]
click at [1343, 494] on div at bounding box center [727, 406] width 1475 height 488
click at [1433, 30] on icon at bounding box center [1437, 26] width 11 height 11
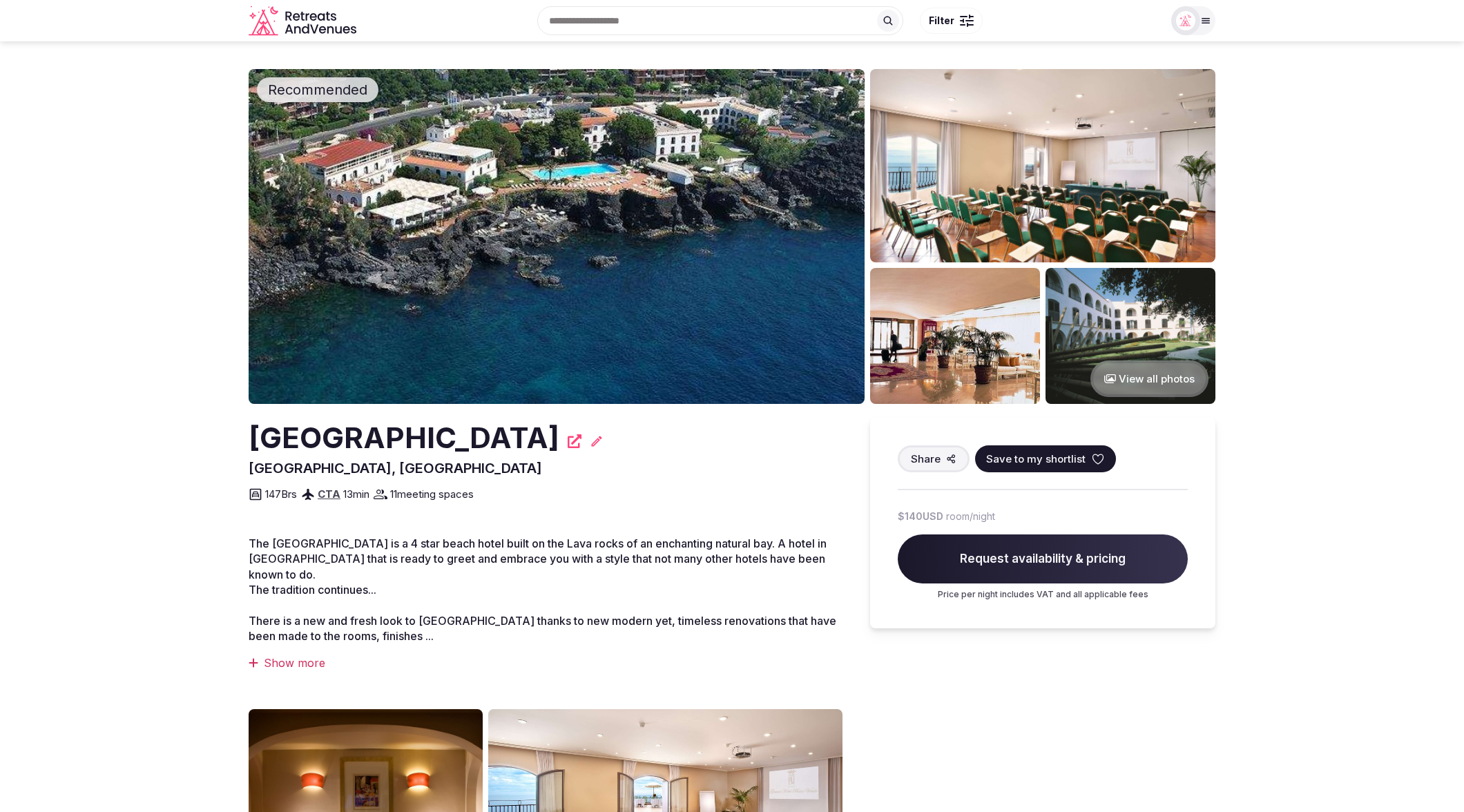
scroll to position [2, 0]
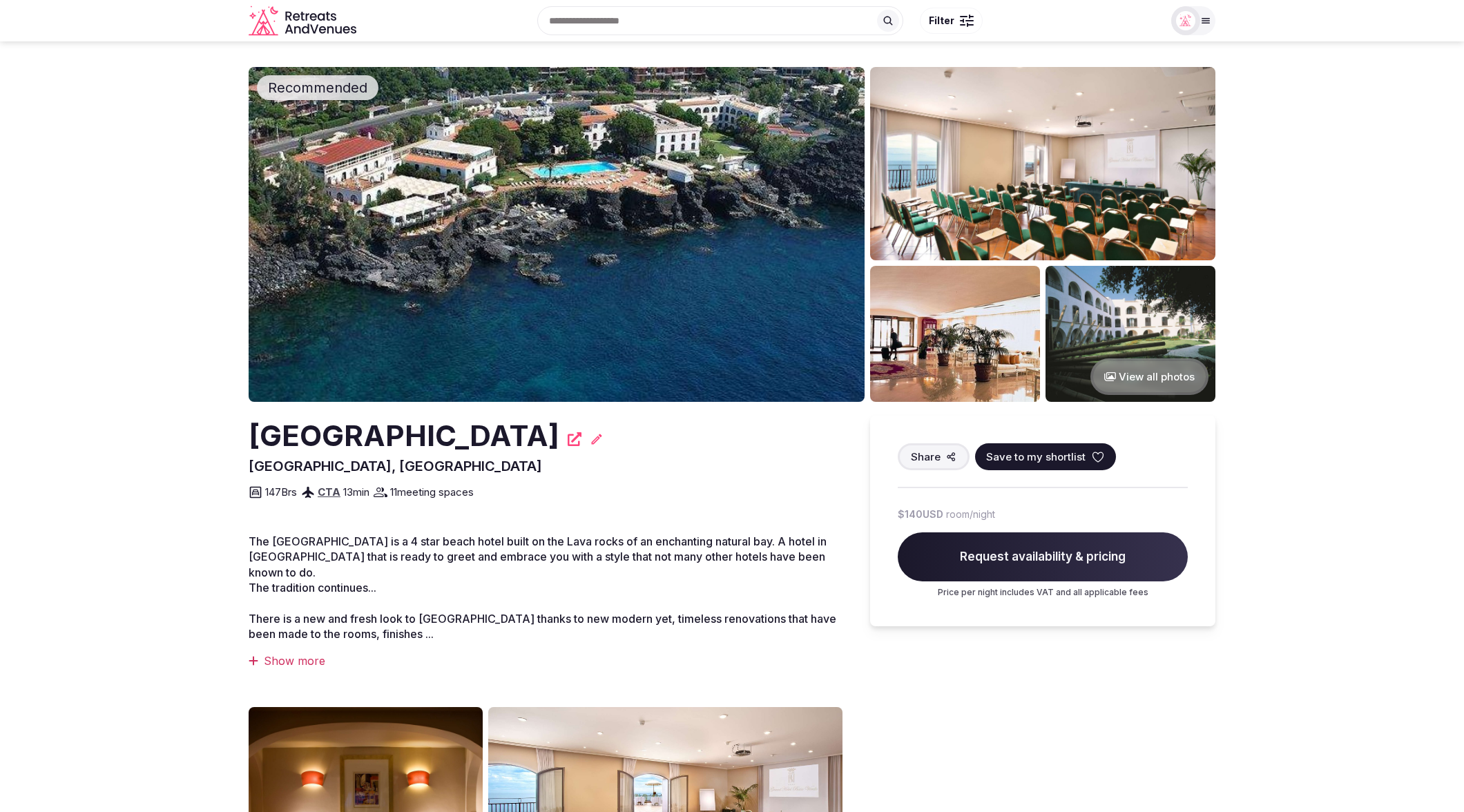
click at [1345, 480] on section "Recommended View all photos [GEOGRAPHIC_DATA] [GEOGRAPHIC_DATA], [GEOGRAPHIC_DA…" at bounding box center [732, 665] width 1464 height 1253
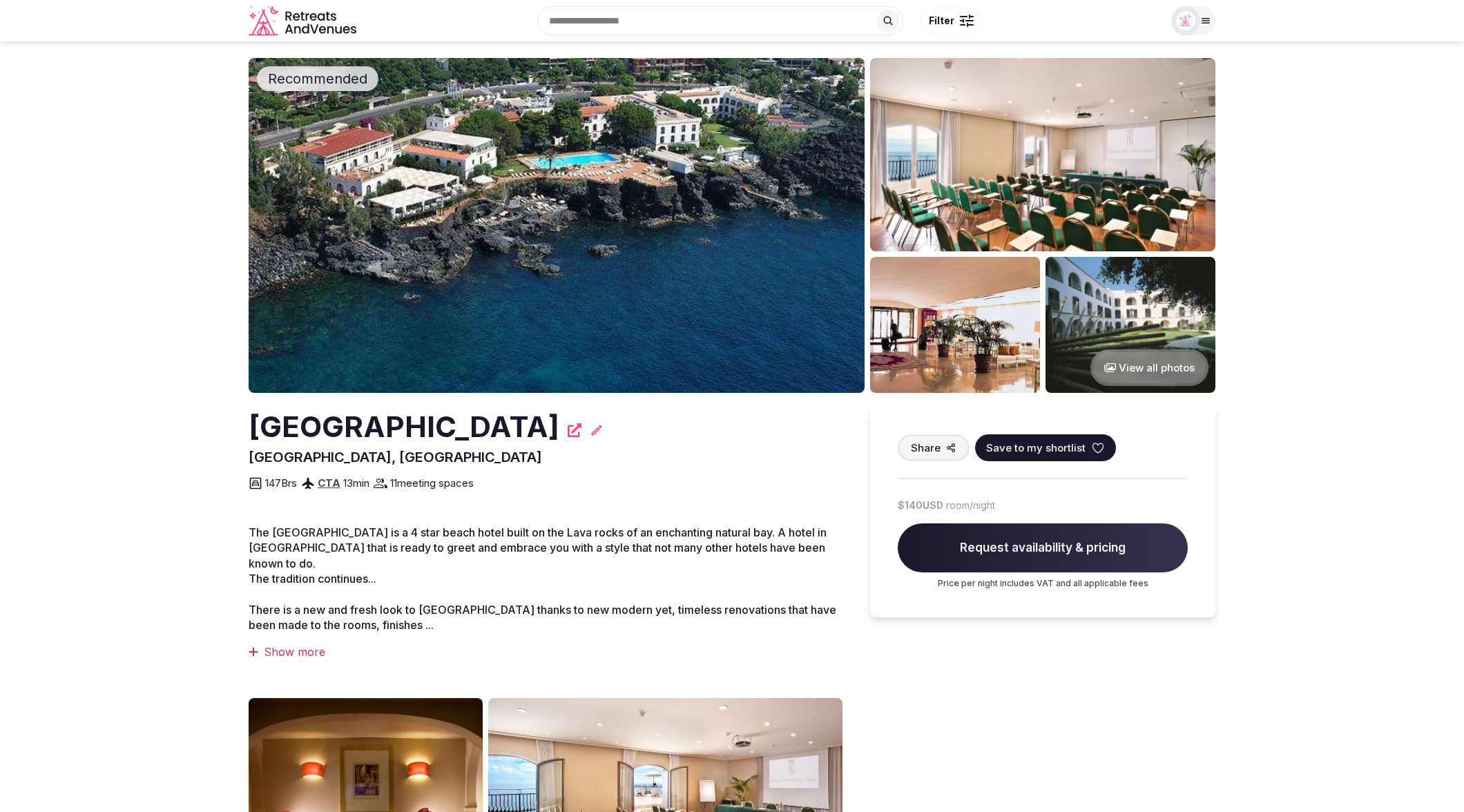
scroll to position [0, 0]
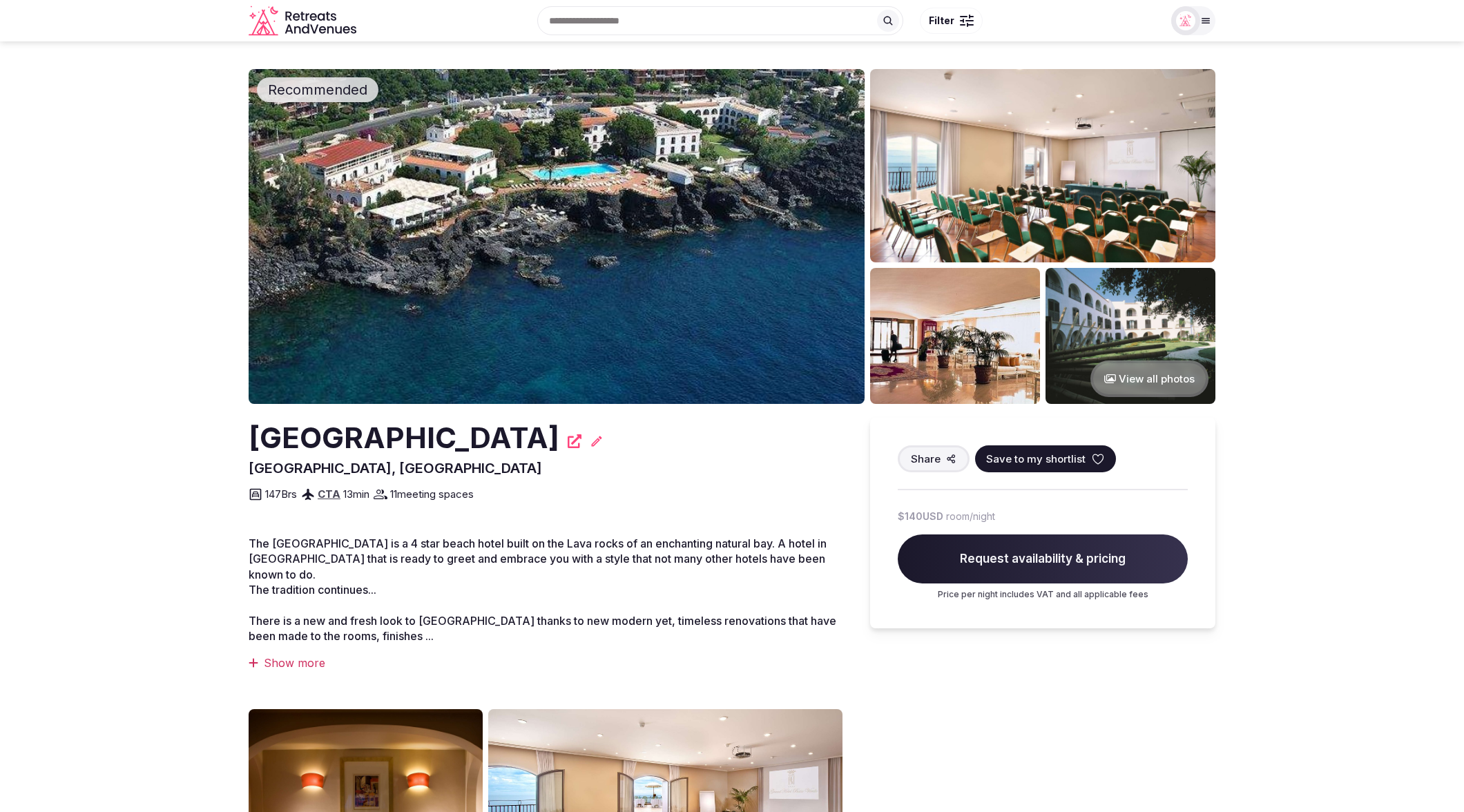
drag, startPoint x: 292, startPoint y: 433, endPoint x: 569, endPoint y: 436, distance: 277.0
click at [559, 436] on h2 "[GEOGRAPHIC_DATA]" at bounding box center [404, 438] width 311 height 41
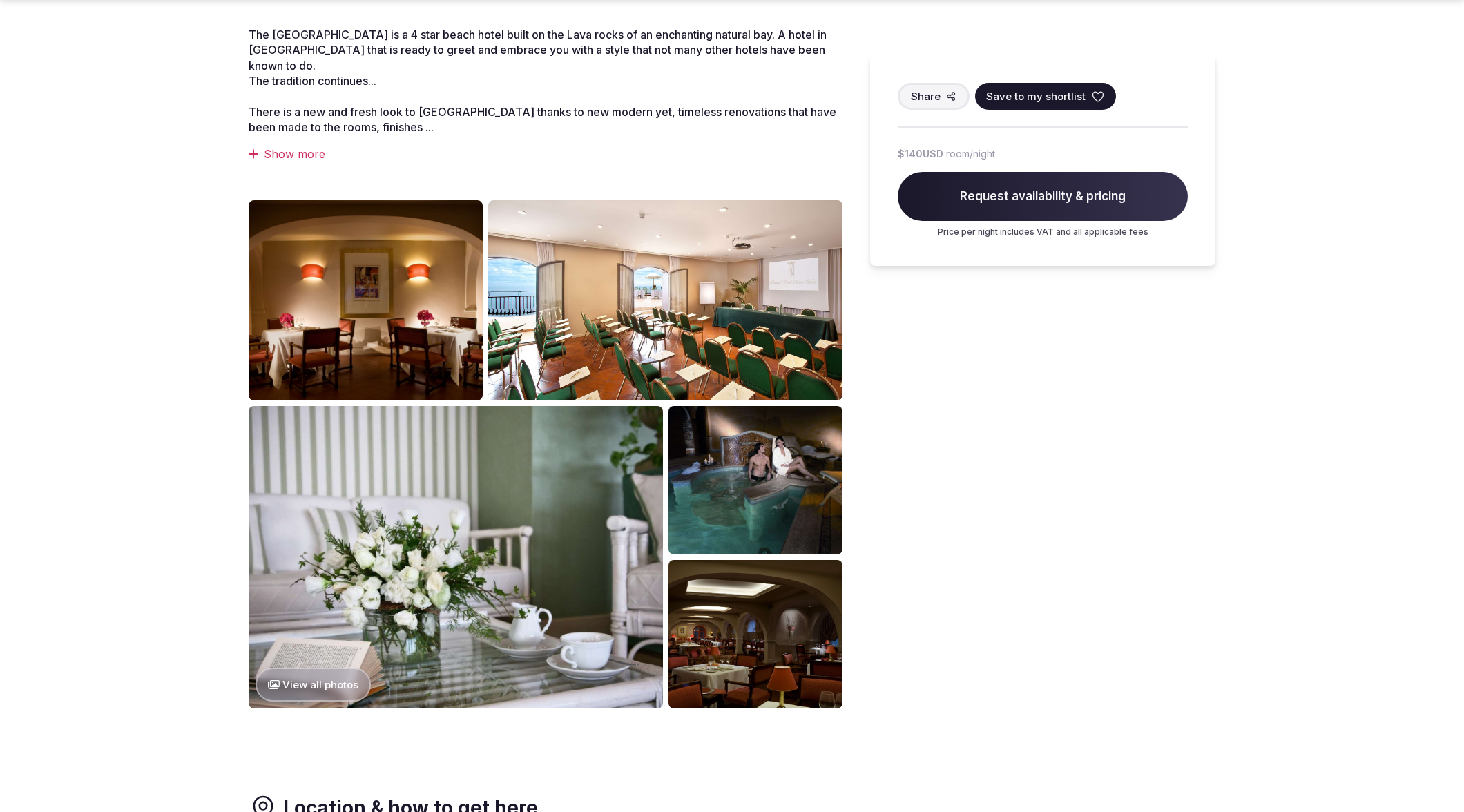
scroll to position [513, 0]
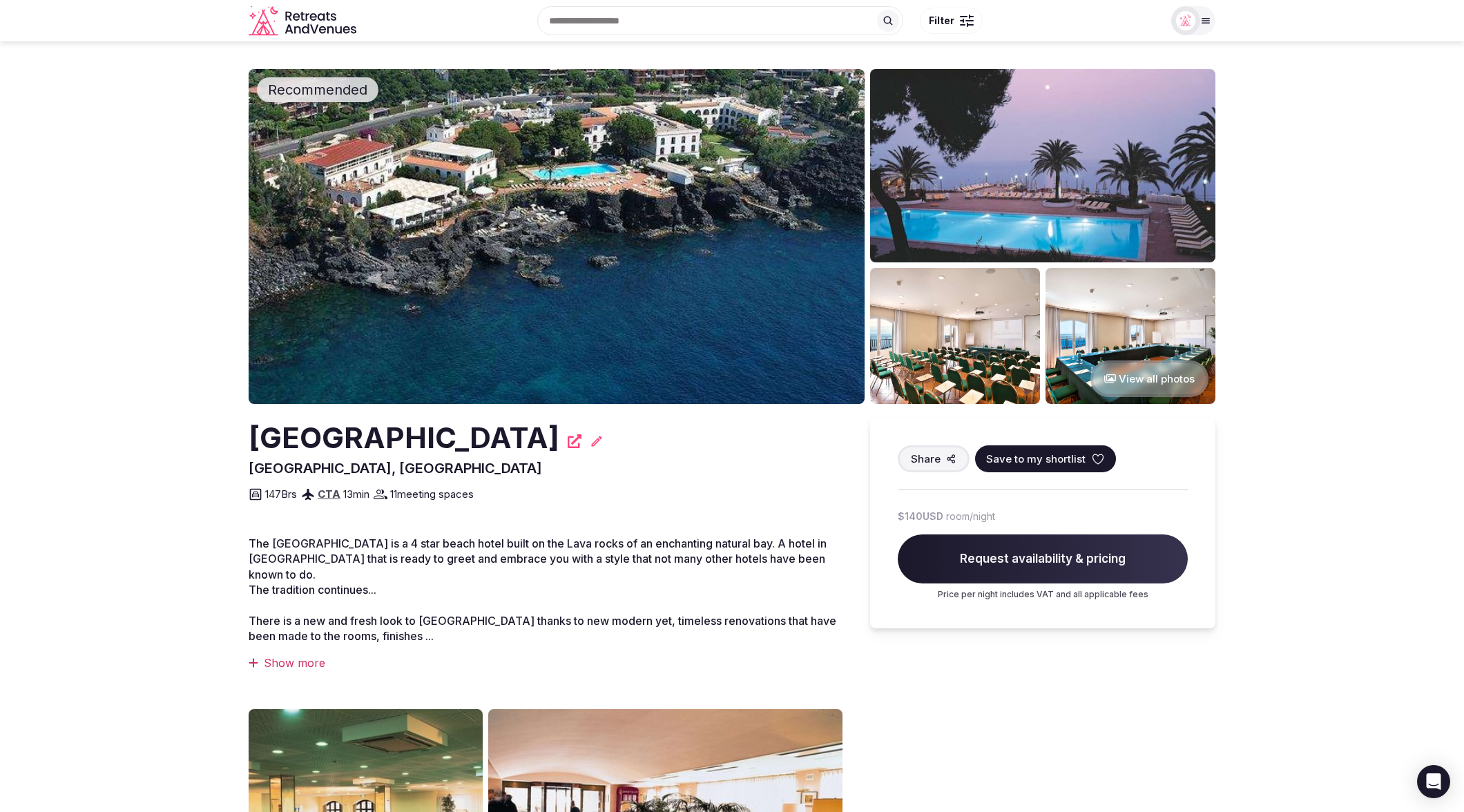
click at [988, 237] on img at bounding box center [1043, 165] width 345 height 193
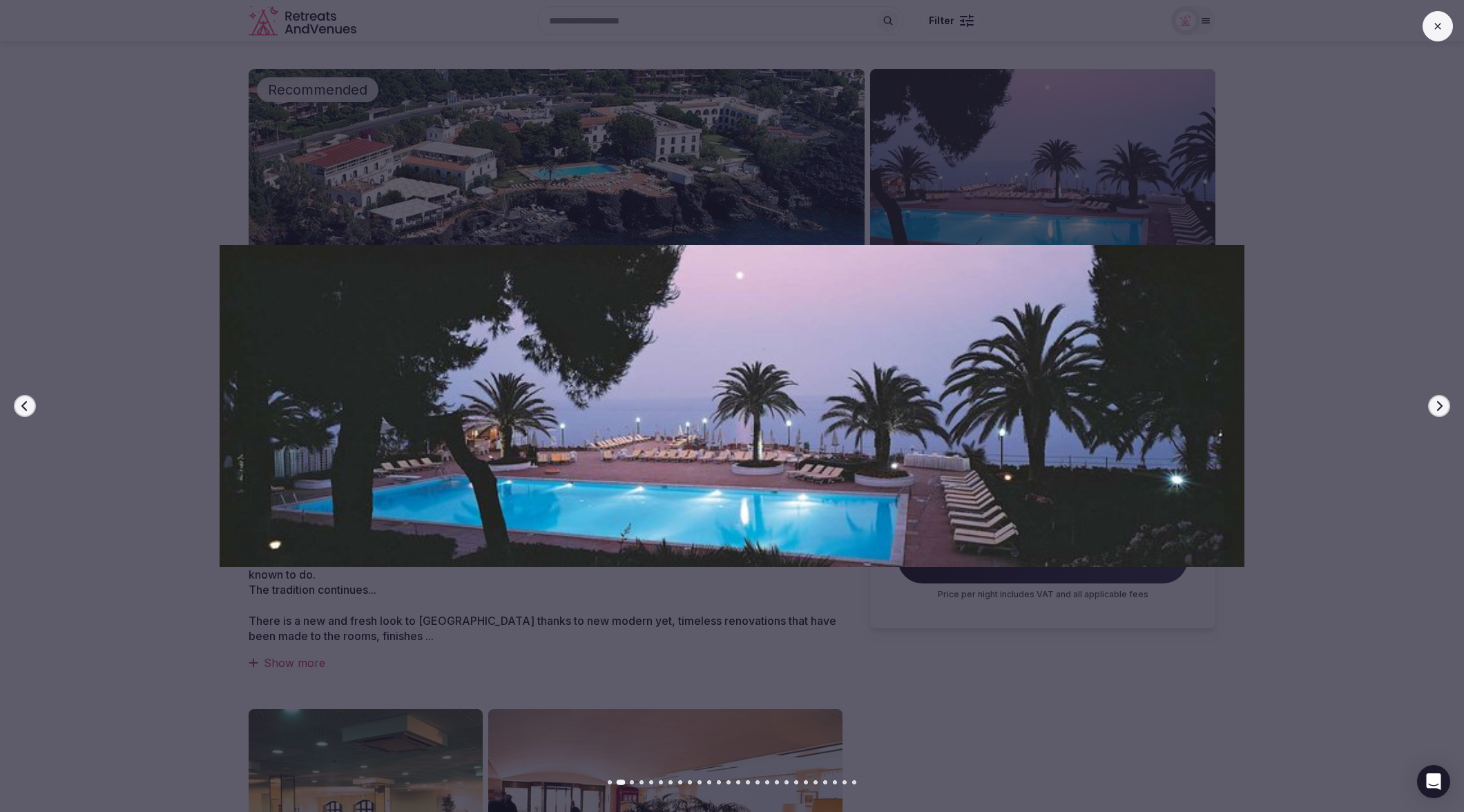
click at [1396, 420] on div at bounding box center [727, 406] width 1475 height 488
click at [1438, 31] on icon at bounding box center [1437, 26] width 11 height 11
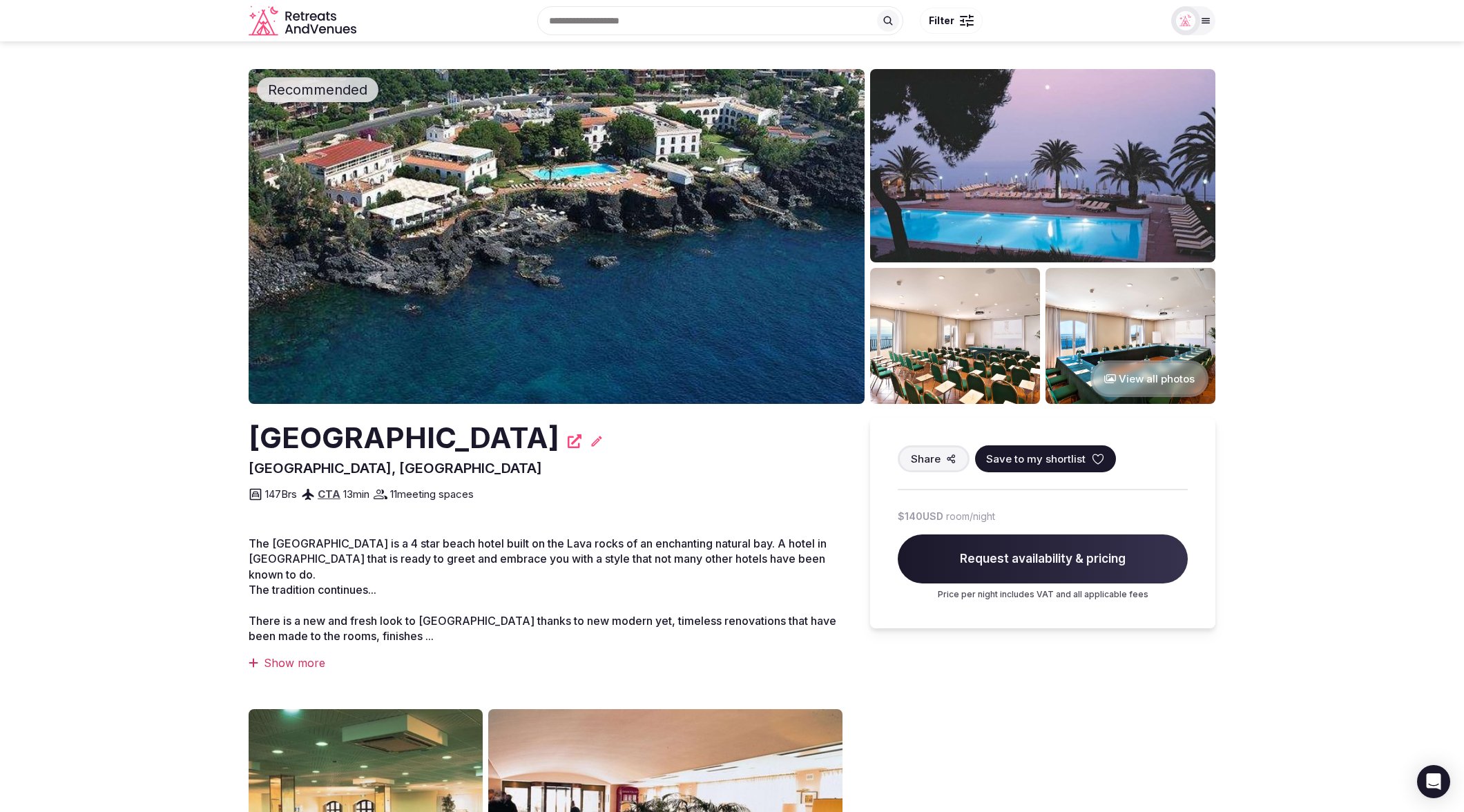
click at [1146, 383] on button "View all photos" at bounding box center [1150, 378] width 118 height 36
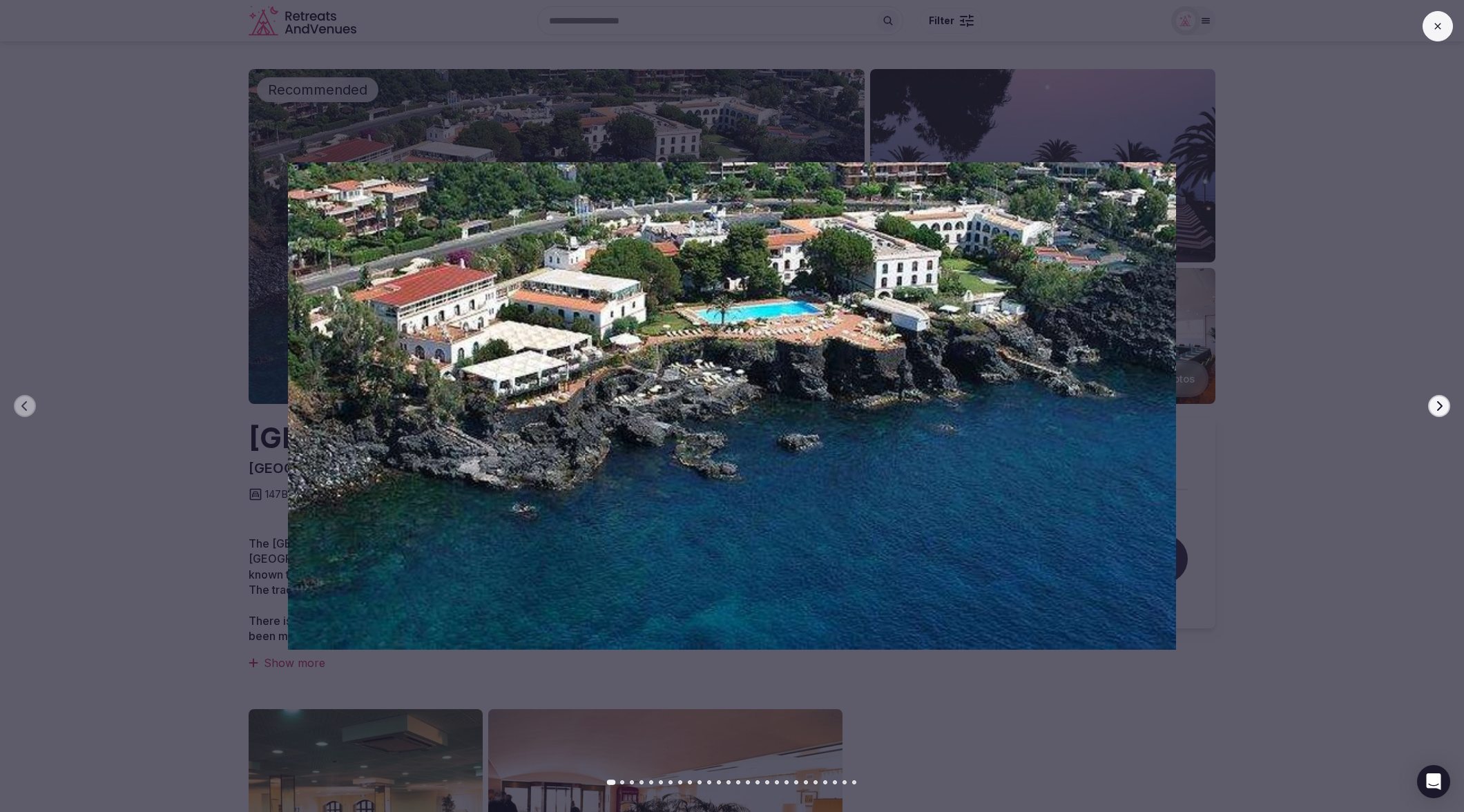
click at [1434, 405] on icon "button" at bounding box center [1438, 406] width 11 height 11
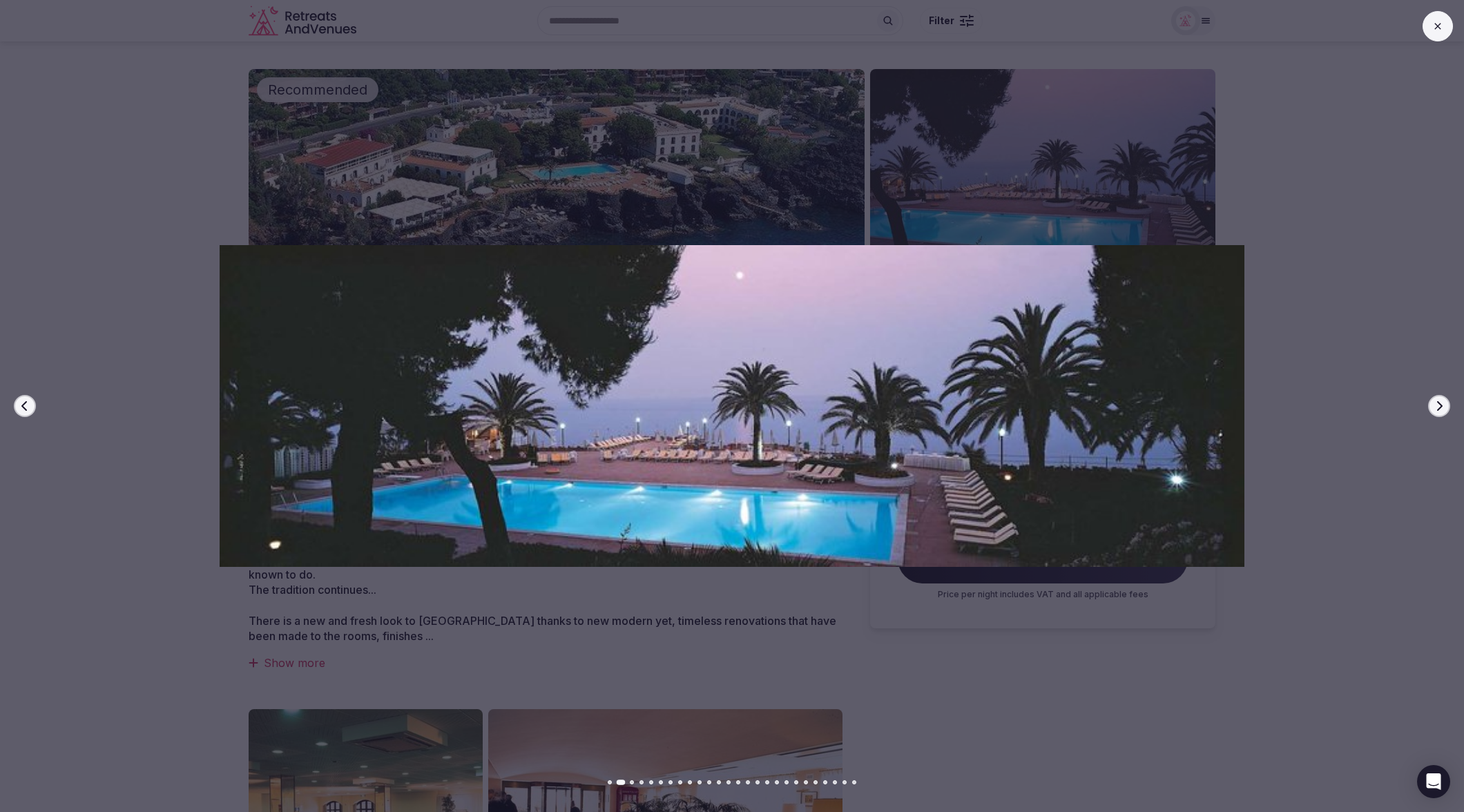
click at [1434, 405] on icon "button" at bounding box center [1438, 406] width 11 height 11
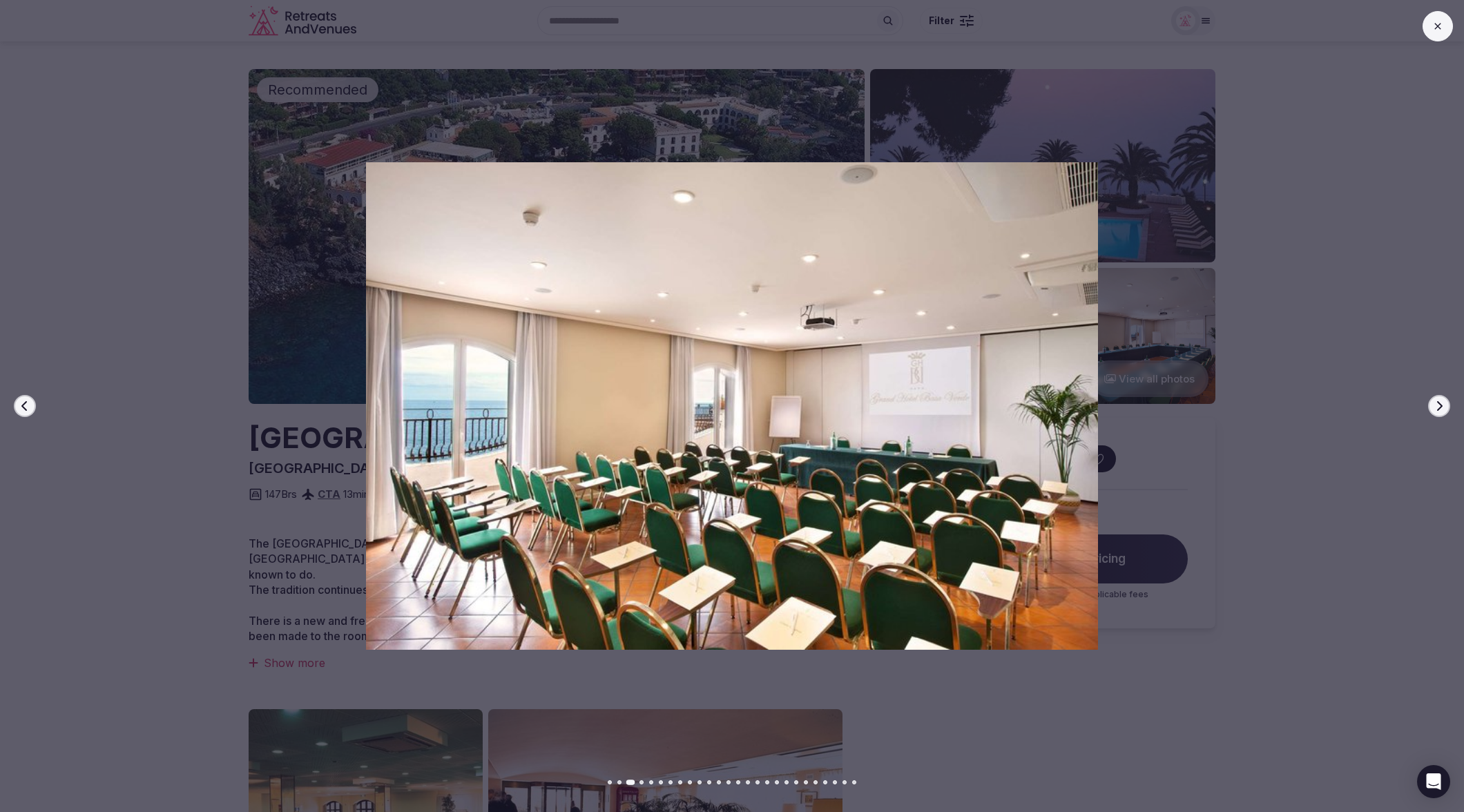
click at [1434, 405] on icon "button" at bounding box center [1438, 406] width 11 height 11
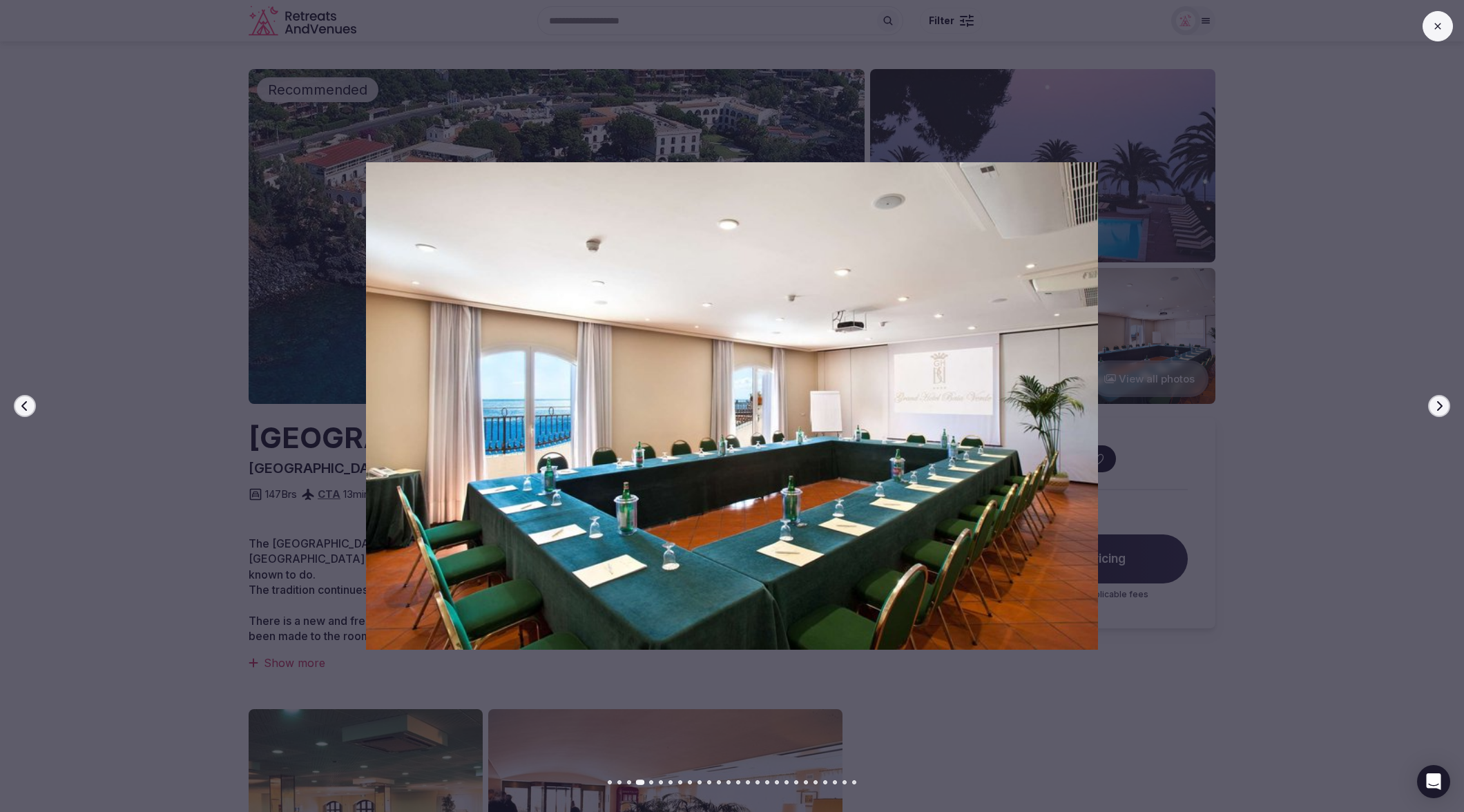
click at [1434, 405] on icon "button" at bounding box center [1438, 406] width 11 height 11
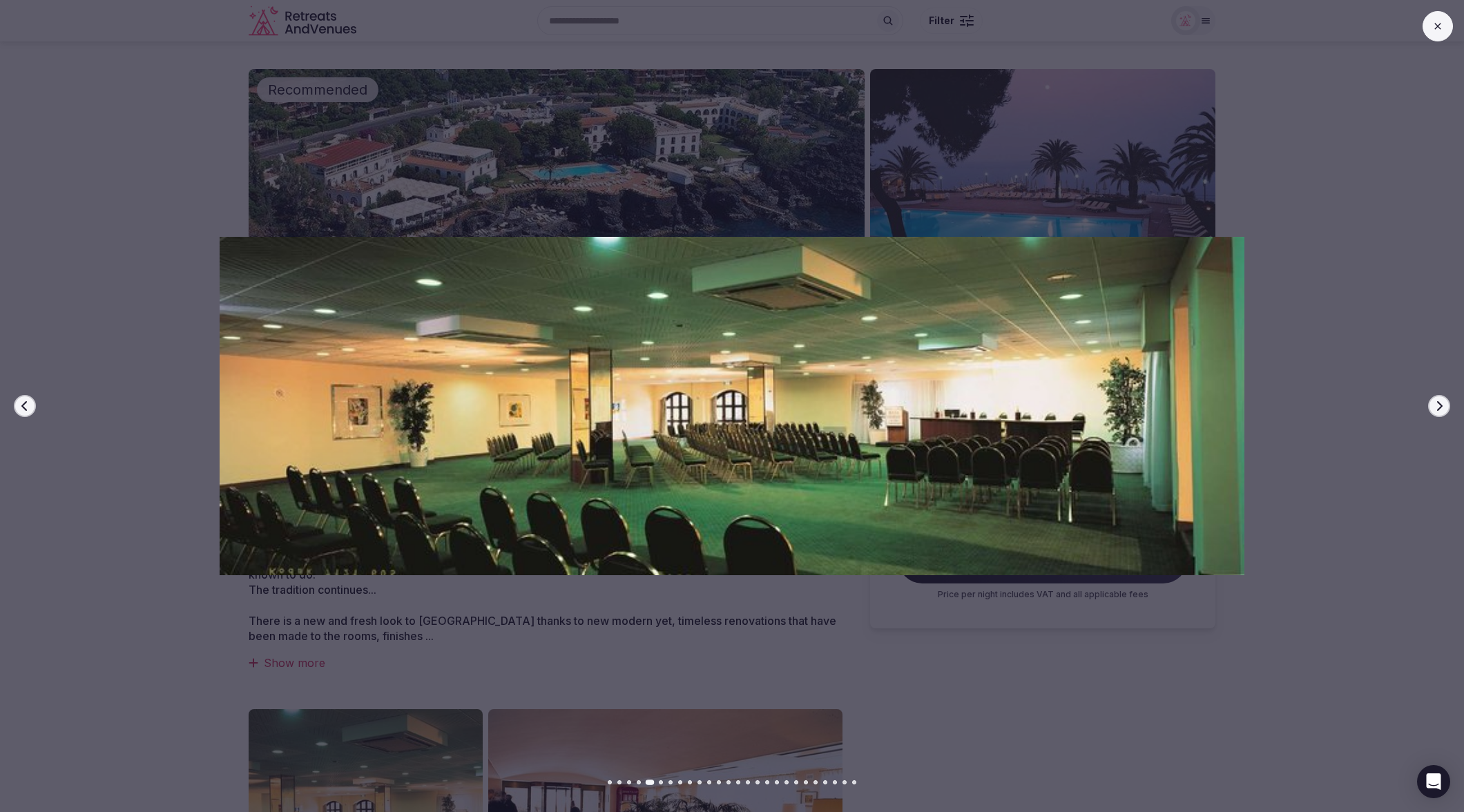
click at [1434, 405] on icon "button" at bounding box center [1438, 406] width 11 height 11
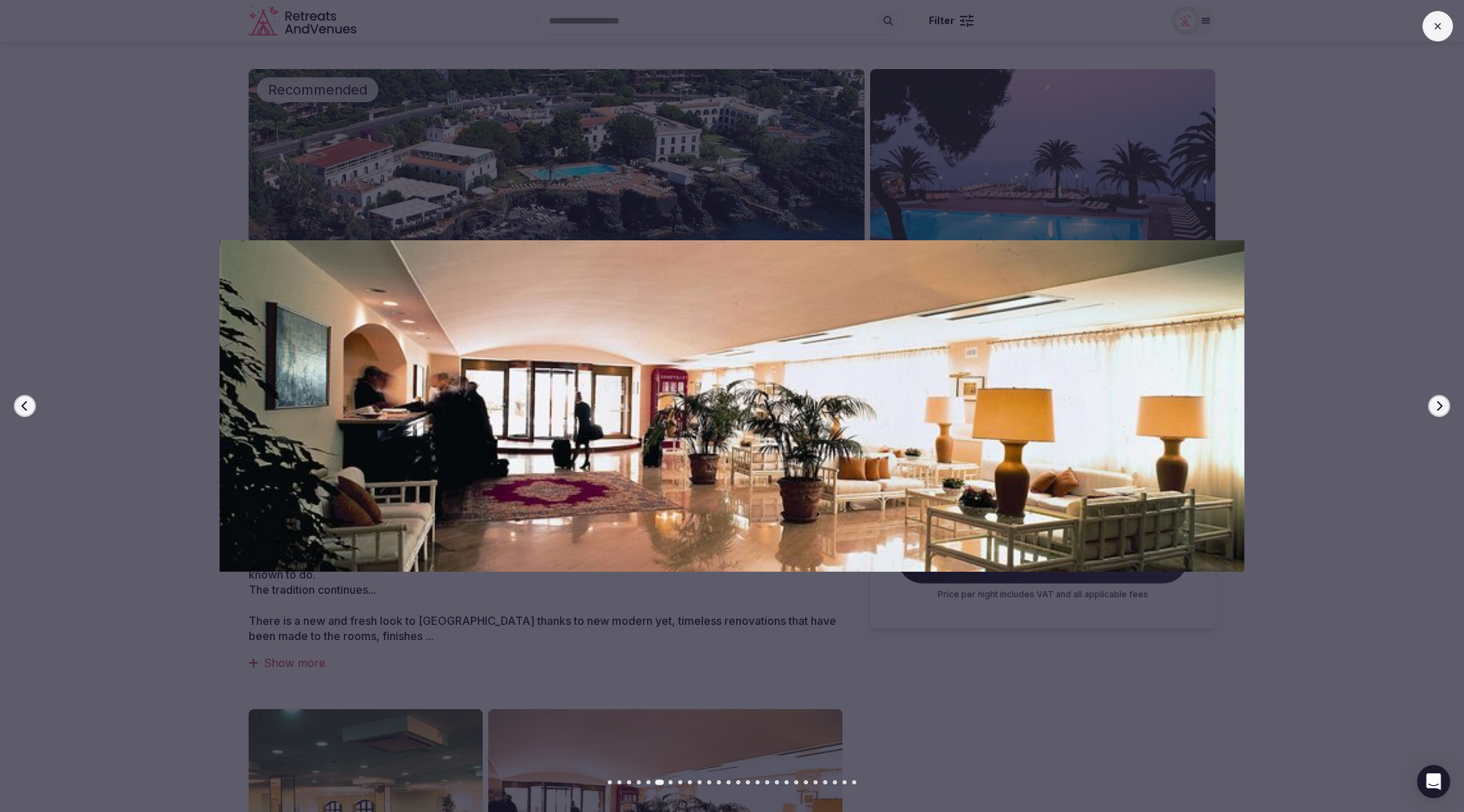
click at [1434, 405] on icon "button" at bounding box center [1438, 406] width 11 height 11
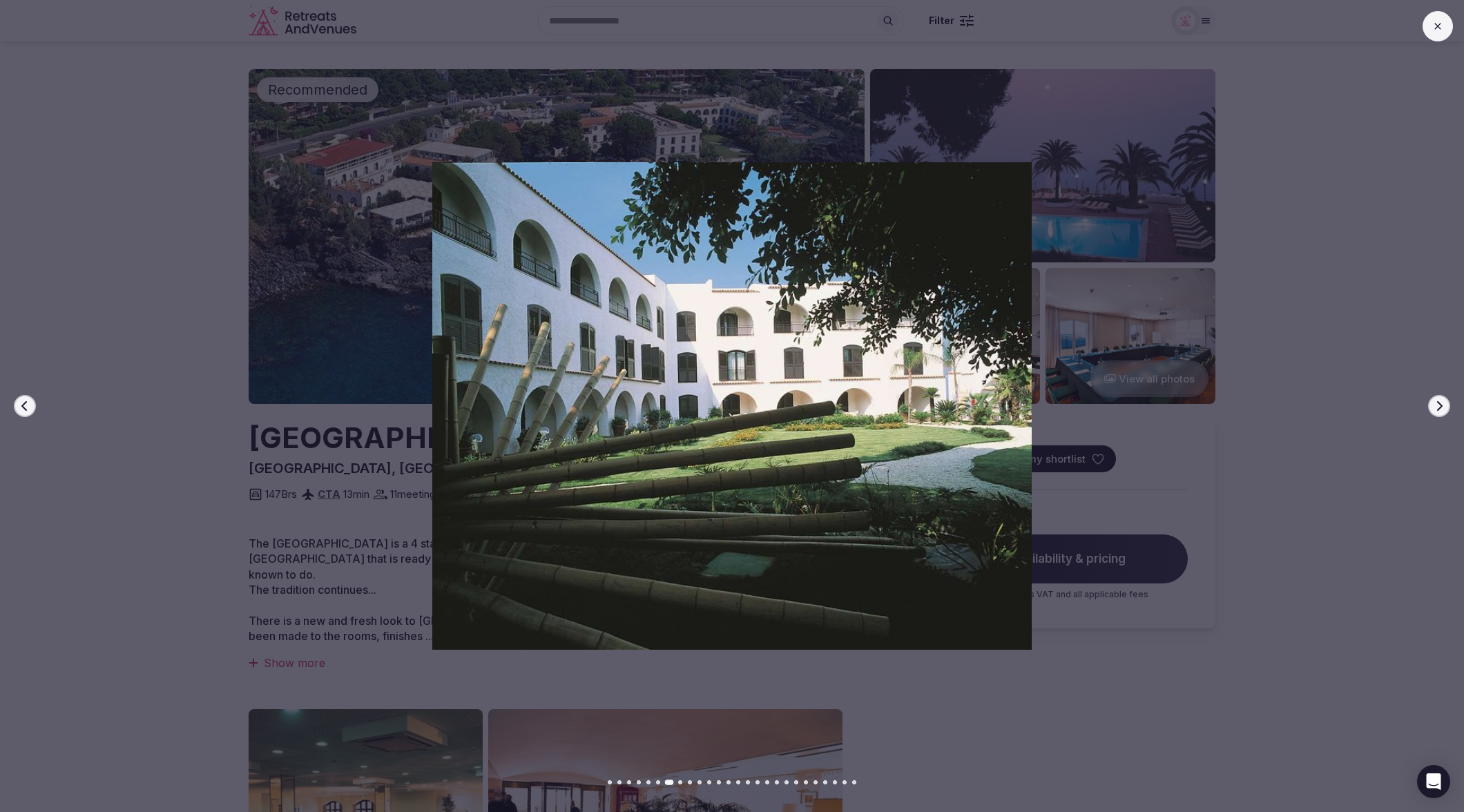
click at [1434, 405] on icon "button" at bounding box center [1438, 406] width 11 height 11
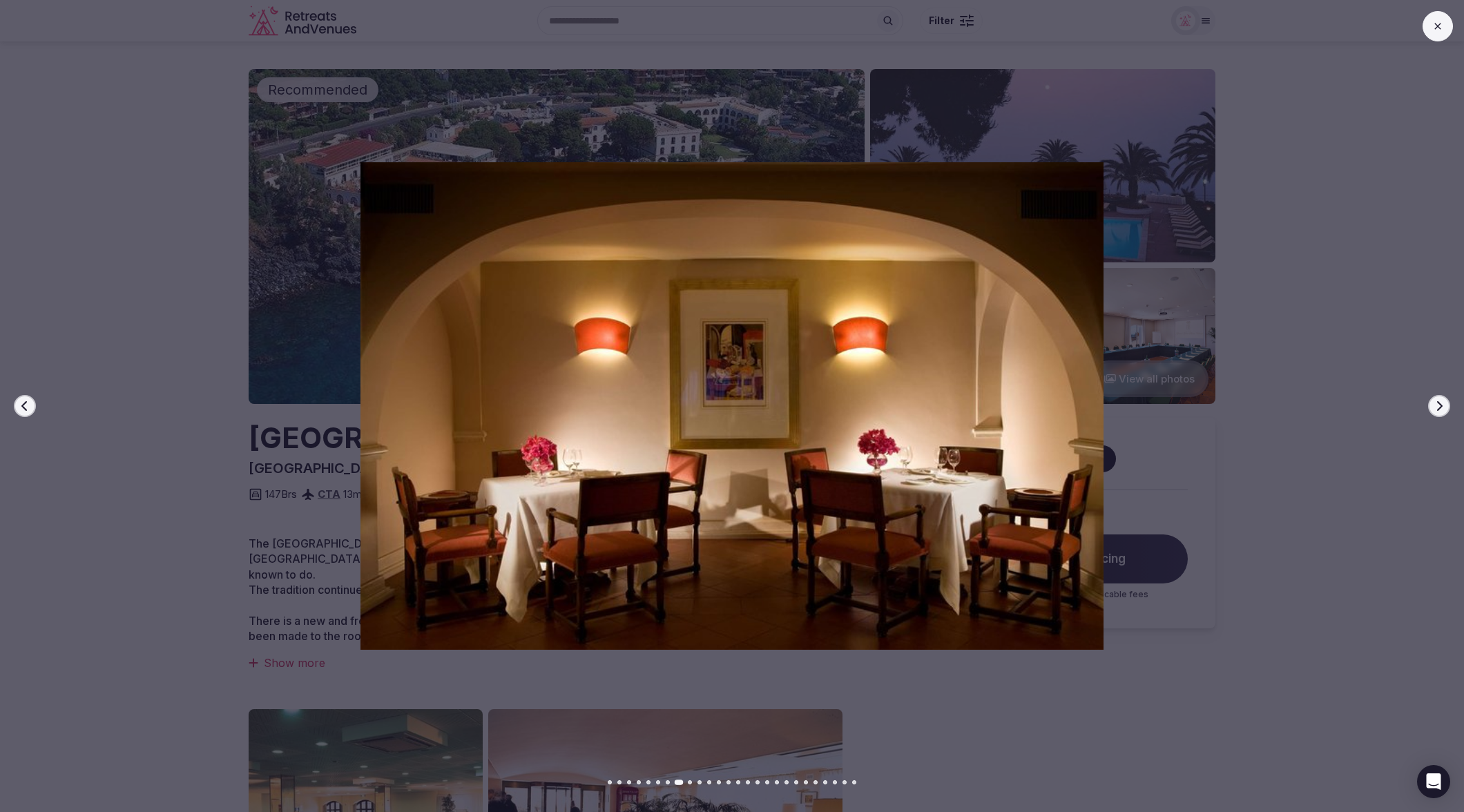
click at [1434, 405] on icon "button" at bounding box center [1438, 406] width 11 height 11
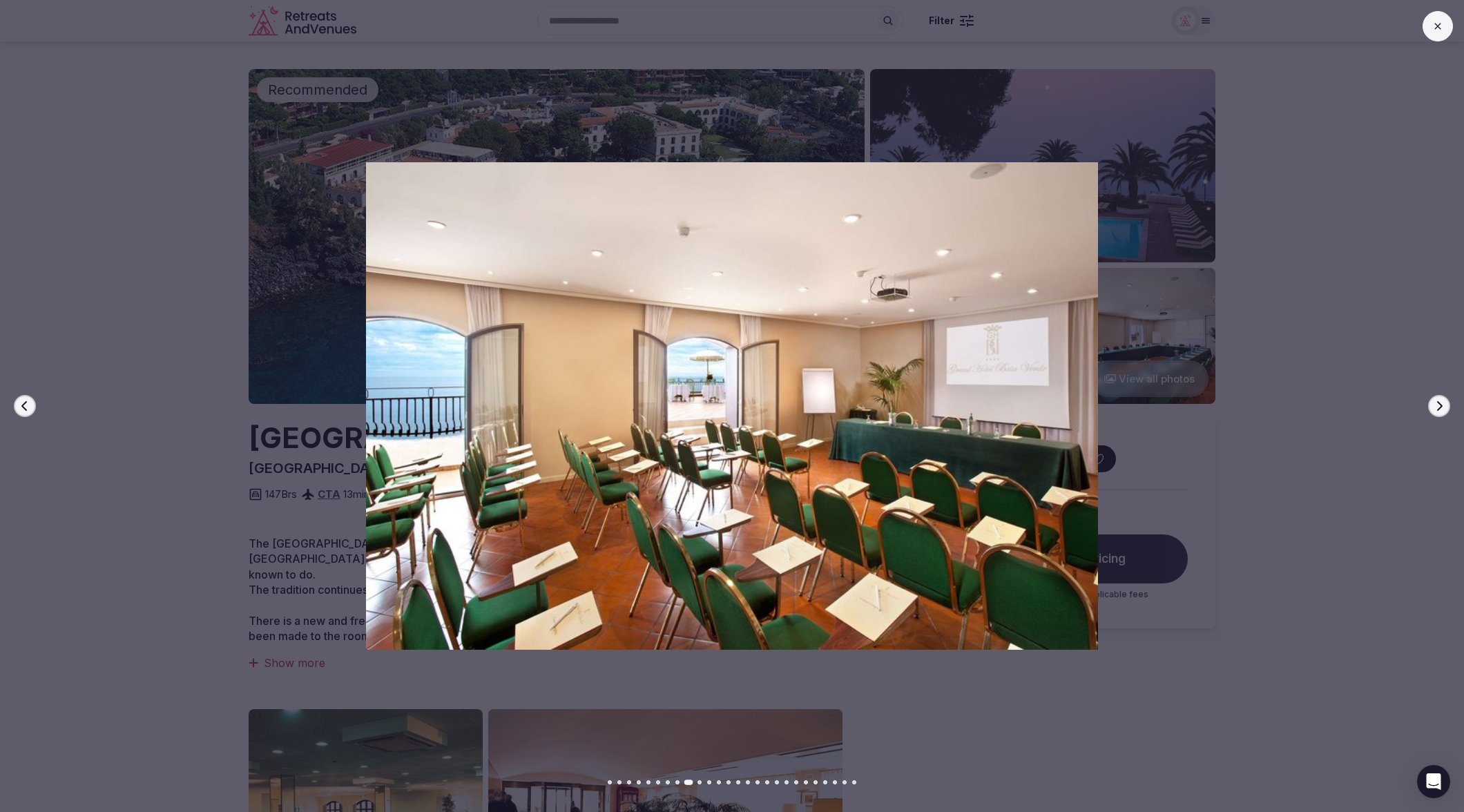
click at [1434, 405] on icon "button" at bounding box center [1438, 406] width 11 height 11
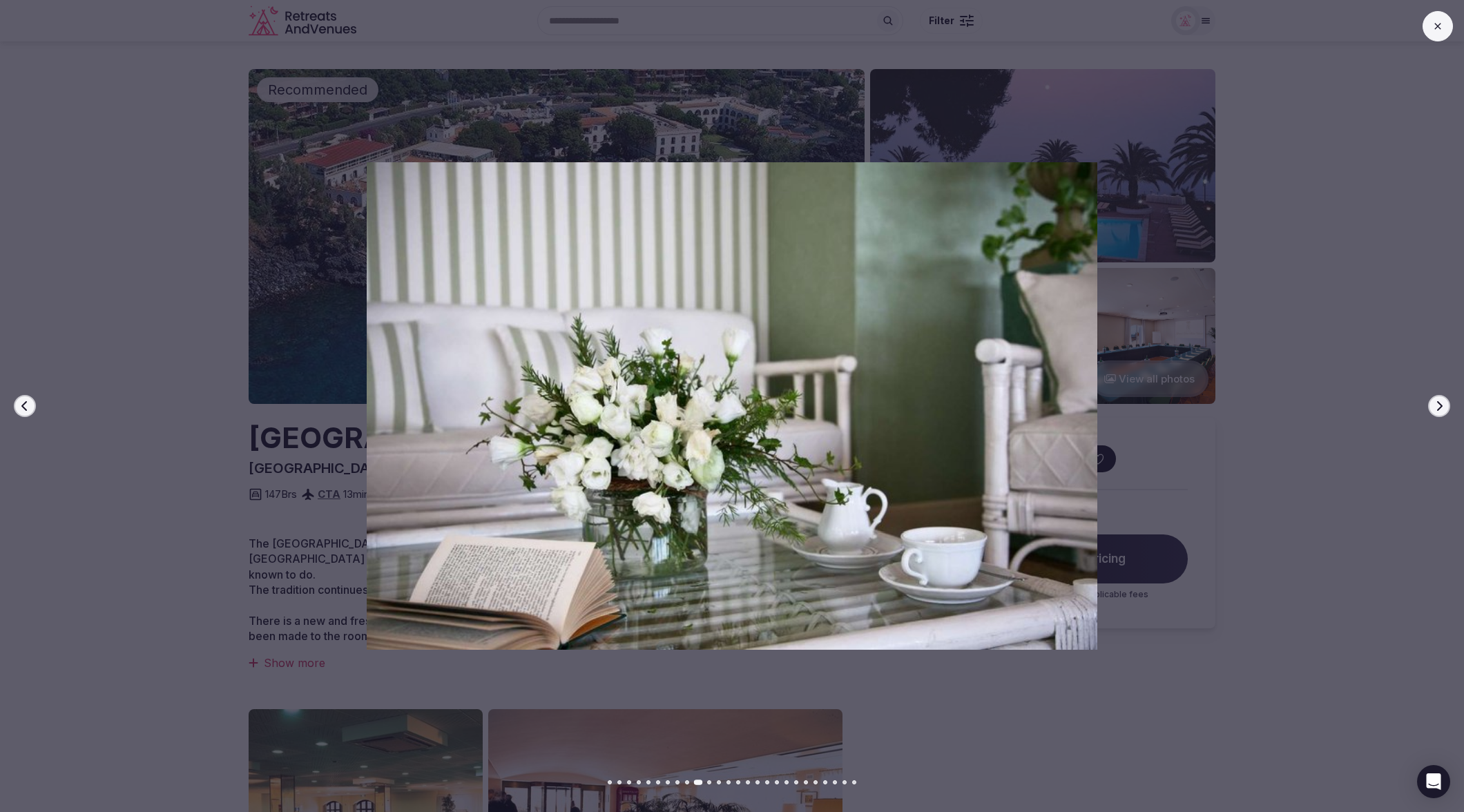
click at [1434, 405] on icon "button" at bounding box center [1438, 406] width 11 height 11
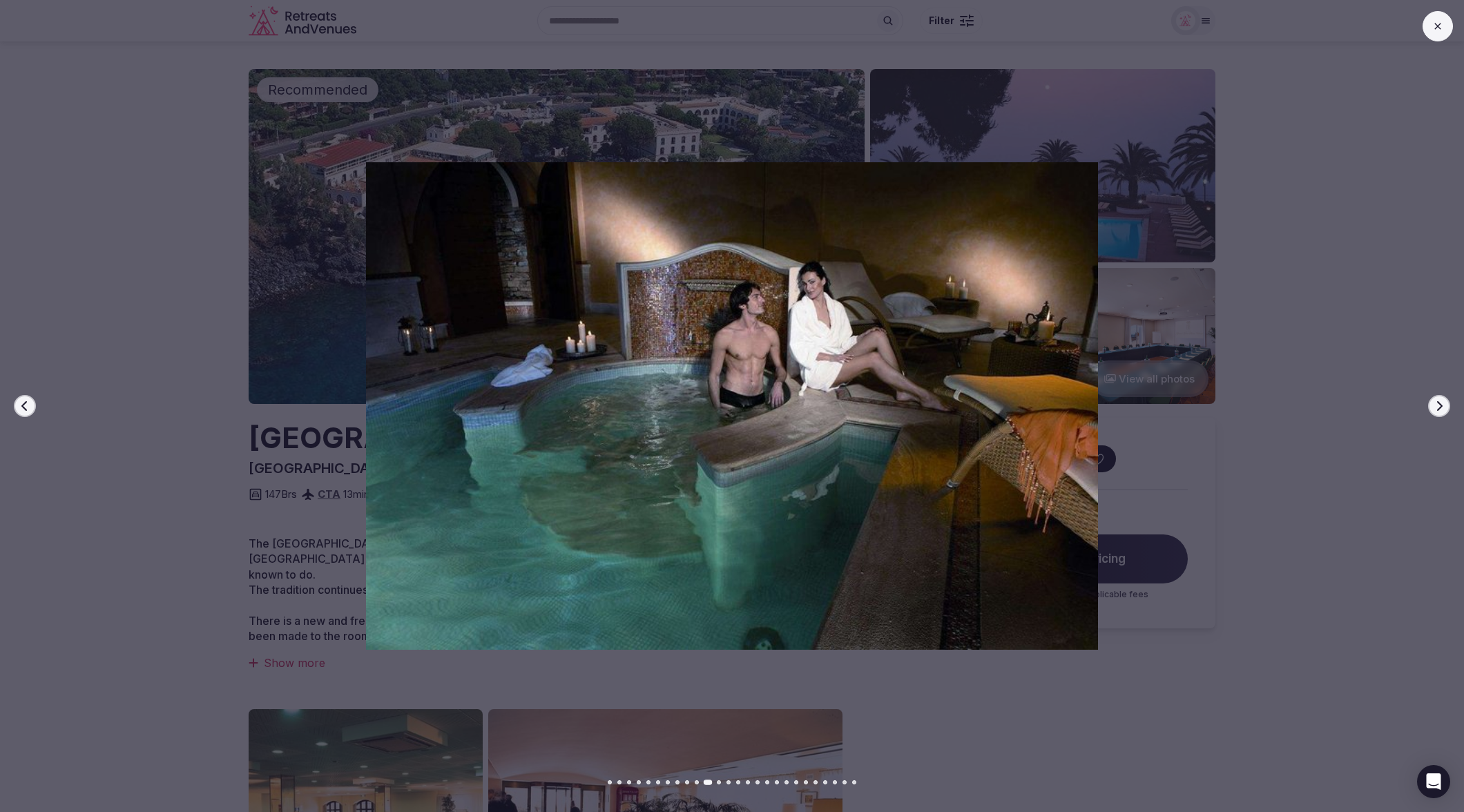
click at [1434, 405] on icon "button" at bounding box center [1438, 406] width 11 height 11
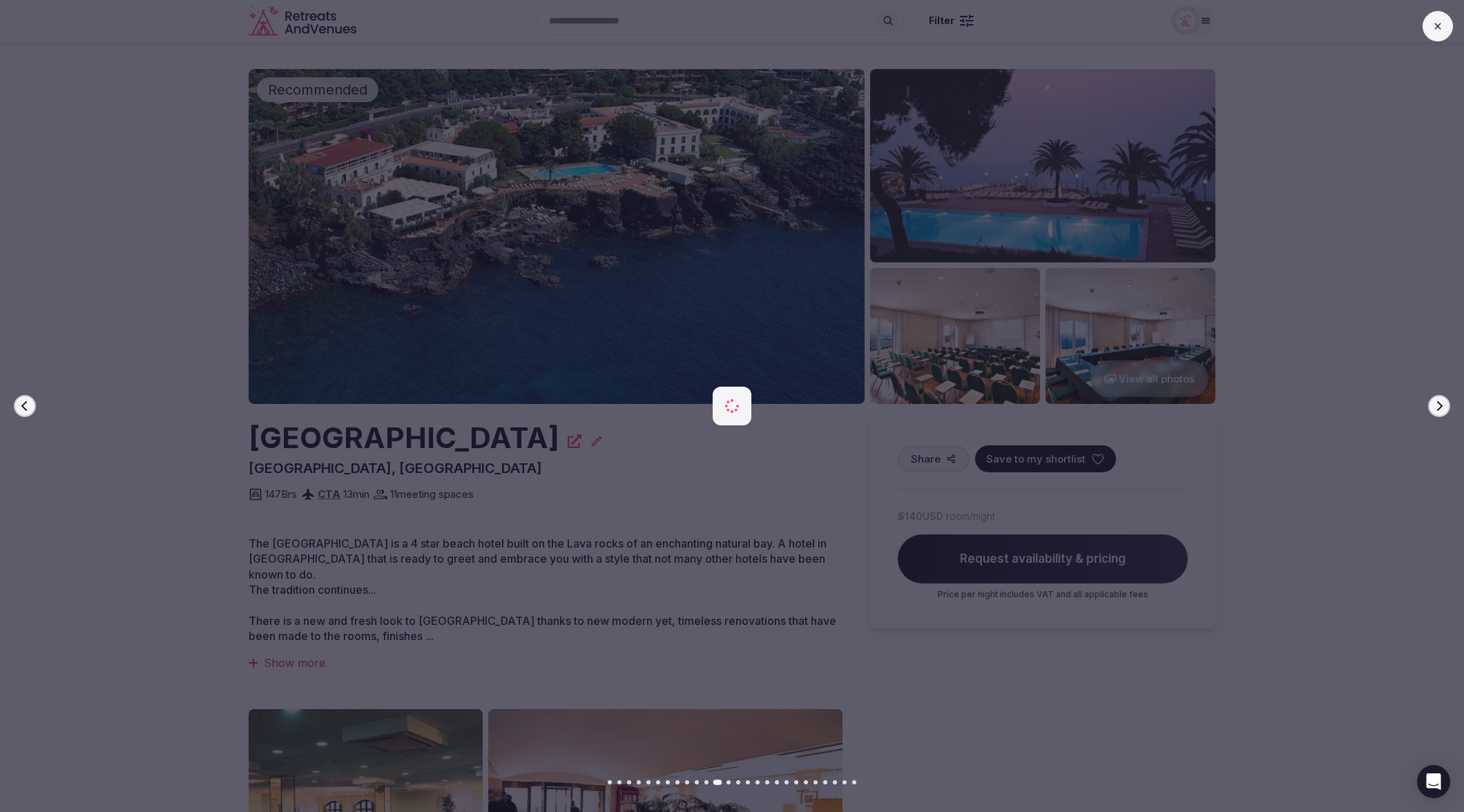
click at [1434, 405] on icon "button" at bounding box center [1438, 406] width 11 height 11
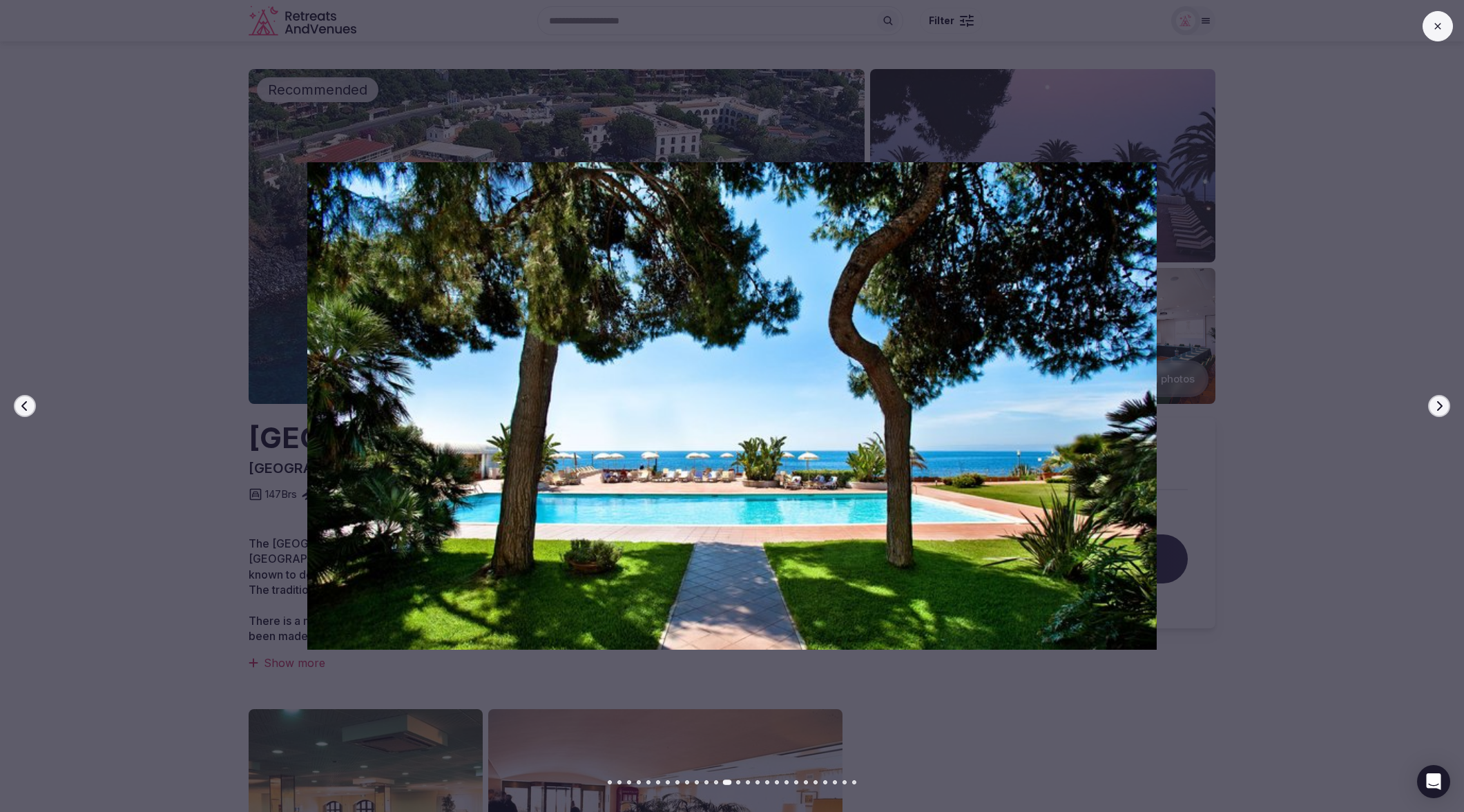
click at [1434, 405] on icon "button" at bounding box center [1438, 406] width 11 height 11
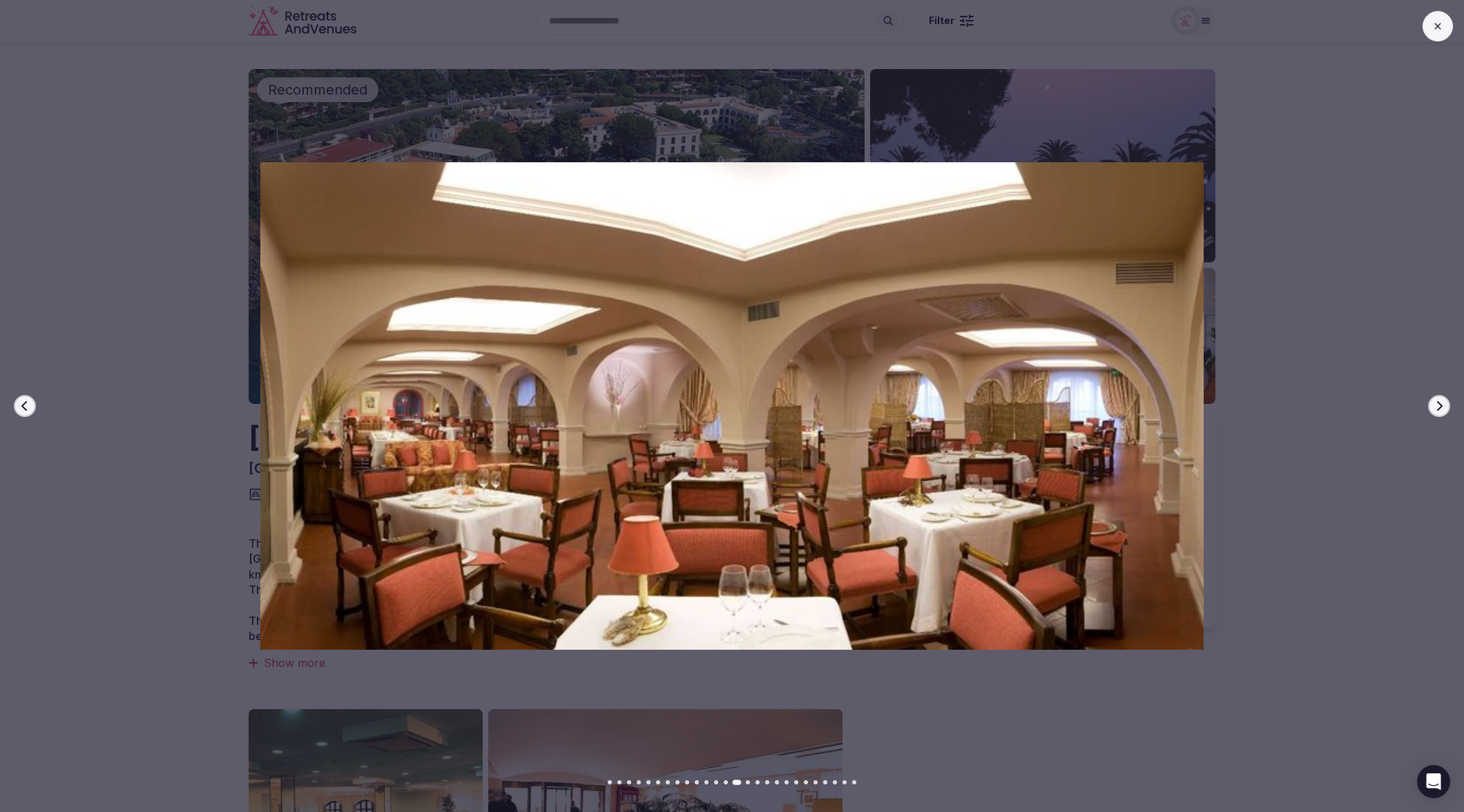
click at [1434, 405] on icon "button" at bounding box center [1438, 406] width 11 height 11
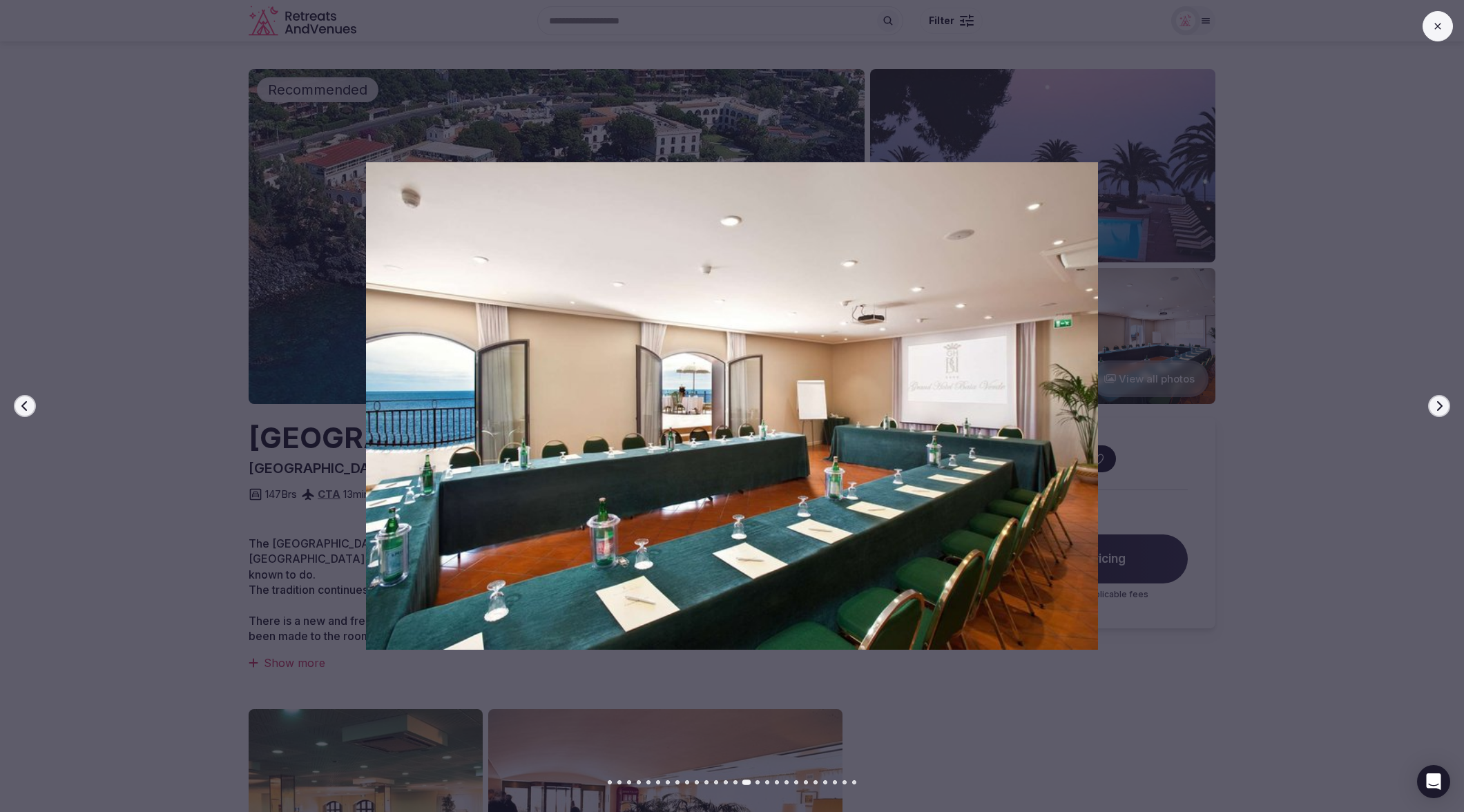
click at [1434, 405] on icon "button" at bounding box center [1438, 406] width 11 height 11
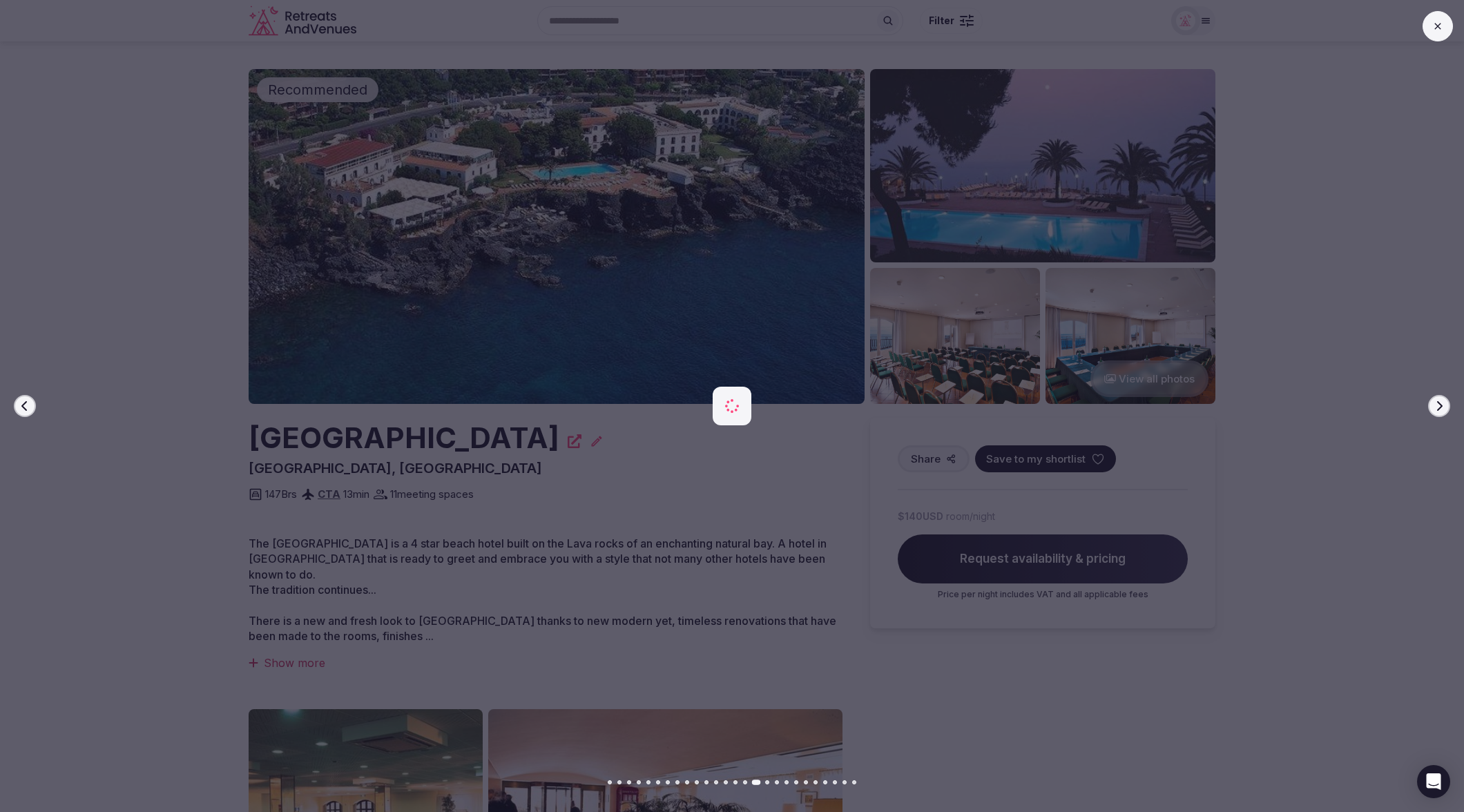
click at [1434, 405] on icon "button" at bounding box center [1438, 406] width 11 height 11
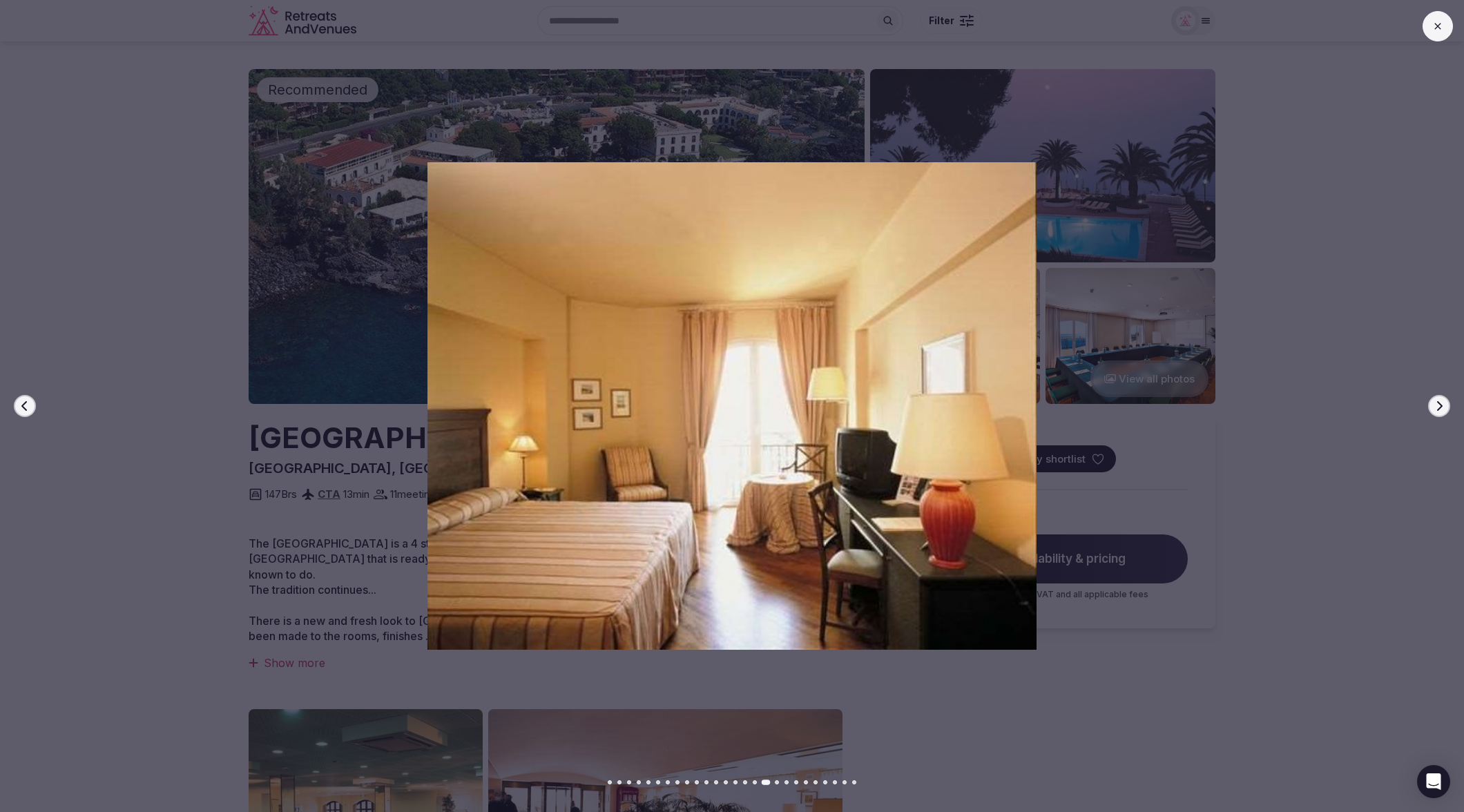
click at [1434, 405] on icon "button" at bounding box center [1438, 406] width 11 height 11
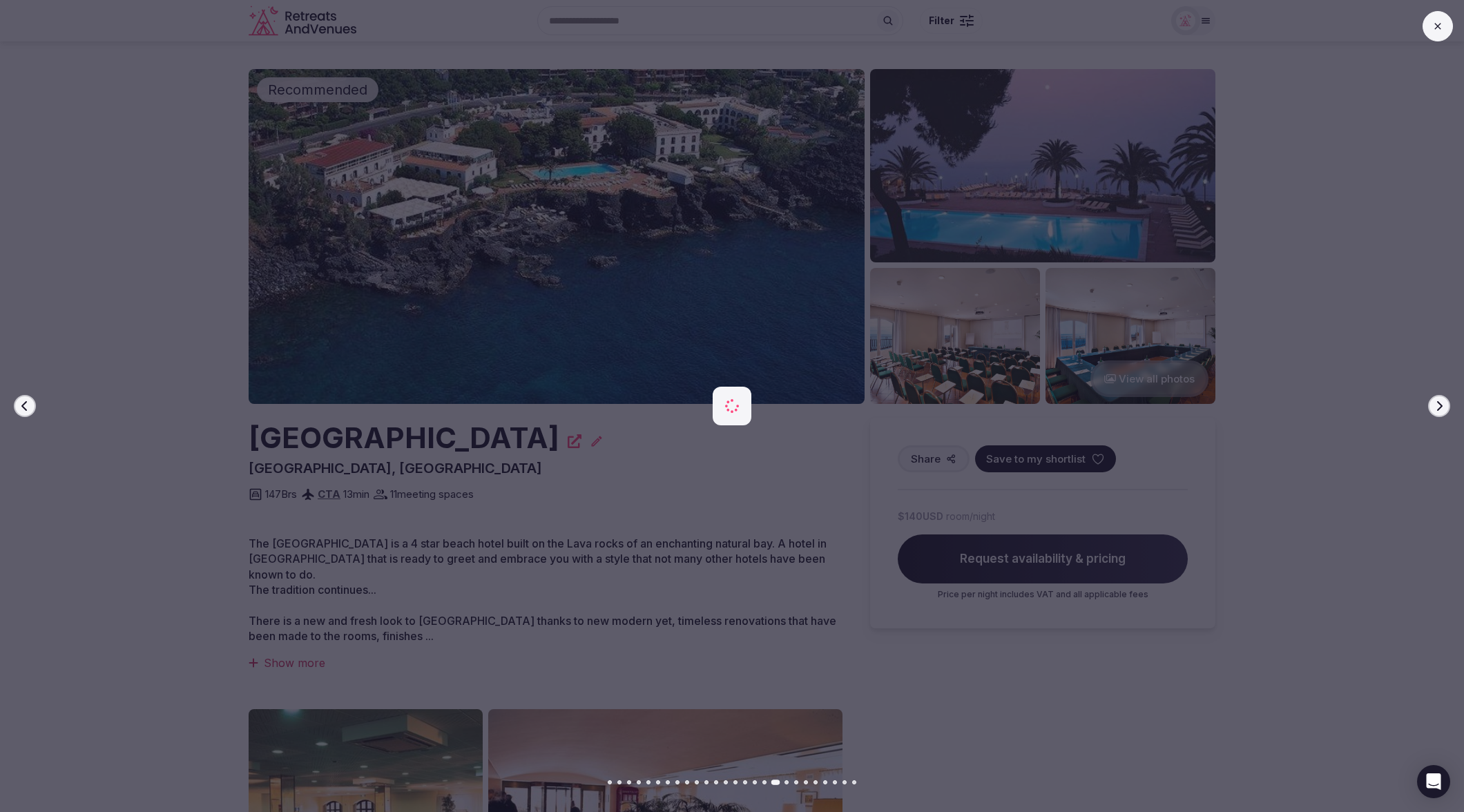
click at [1434, 405] on icon "button" at bounding box center [1438, 406] width 11 height 11
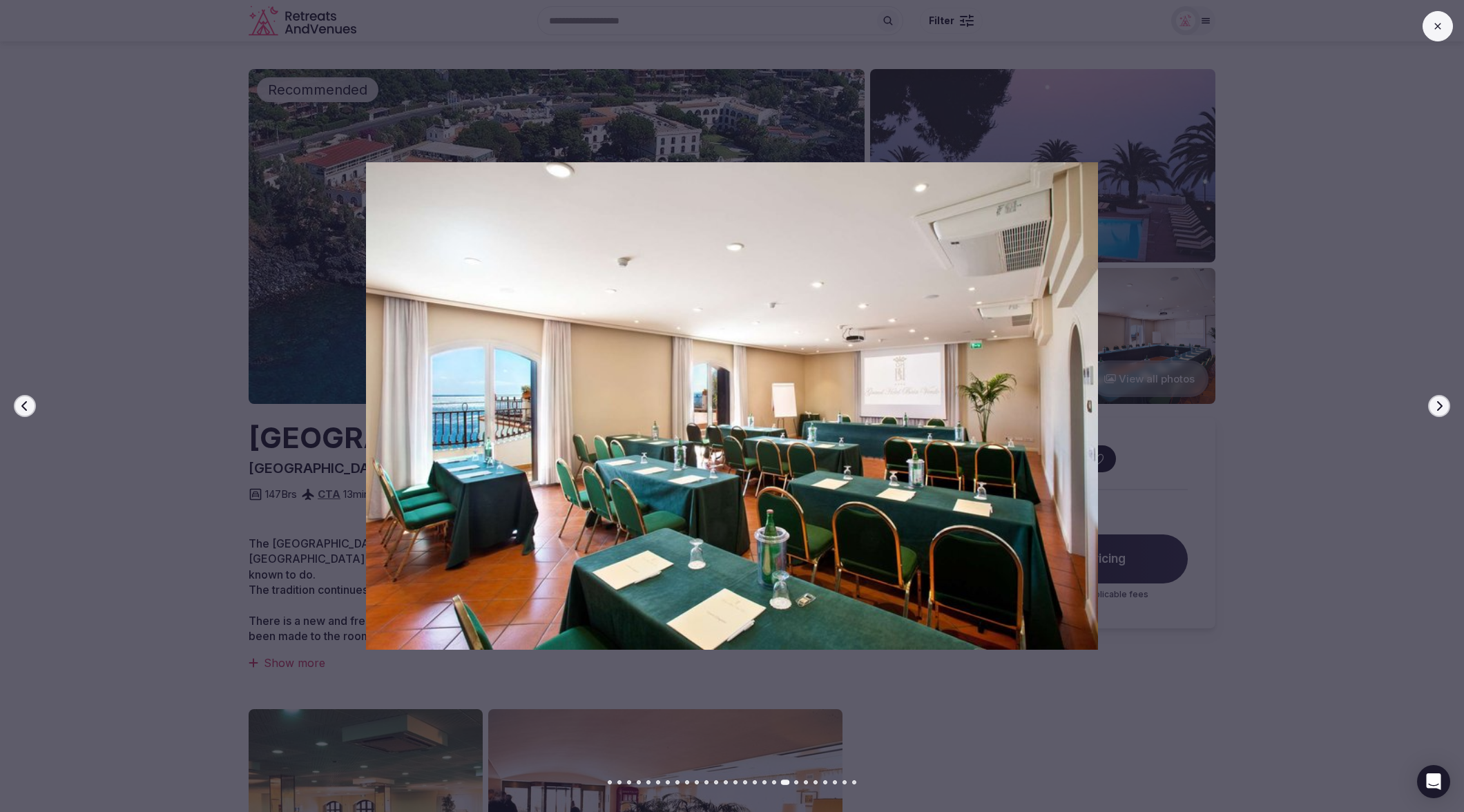
click at [1434, 405] on icon "button" at bounding box center [1438, 406] width 11 height 11
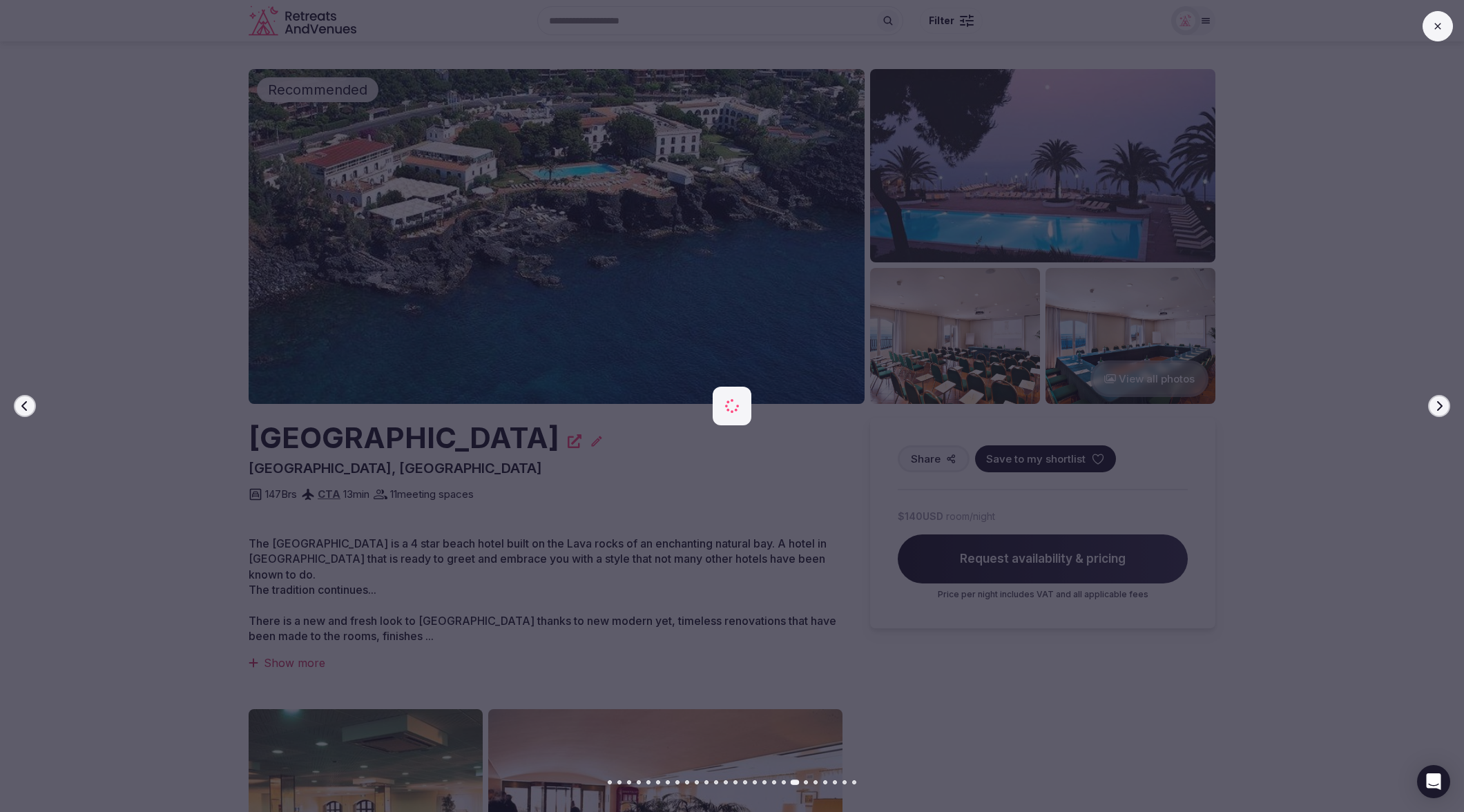
click at [1434, 405] on icon "button" at bounding box center [1438, 406] width 11 height 11
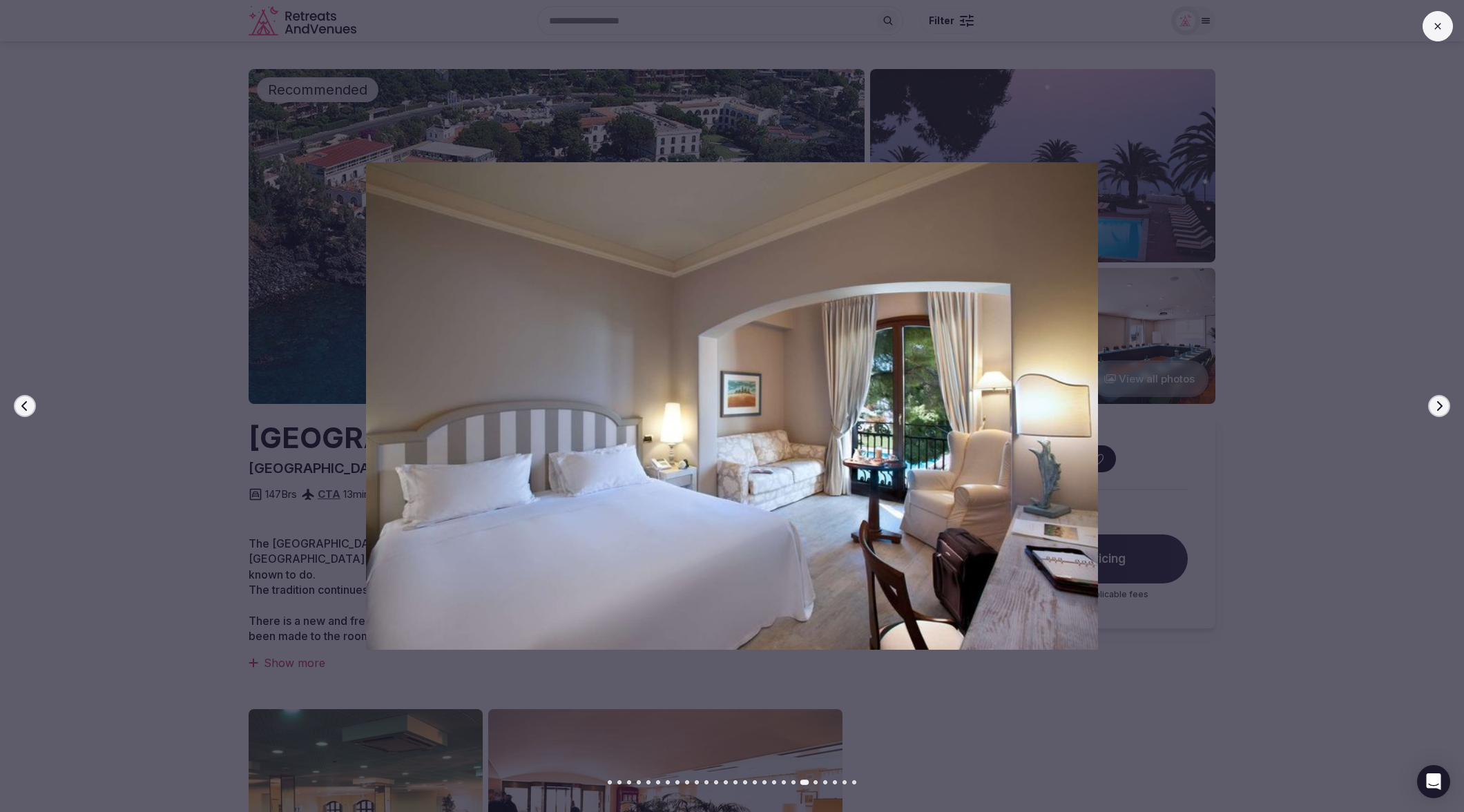
click at [1434, 405] on icon "button" at bounding box center [1438, 406] width 11 height 11
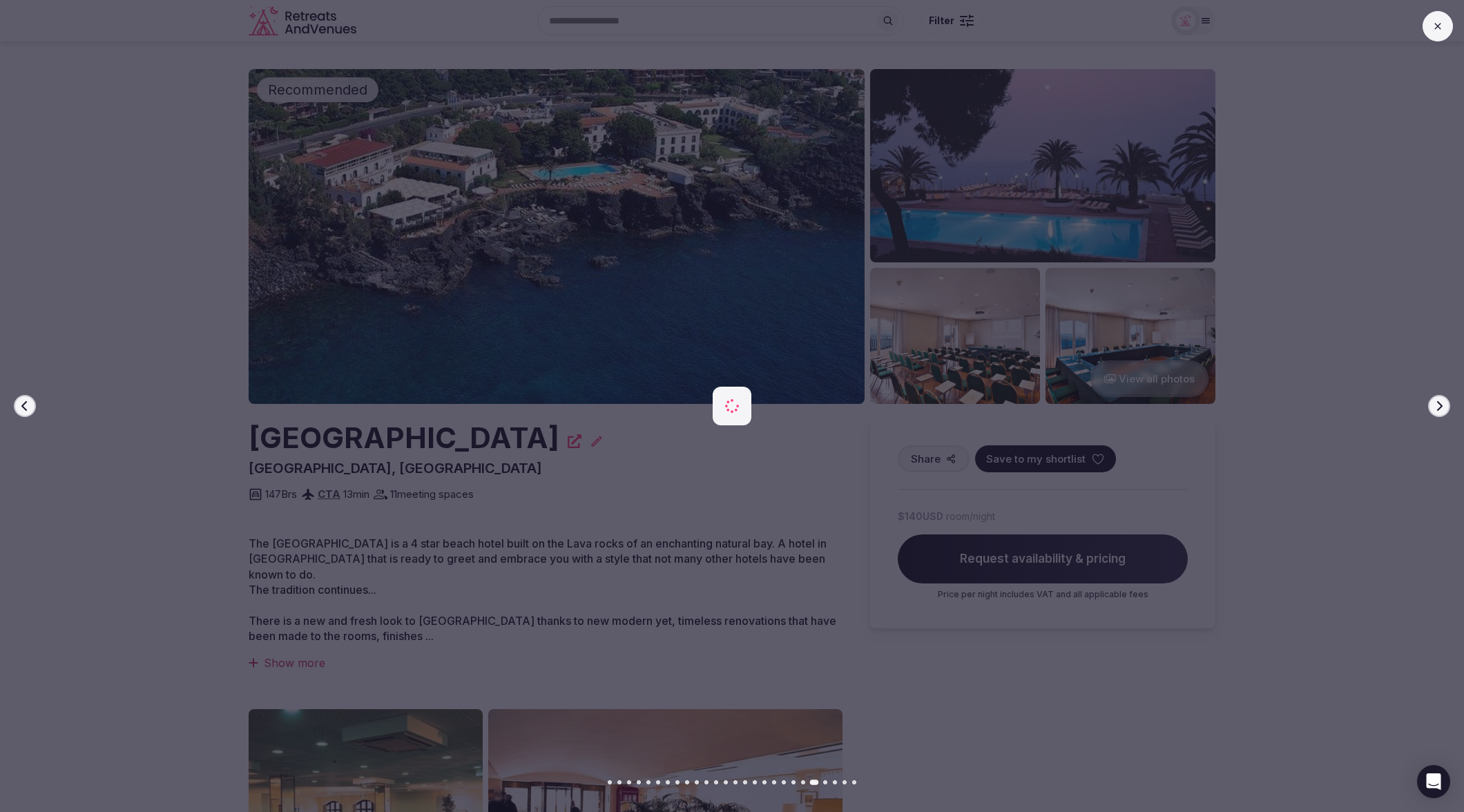
click at [1434, 405] on icon "button" at bounding box center [1438, 406] width 11 height 11
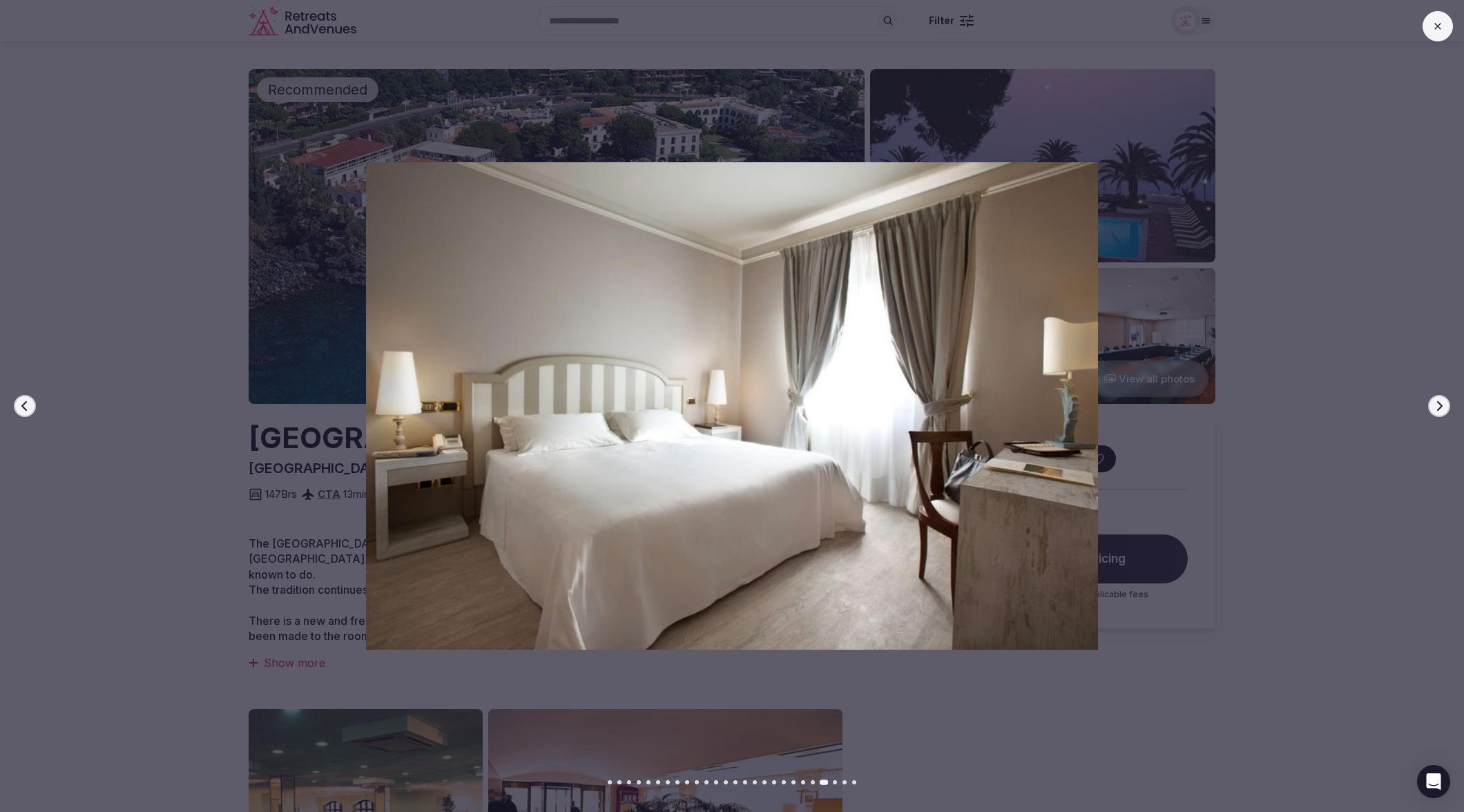
click at [1441, 410] on icon "button" at bounding box center [1438, 406] width 11 height 11
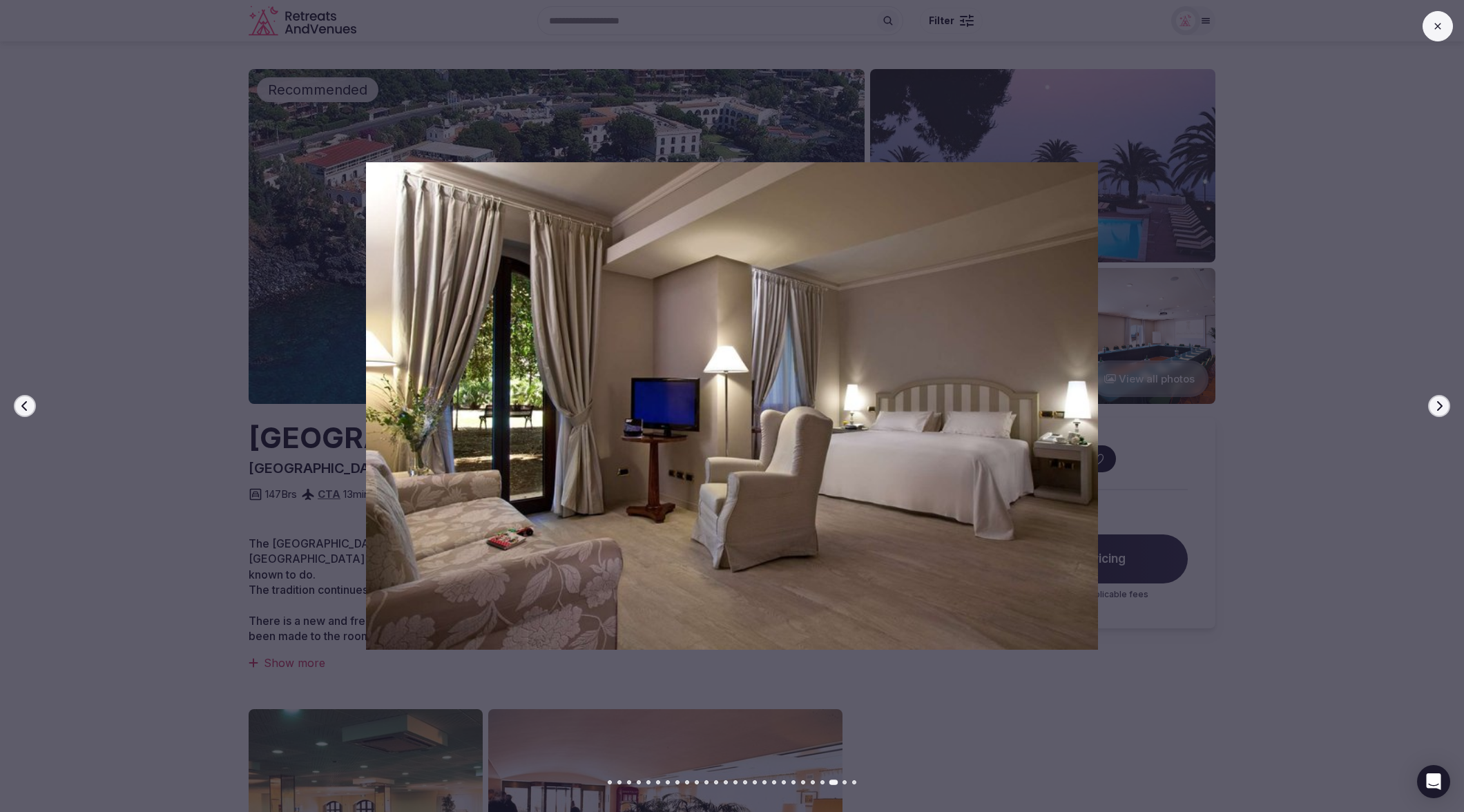
click at [1426, 38] on div at bounding box center [1438, 26] width 31 height 31
click at [1432, 36] on button at bounding box center [1438, 26] width 31 height 31
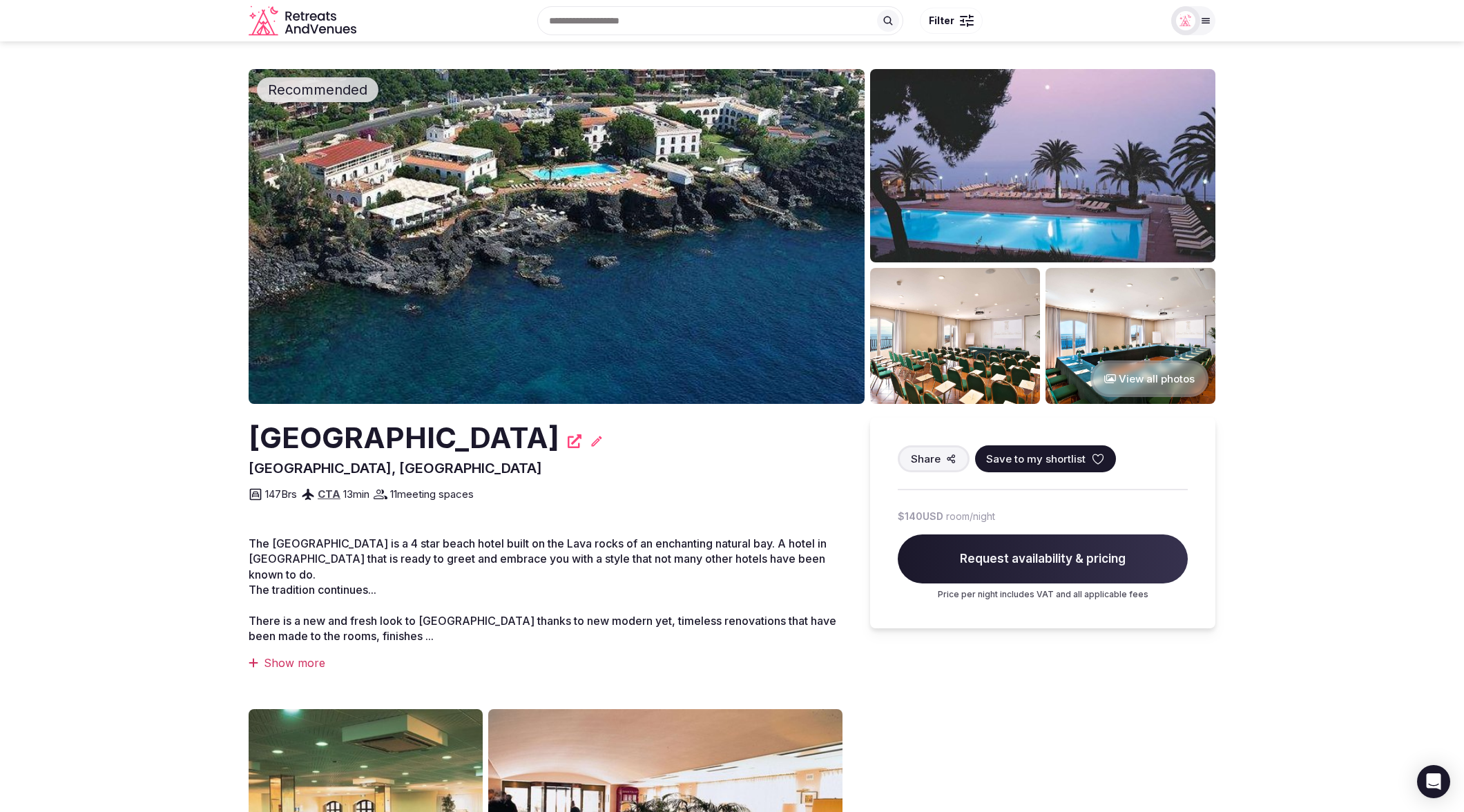
click at [706, 324] on img at bounding box center [557, 237] width 616 height 335
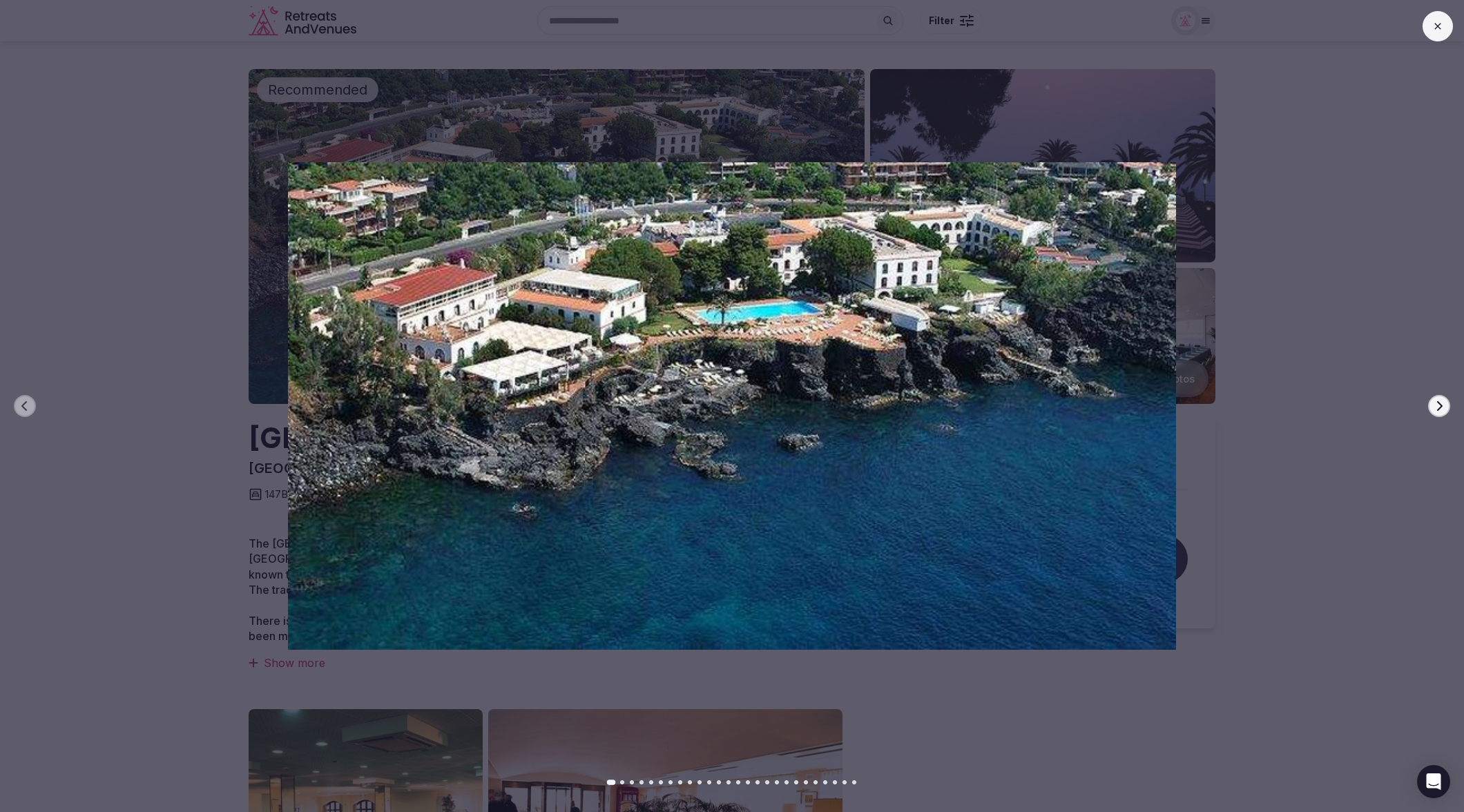
click at [1438, 31] on icon at bounding box center [1437, 26] width 11 height 11
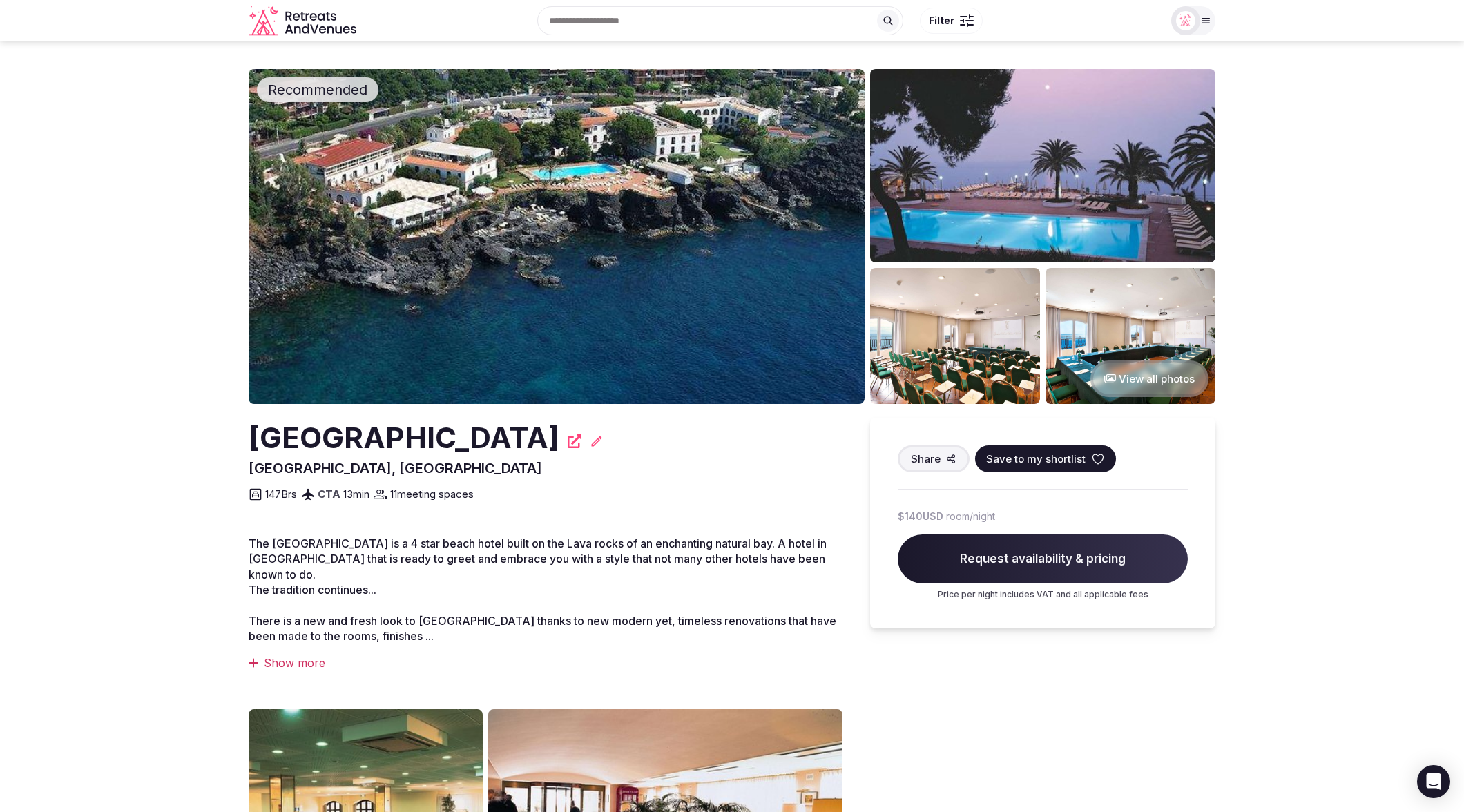
click at [128, 252] on section "Recommended View all photos [GEOGRAPHIC_DATA] [GEOGRAPHIC_DATA], [GEOGRAPHIC_DA…" at bounding box center [732, 667] width 1464 height 1253
click at [103, 412] on section "Recommended View all photos [GEOGRAPHIC_DATA] [GEOGRAPHIC_DATA], [GEOGRAPHIC_DA…" at bounding box center [732, 667] width 1464 height 1253
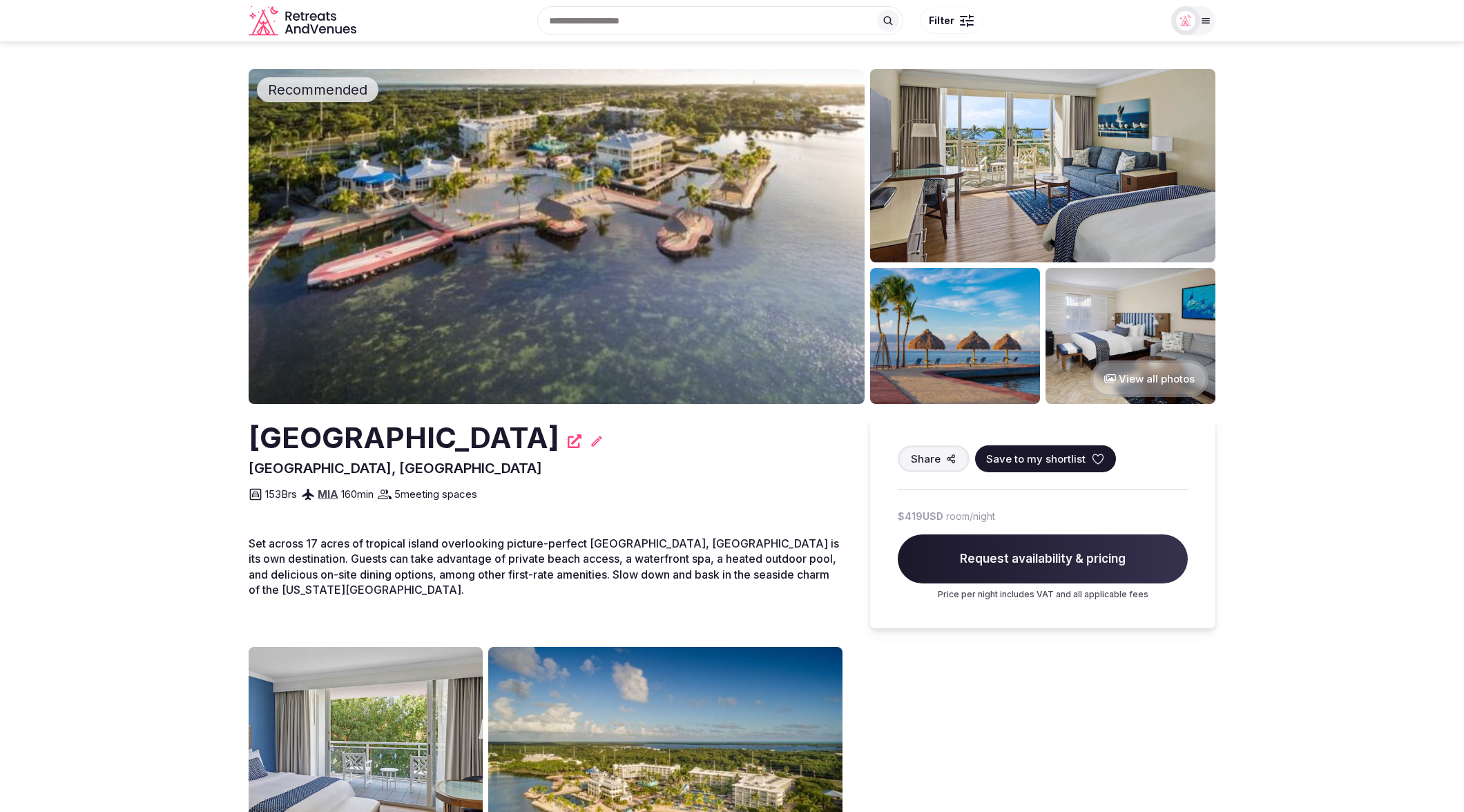
click at [1319, 359] on section "Recommended View all photos [GEOGRAPHIC_DATA], [GEOGRAPHIC_DATA] Share Save to …" at bounding box center [732, 637] width 1464 height 1191
click at [685, 307] on img at bounding box center [557, 237] width 616 height 335
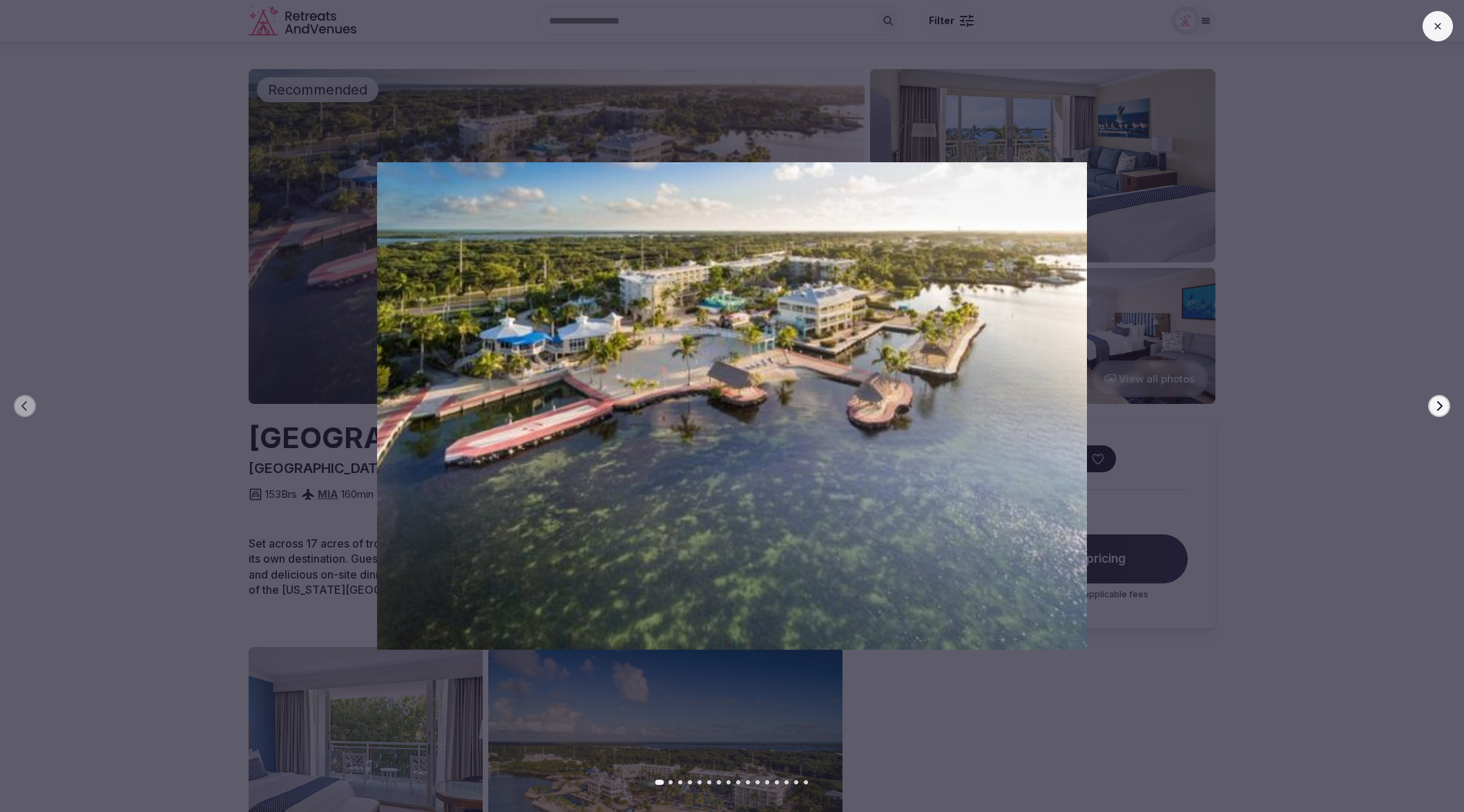
click at [1378, 575] on div at bounding box center [727, 406] width 1475 height 488
click at [1438, 29] on icon at bounding box center [1437, 26] width 11 height 11
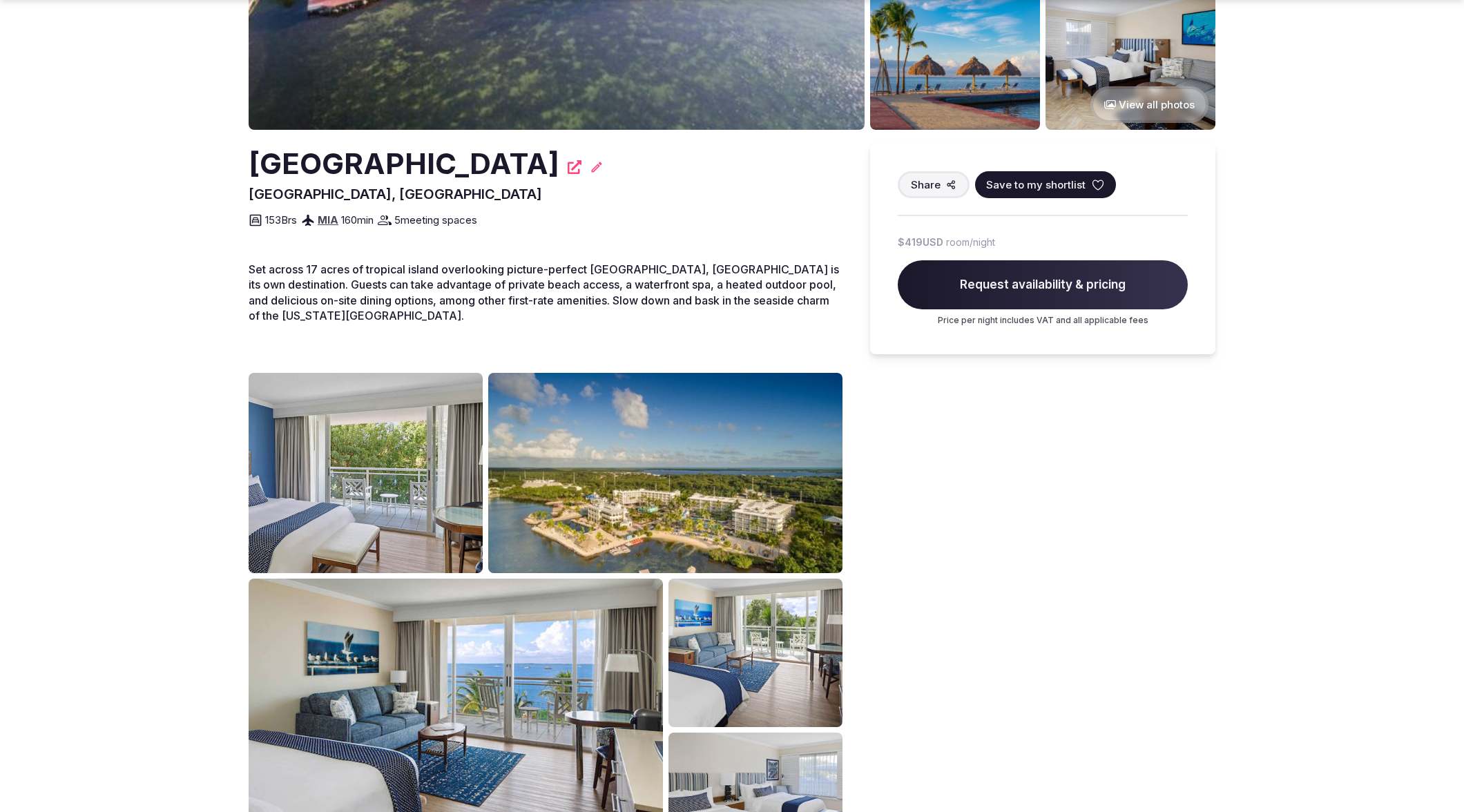
scroll to position [272, 0]
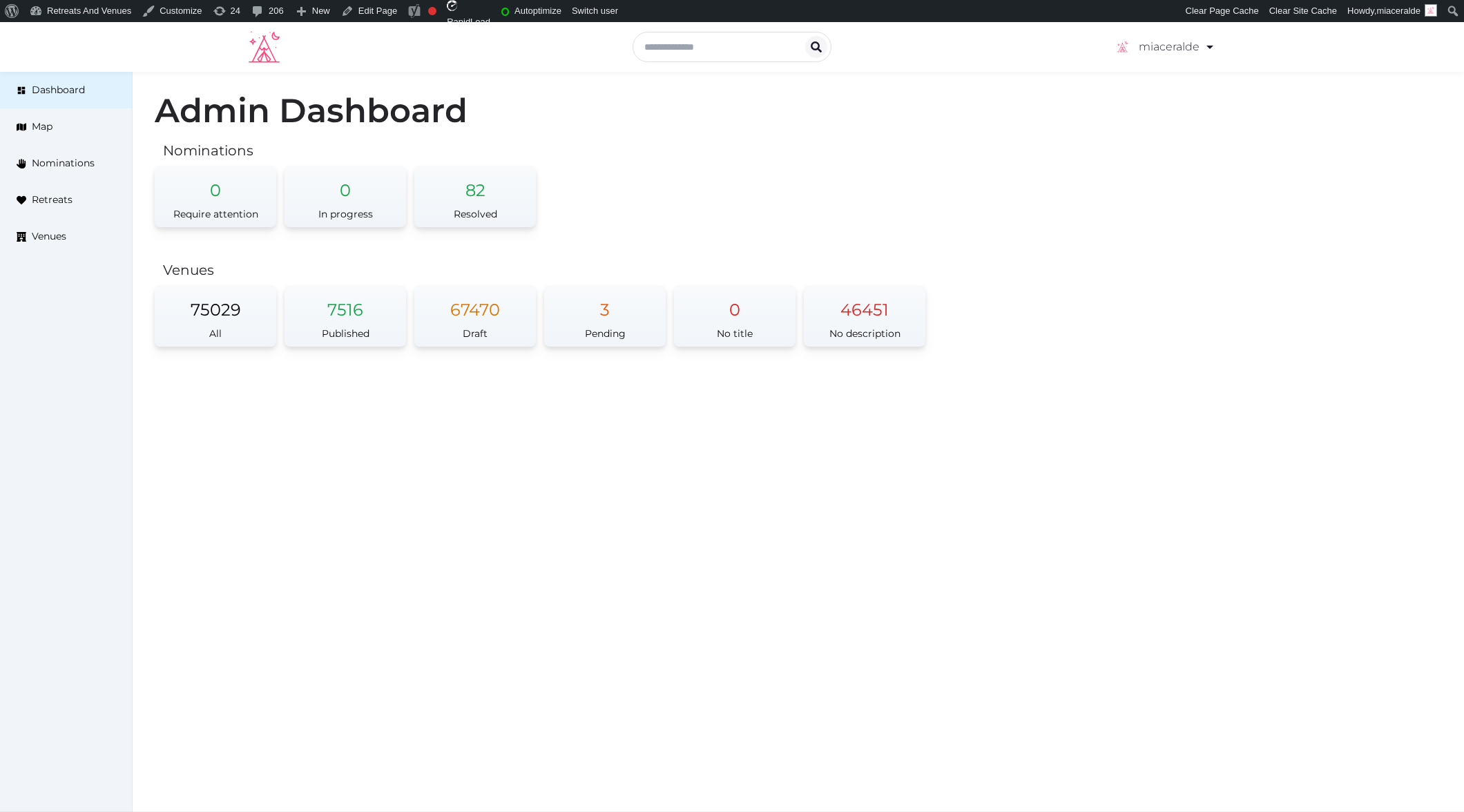
drag, startPoint x: 439, startPoint y: 463, endPoint x: 432, endPoint y: 459, distance: 8.1
click at [438, 462] on div "miaceralde Account My Venue Listings My Retreats Logout Dashboard Map Nominatio…" at bounding box center [732, 417] width 1464 height 790
